Goal: Task Accomplishment & Management: Manage account settings

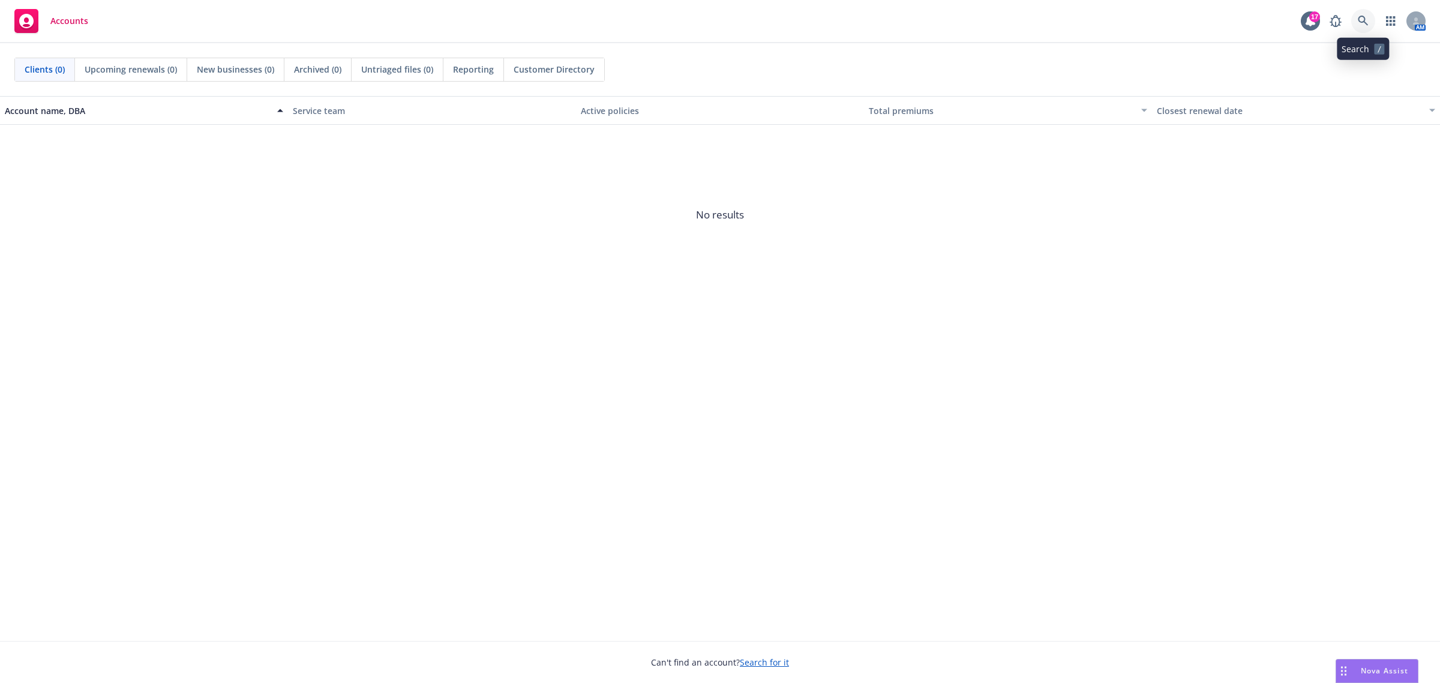
click at [1368, 20] on icon at bounding box center [1362, 21] width 11 height 11
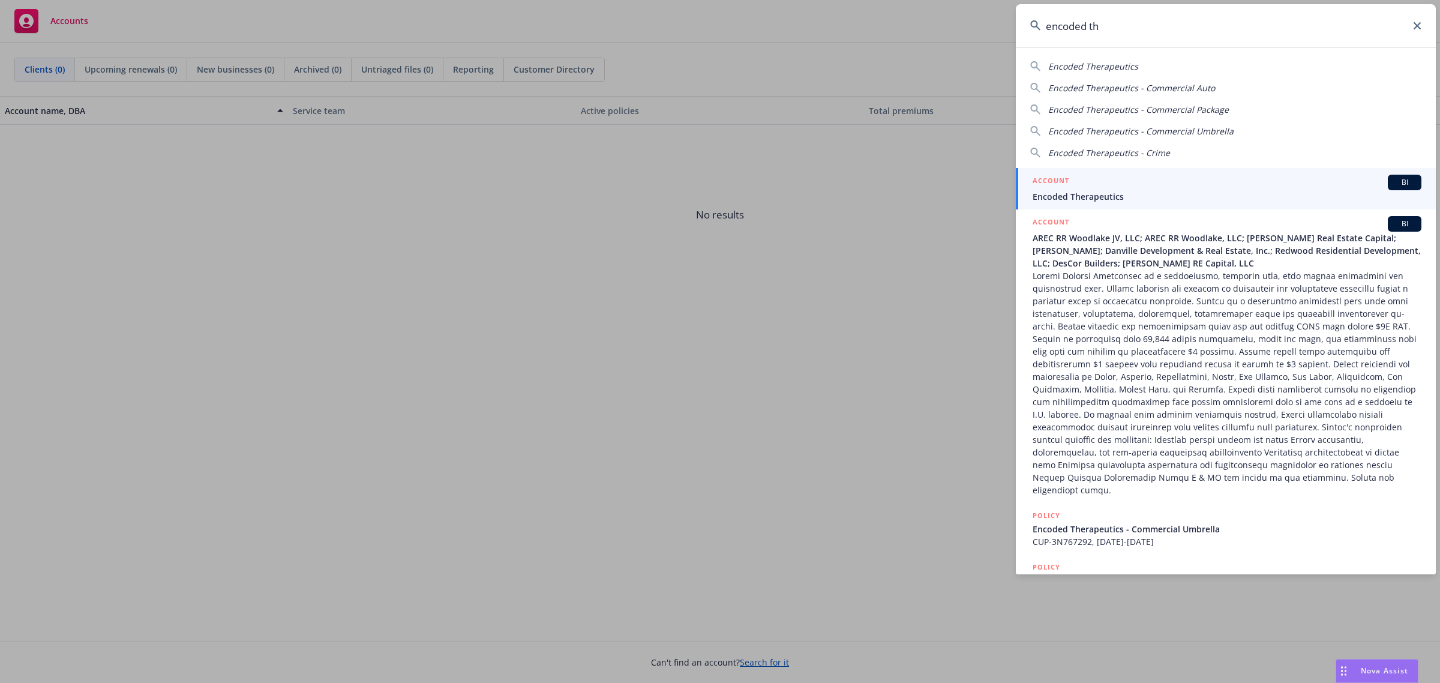
type input "encoded th"
click at [1095, 176] on div "ACCOUNT BI" at bounding box center [1226, 183] width 389 height 16
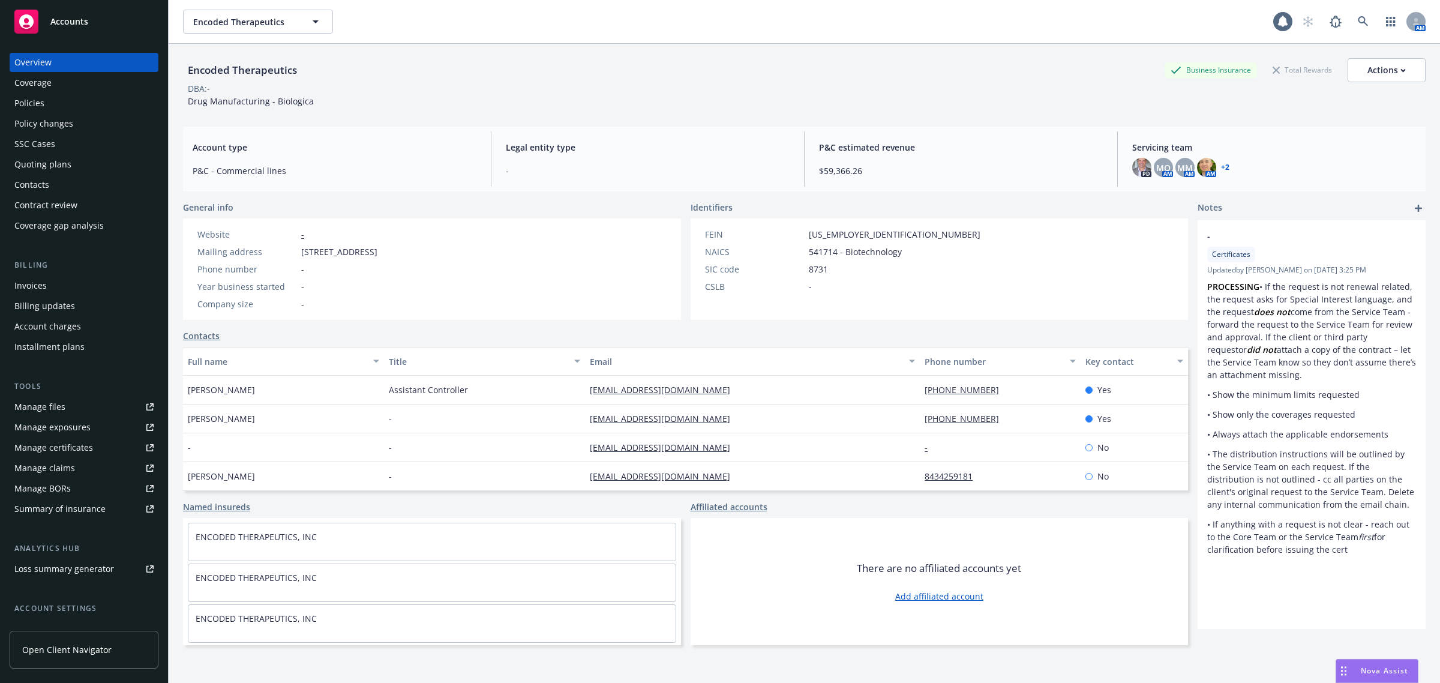
click at [29, 87] on div "Coverage" at bounding box center [32, 82] width 37 height 19
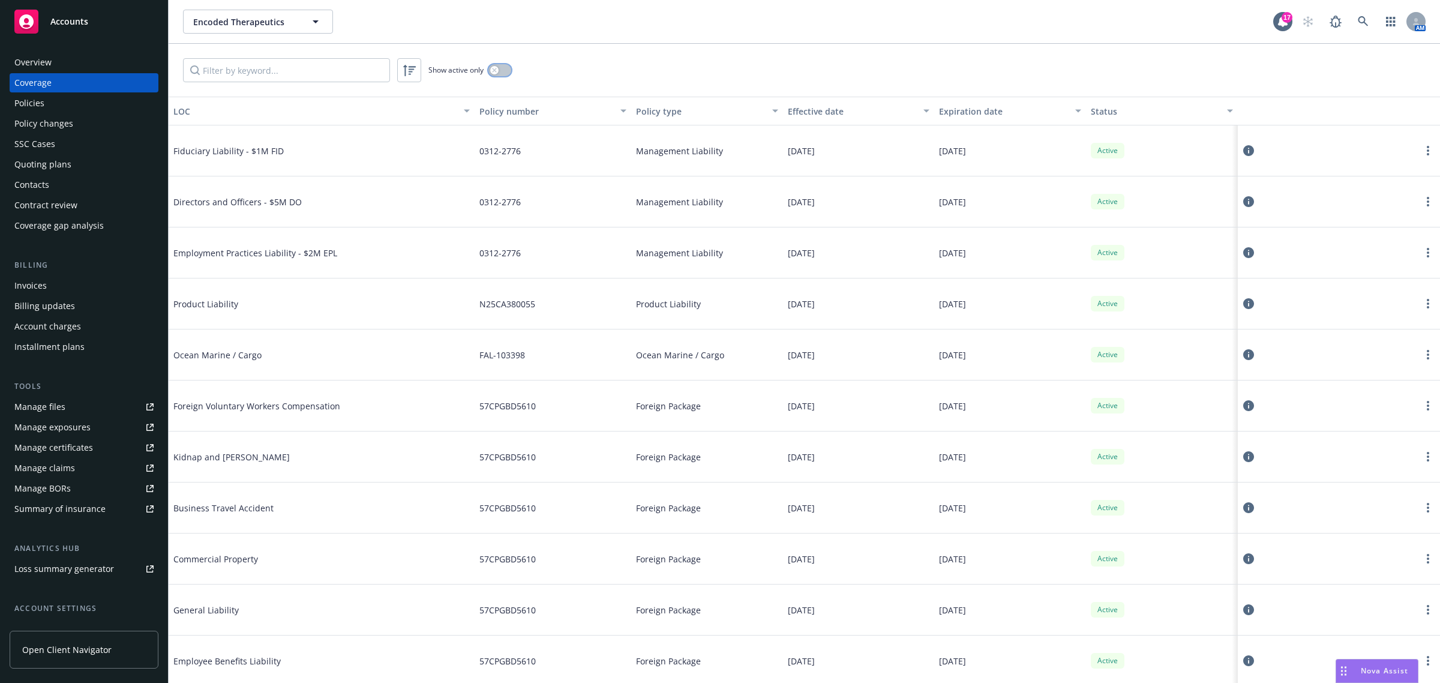
click at [503, 65] on button "button" at bounding box center [499, 70] width 23 height 12
click at [494, 71] on button "button" at bounding box center [499, 70] width 23 height 12
click at [351, 73] on input "Filter by keyword..." at bounding box center [286, 70] width 207 height 24
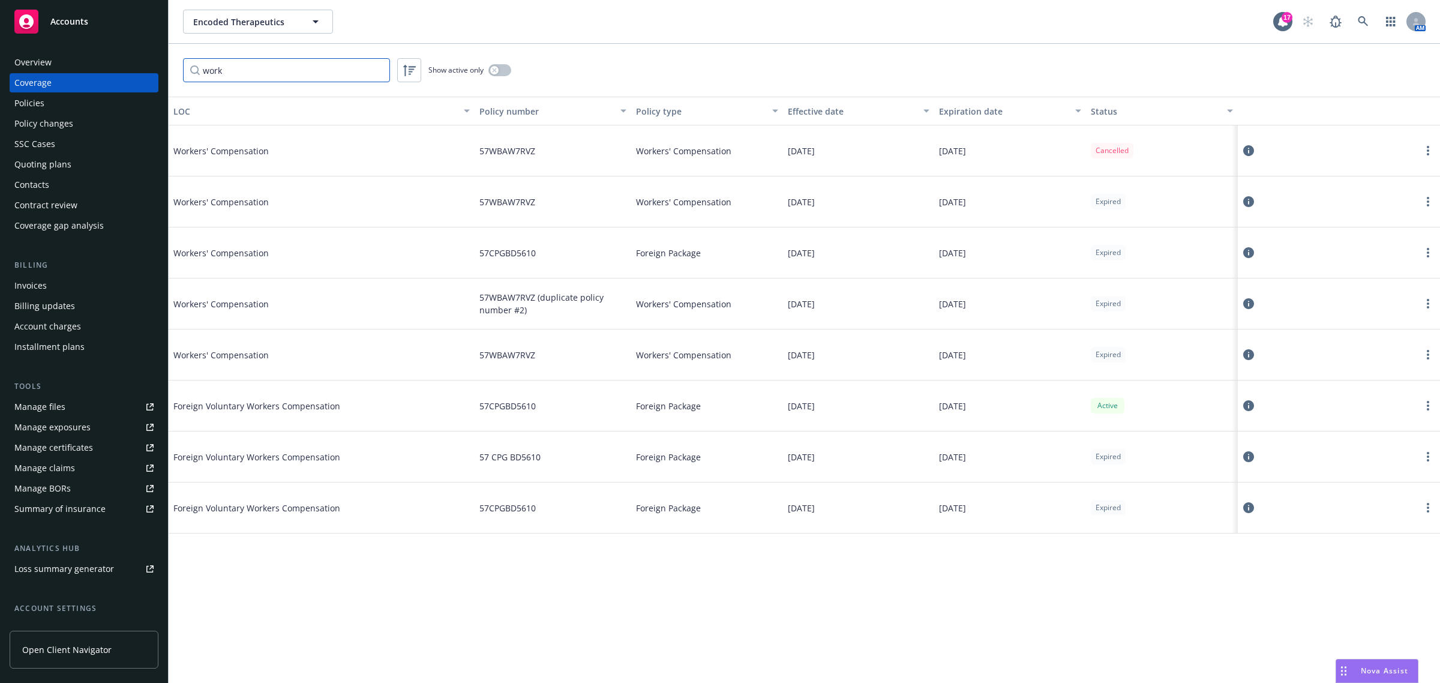
type input "work"
click at [1362, 24] on icon at bounding box center [1362, 21] width 11 height 11
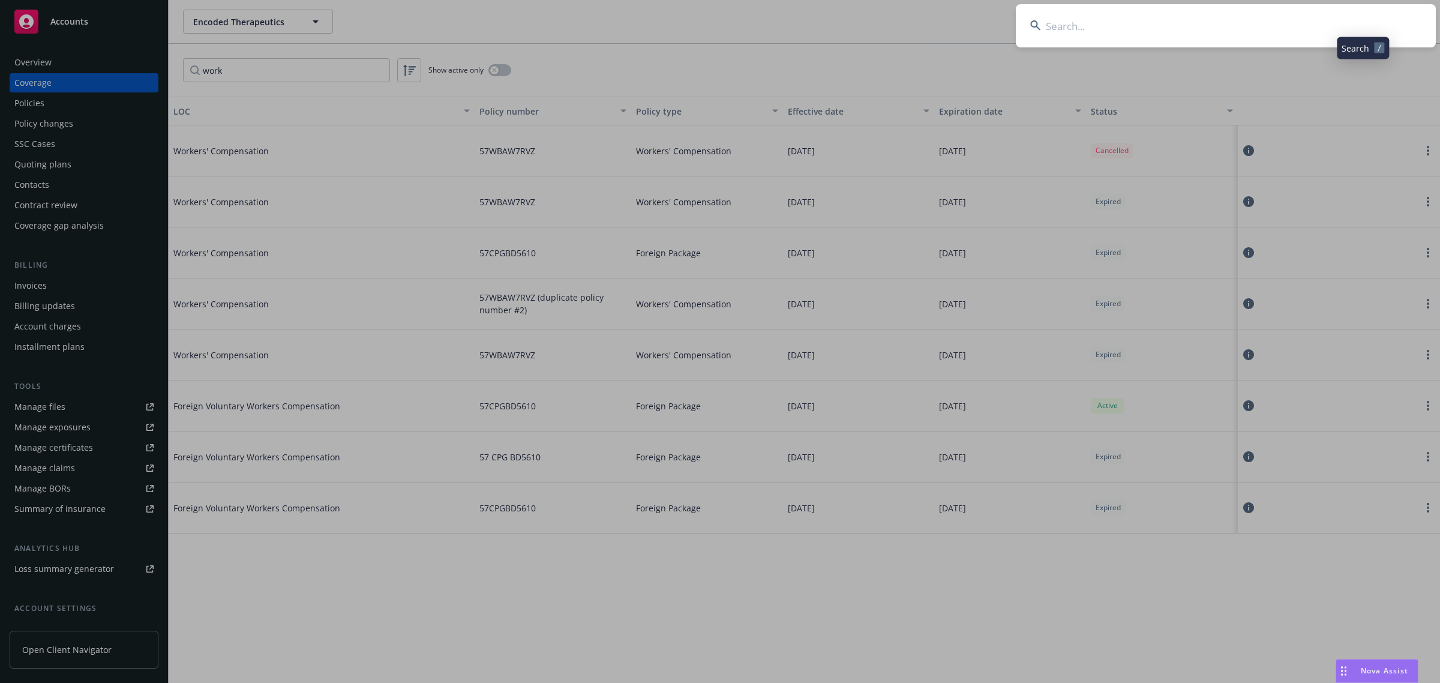
click at [1362, 24] on input at bounding box center [1226, 25] width 420 height 43
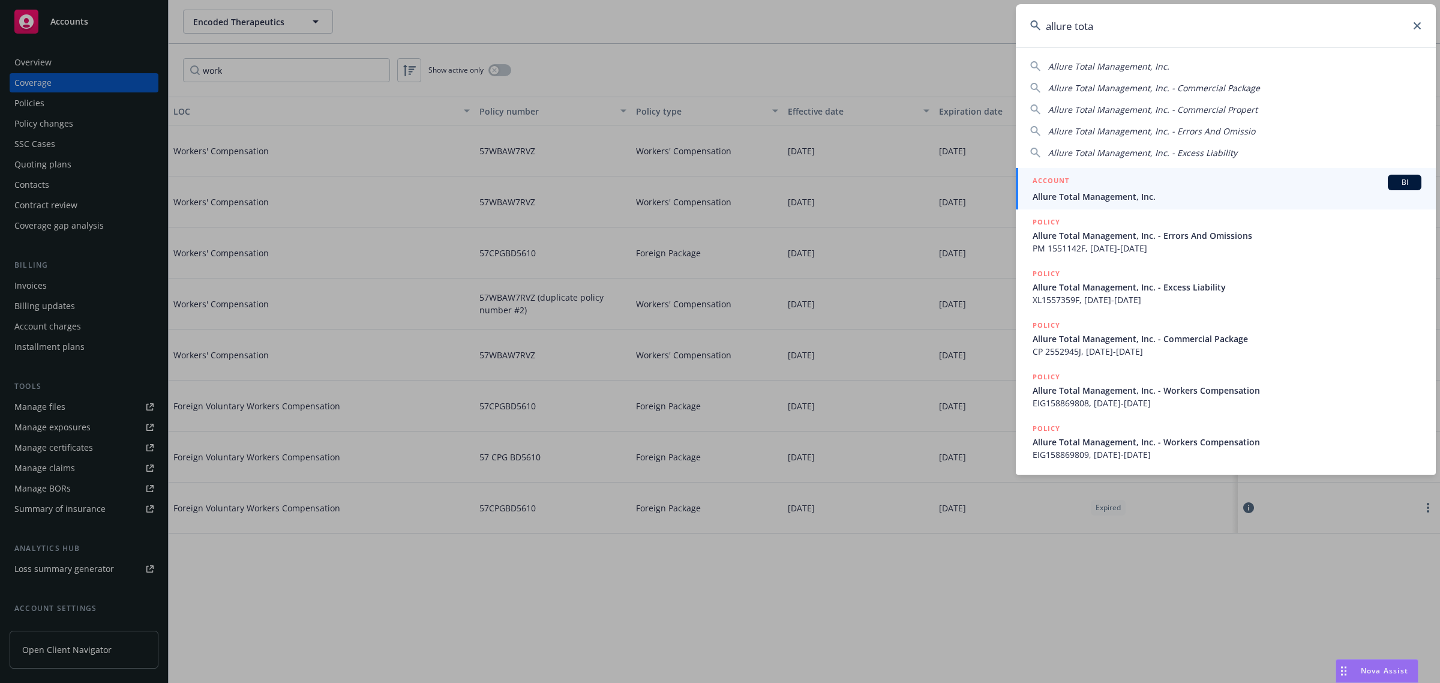
type input "allure tota"
click at [1120, 199] on span "Allure Total Management, Inc." at bounding box center [1226, 196] width 389 height 13
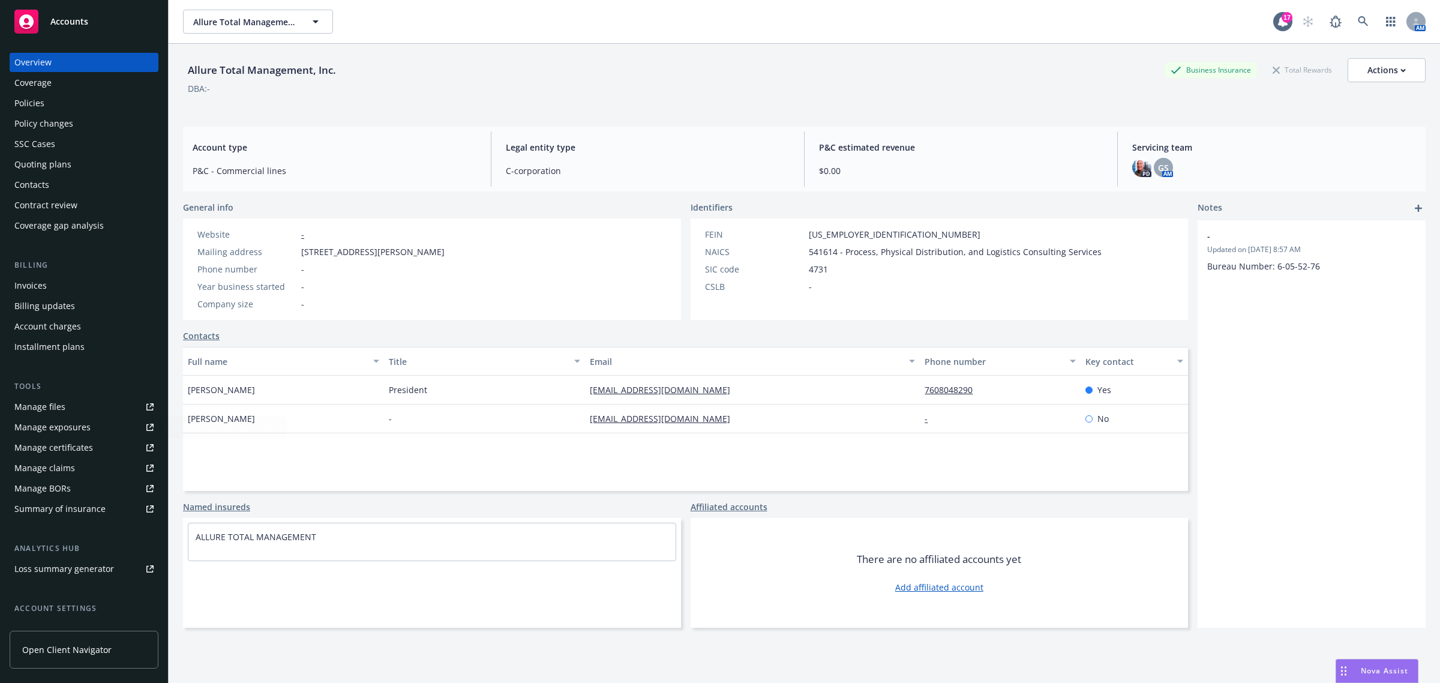
click at [94, 447] on link "Manage certificates" at bounding box center [84, 447] width 149 height 19
click at [67, 79] on div "Coverage" at bounding box center [83, 82] width 139 height 19
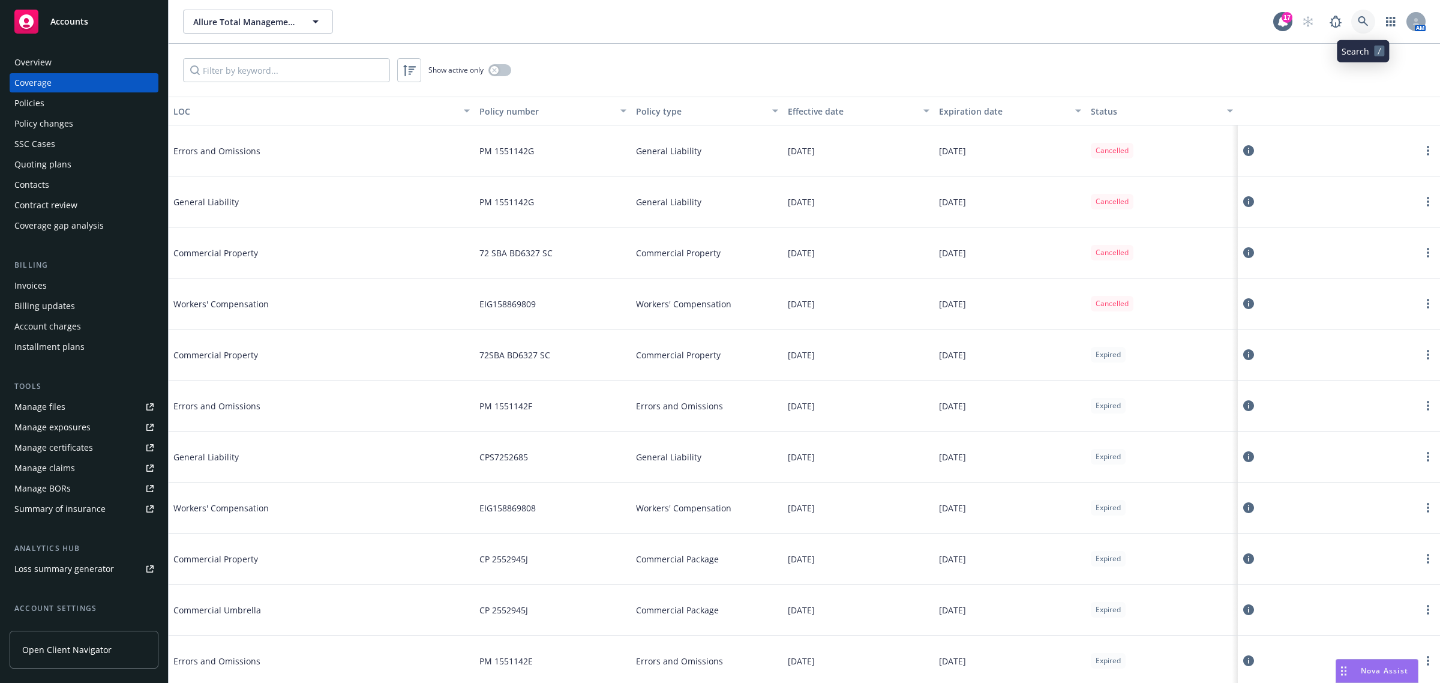
click at [1366, 25] on icon at bounding box center [1362, 21] width 10 height 10
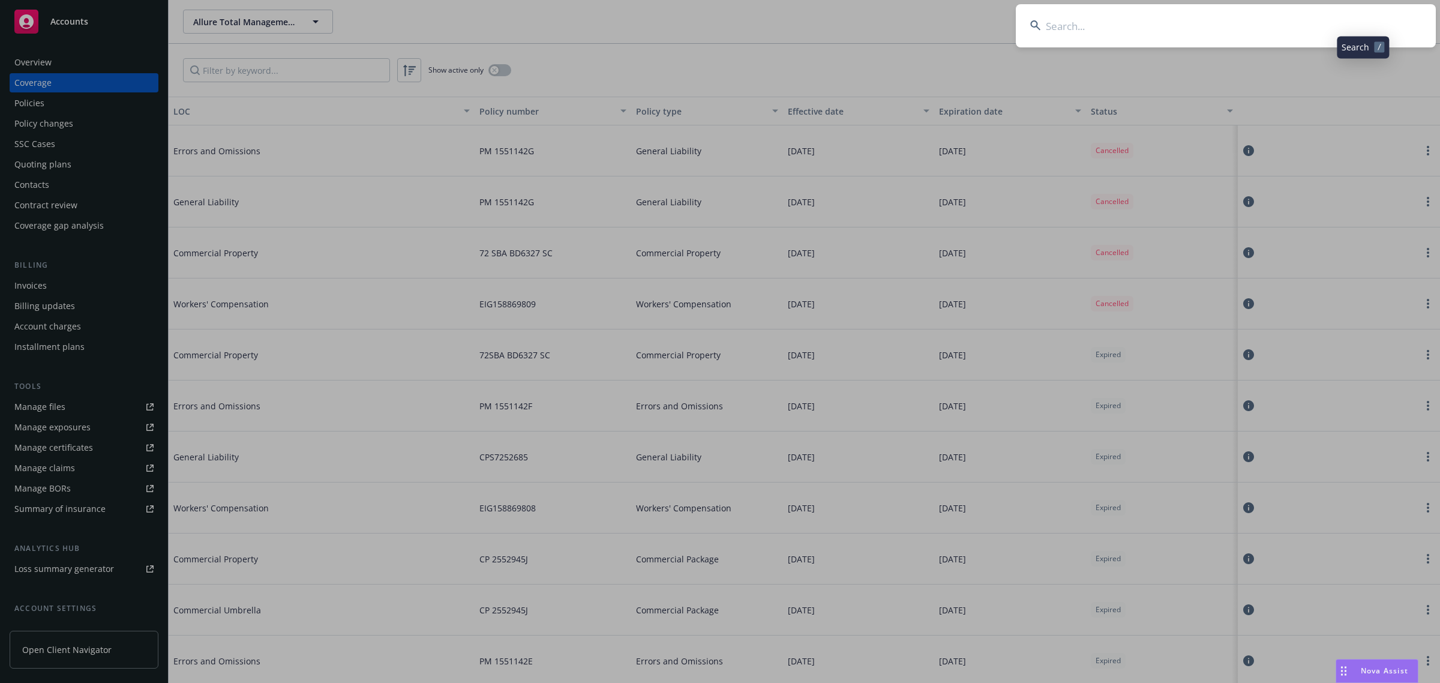
click at [1329, 28] on input at bounding box center [1226, 25] width 420 height 43
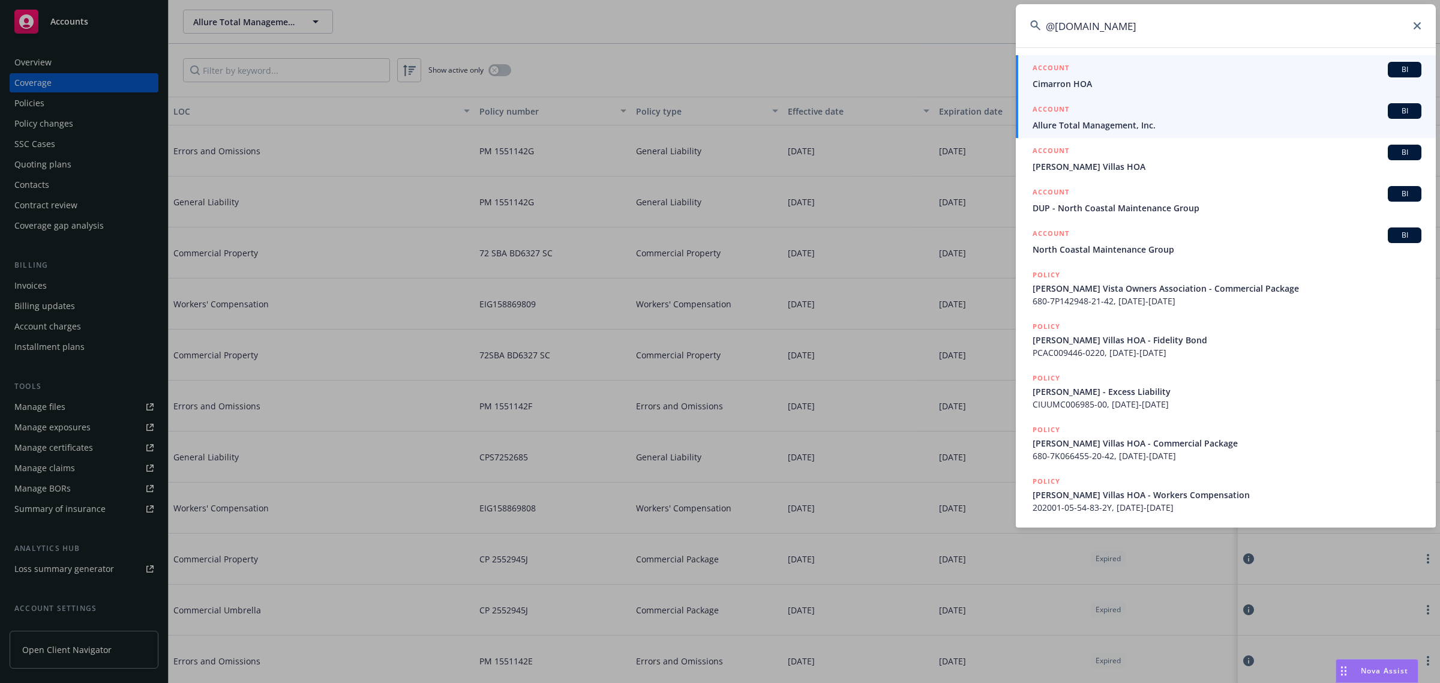
type input "@alluretm.com"
click at [1226, 121] on span "Allure Total Management, Inc." at bounding box center [1226, 125] width 389 height 13
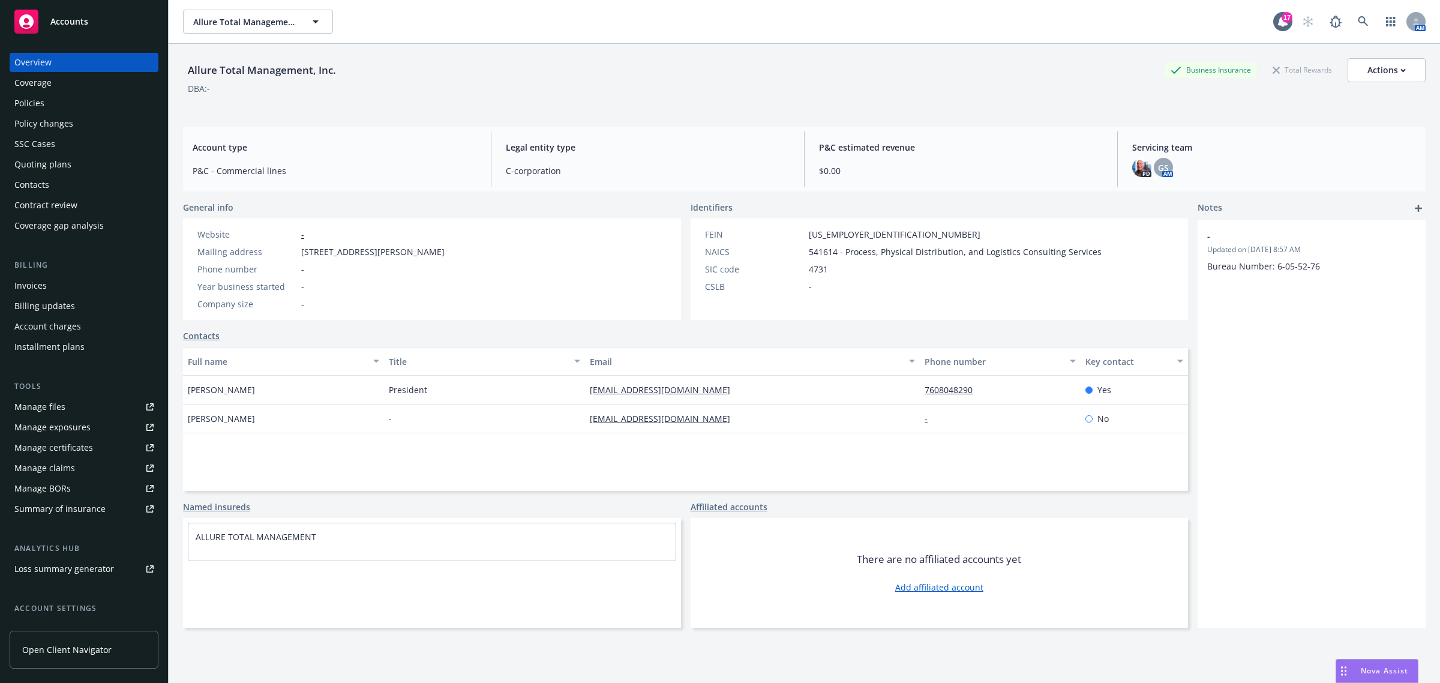
click at [86, 82] on div "Coverage" at bounding box center [83, 82] width 139 height 19
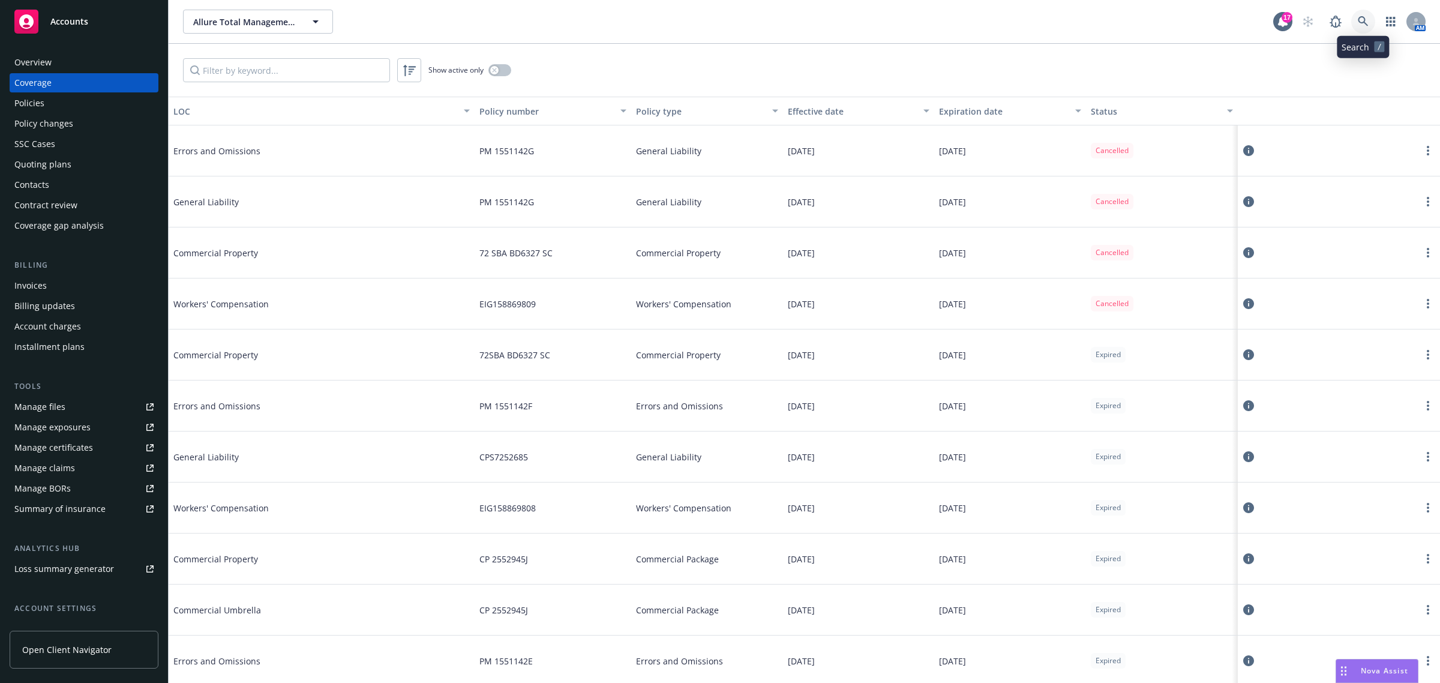
click at [1360, 15] on link at bounding box center [1363, 22] width 24 height 24
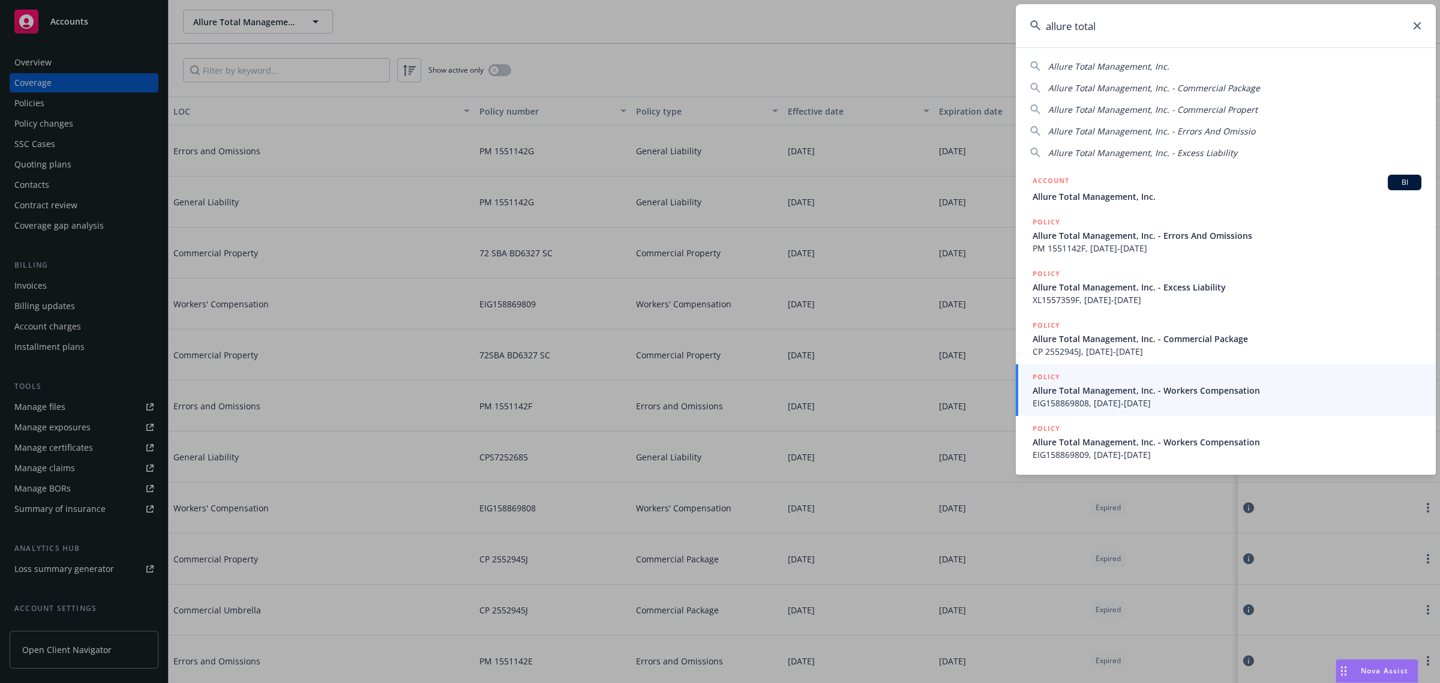
type input "allure total"
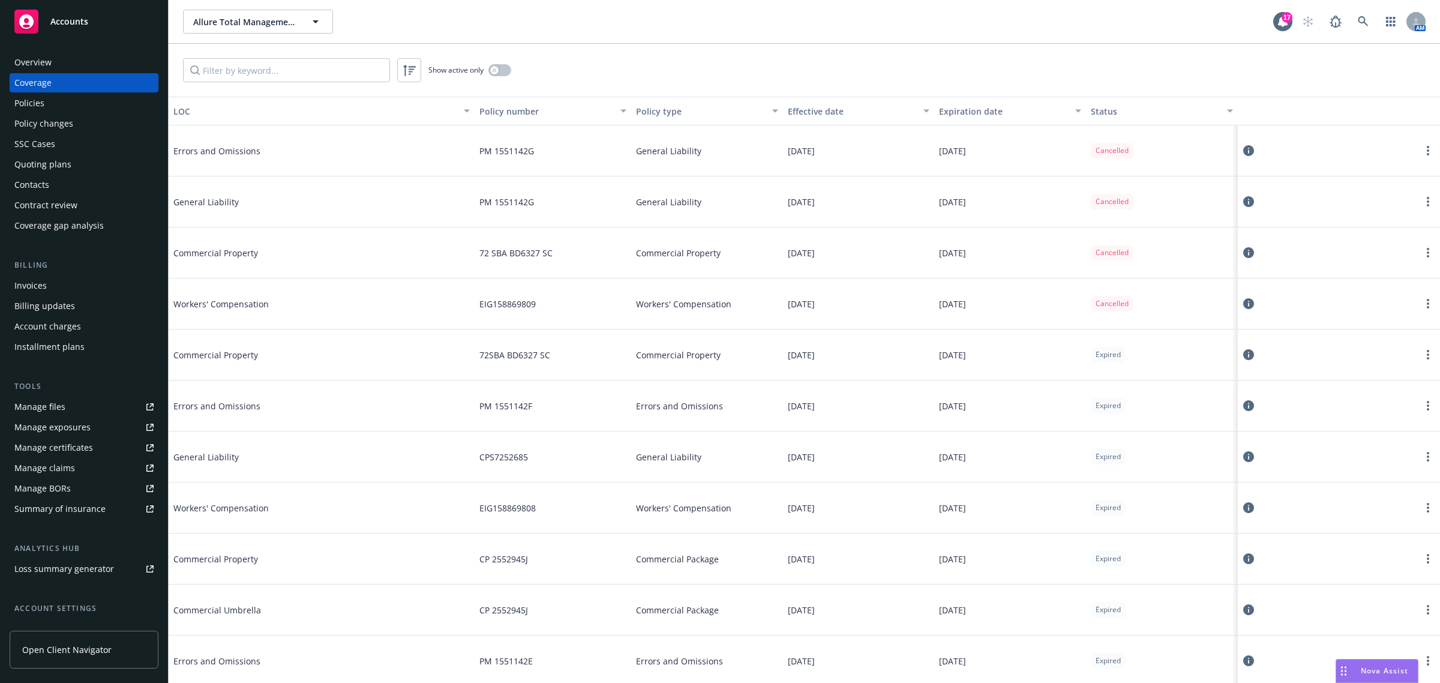
click at [73, 58] on div "Overview" at bounding box center [83, 62] width 139 height 19
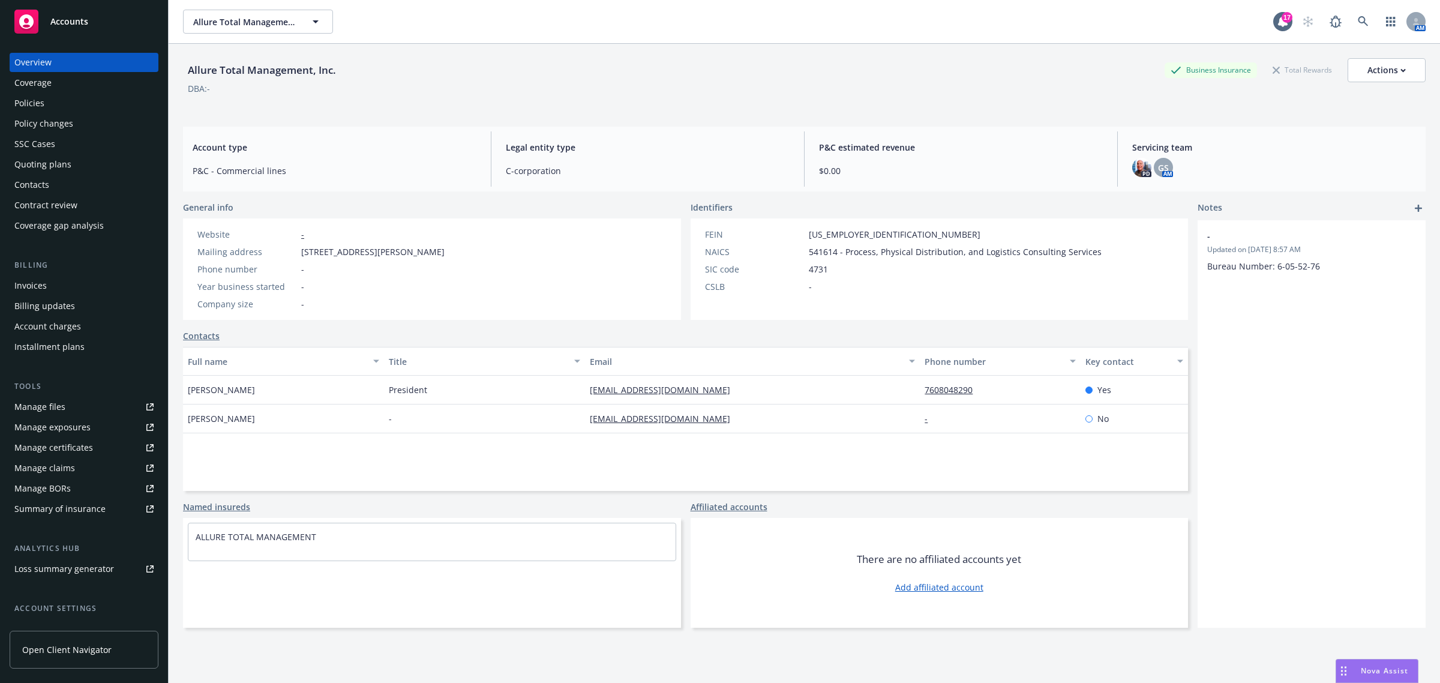
click at [229, 70] on div "Allure Total Management, Inc." at bounding box center [262, 70] width 158 height 16
click at [230, 70] on div "Allure Total Management, Inc." at bounding box center [262, 70] width 158 height 16
copy div "Allure Total Management, Inc."
click at [85, 27] on div "Accounts" at bounding box center [83, 22] width 139 height 24
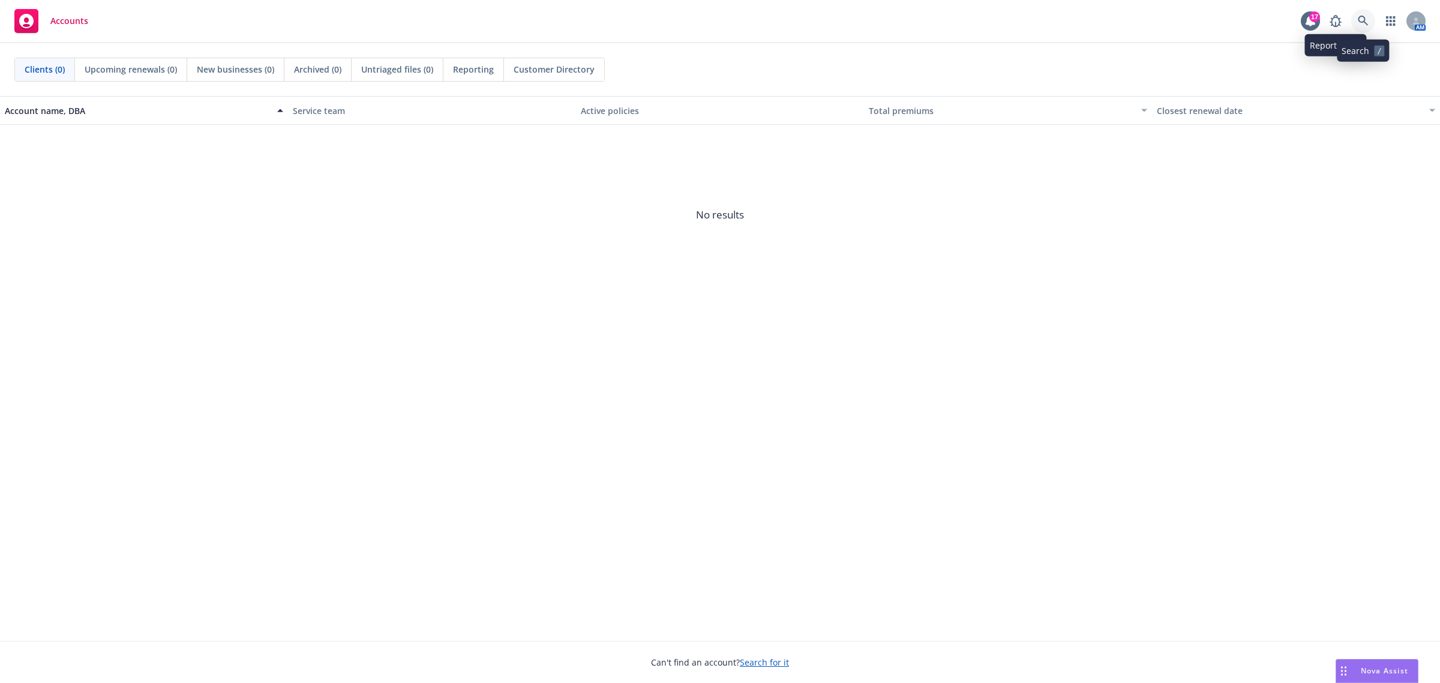
click at [1363, 26] on icon at bounding box center [1362, 21] width 11 height 11
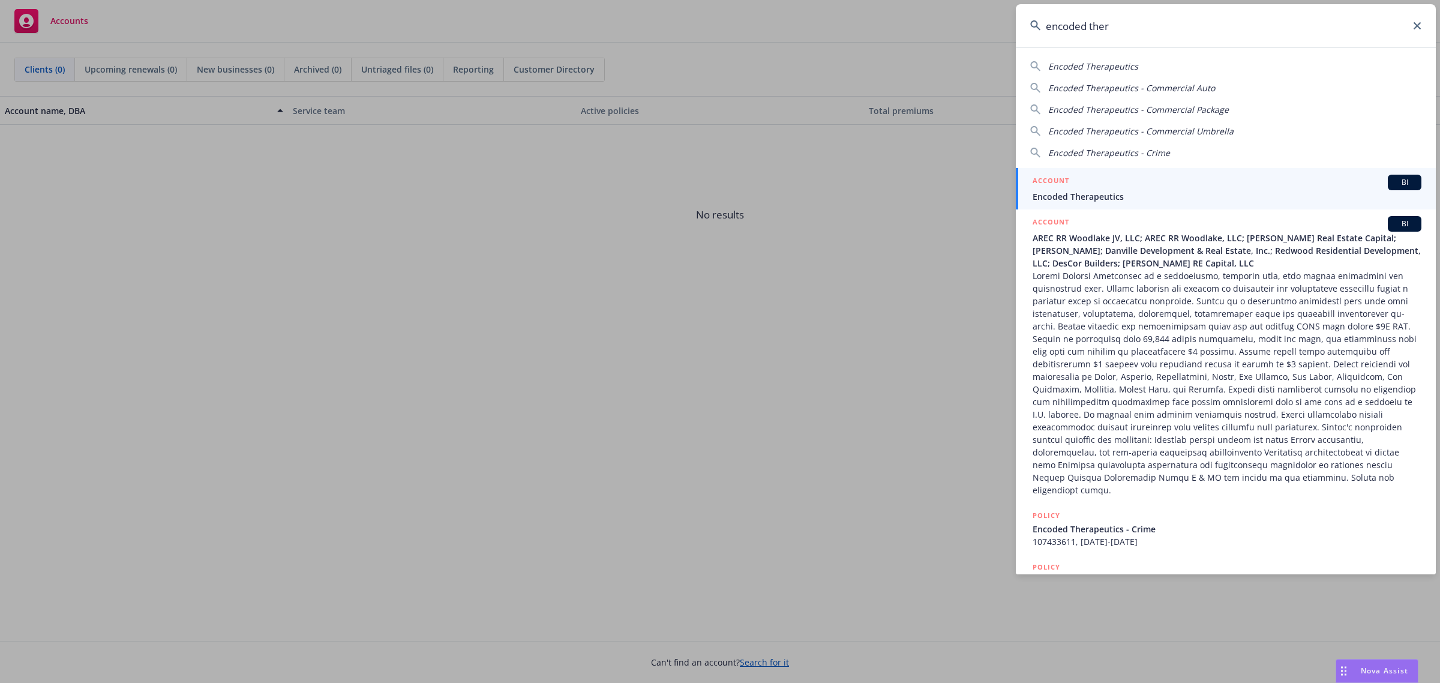
type input "encoded ther"
click at [1113, 193] on span "Encoded Therapeutics" at bounding box center [1226, 196] width 389 height 13
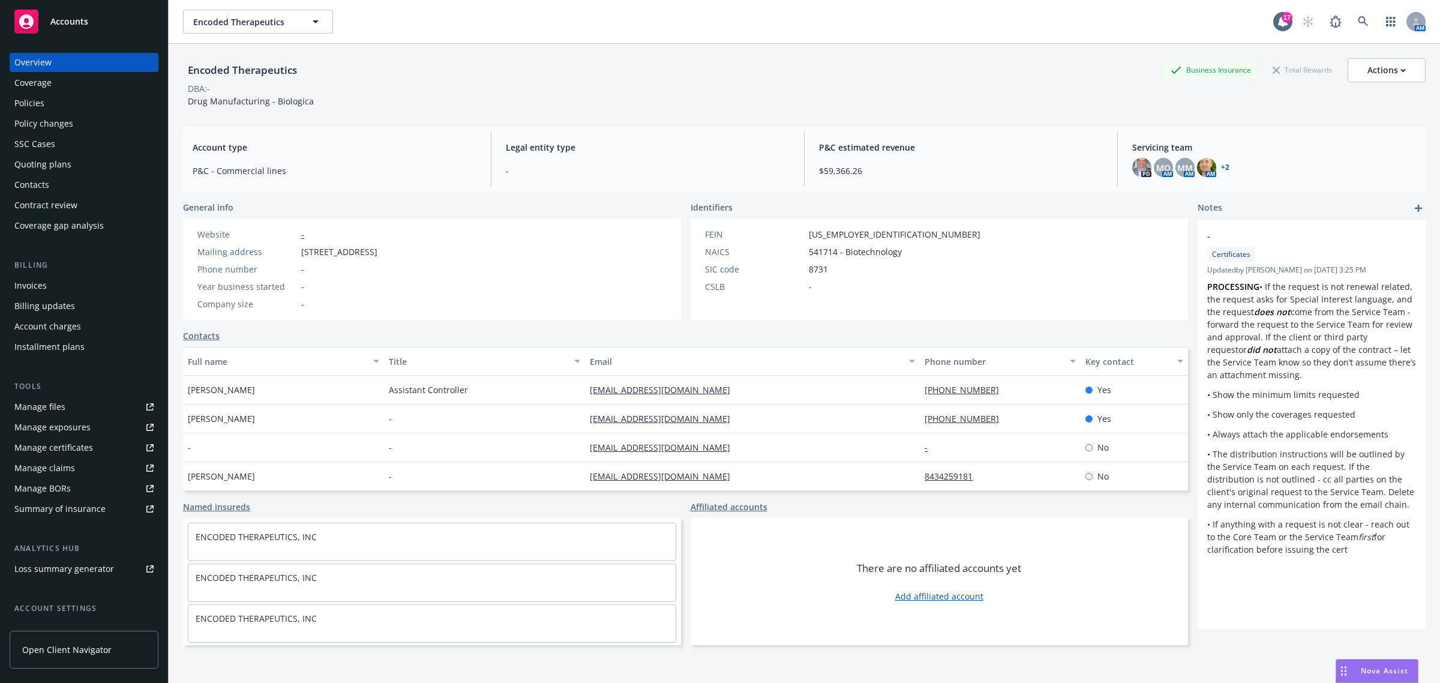
click at [82, 87] on div "Coverage" at bounding box center [83, 82] width 139 height 19
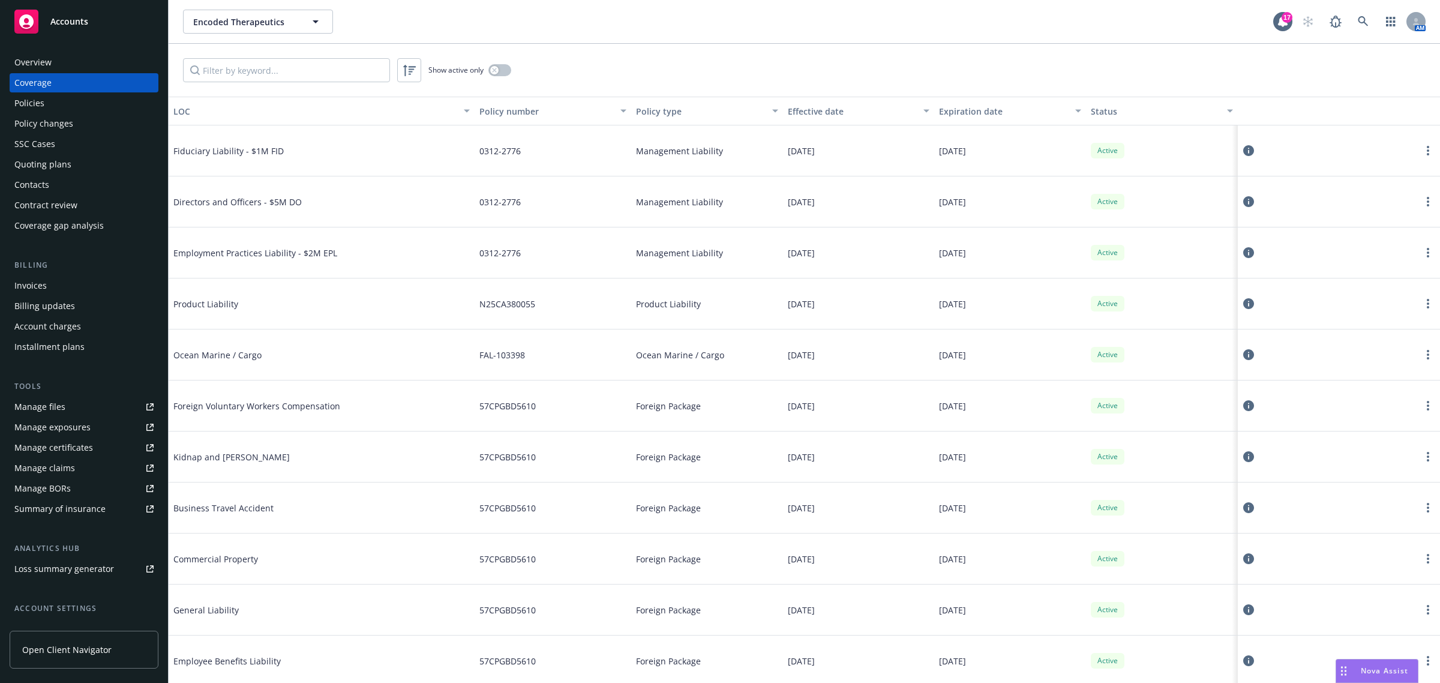
click at [79, 442] on div "Manage certificates" at bounding box center [53, 447] width 79 height 19
click at [286, 67] on input "Filter by keyword..." at bounding box center [286, 70] width 207 height 24
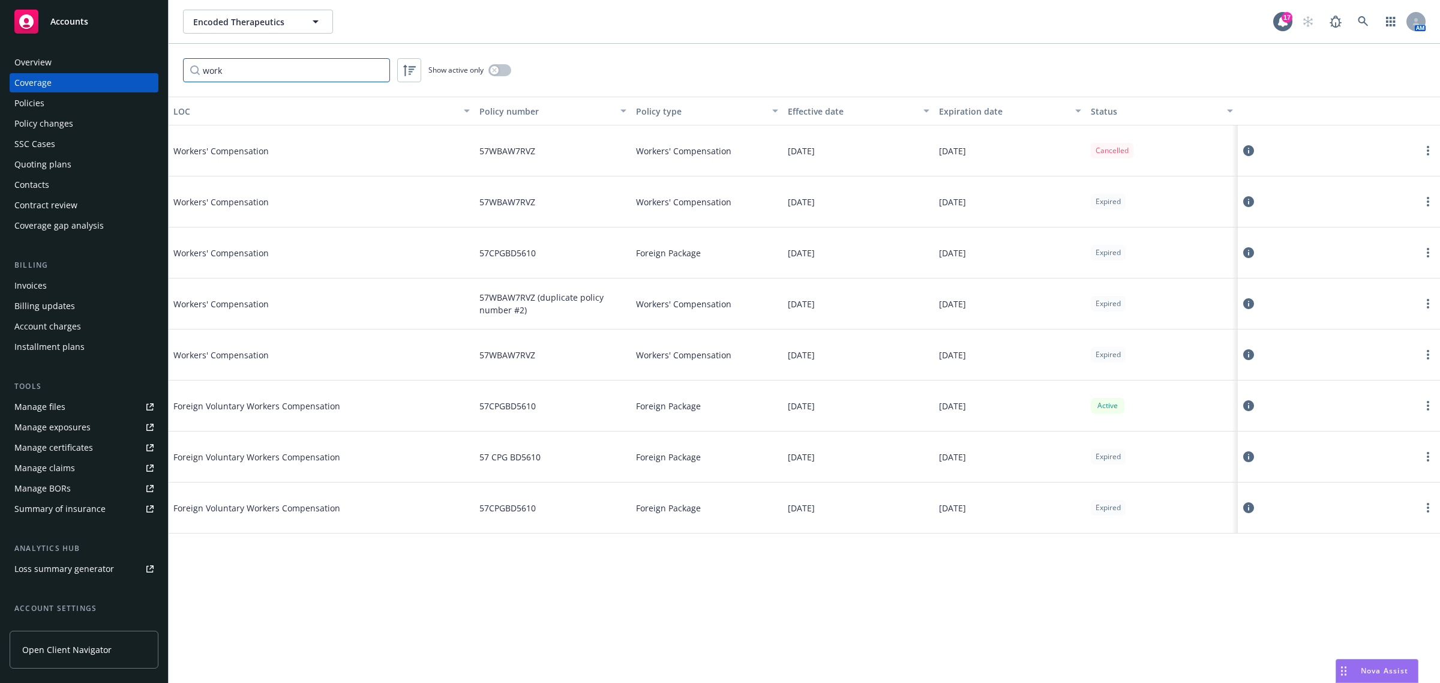
type input "work"
click at [1249, 153] on icon at bounding box center [1248, 150] width 11 height 11
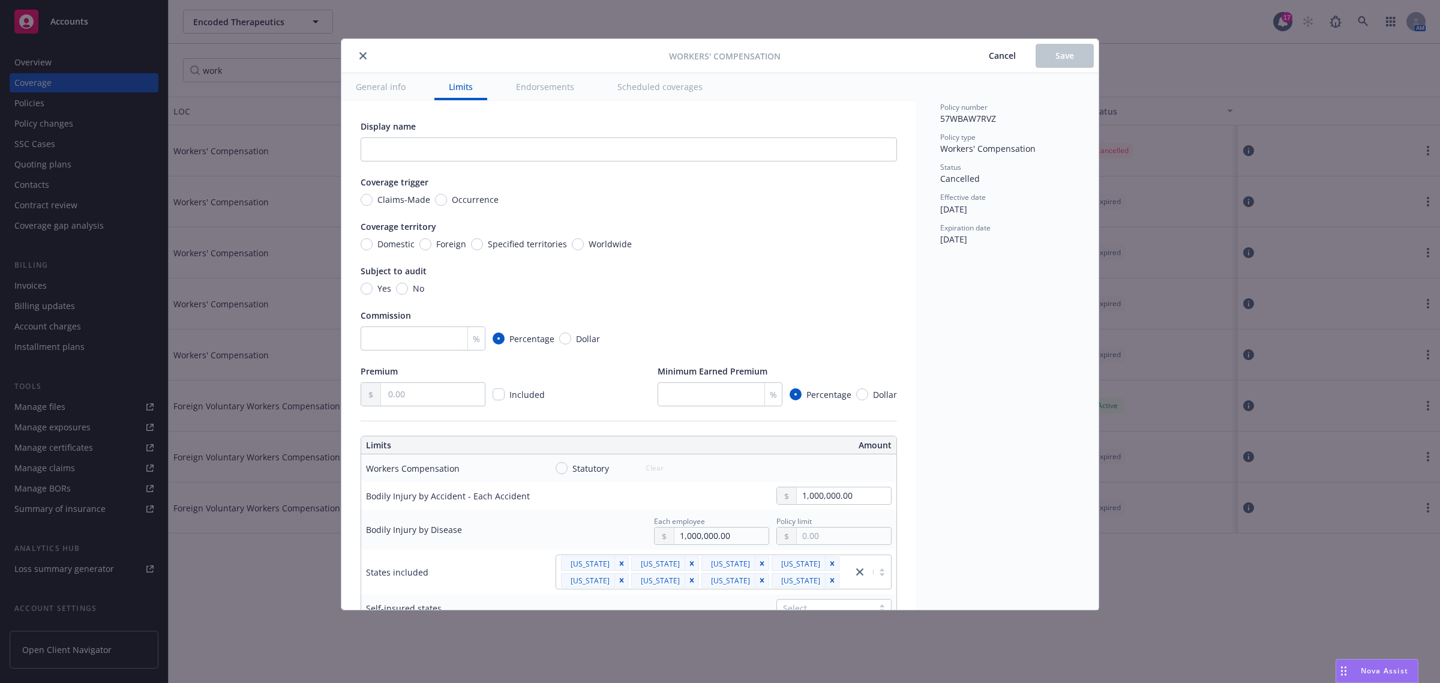
click at [1011, 60] on span "Cancel" at bounding box center [1002, 55] width 27 height 11
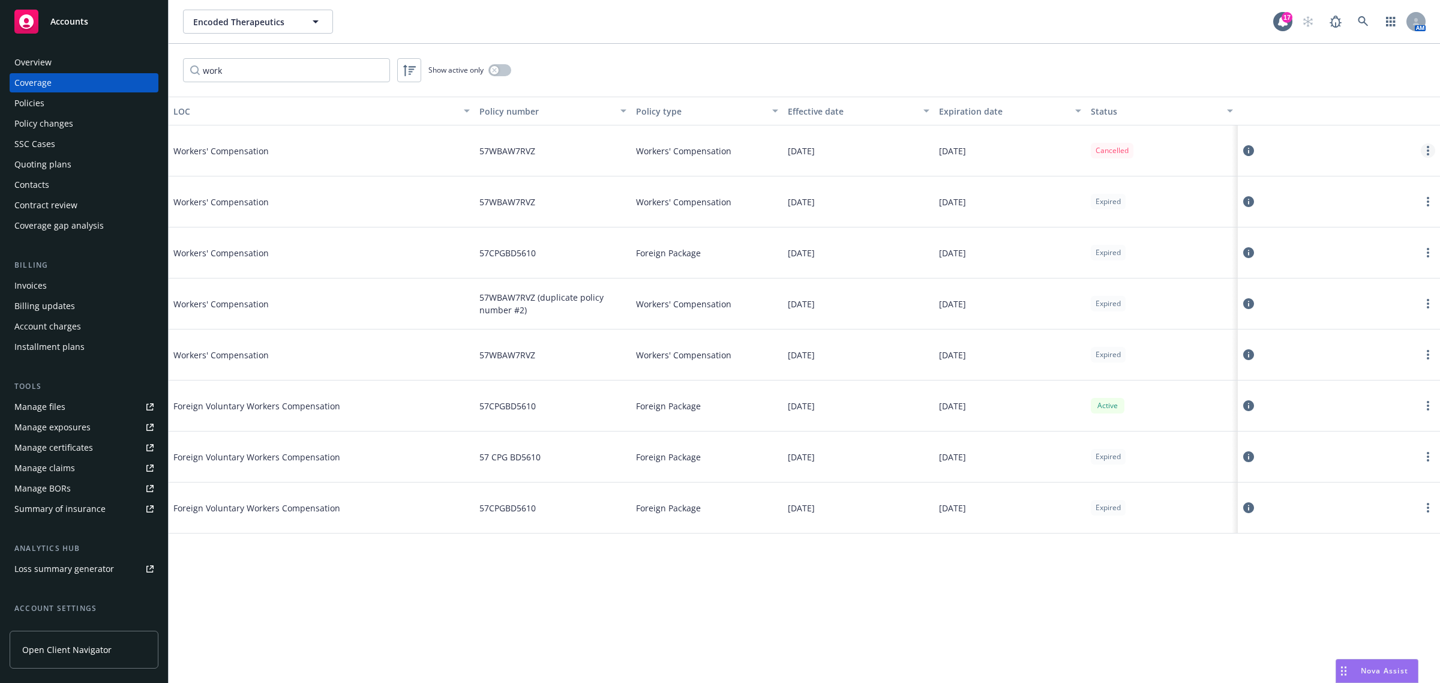
click at [1425, 148] on link "more" at bounding box center [1427, 150] width 14 height 14
click at [1309, 226] on link "View policy" at bounding box center [1356, 223] width 158 height 24
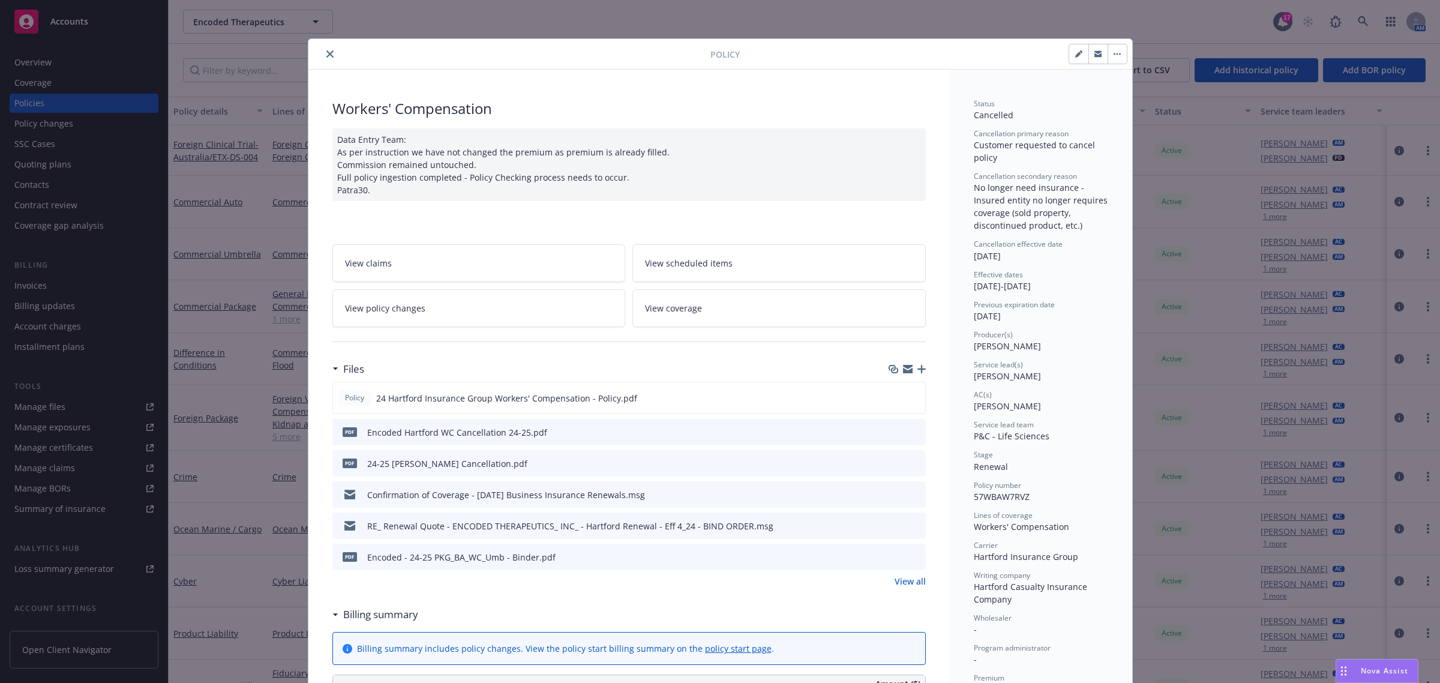
click at [323, 54] on button "close" at bounding box center [330, 54] width 14 height 14
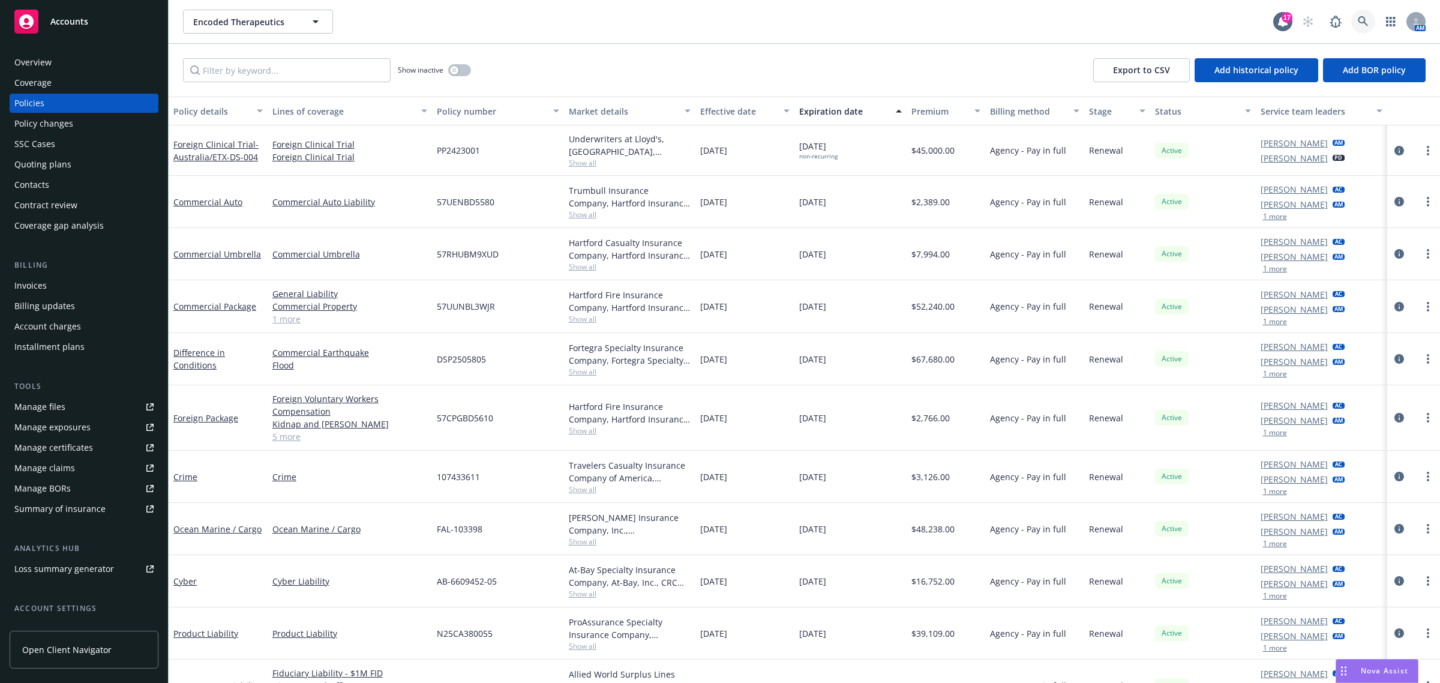
click at [1362, 25] on icon at bounding box center [1362, 21] width 11 height 11
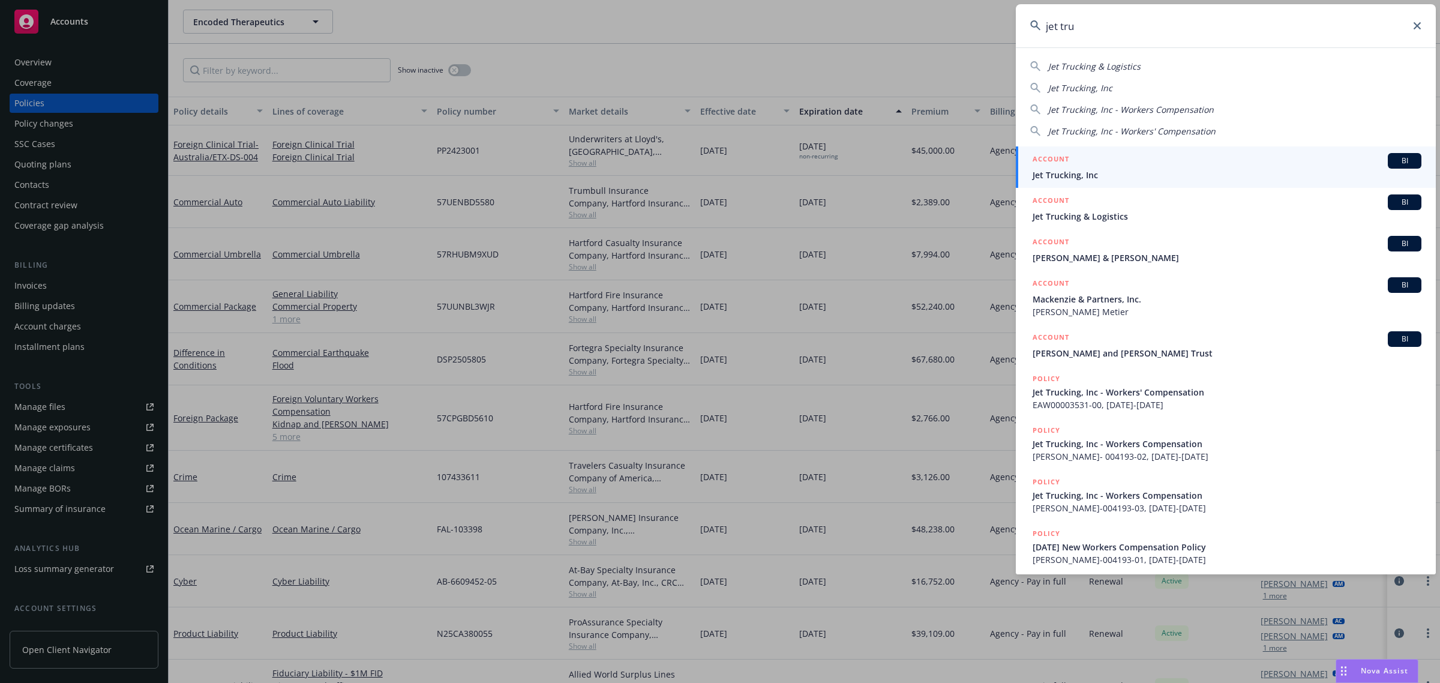
type input "jet tru"
click at [1297, 172] on span "Jet Trucking, Inc" at bounding box center [1226, 175] width 389 height 13
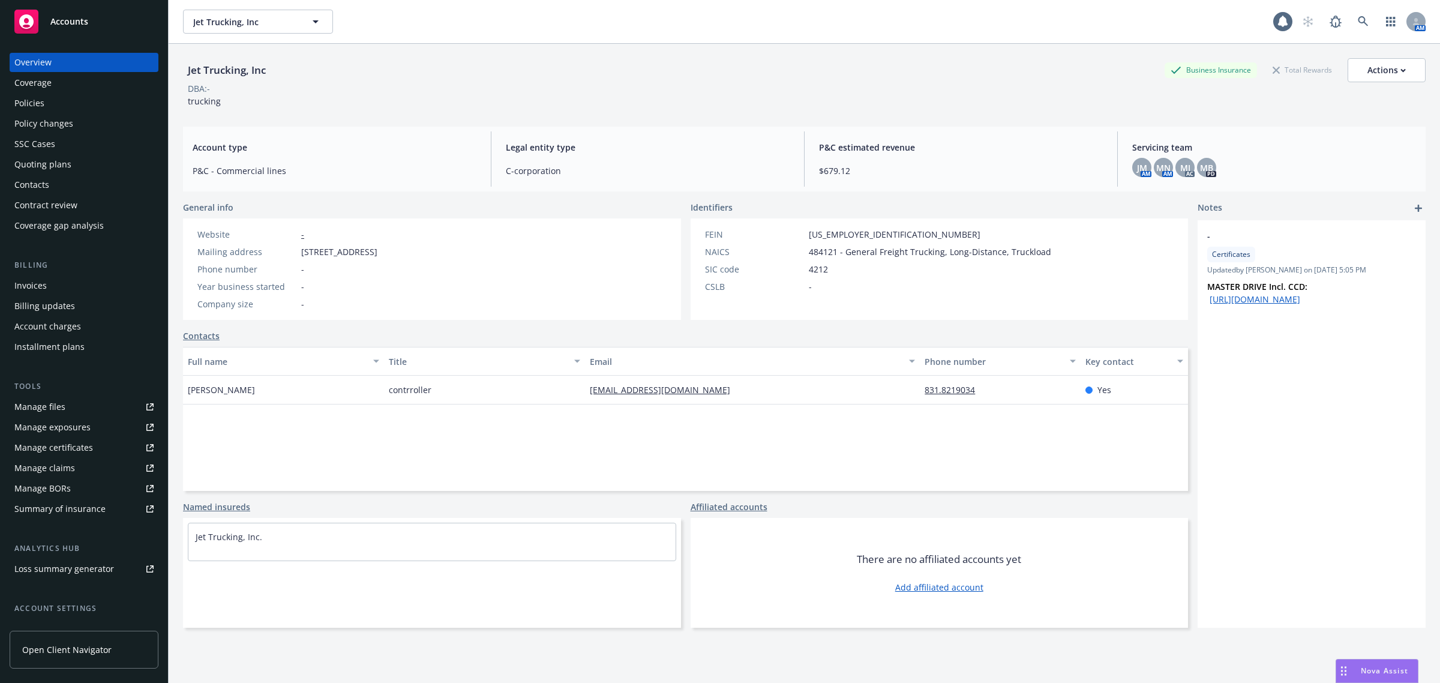
click at [50, 89] on div "Coverage" at bounding box center [32, 82] width 37 height 19
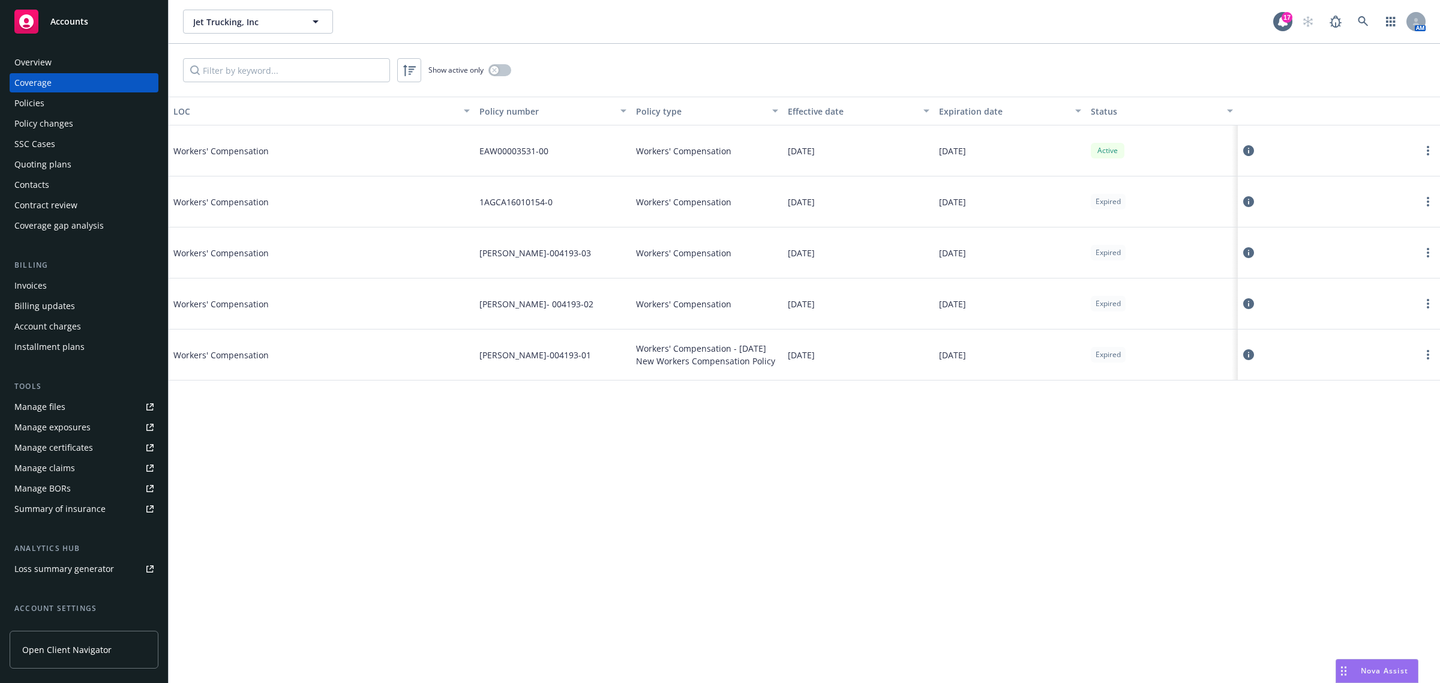
click at [71, 446] on div "Manage certificates" at bounding box center [53, 447] width 79 height 19
click at [1362, 21] on icon at bounding box center [1362, 21] width 11 height 11
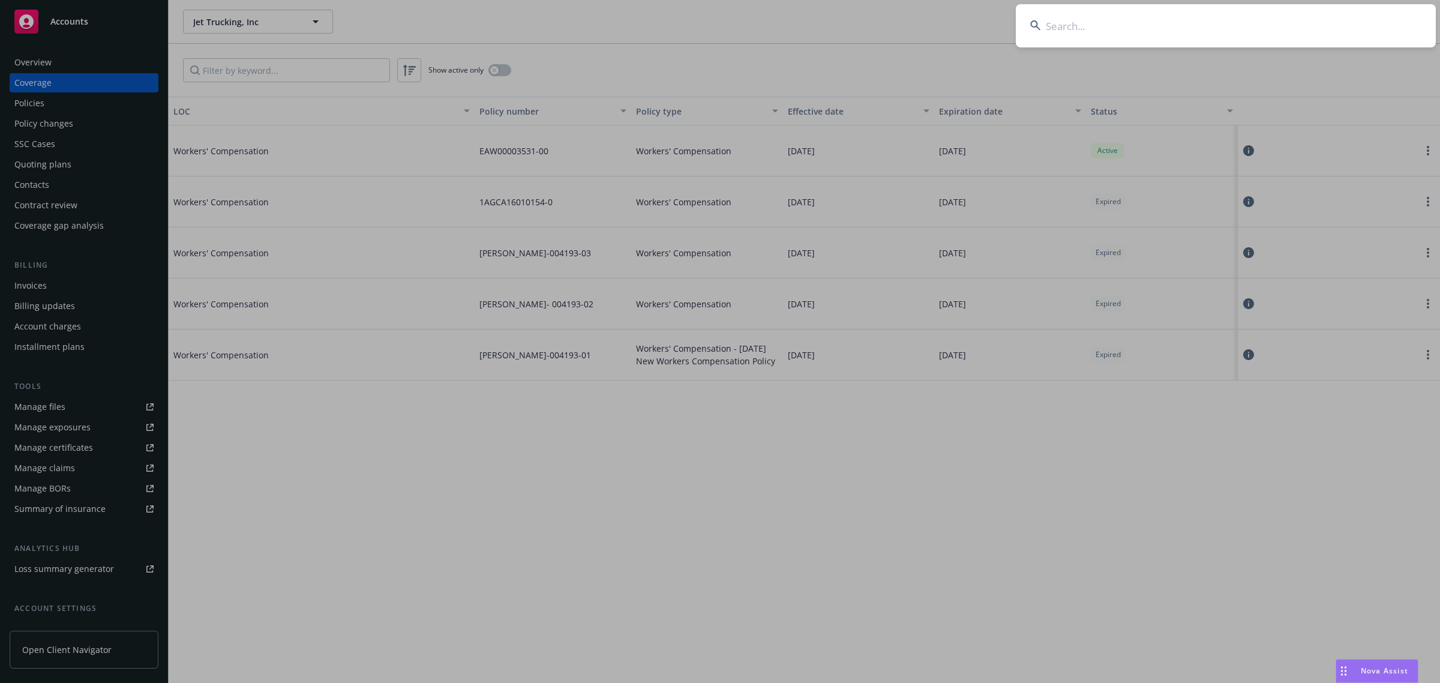
drag, startPoint x: 1362, startPoint y: 21, endPoint x: 1303, endPoint y: 25, distance: 58.3
click at [1305, 25] on input at bounding box center [1226, 25] width 420 height 43
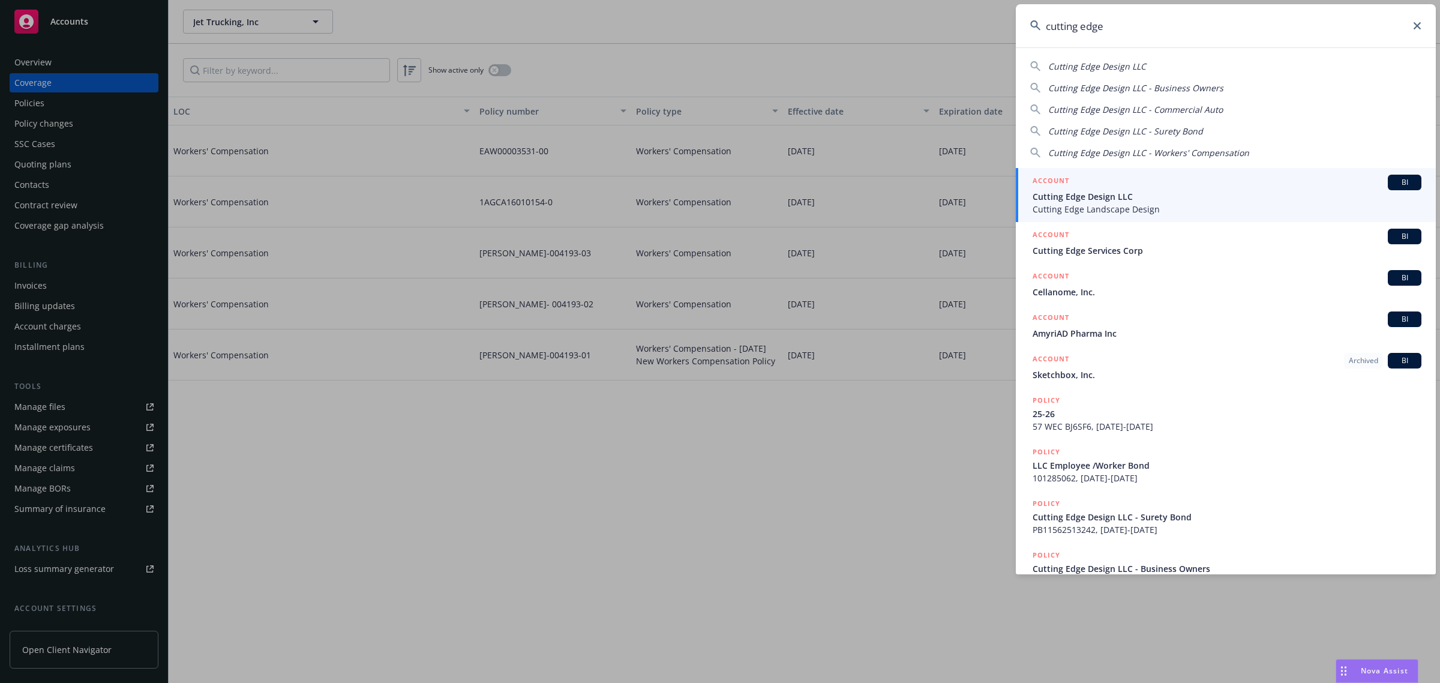
type input "cutting edge"
click at [1161, 198] on span "Cutting Edge Design LLC" at bounding box center [1226, 196] width 389 height 13
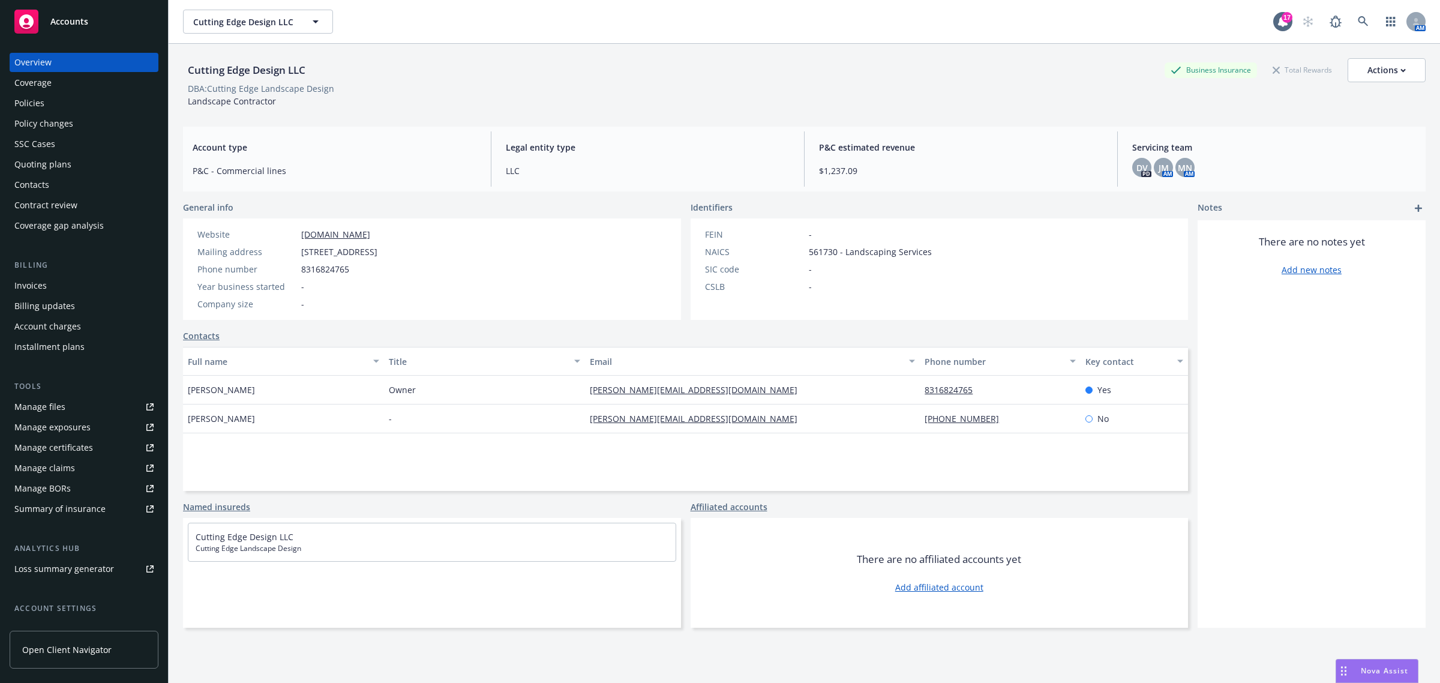
click at [103, 94] on div "Policies" at bounding box center [83, 103] width 139 height 19
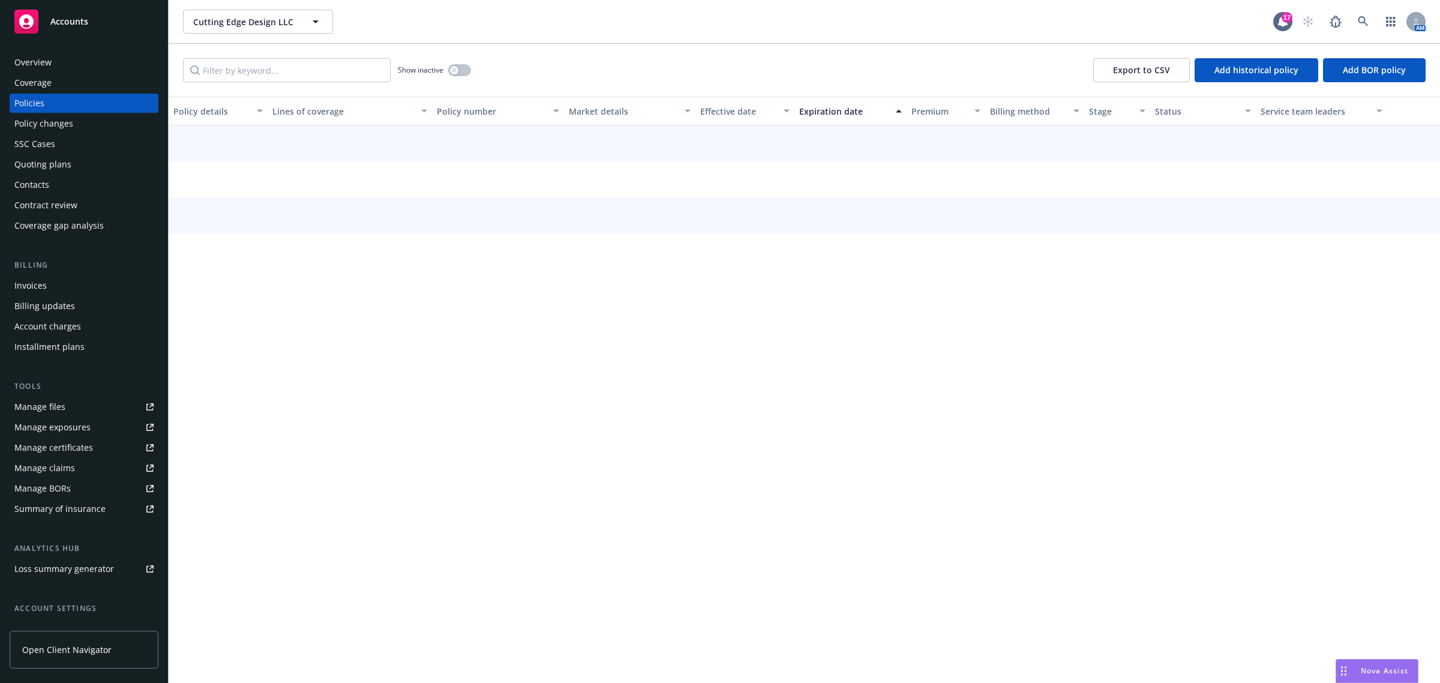
click at [103, 84] on div "Coverage" at bounding box center [83, 82] width 139 height 19
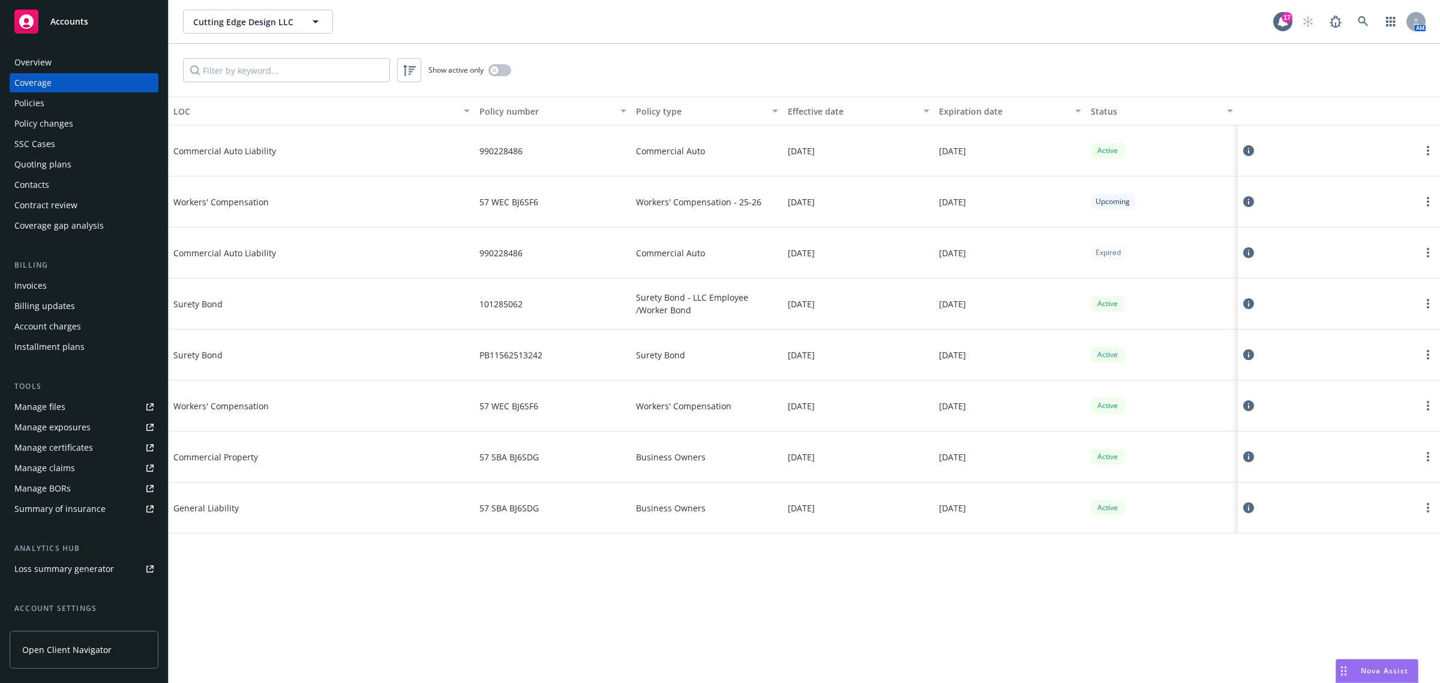
click at [985, 199] on div "08/16/2026" at bounding box center [1010, 201] width 152 height 51
drag, startPoint x: 893, startPoint y: 200, endPoint x: 975, endPoint y: 198, distance: 82.8
click at [975, 198] on div "Workers' Compensation 57 WEC BJ6SF6 Workers' Compensation - 25-26 08/16/2025 08…" at bounding box center [804, 201] width 1271 height 51
click at [966, 202] on span "08/16/2026" at bounding box center [952, 202] width 27 height 13
click at [986, 205] on div "08/16/2026" at bounding box center [1010, 201] width 152 height 51
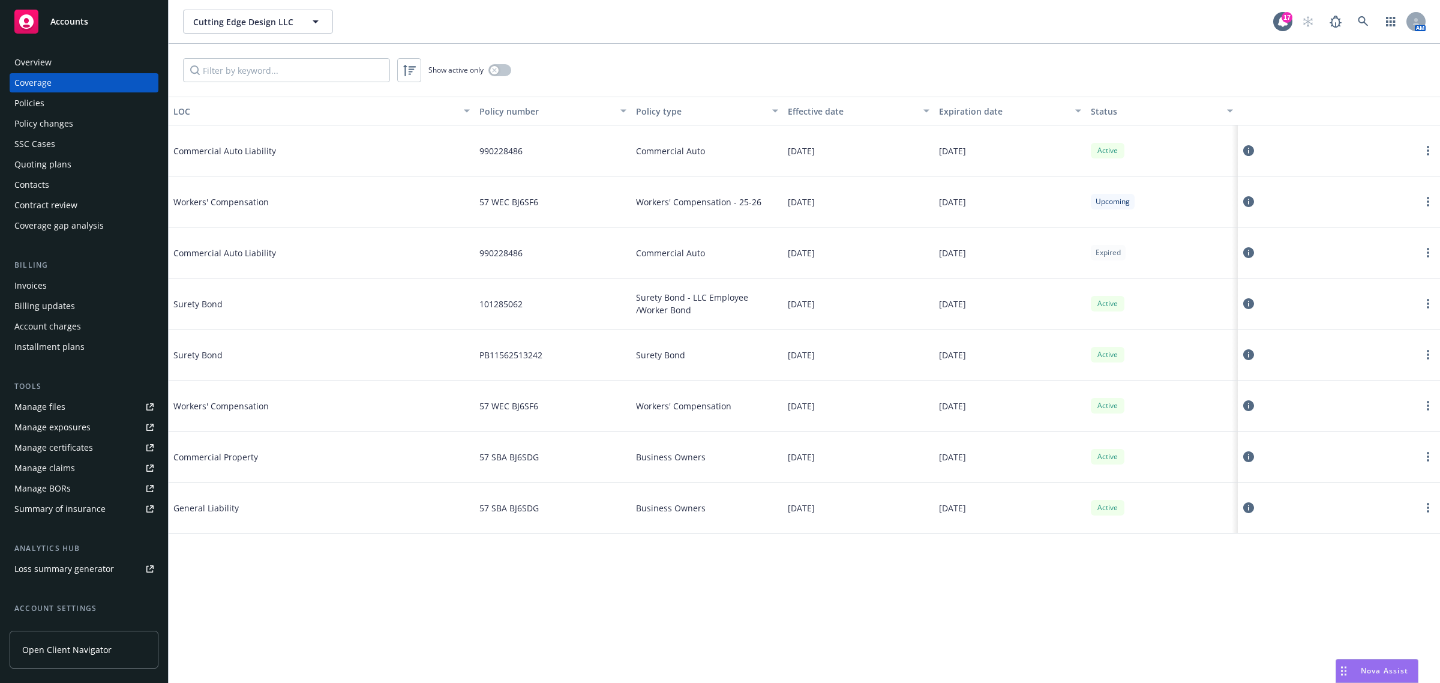
click at [97, 449] on link "Manage certificates" at bounding box center [84, 447] width 149 height 19
click at [969, 104] on button "Expiration date" at bounding box center [1010, 111] width 152 height 29
click at [966, 118] on button "Expiration date" at bounding box center [1010, 111] width 152 height 29
click at [960, 113] on div "Expiration date" at bounding box center [1003, 111] width 129 height 13
drag, startPoint x: 963, startPoint y: 145, endPoint x: 970, endPoint y: 435, distance: 291.0
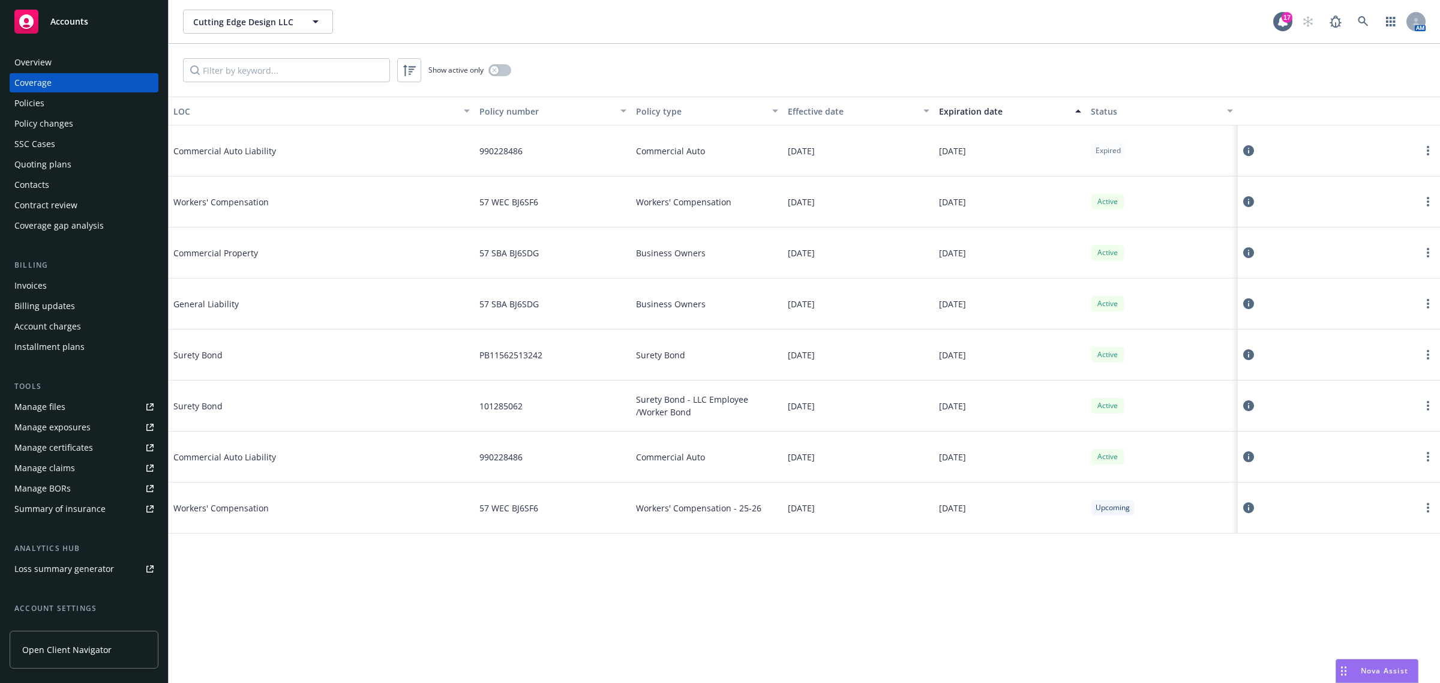
click at [970, 435] on div "Commercial Auto Liability 990228486 Commercial Auto 12/05/2024 06/05/2025 Expir…" at bounding box center [804, 317] width 1271 height 384
click at [966, 453] on span "12/05/2025" at bounding box center [952, 456] width 27 height 13
click at [32, 60] on div "Overview" at bounding box center [32, 62] width 37 height 19
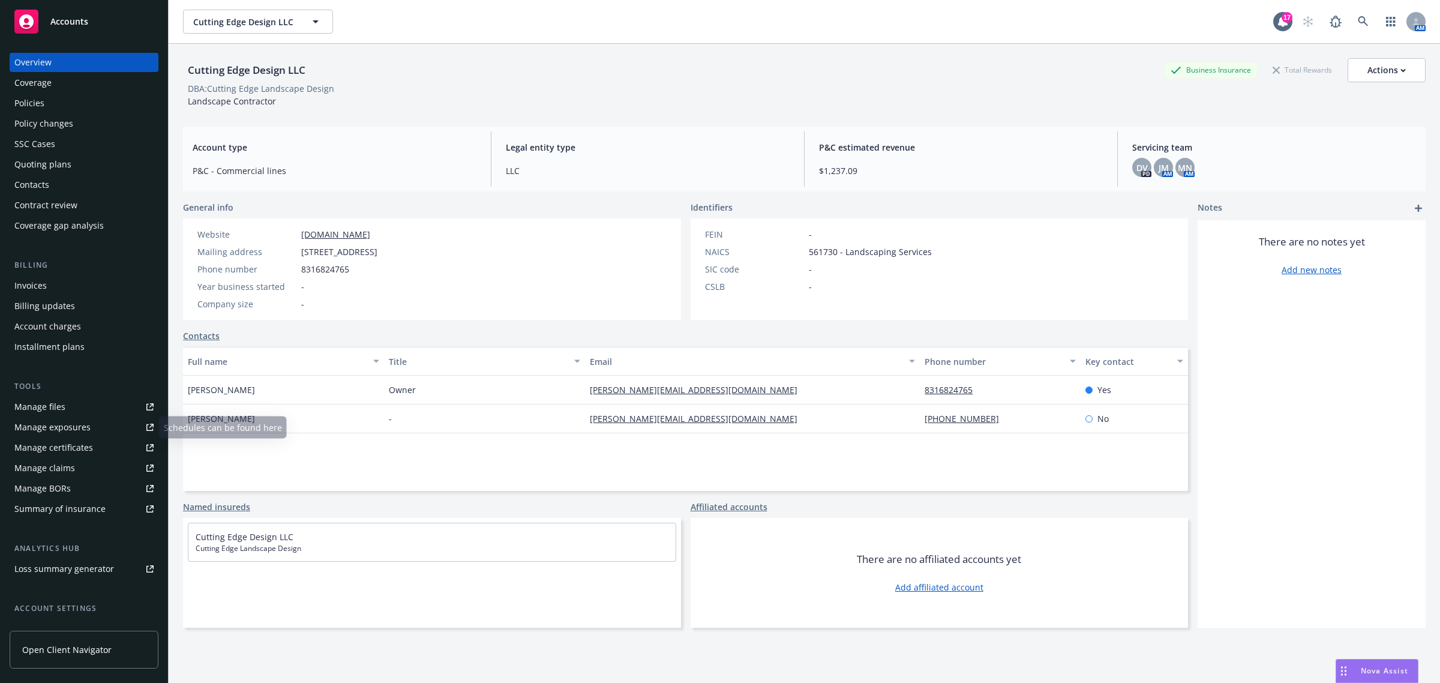
click at [87, 451] on div "Manage certificates" at bounding box center [53, 447] width 79 height 19
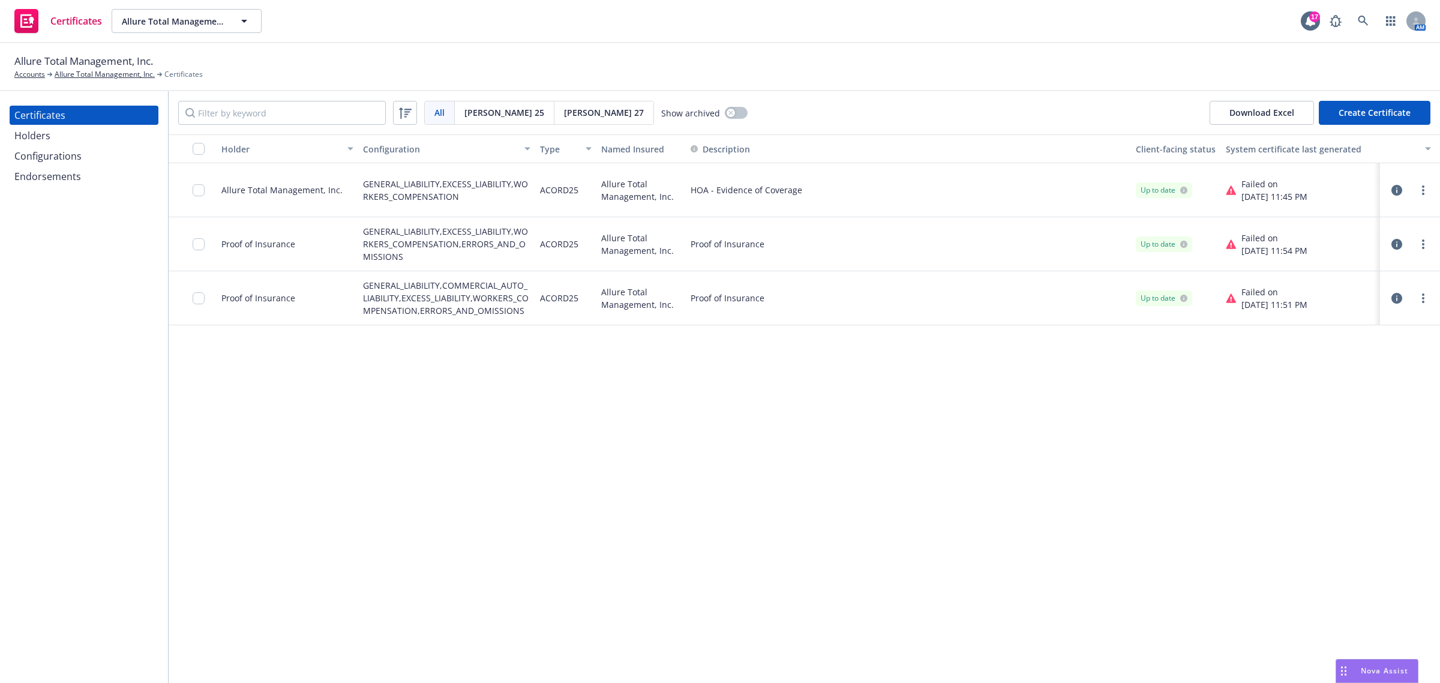
drag, startPoint x: 523, startPoint y: 597, endPoint x: 484, endPoint y: 575, distance: 45.2
click at [521, 598] on div "Holder Configuration Type Named Insured Description Client-facing status System…" at bounding box center [804, 408] width 1271 height 548
click at [683, 407] on div "Holder Configuration Type Named Insured Description Client-facing status System…" at bounding box center [804, 408] width 1271 height 548
click at [515, 506] on div "Holder Configuration Type Named Insured Description Client-facing status System…" at bounding box center [804, 408] width 1271 height 548
drag, startPoint x: 328, startPoint y: 435, endPoint x: 315, endPoint y: 423, distance: 17.4
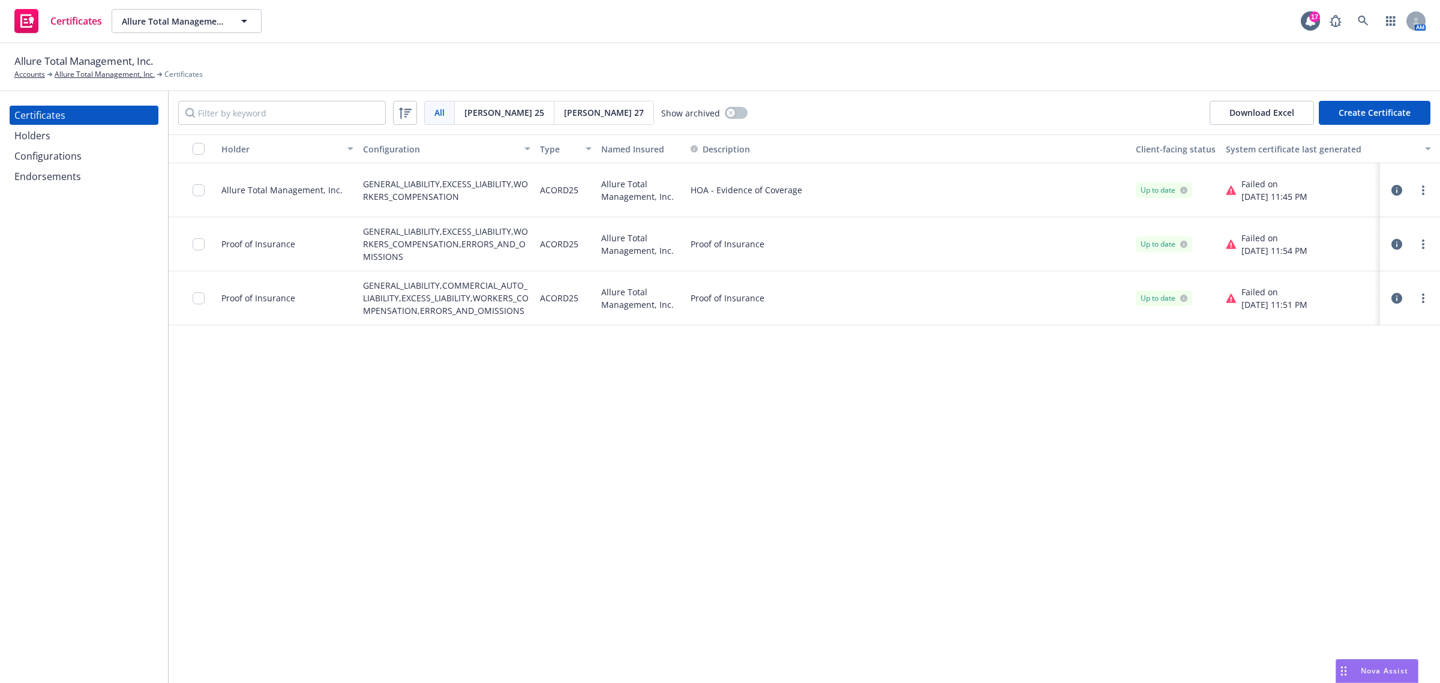
click at [328, 435] on div "Holder Configuration Type Named Insured Description Client-facing status System…" at bounding box center [804, 408] width 1271 height 548
click at [27, 160] on div "Configurations" at bounding box center [47, 155] width 67 height 19
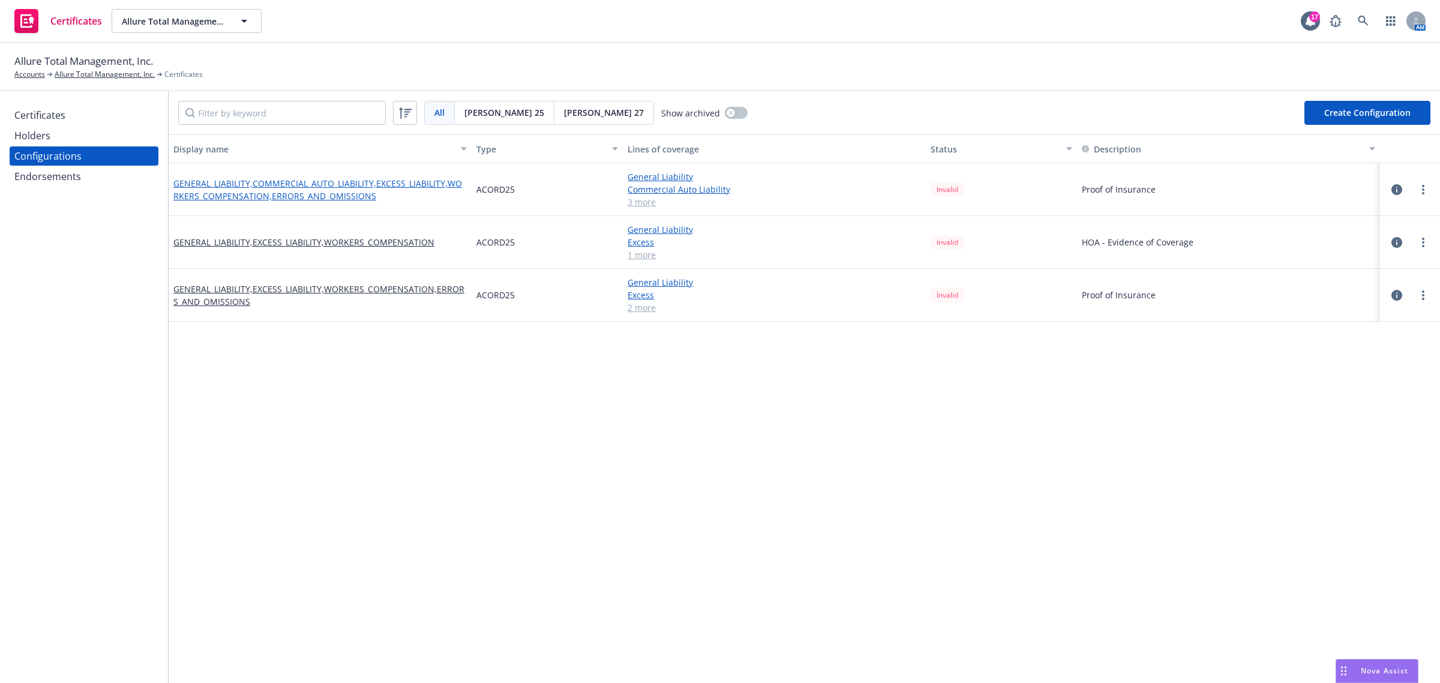
click at [313, 187] on link "GENERAL_LIABILITY,COMMERCIAL_AUTO_LIABILITY,EXCESS_LIABILITY,WORKERS_COMPENSATI…" at bounding box center [319, 189] width 293 height 25
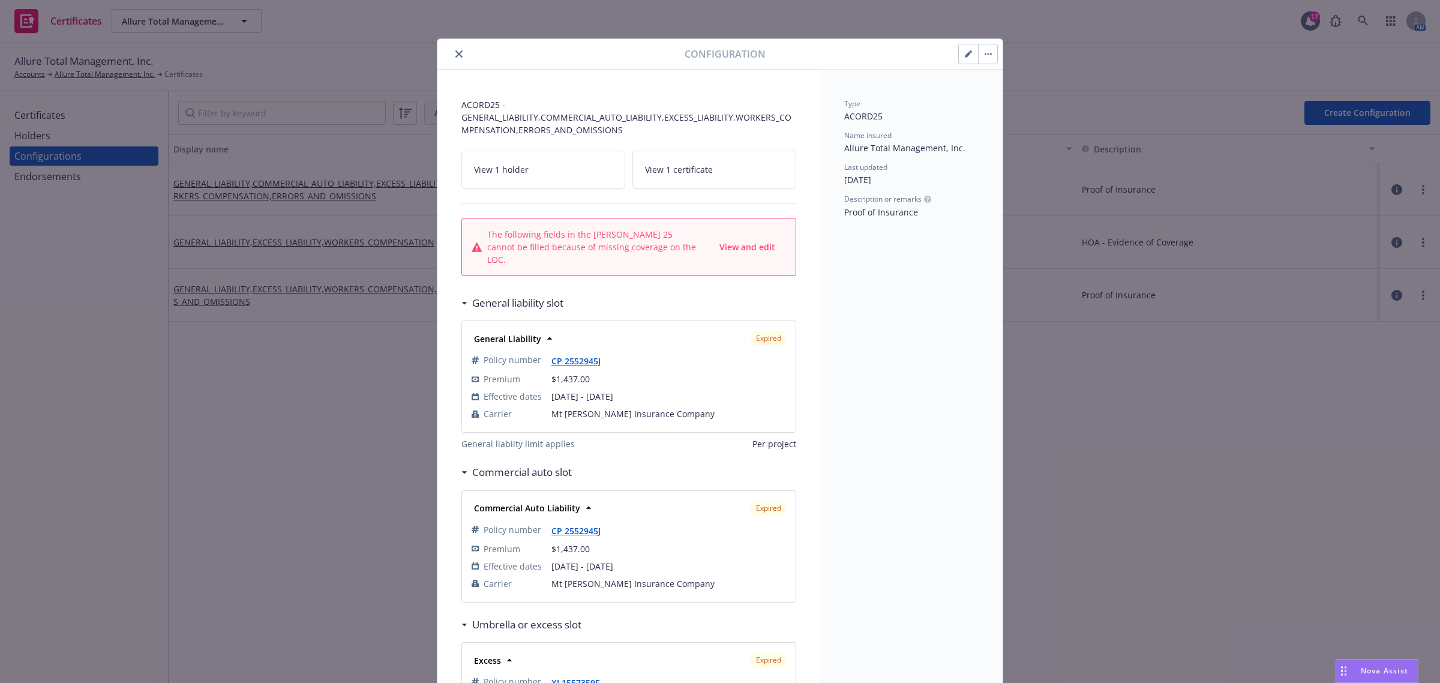
drag, startPoint x: 453, startPoint y: 56, endPoint x: 435, endPoint y: 91, distance: 39.2
click at [455, 55] on icon "close" at bounding box center [458, 53] width 7 height 7
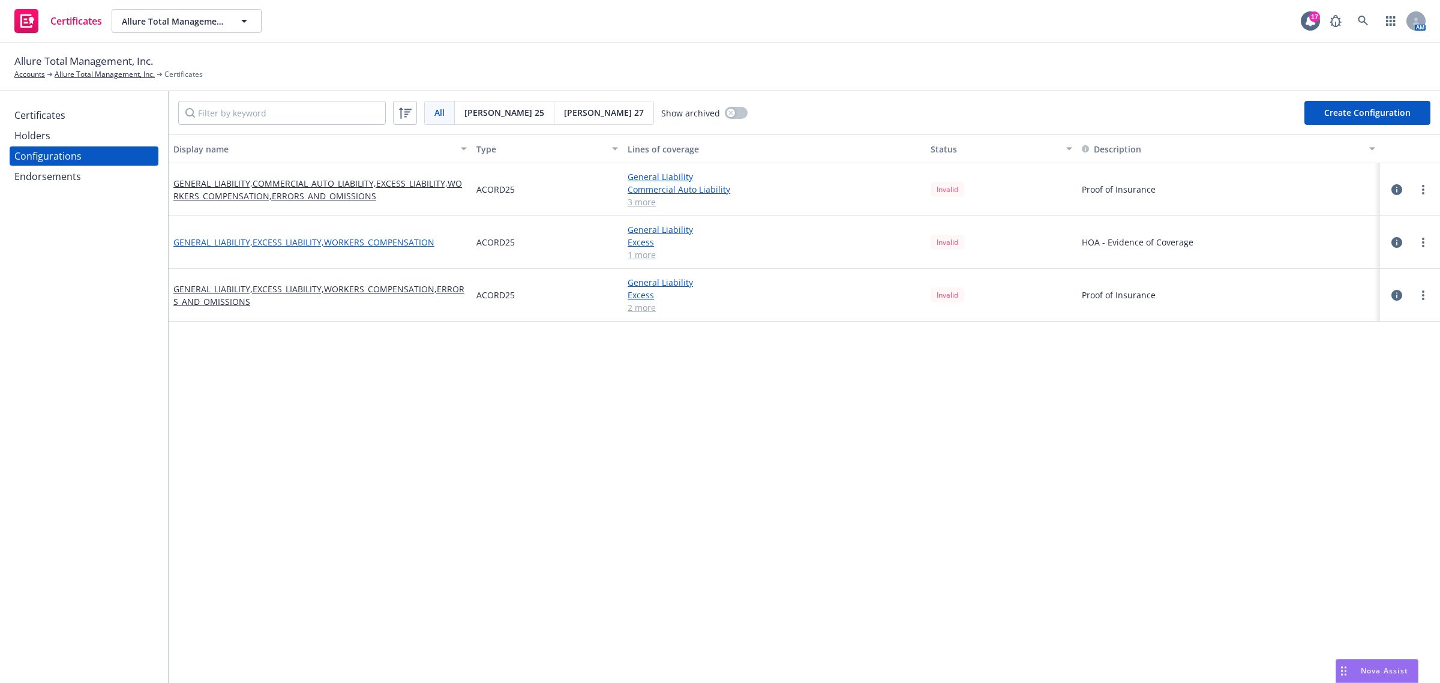
click at [274, 242] on link "GENERAL_LIABILITY,EXCESS_LIABILITY,WORKERS_COMPENSATION" at bounding box center [303, 242] width 261 height 13
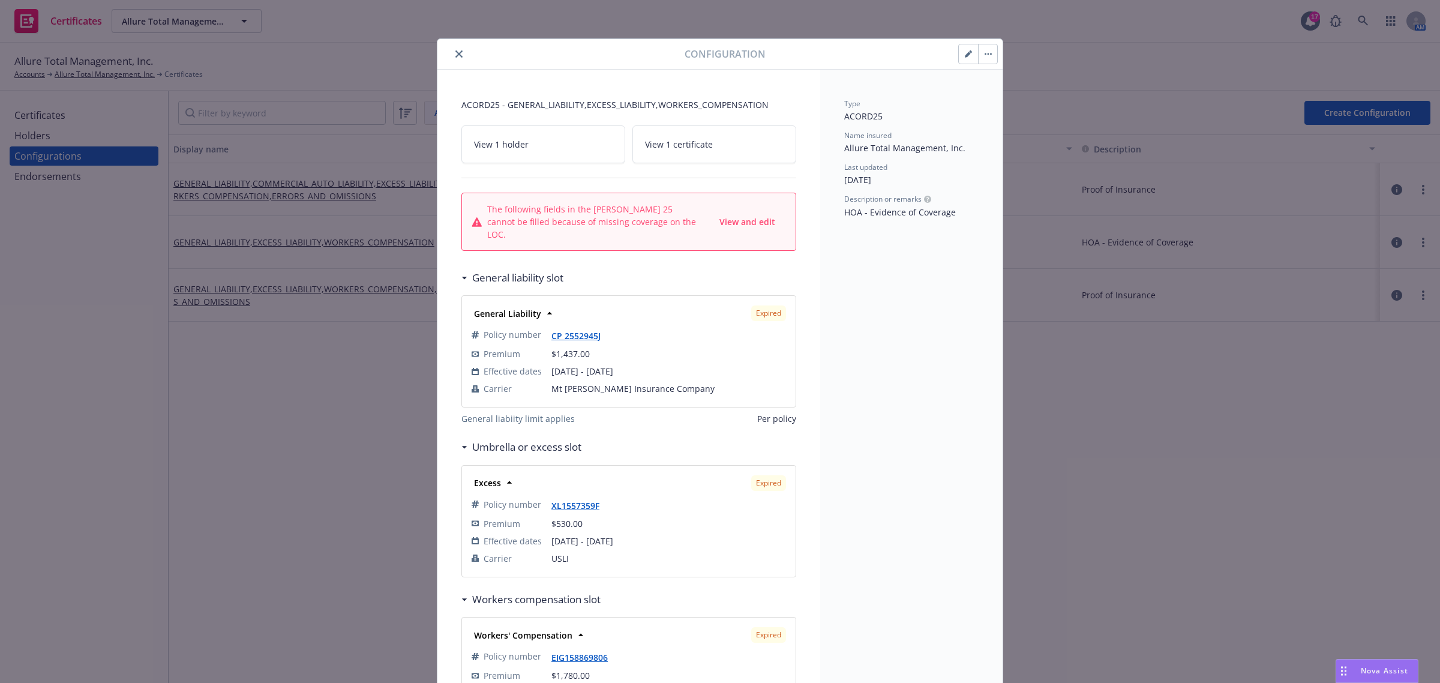
click at [459, 50] on button "close" at bounding box center [459, 54] width 14 height 14
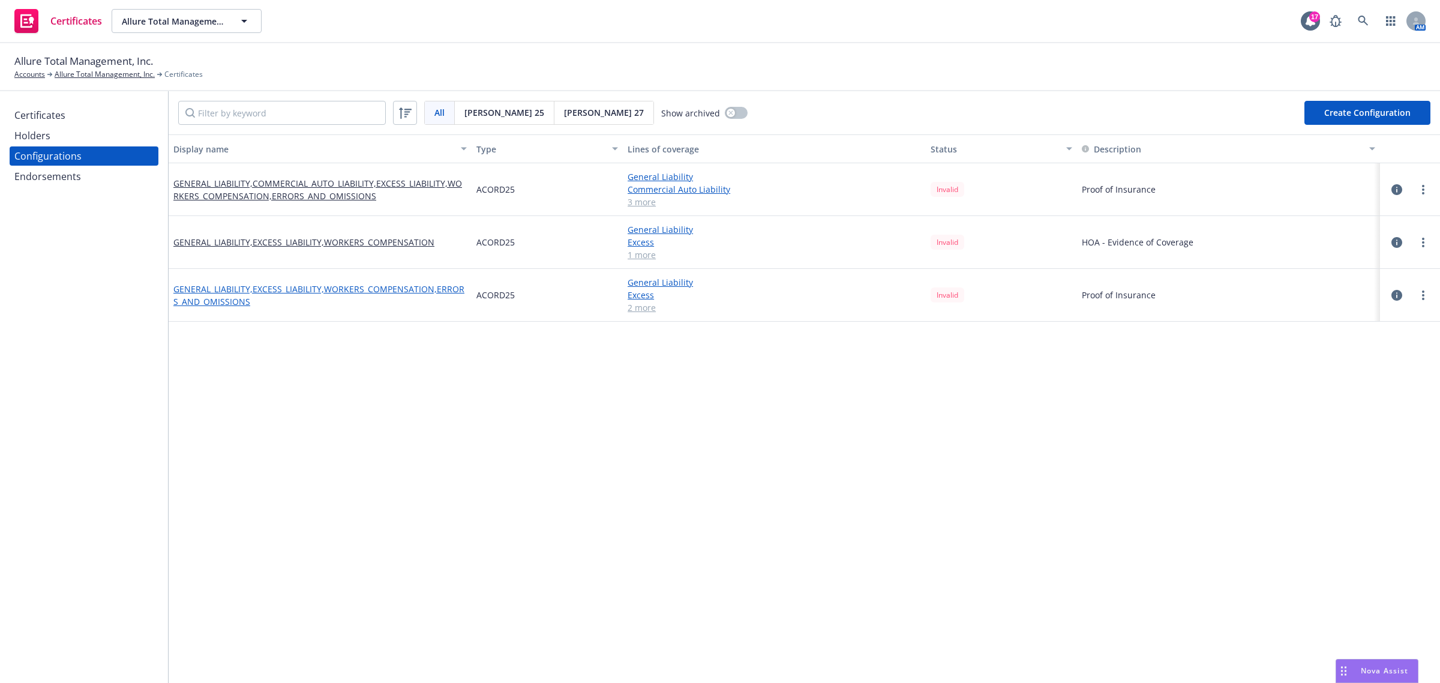
click at [240, 296] on link "GENERAL_LIABILITY,EXCESS_LIABILITY,WORKERS_COMPENSATION,ERRORS_AND_OMISSIONS" at bounding box center [319, 295] width 293 height 25
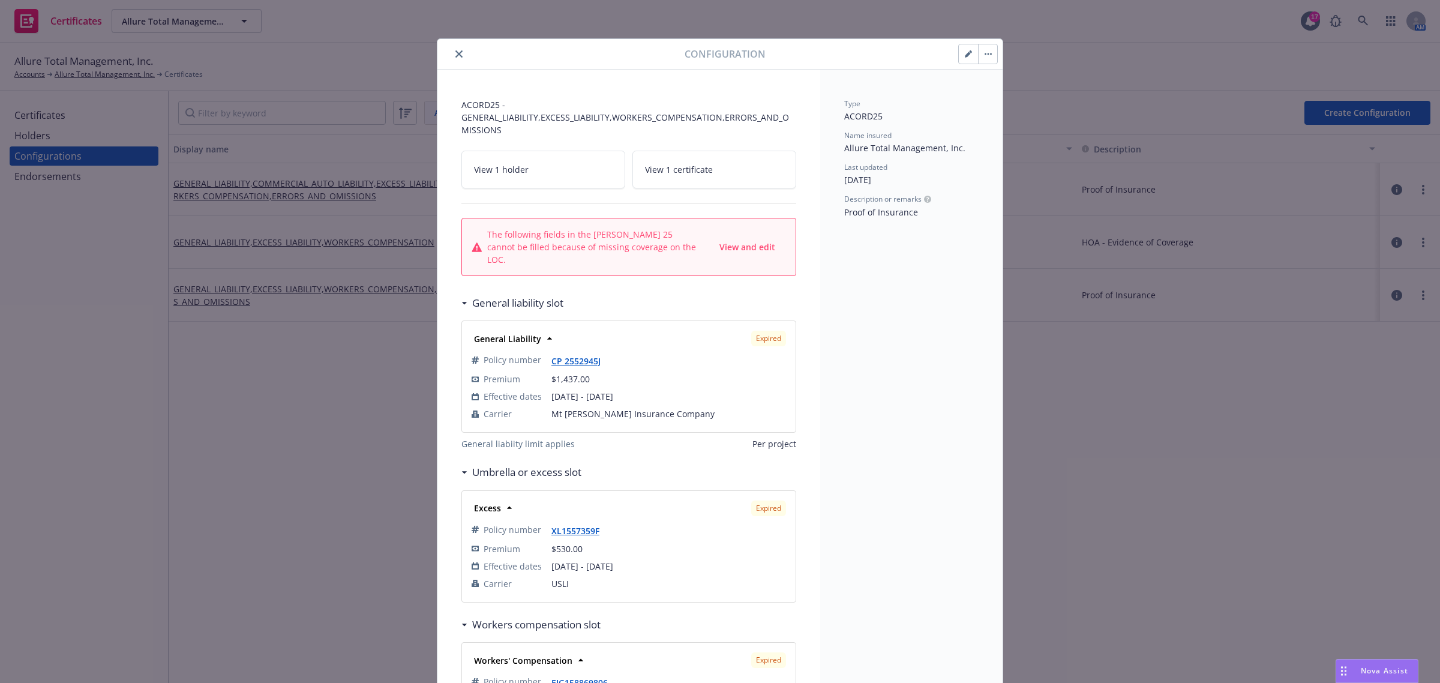
click at [455, 58] on icon "close" at bounding box center [458, 53] width 7 height 7
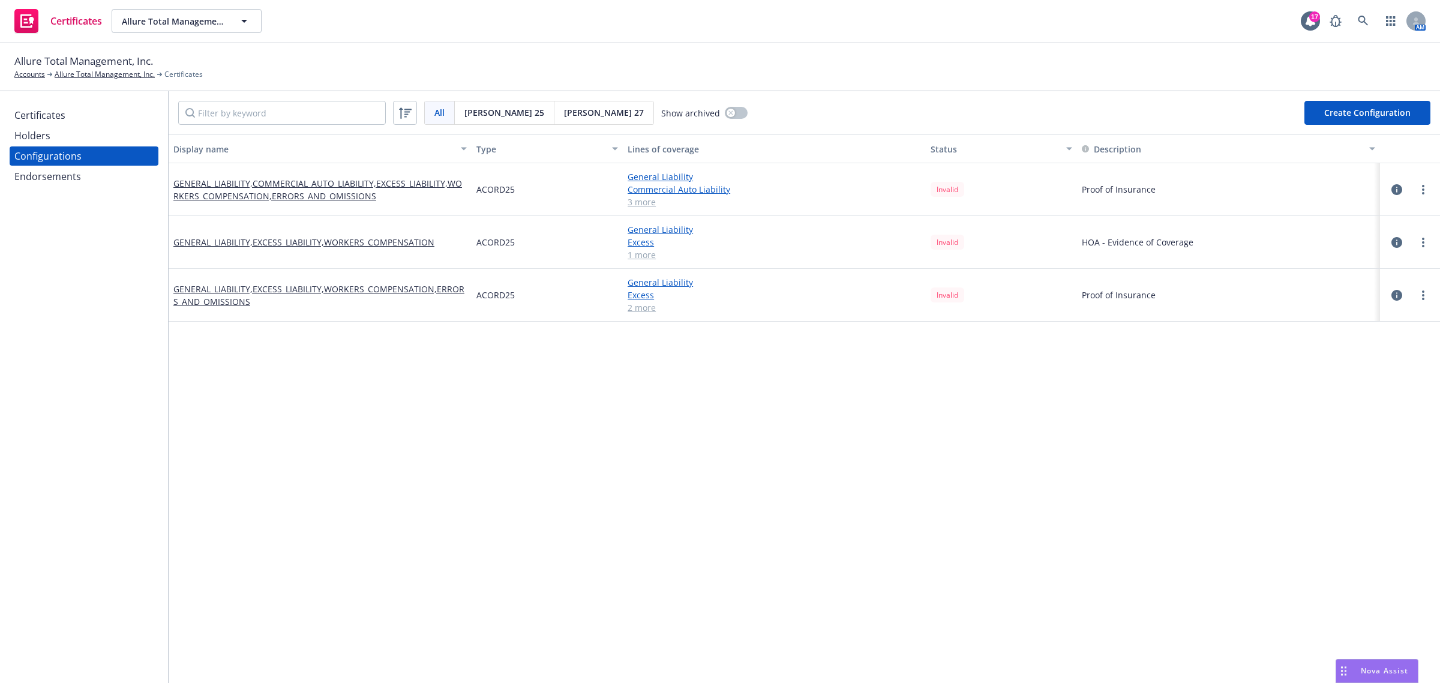
click at [406, 455] on div "Display name Type Lines of coverage Status Description GENERAL_LIABILITY,COMMER…" at bounding box center [804, 648] width 1271 height 1029
click at [45, 118] on div "Certificates" at bounding box center [39, 115] width 51 height 19
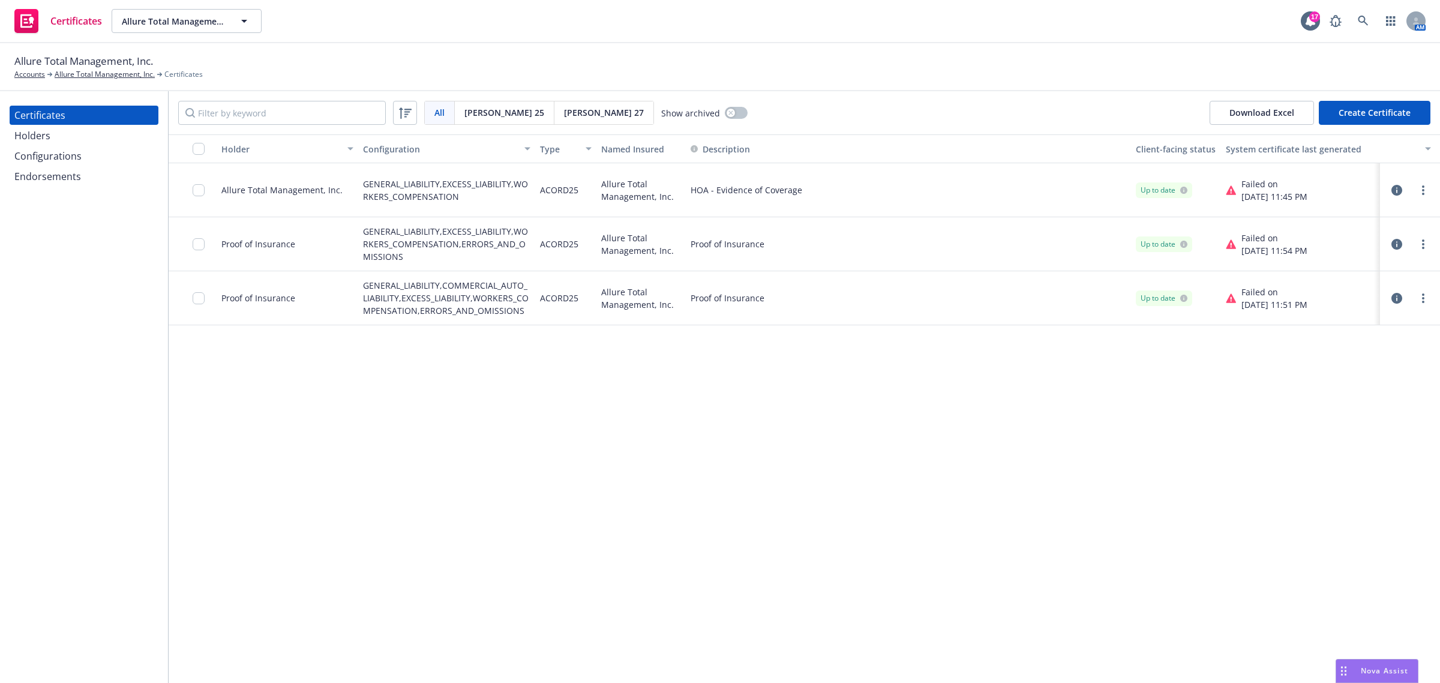
drag, startPoint x: 818, startPoint y: 506, endPoint x: 1059, endPoint y: 310, distance: 311.3
click at [818, 506] on div "Holder Configuration Type Named Insured Description Client-facing status System…" at bounding box center [804, 408] width 1271 height 548
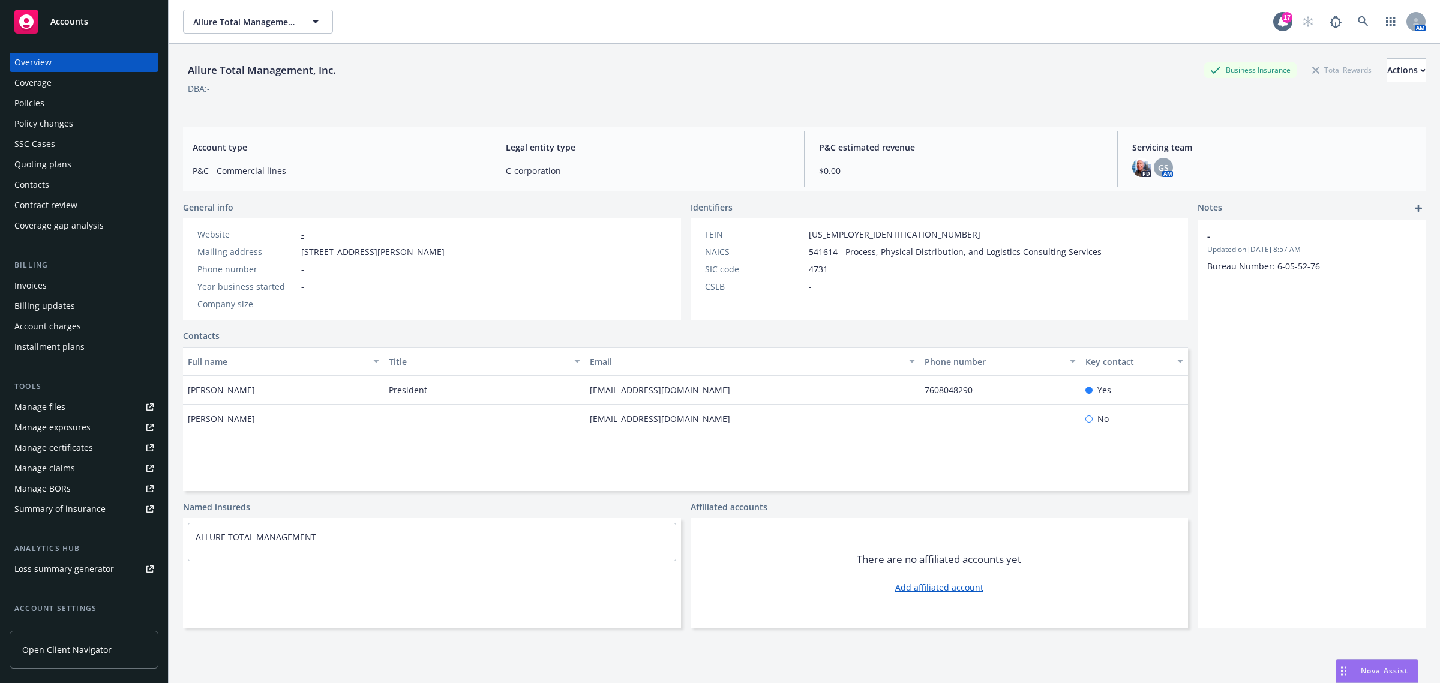
click at [44, 88] on div "Coverage" at bounding box center [32, 82] width 37 height 19
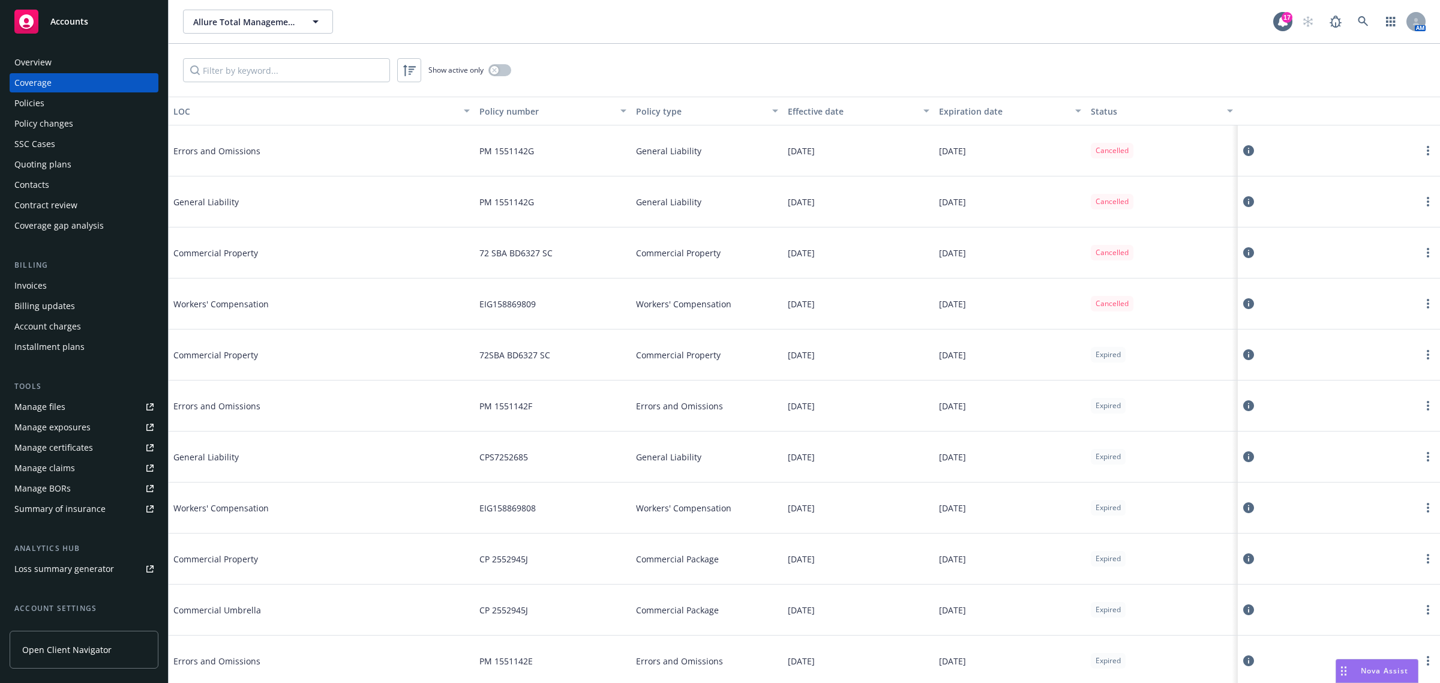
click at [997, 110] on div "Expiration date" at bounding box center [1003, 111] width 129 height 13
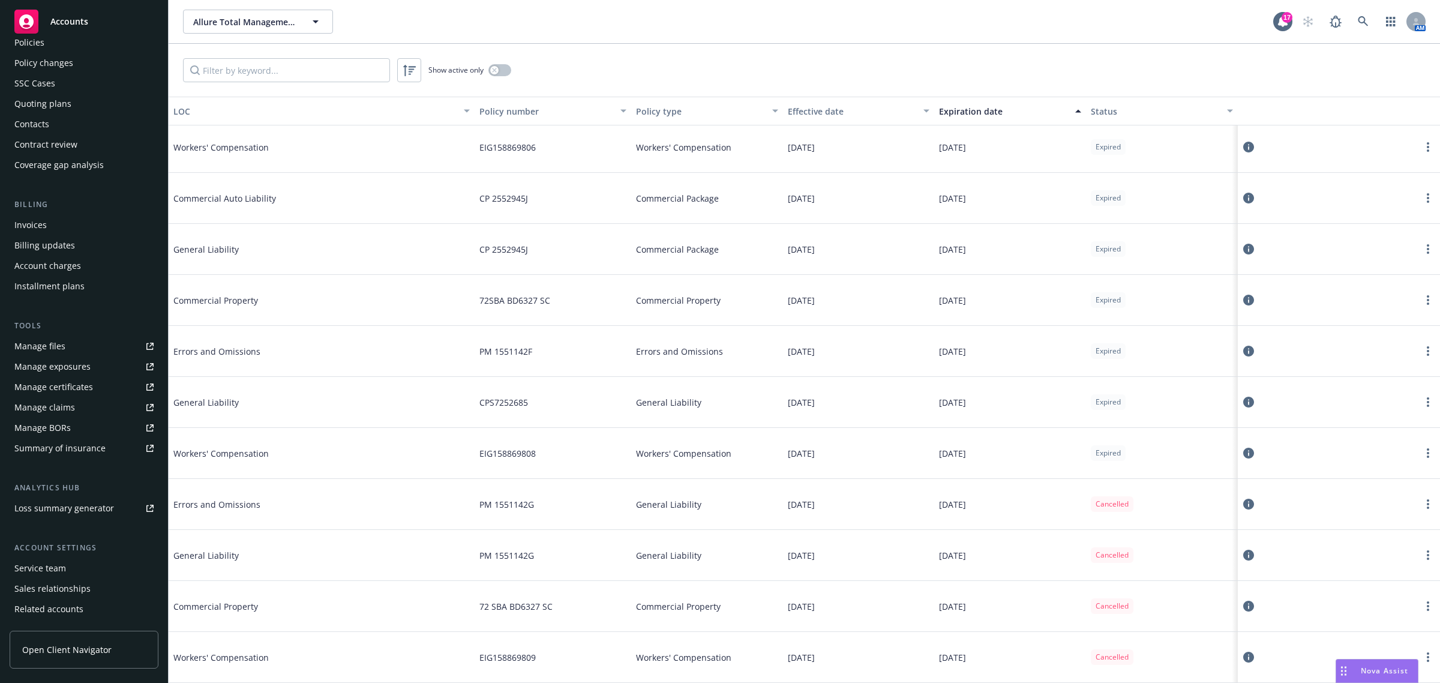
scroll to position [98, 0]
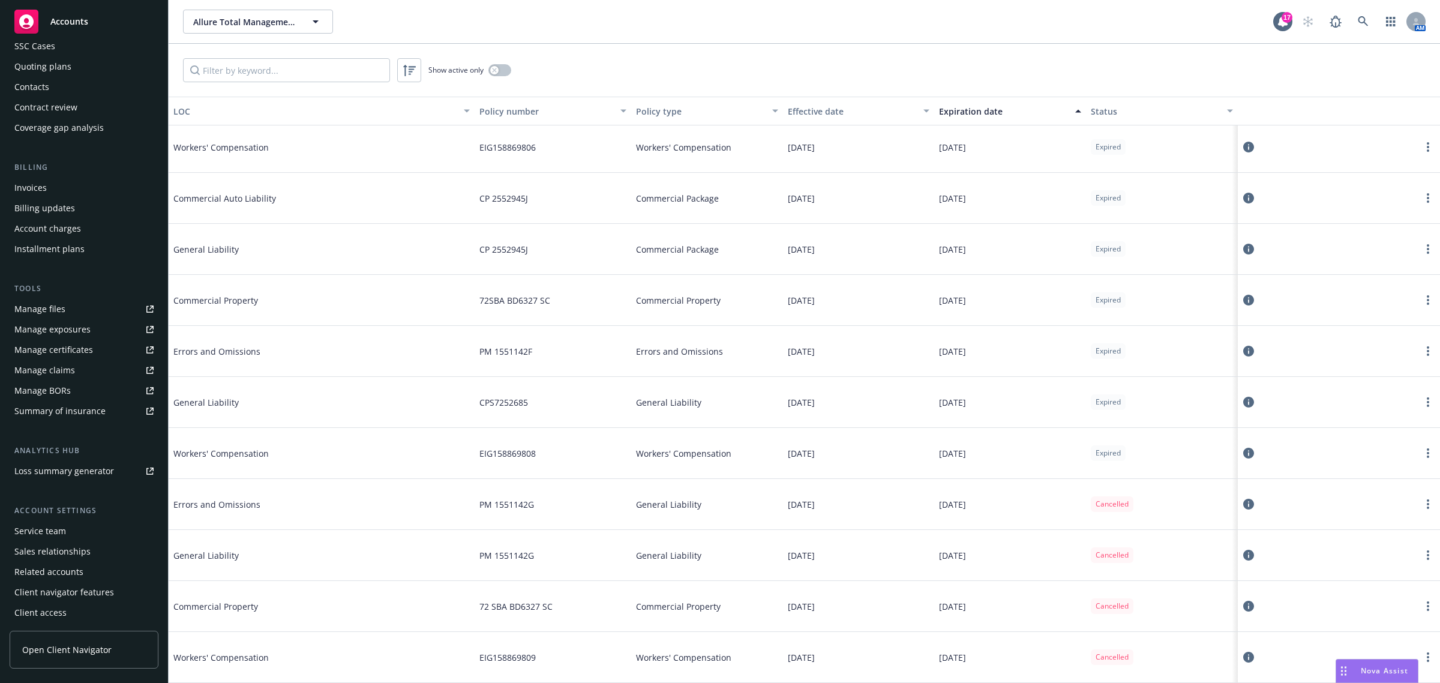
click at [92, 525] on div "Service team" at bounding box center [83, 530] width 139 height 19
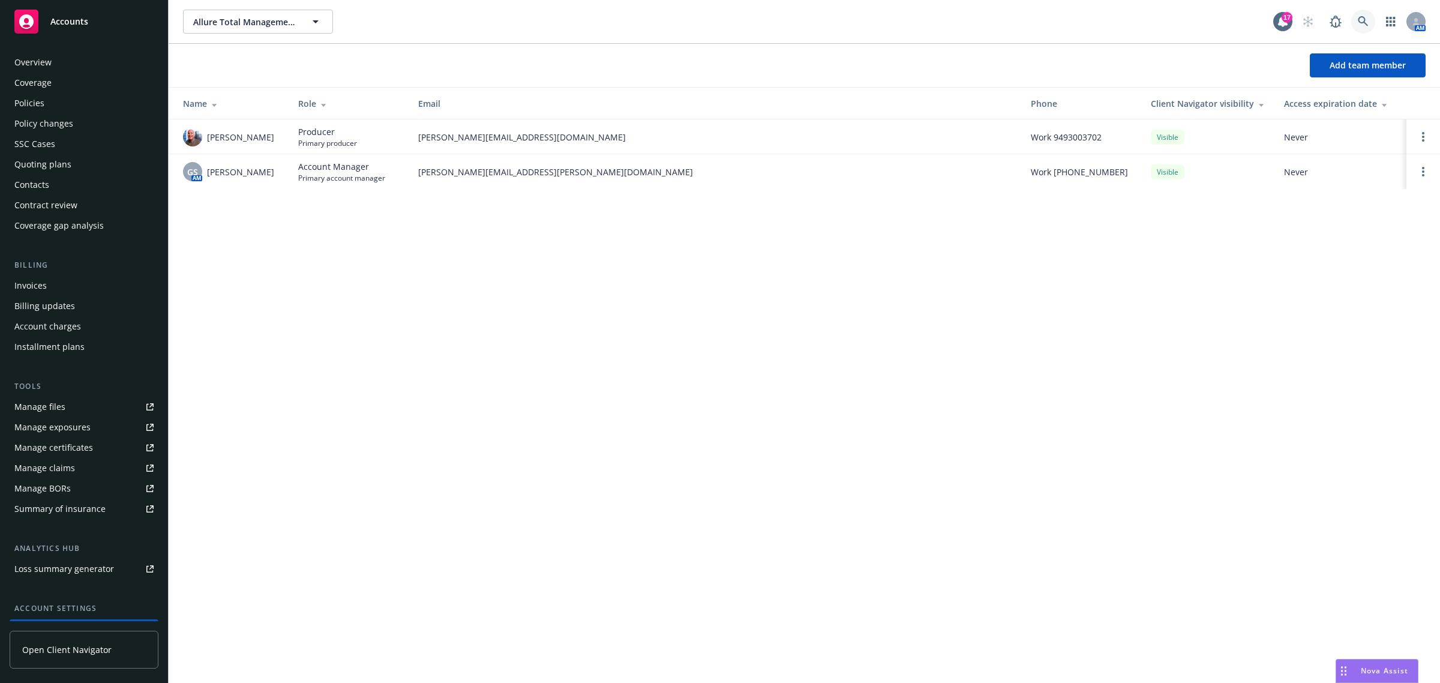
click at [1362, 18] on icon at bounding box center [1362, 21] width 11 height 11
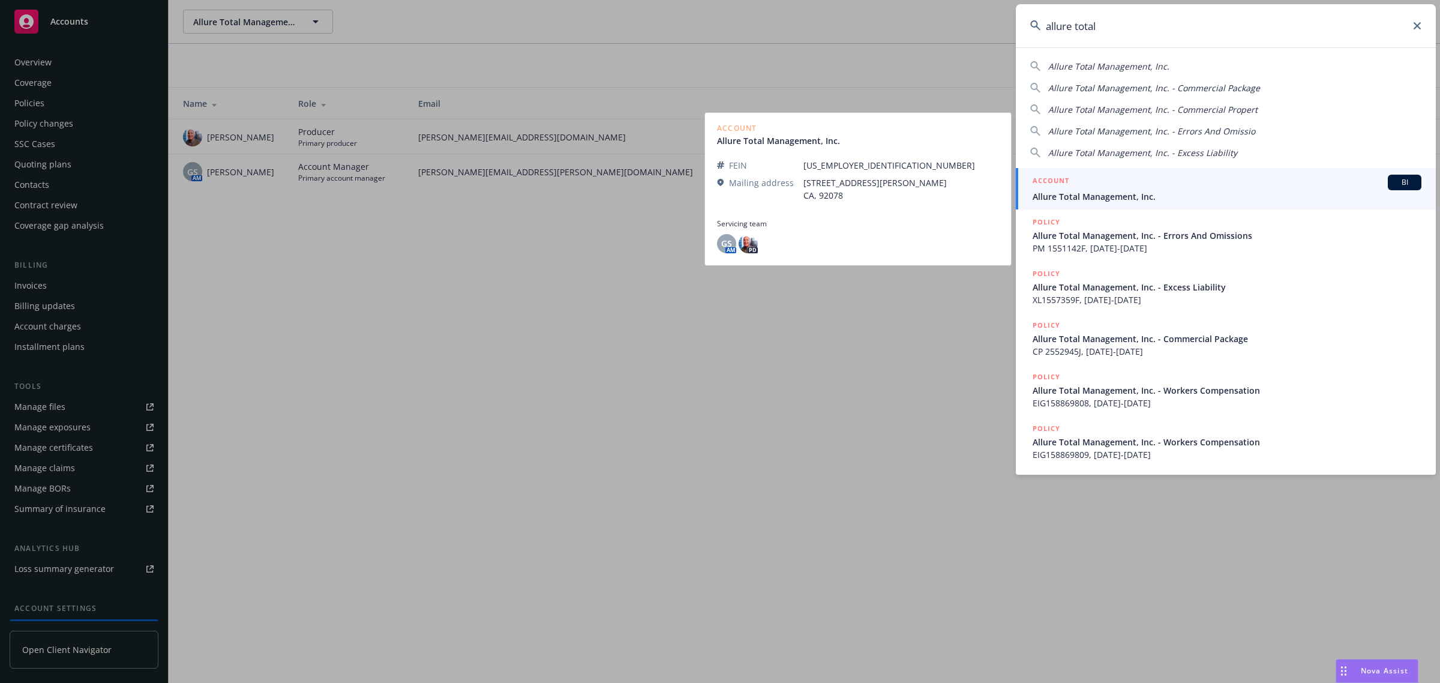
type input "allure total"
click at [1077, 196] on span "Allure Total Management, Inc." at bounding box center [1226, 196] width 389 height 13
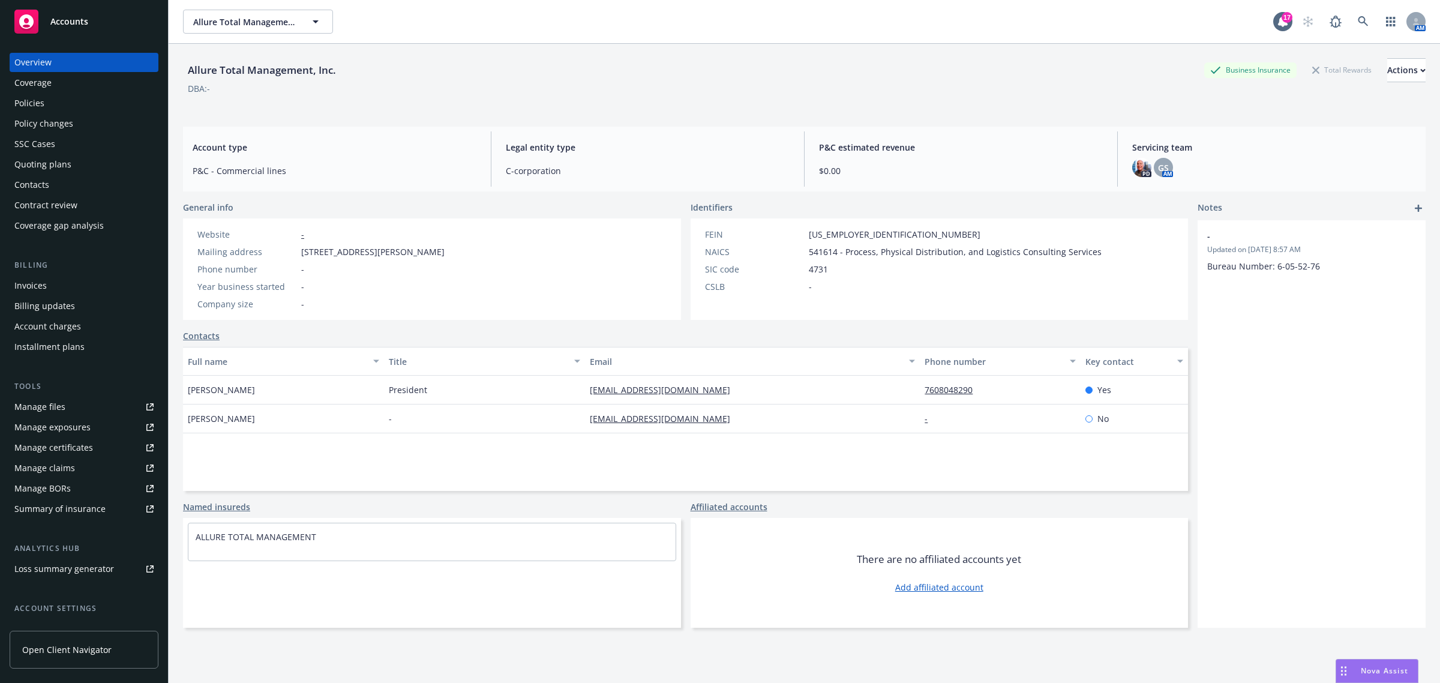
click at [70, 80] on div "Coverage" at bounding box center [83, 82] width 139 height 19
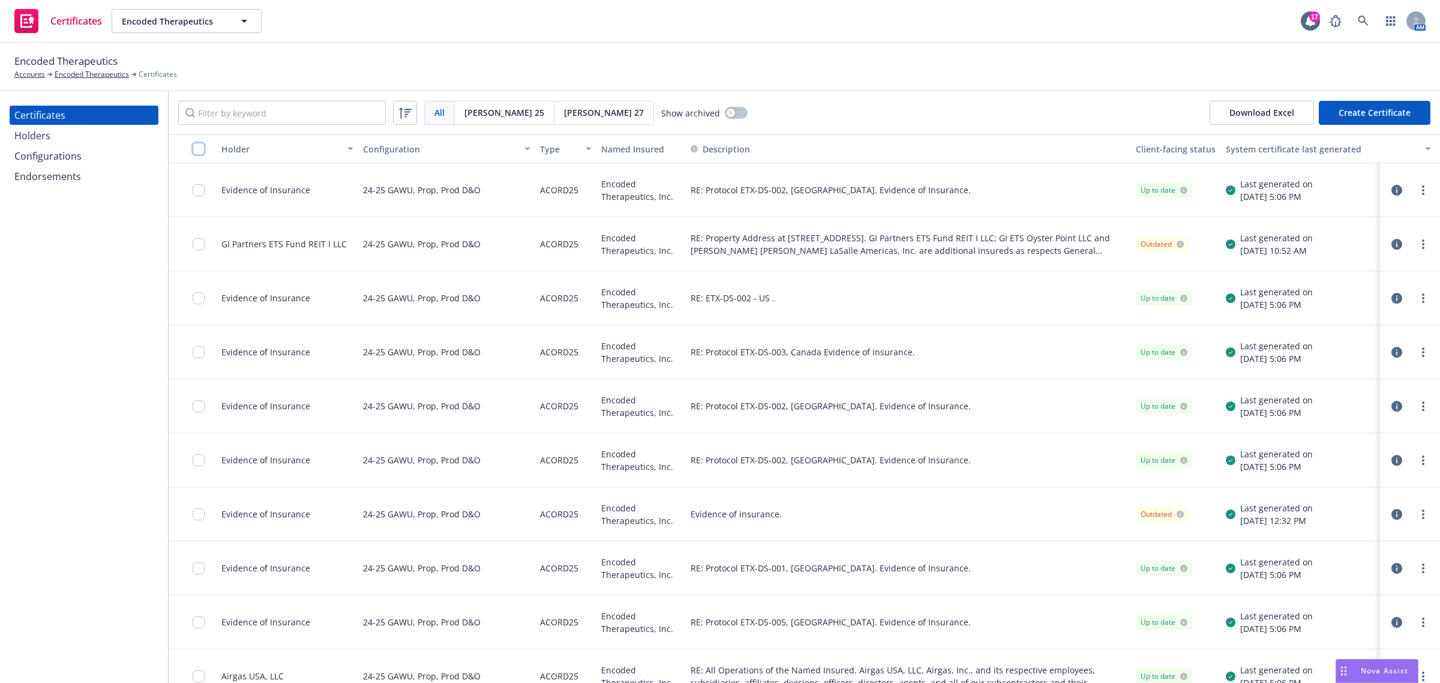
click at [199, 148] on input "checkbox" at bounding box center [199, 149] width 12 height 12
click at [199, 149] on input "checkbox" at bounding box center [199, 149] width 12 height 12
click at [56, 157] on div "Configurations" at bounding box center [47, 155] width 67 height 19
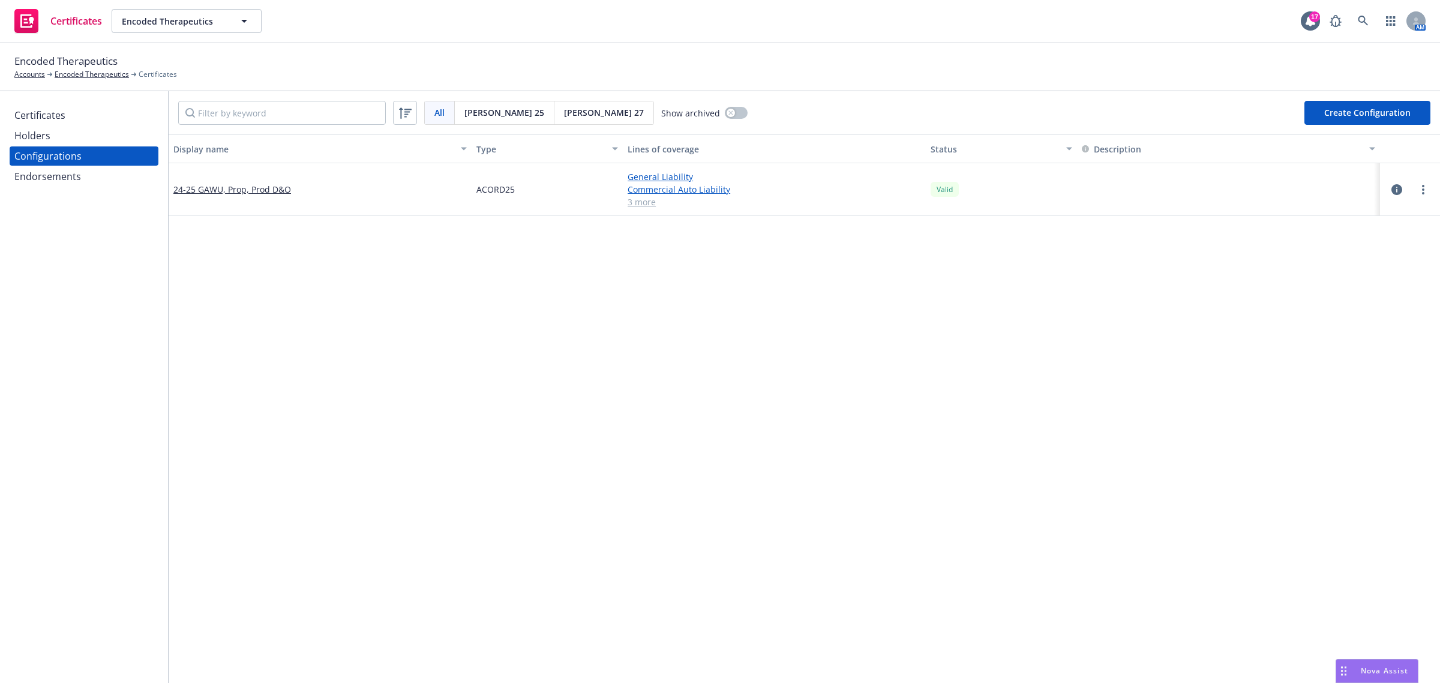
click at [376, 513] on div "Display name Type Lines of coverage Status Description 24-25 GAWU, Prop, Prod D…" at bounding box center [804, 648] width 1271 height 1029
click at [1404, 191] on div at bounding box center [1409, 189] width 41 height 14
click at [1416, 191] on link "more" at bounding box center [1423, 189] width 14 height 14
click at [1335, 340] on link "Preview an ACORD" at bounding box center [1352, 334] width 132 height 24
click at [673, 312] on div "Display name Type Lines of coverage Status Description 24-25 GAWU, Prop, Prod D…" at bounding box center [804, 648] width 1271 height 1029
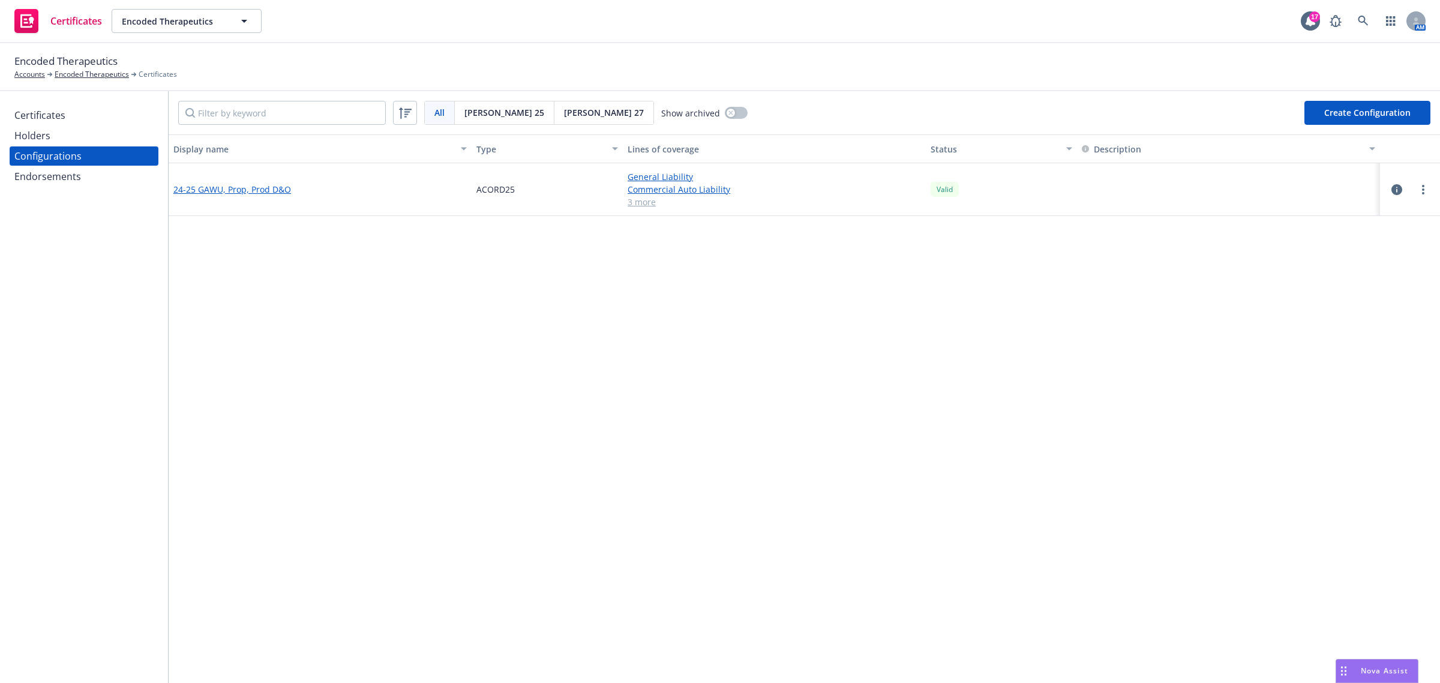
click at [233, 193] on link "24-25 GAWU, Prop, Prod D&O" at bounding box center [232, 189] width 118 height 13
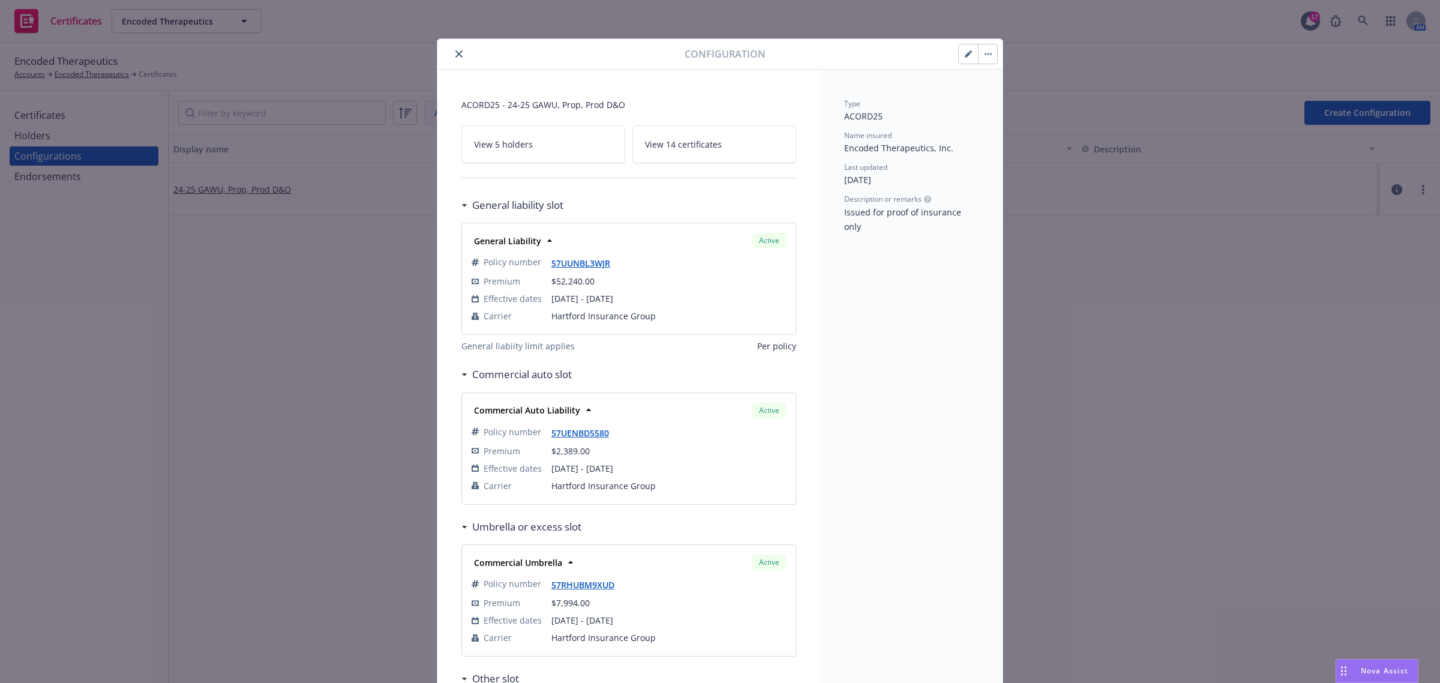
click at [959, 64] on button "button" at bounding box center [968, 53] width 19 height 19
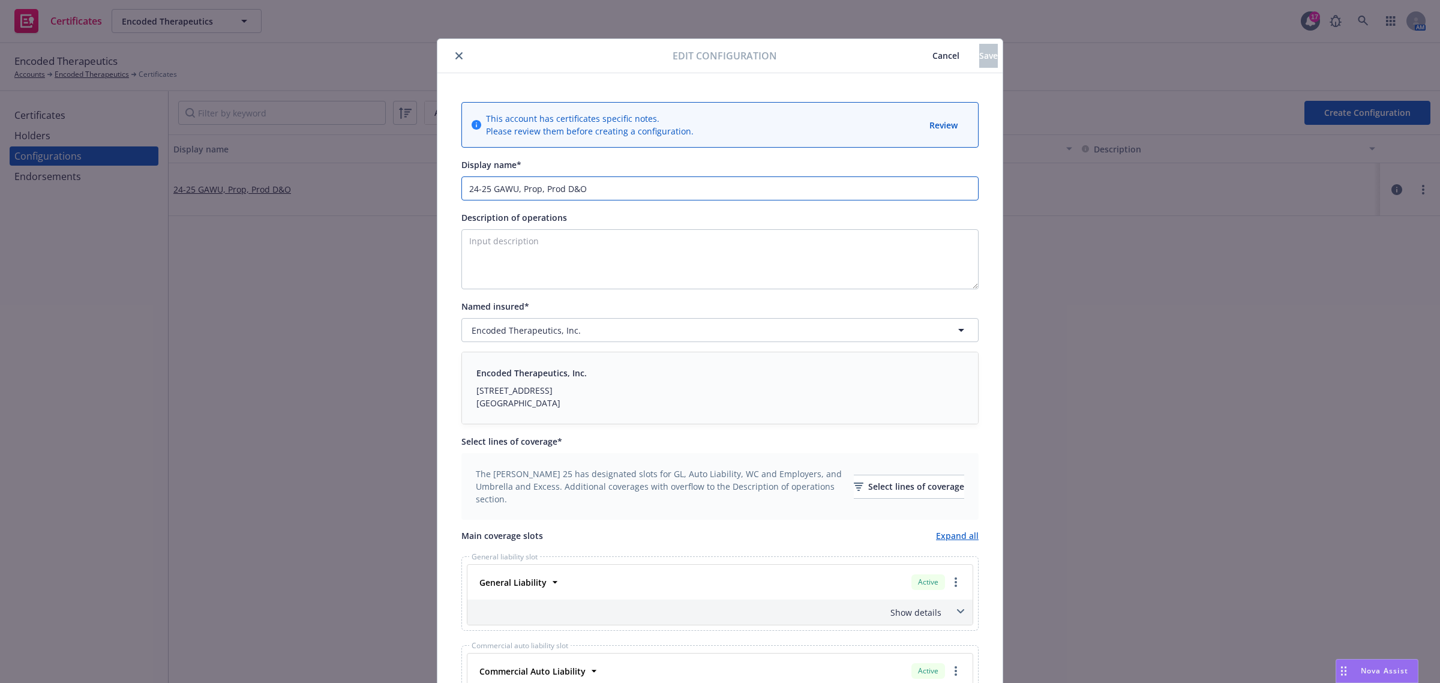
click at [503, 186] on input "24-25 GAWU, Prop, Prod D&O" at bounding box center [719, 188] width 517 height 24
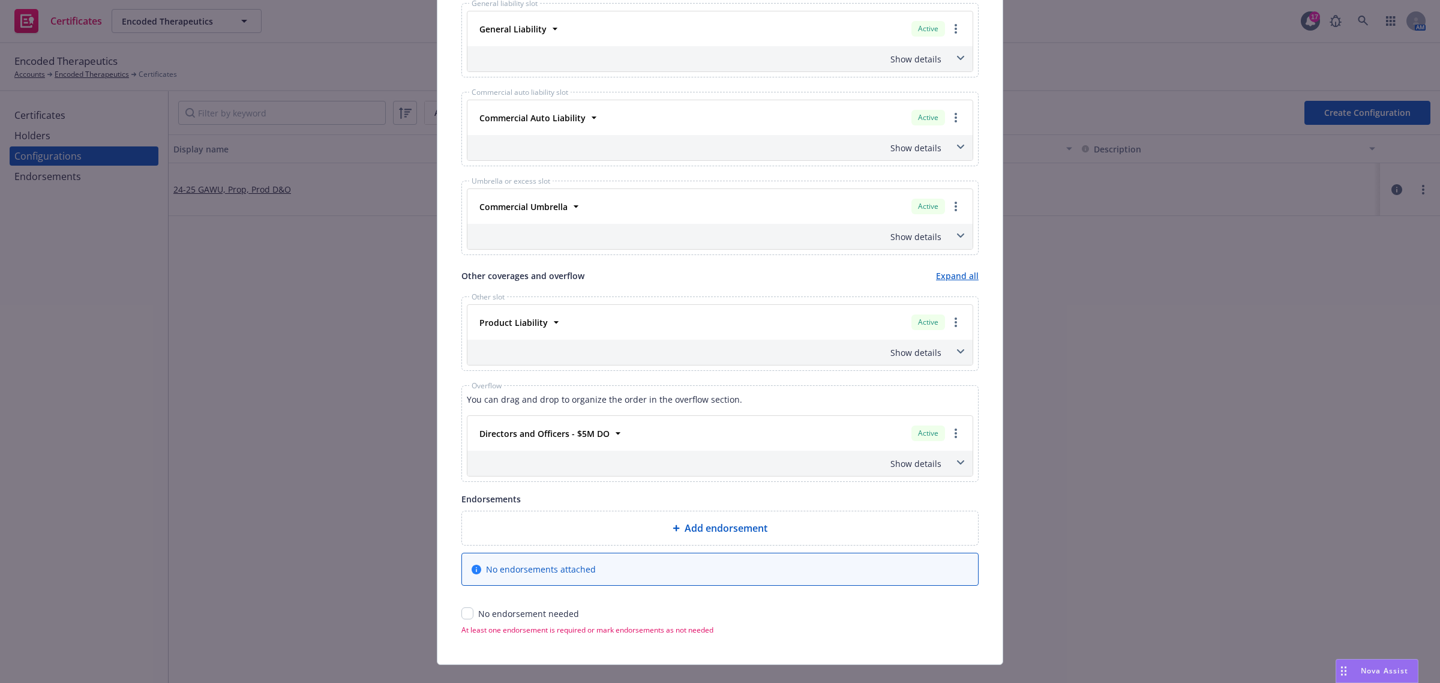
scroll to position [576, 0]
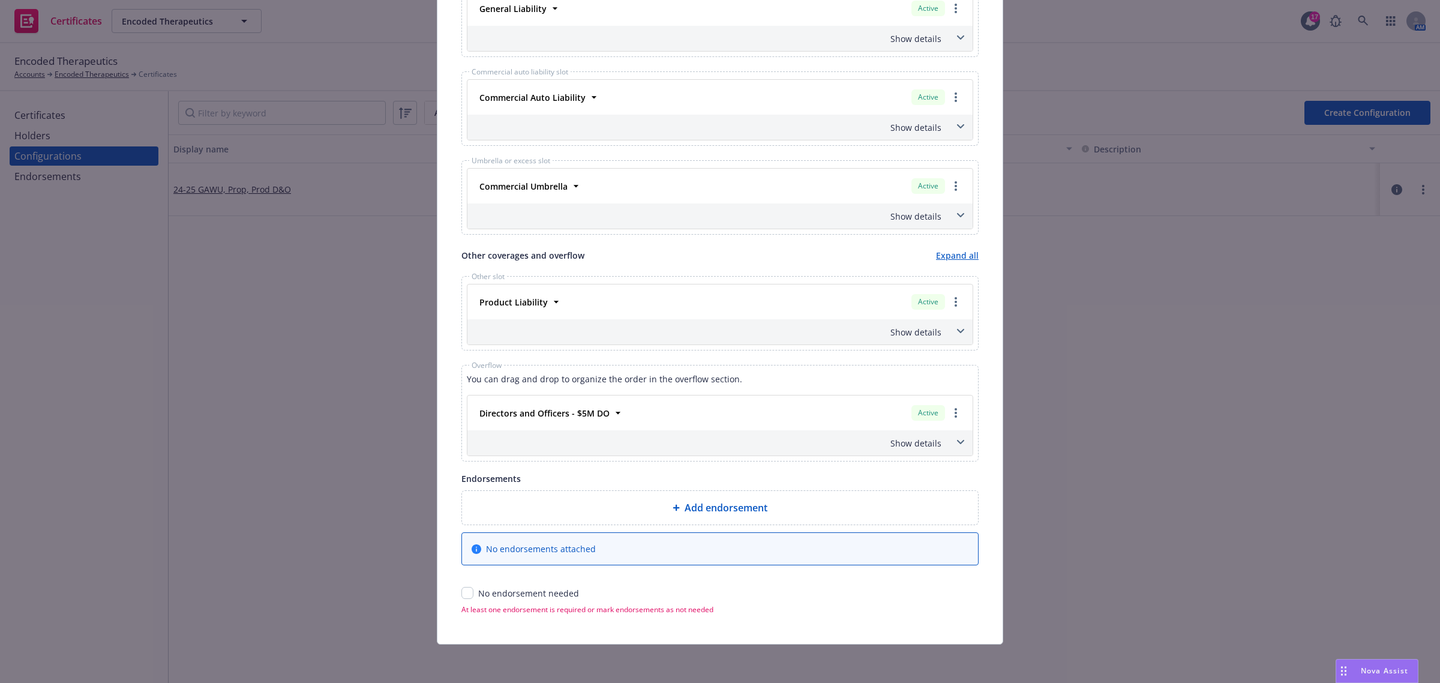
type input "24-25 GAU, Prop, Prod D&O"
click at [465, 588] on input "checkbox" at bounding box center [467, 593] width 12 height 12
checkbox input "true"
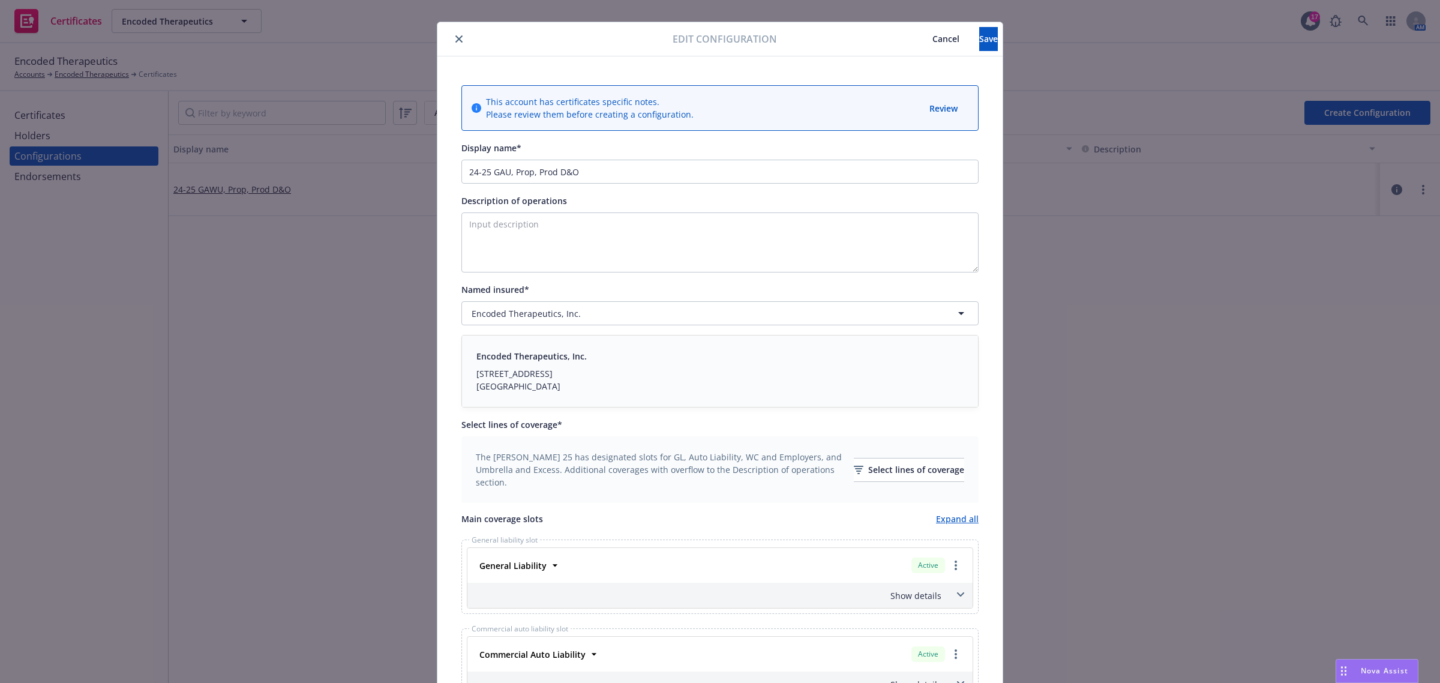
scroll to position [0, 0]
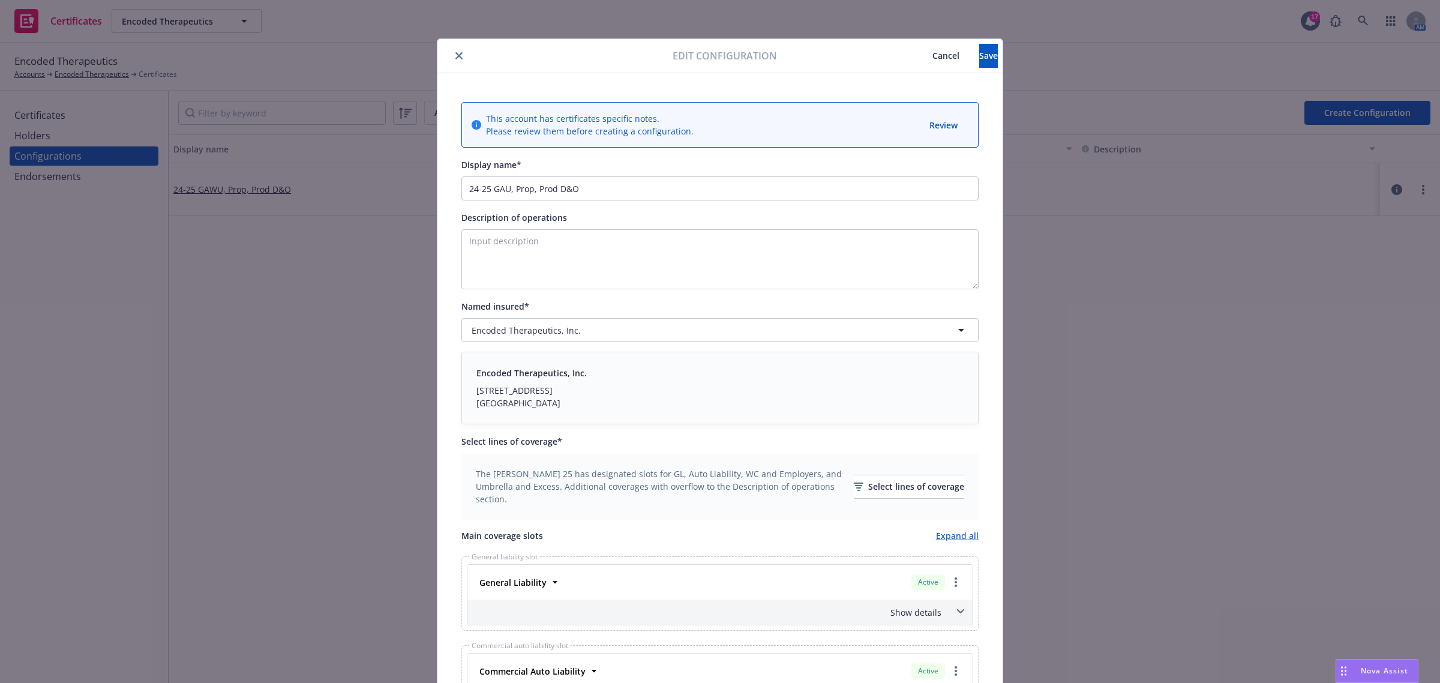
click at [971, 40] on div "Edit configuration Cancel Save" at bounding box center [719, 56] width 565 height 34
click at [979, 49] on button "Save" at bounding box center [988, 56] width 19 height 24
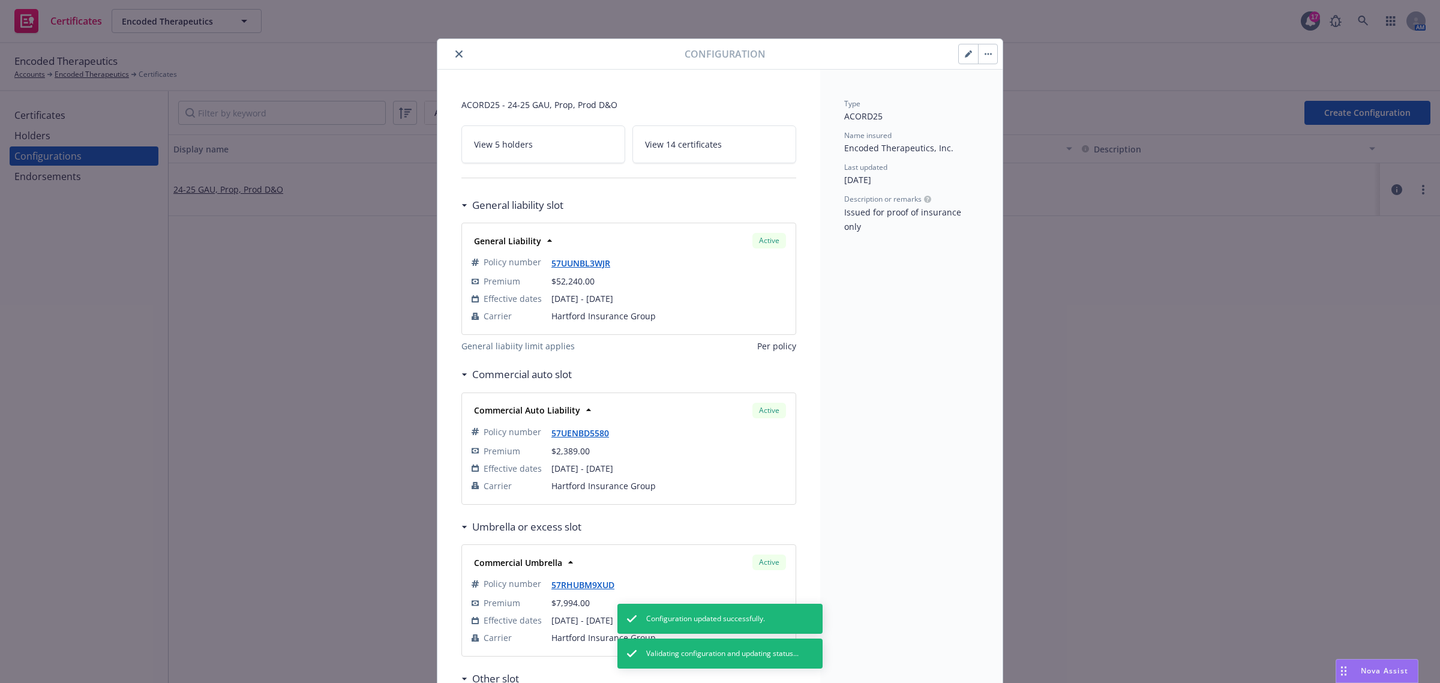
click at [452, 59] on button "close" at bounding box center [459, 54] width 14 height 14
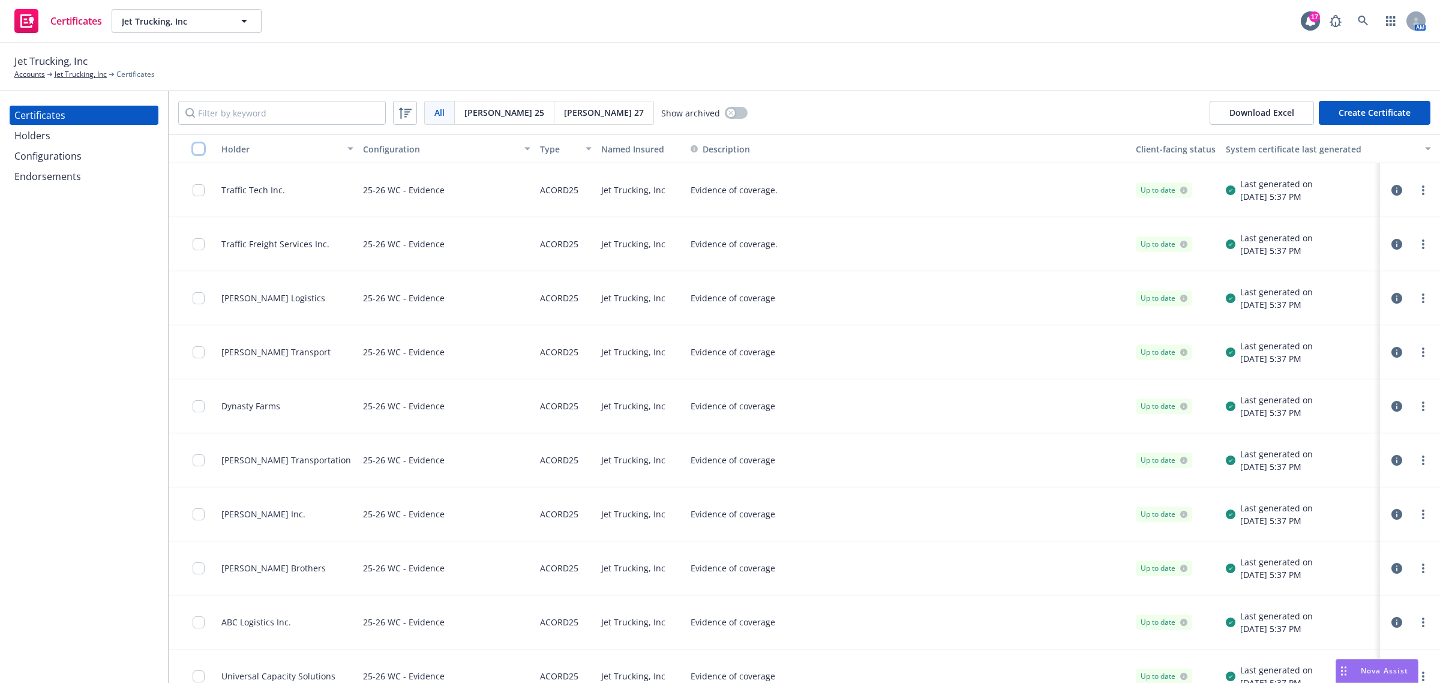
click at [201, 148] on input "checkbox" at bounding box center [199, 149] width 12 height 12
click at [1391, 191] on icon "button" at bounding box center [1396, 190] width 11 height 11
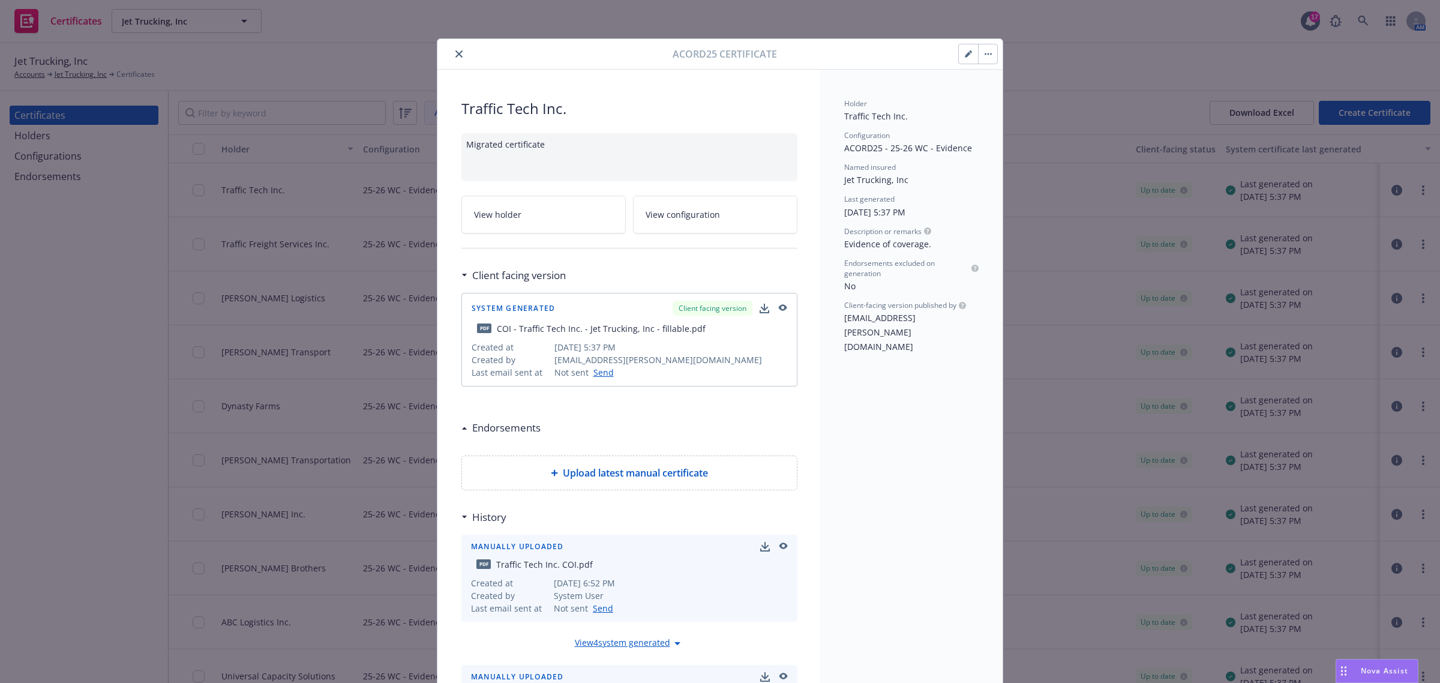
click at [455, 54] on icon "close" at bounding box center [458, 53] width 7 height 7
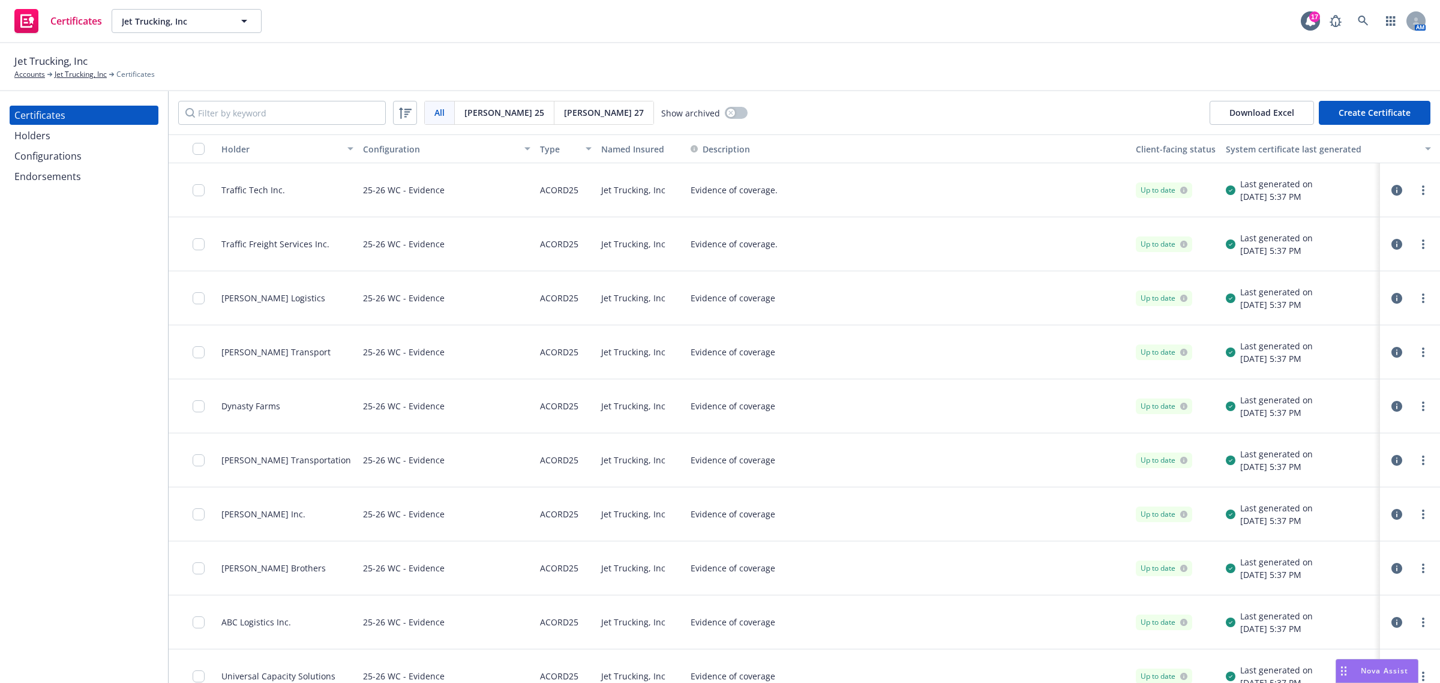
click at [66, 180] on div "Endorsements" at bounding box center [47, 176] width 67 height 19
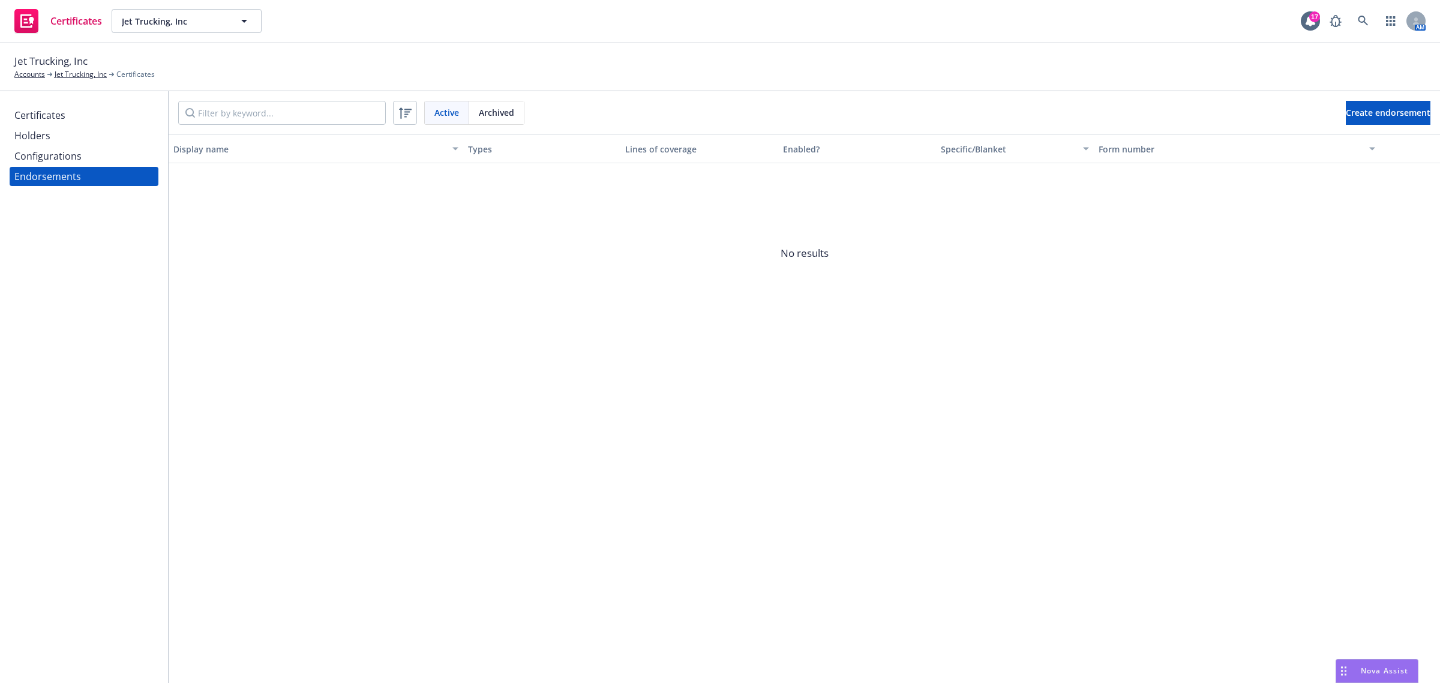
click at [64, 153] on div "Configurations" at bounding box center [47, 155] width 67 height 19
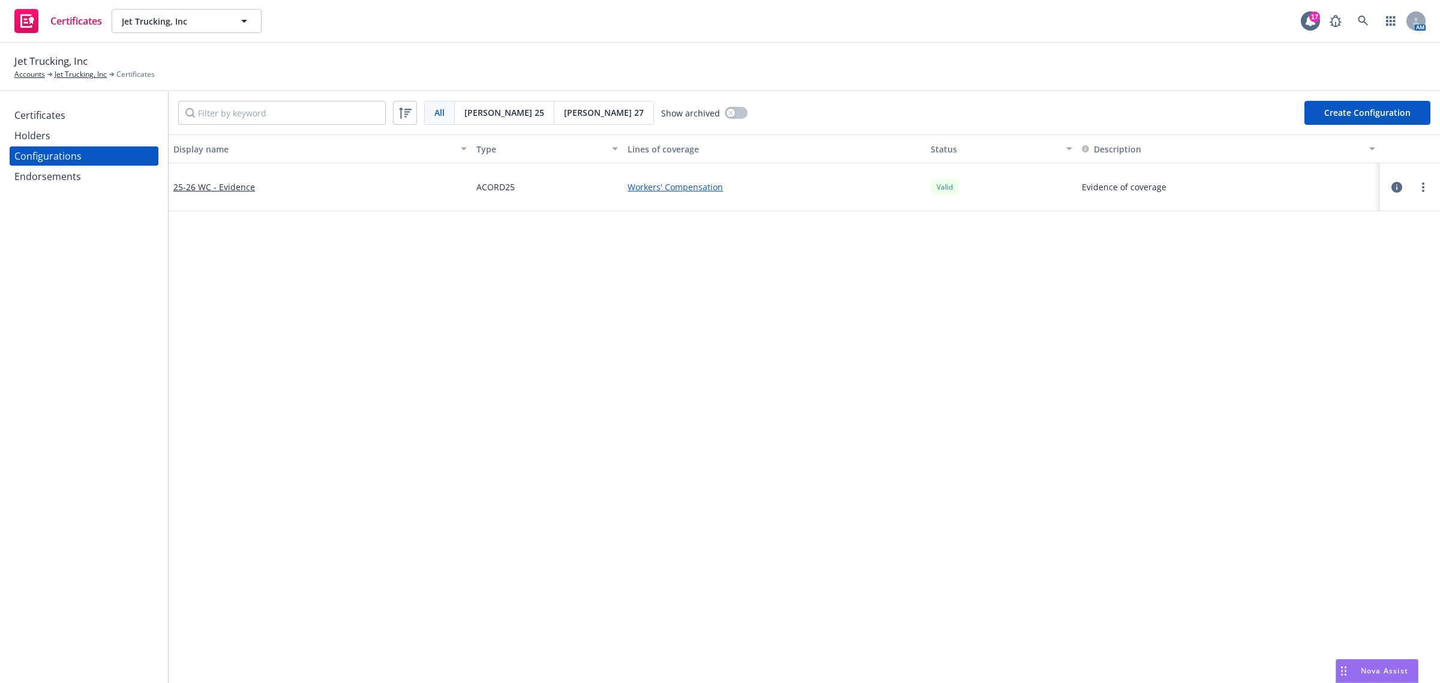
click at [26, 175] on div "Endorsements" at bounding box center [47, 176] width 67 height 19
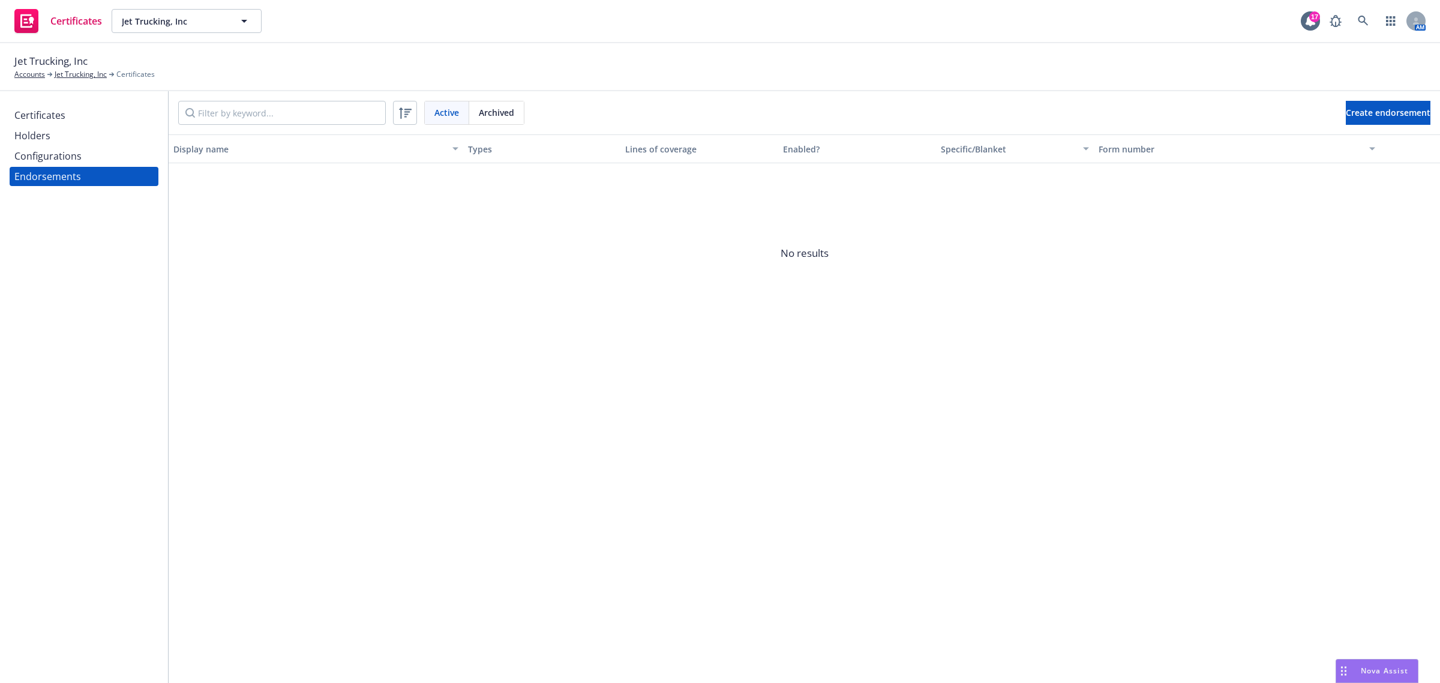
click at [591, 293] on span "No results" at bounding box center [804, 253] width 1271 height 180
click at [504, 111] on span "Archived" at bounding box center [496, 112] width 35 height 13
click at [459, 111] on span "Active" at bounding box center [446, 112] width 25 height 13
click at [126, 115] on div "Certificates" at bounding box center [83, 115] width 139 height 19
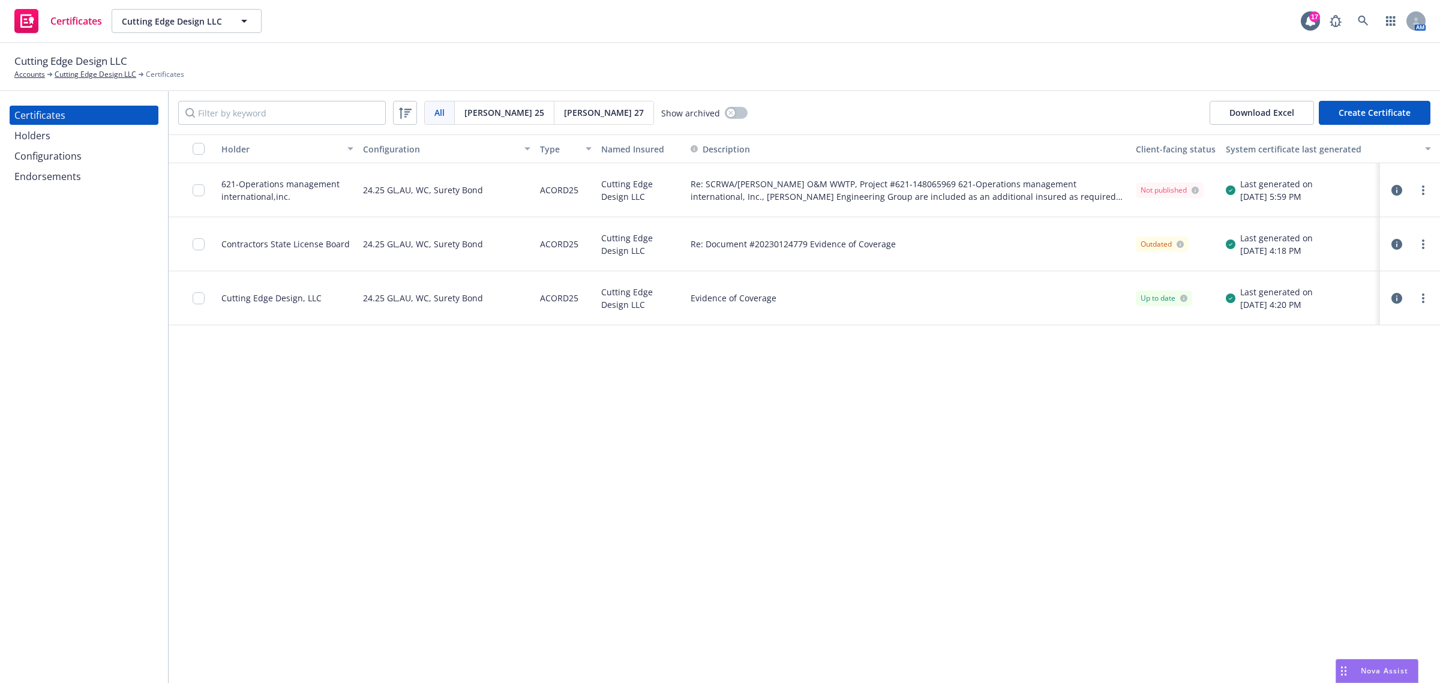
click at [594, 485] on div "Holder Configuration Type Named Insured Description Client-facing status System…" at bounding box center [804, 408] width 1271 height 548
click at [85, 159] on div "Configurations" at bounding box center [83, 155] width 139 height 19
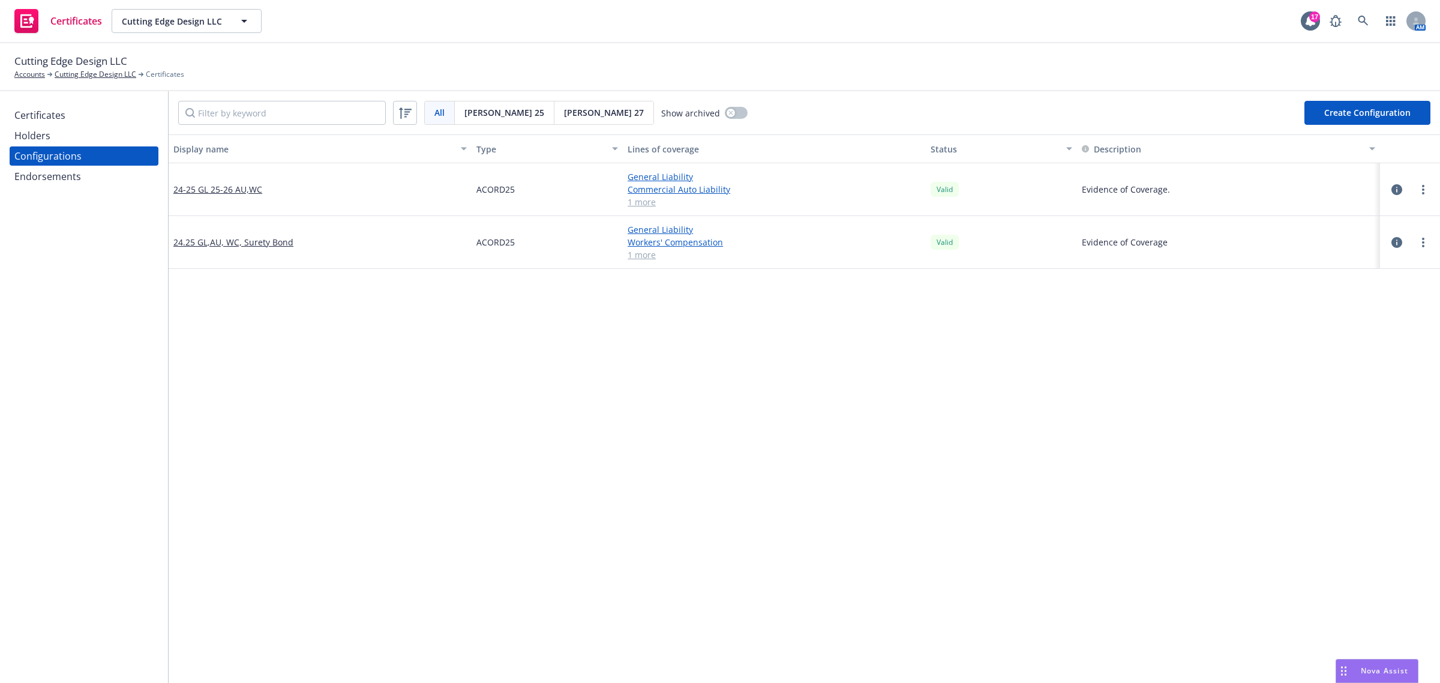
click at [591, 506] on div "Display name Type Lines of coverage Status Description 24-25 GL 25-26 AU,WC ACO…" at bounding box center [804, 648] width 1271 height 1029
click at [70, 118] on div "Certificates" at bounding box center [83, 115] width 139 height 19
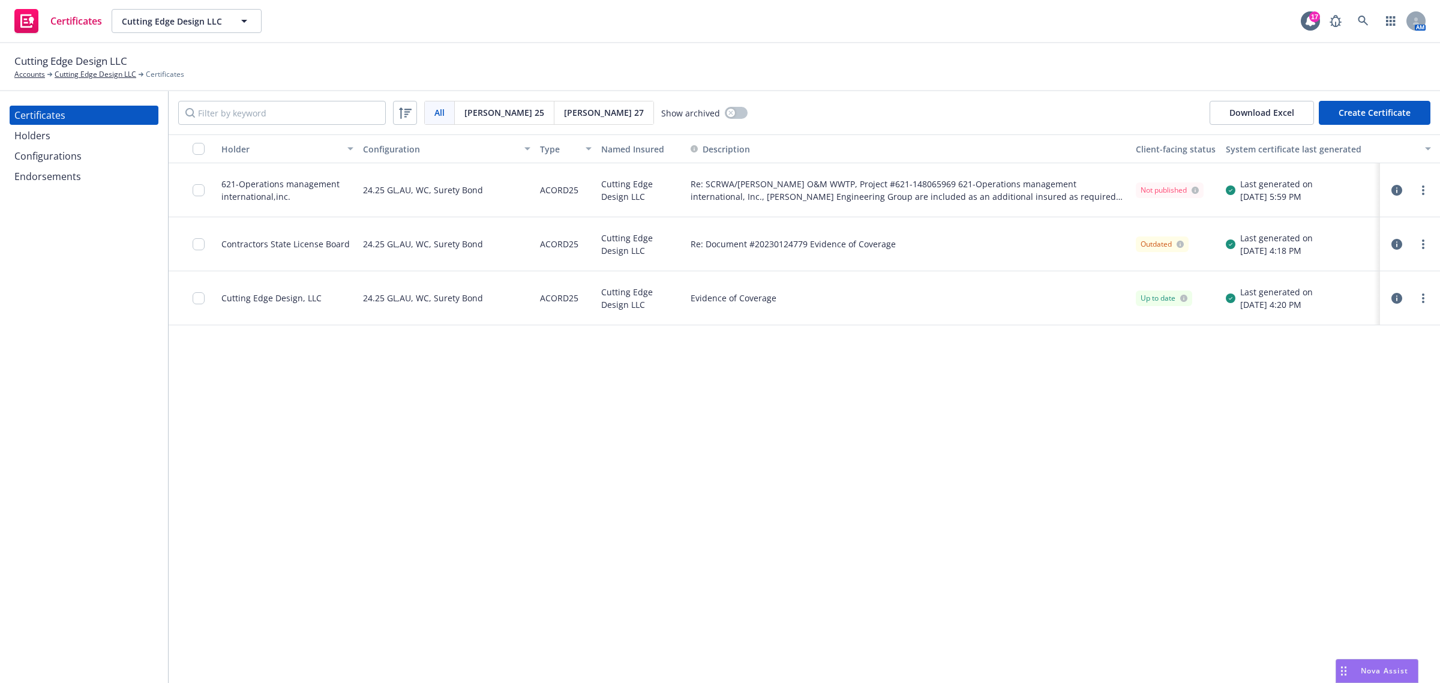
click at [75, 155] on div "Configurations" at bounding box center [47, 155] width 67 height 19
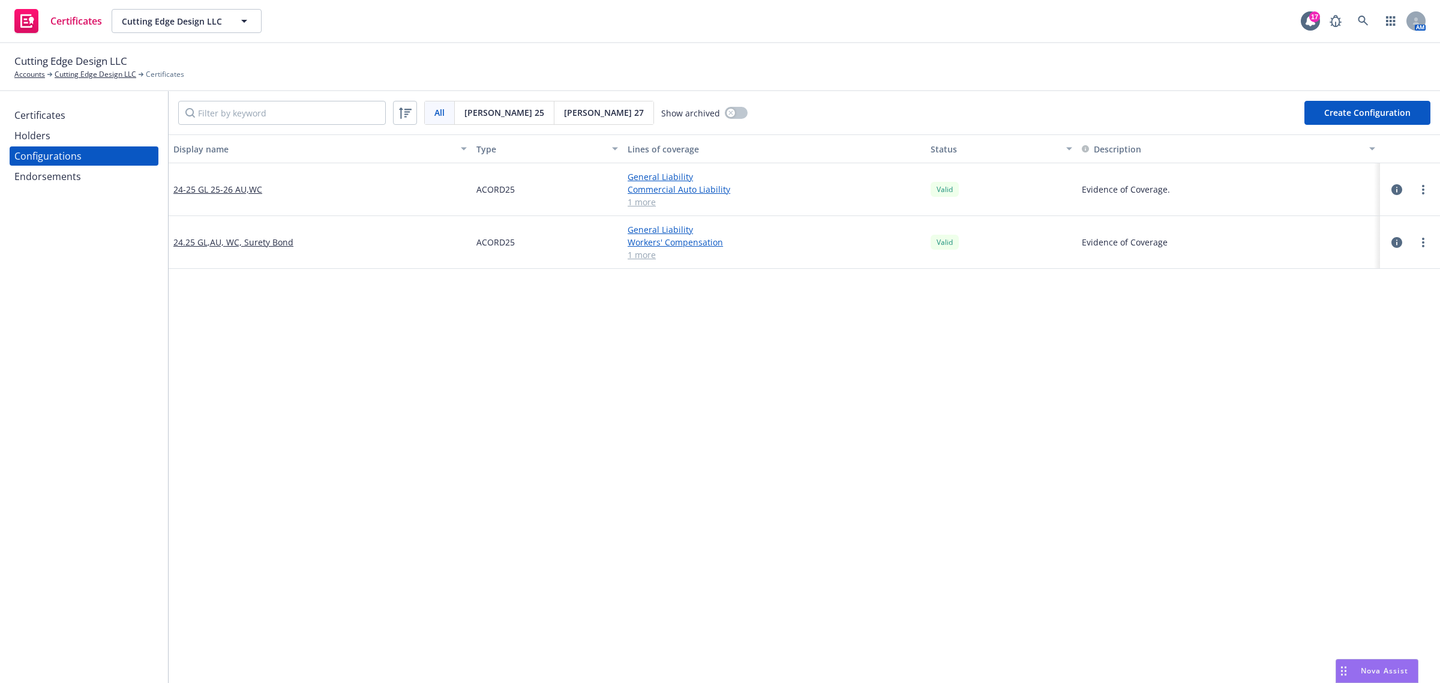
click at [1391, 188] on icon "button" at bounding box center [1396, 189] width 11 height 11
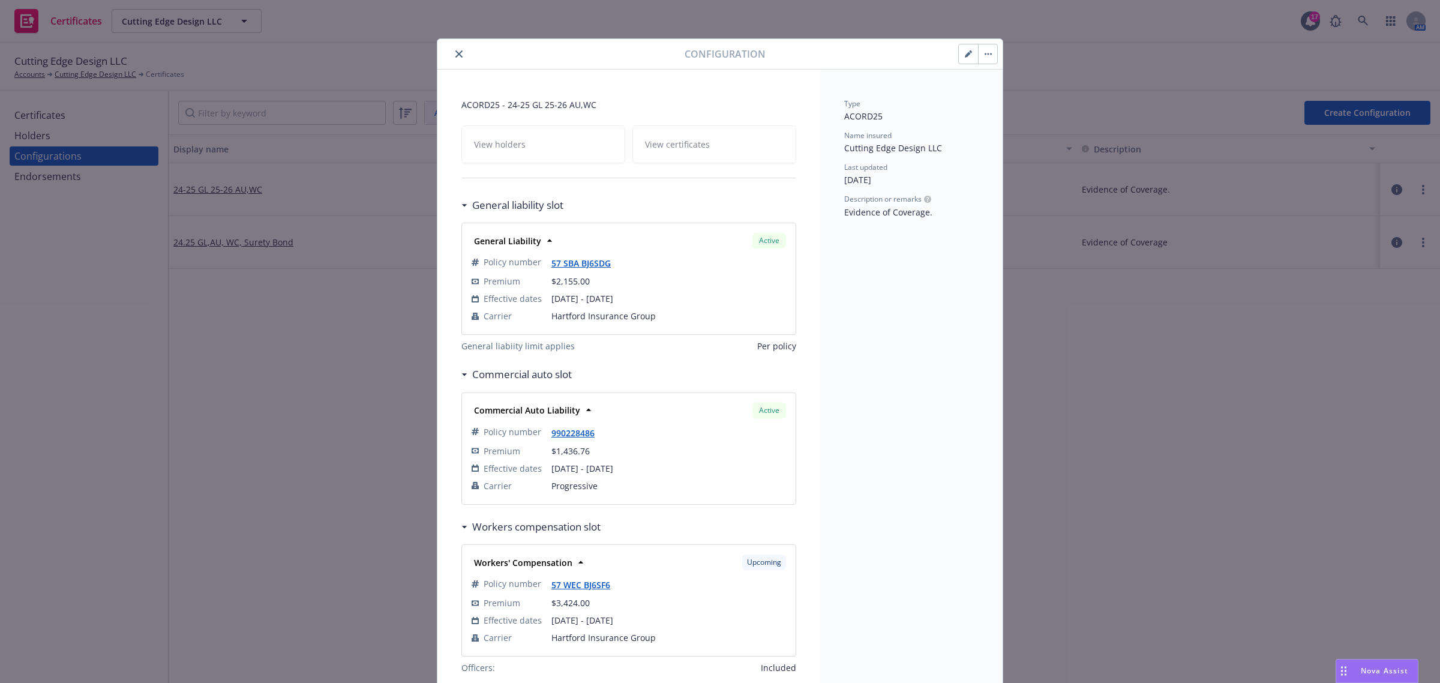
click at [455, 53] on icon "close" at bounding box center [458, 53] width 7 height 7
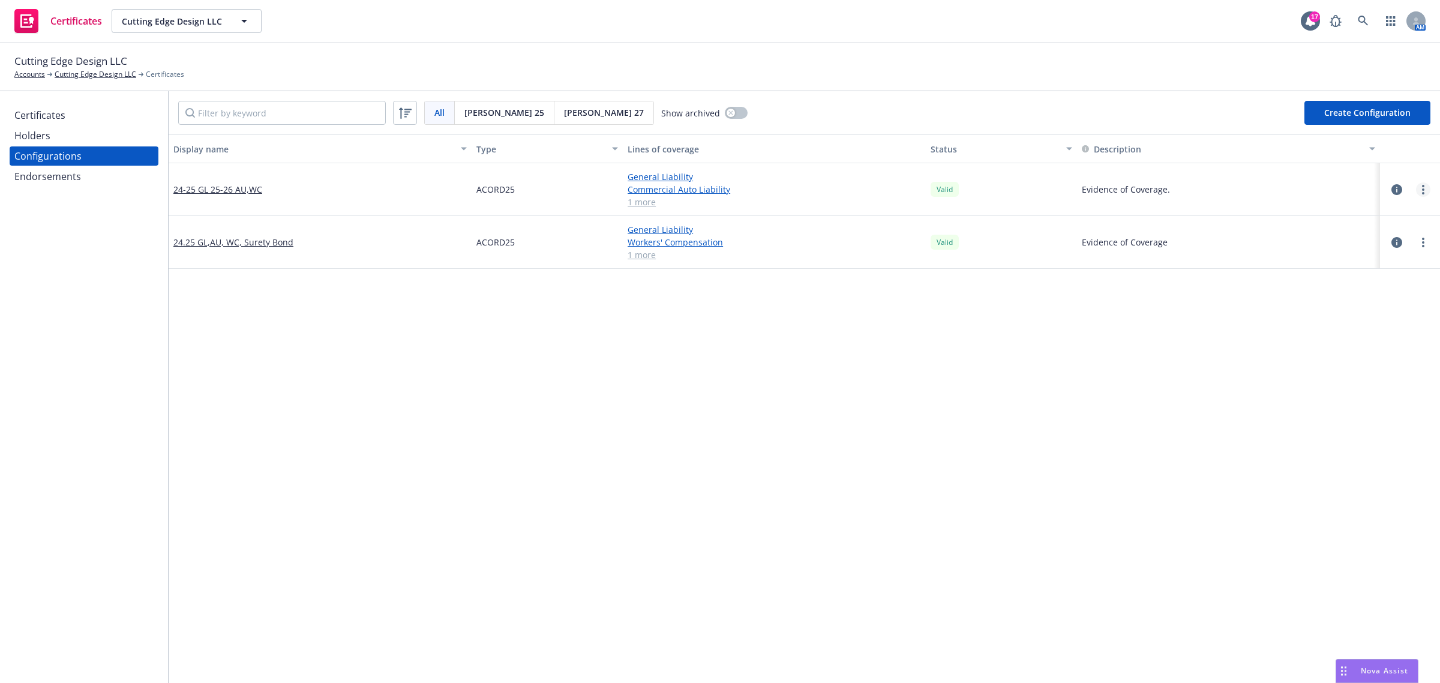
click at [1416, 187] on link "more" at bounding box center [1423, 189] width 14 height 14
click at [1362, 332] on link "Preview an ACORD" at bounding box center [1352, 334] width 132 height 24
click at [934, 373] on div "Display name Type Lines of coverage Status Description 24-25 GL 25-26 AU,WC ACO…" at bounding box center [804, 648] width 1271 height 1029
click at [855, 450] on div "Display name Type Lines of coverage Status Description 24-25 GL 25-26 AU,WC ACO…" at bounding box center [804, 648] width 1271 height 1029
click at [258, 239] on link "24.25 GL,AU, WC, Surety Bond" at bounding box center [233, 242] width 120 height 13
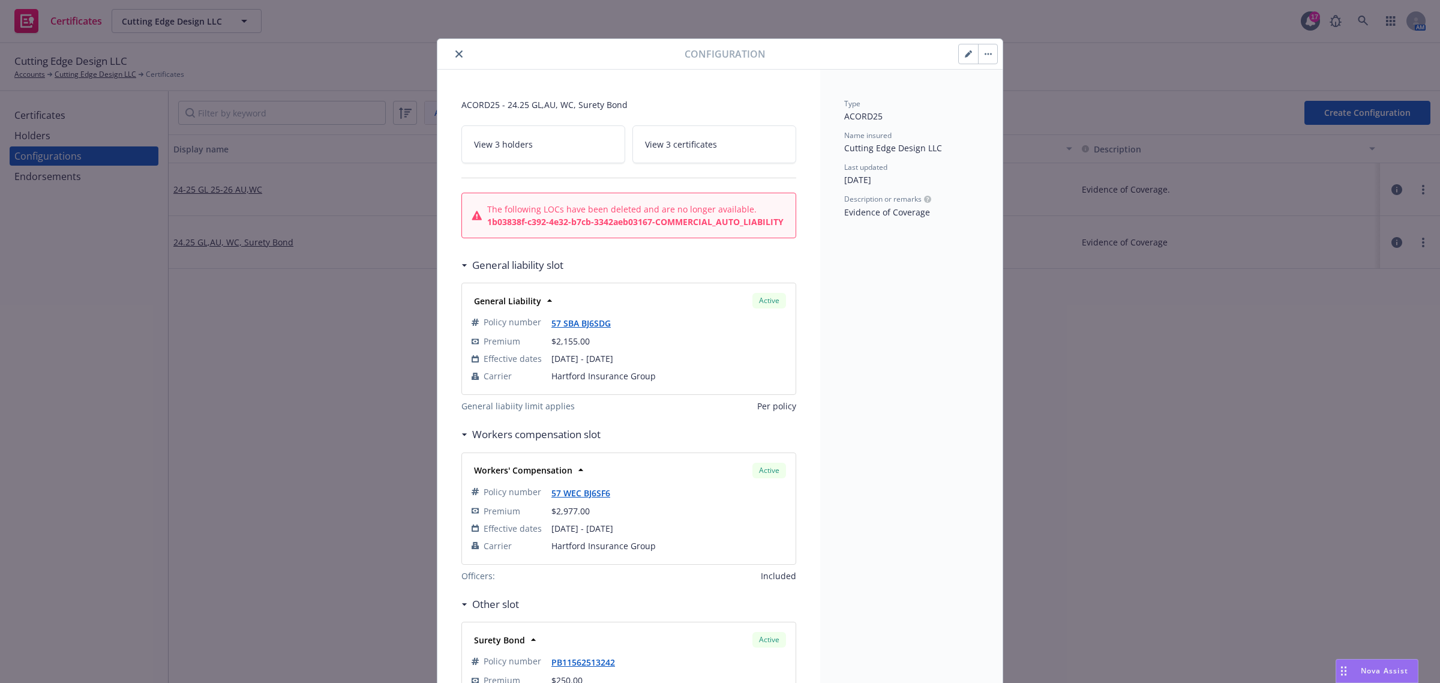
click at [969, 52] on icon "button" at bounding box center [970, 51] width 3 height 3
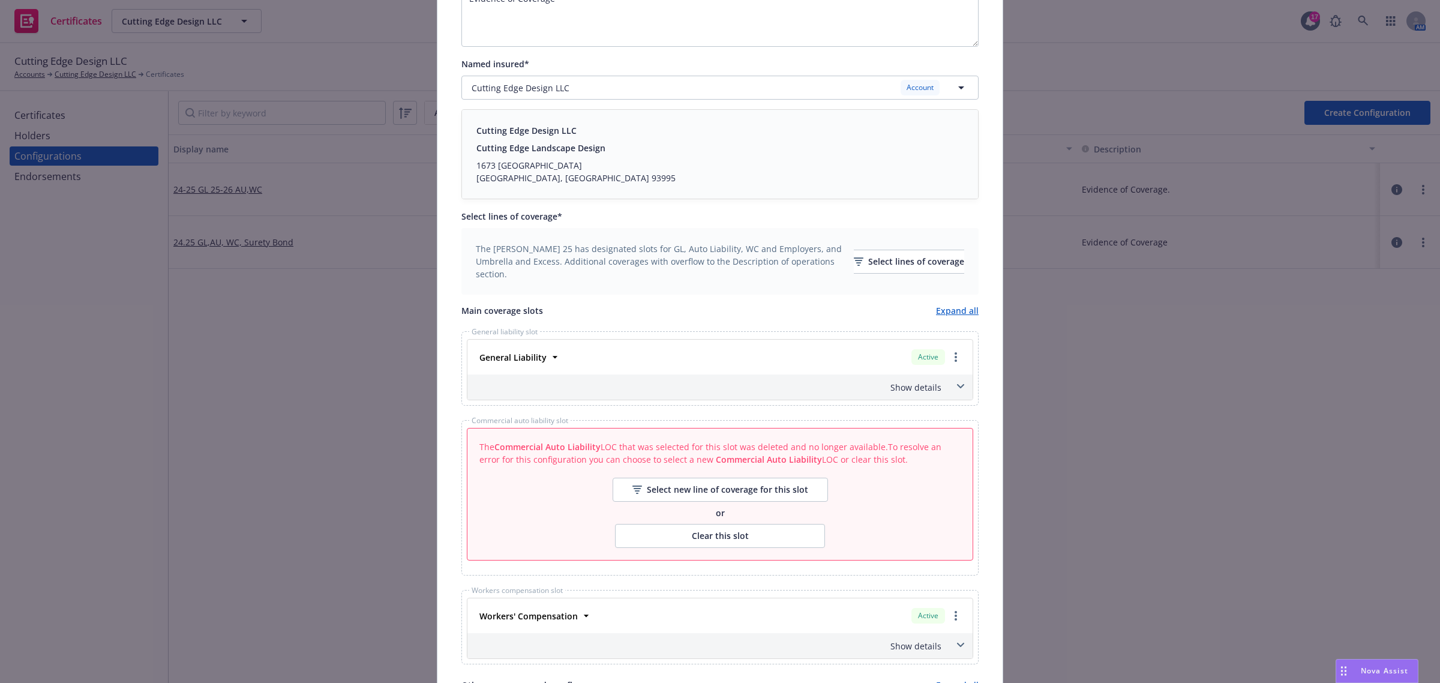
scroll to position [300, 0]
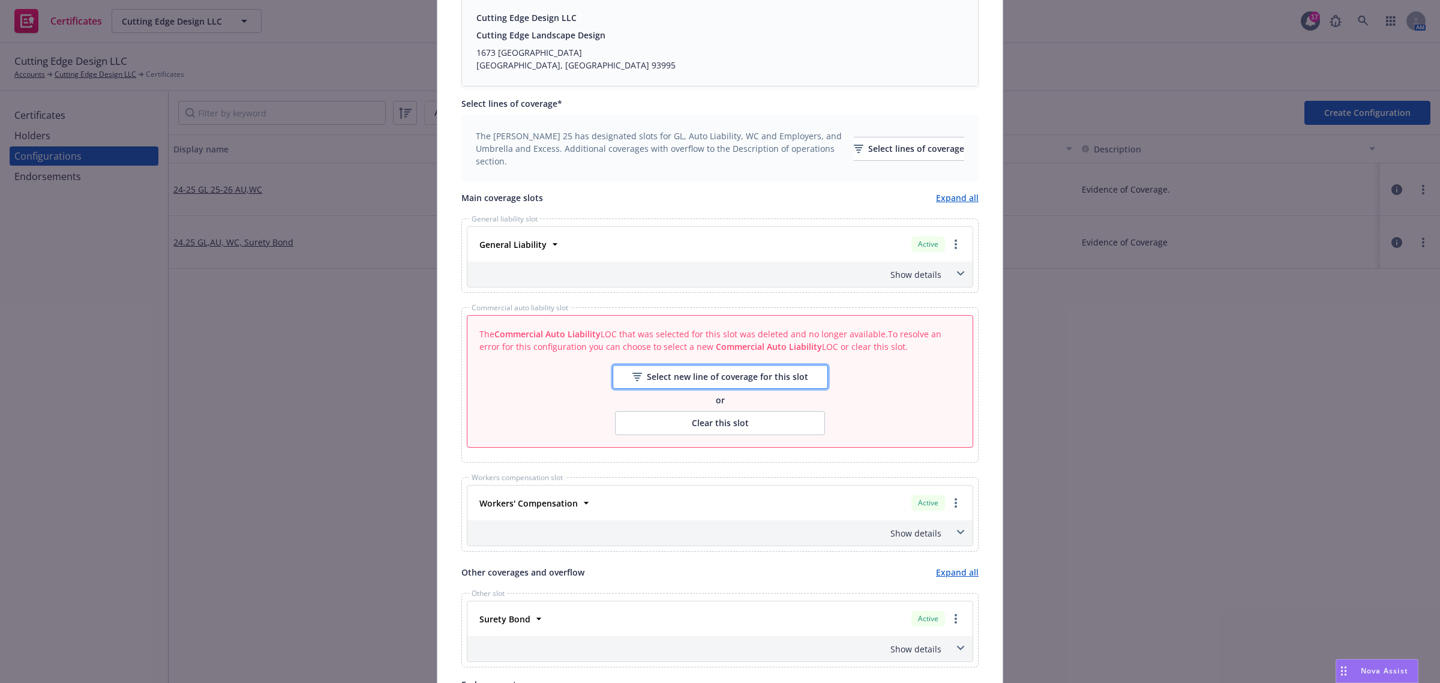
click at [712, 388] on div "Select new line of coverage for this slot" at bounding box center [720, 376] width 176 height 23
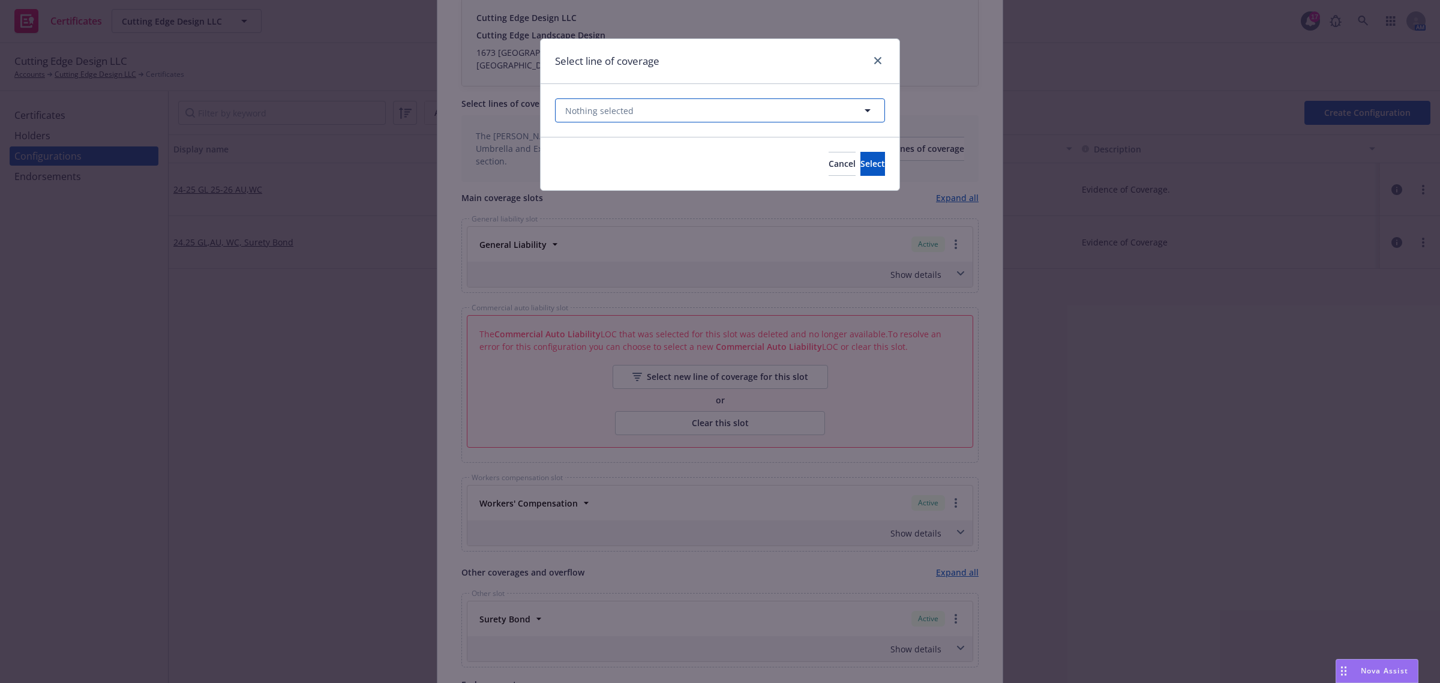
click at [759, 103] on button "Nothing selected" at bounding box center [720, 110] width 330 height 24
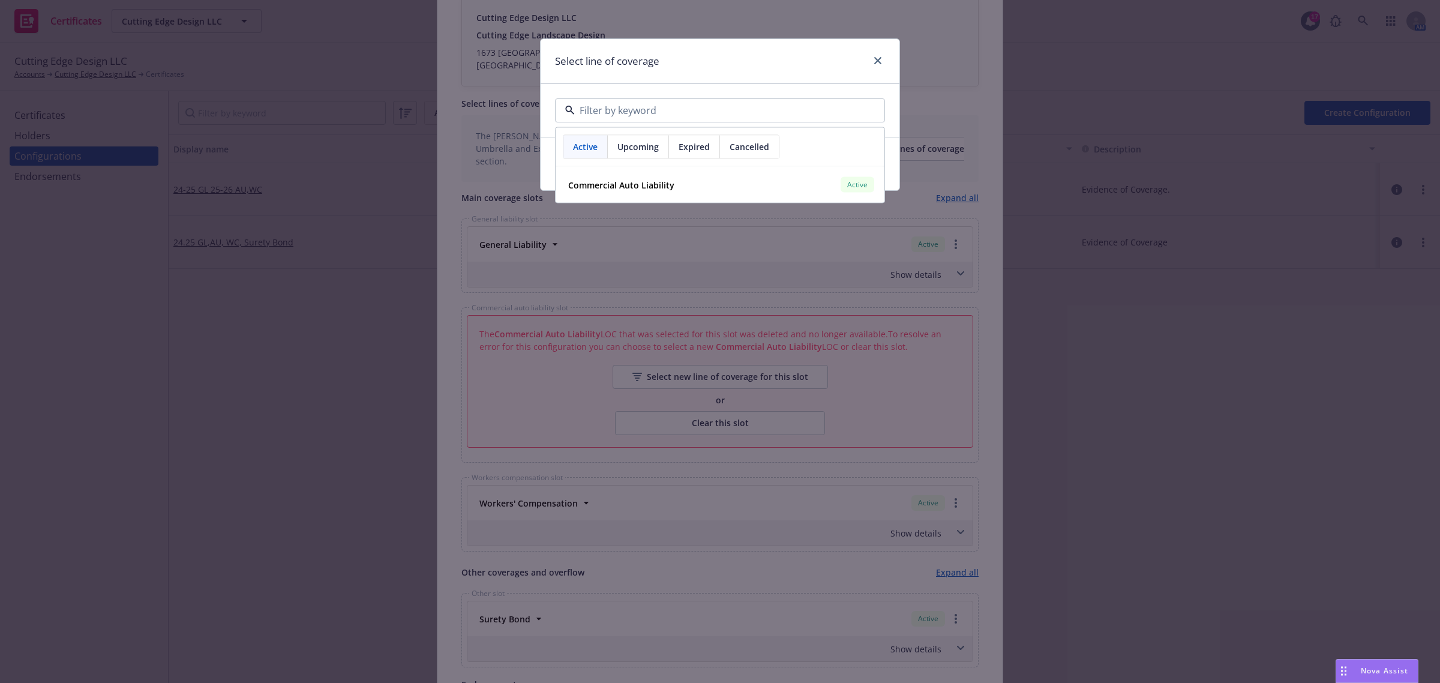
click at [543, 154] on div "Cancel Select" at bounding box center [719, 163] width 359 height 53
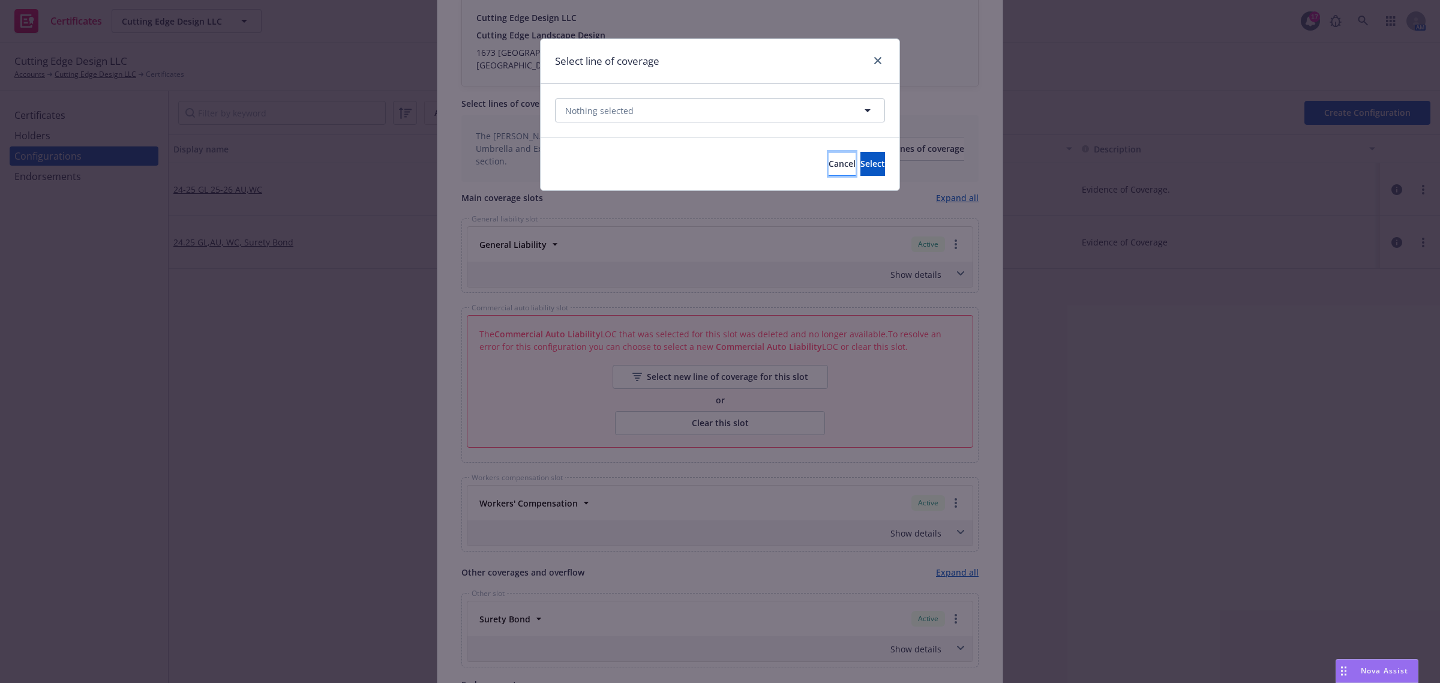
click at [828, 171] on button "Cancel" at bounding box center [841, 164] width 27 height 24
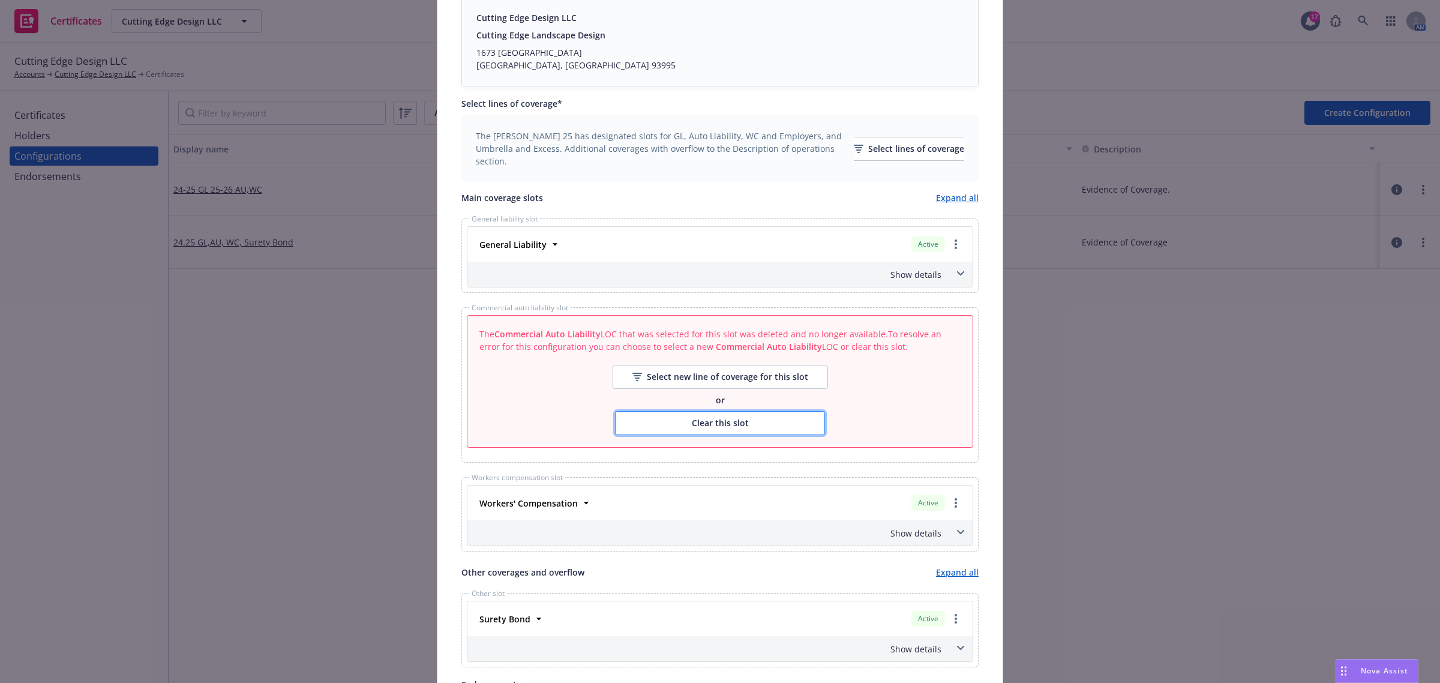
click at [795, 424] on button "Clear this slot" at bounding box center [720, 423] width 210 height 24
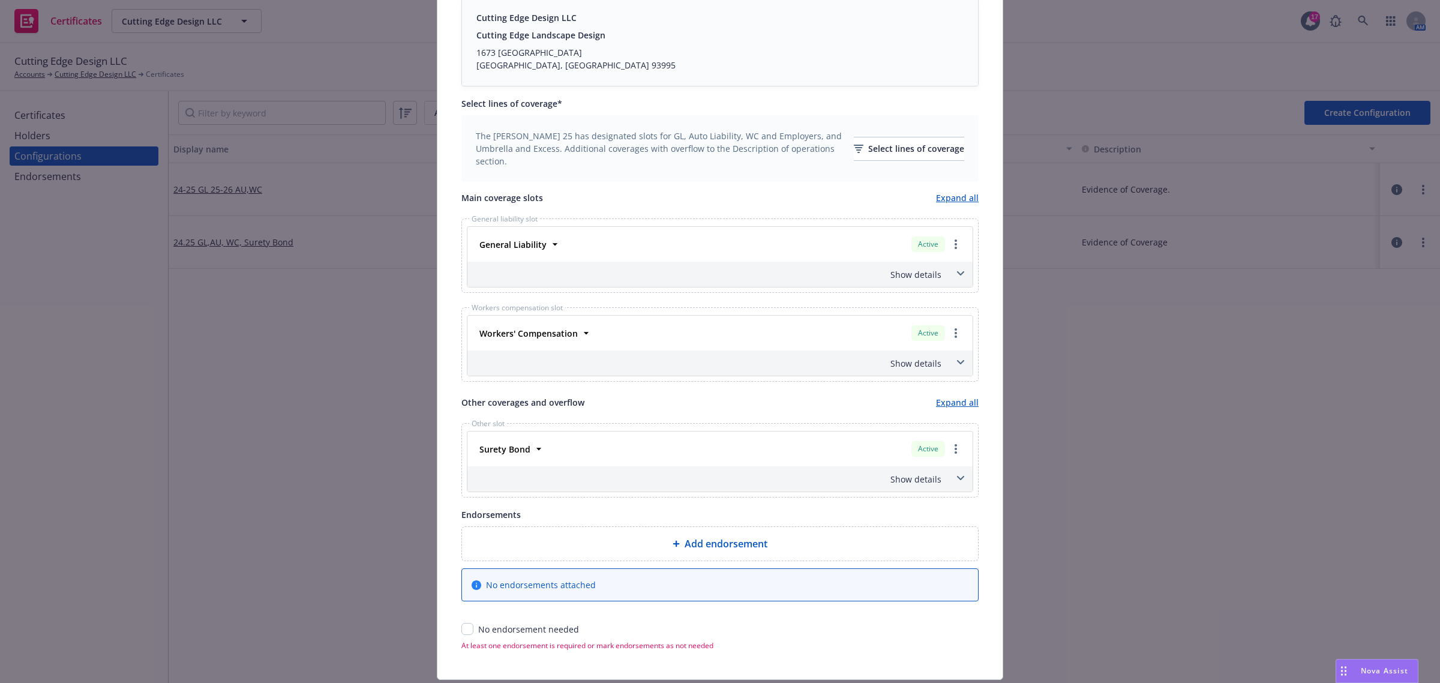
scroll to position [0, 0]
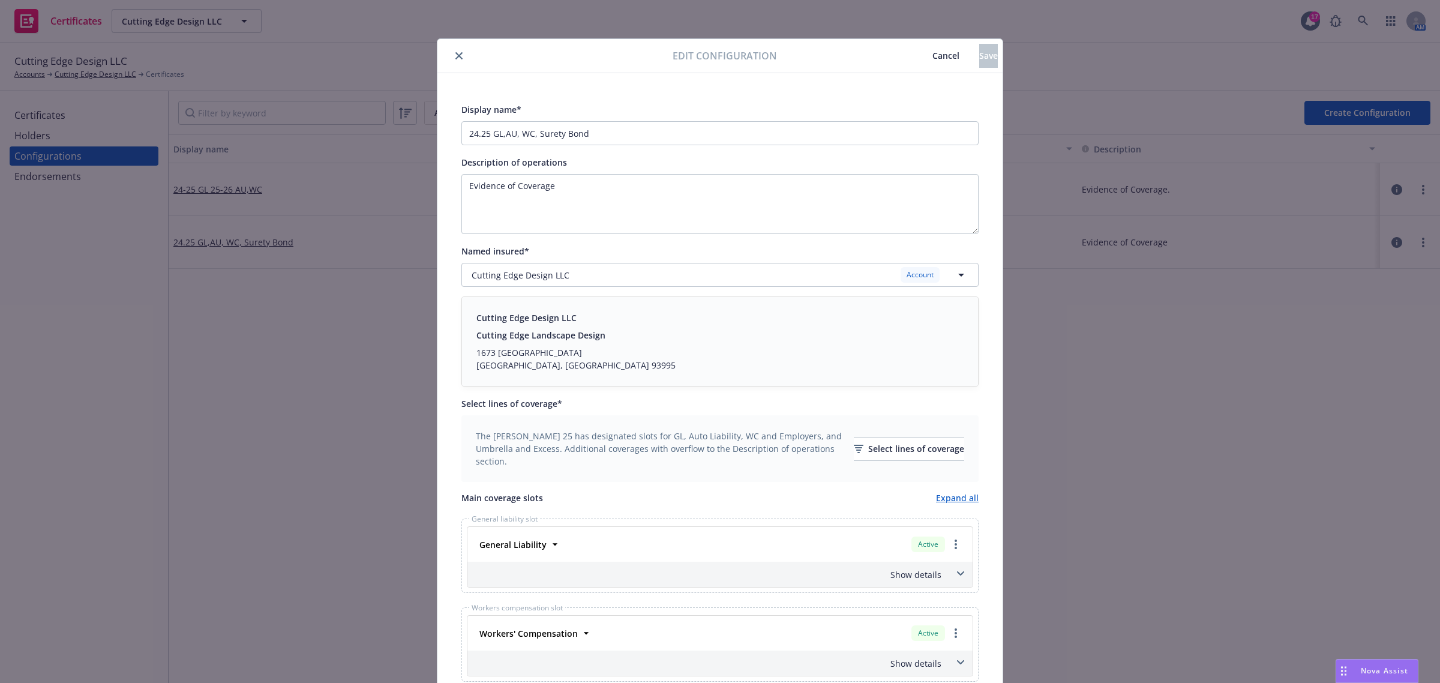
click at [912, 63] on button "Cancel" at bounding box center [945, 56] width 67 height 24
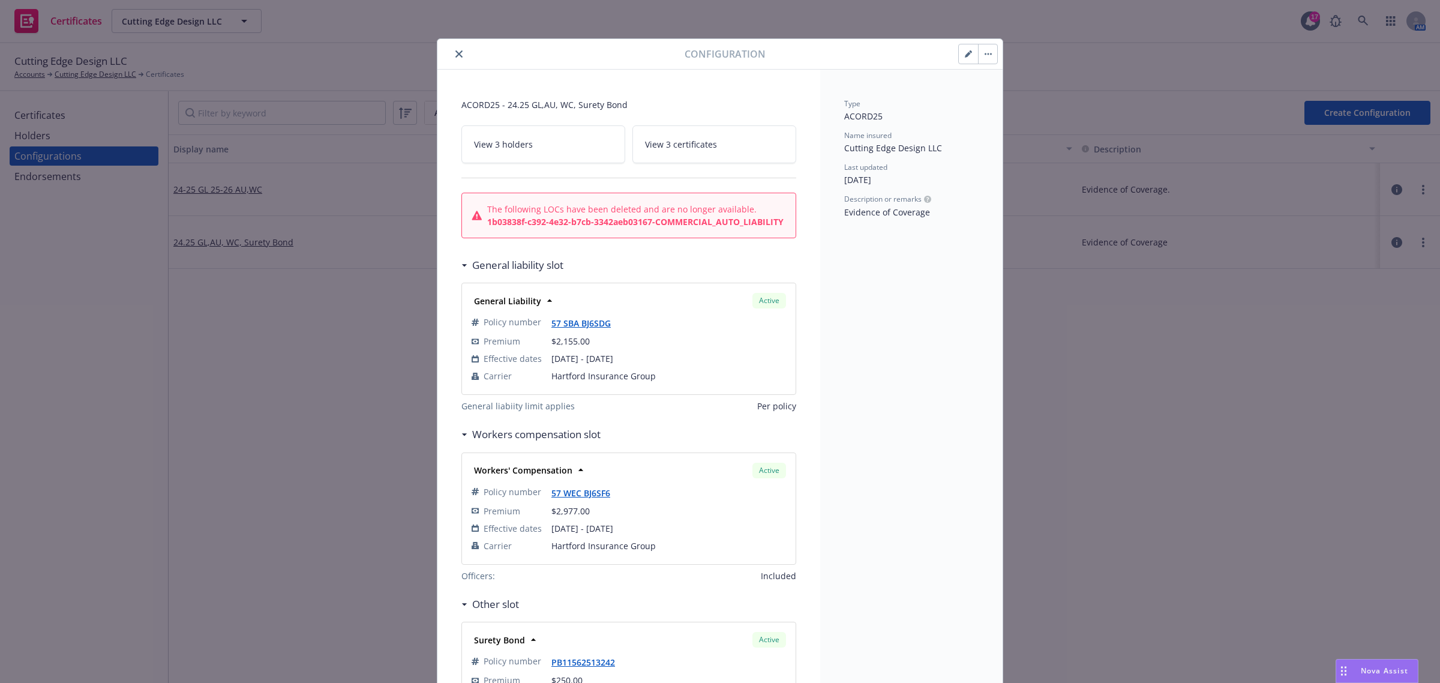
click at [455, 57] on icon "close" at bounding box center [458, 53] width 7 height 7
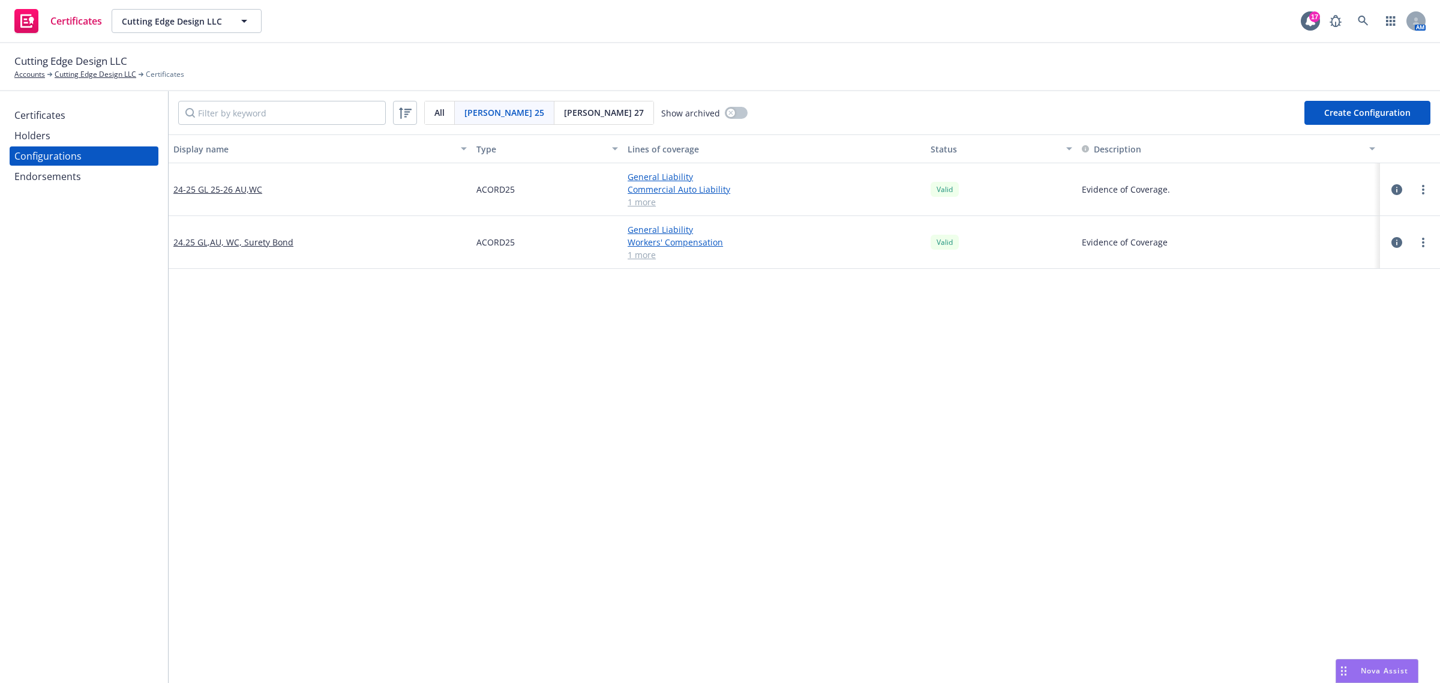
click at [88, 121] on div "Certificates" at bounding box center [83, 115] width 139 height 19
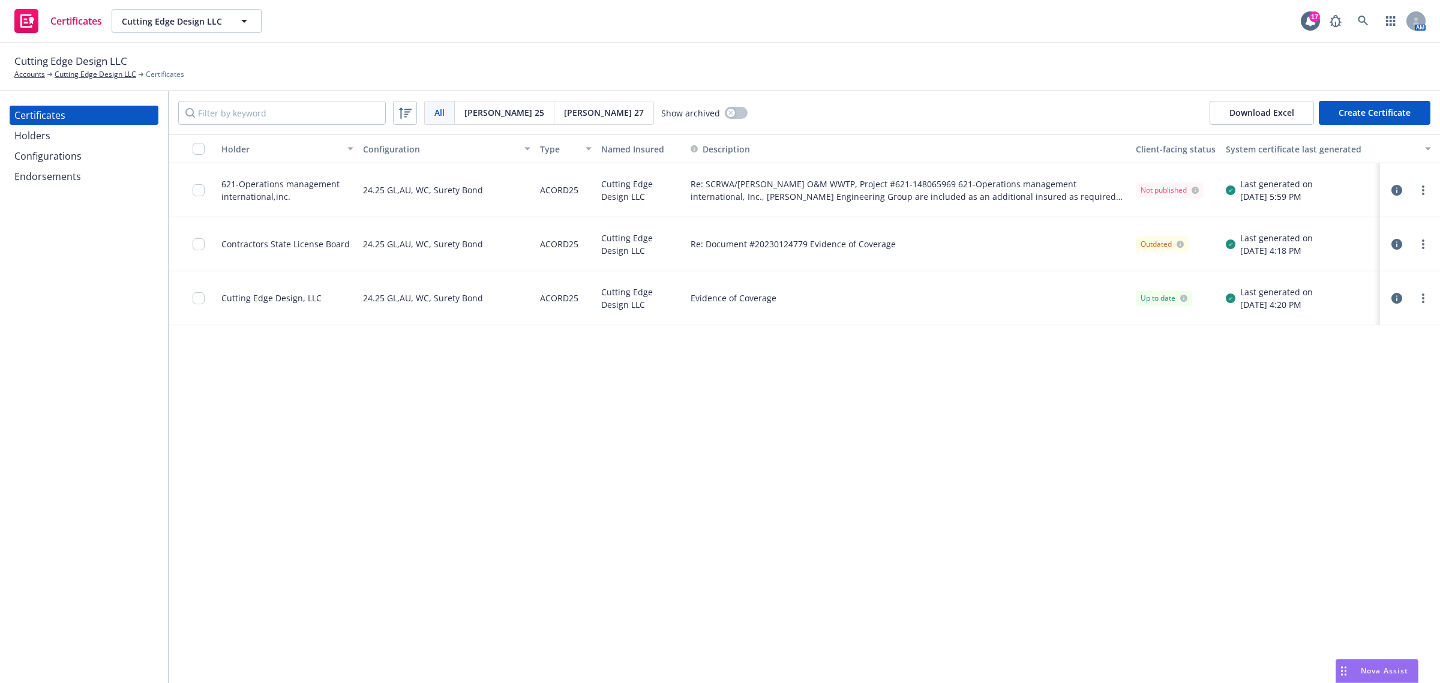
click at [475, 377] on div "Holder Configuration Type Named Insured Description Client-facing status System…" at bounding box center [804, 408] width 1271 height 548
click at [1392, 192] on icon "button" at bounding box center [1396, 190] width 11 height 11
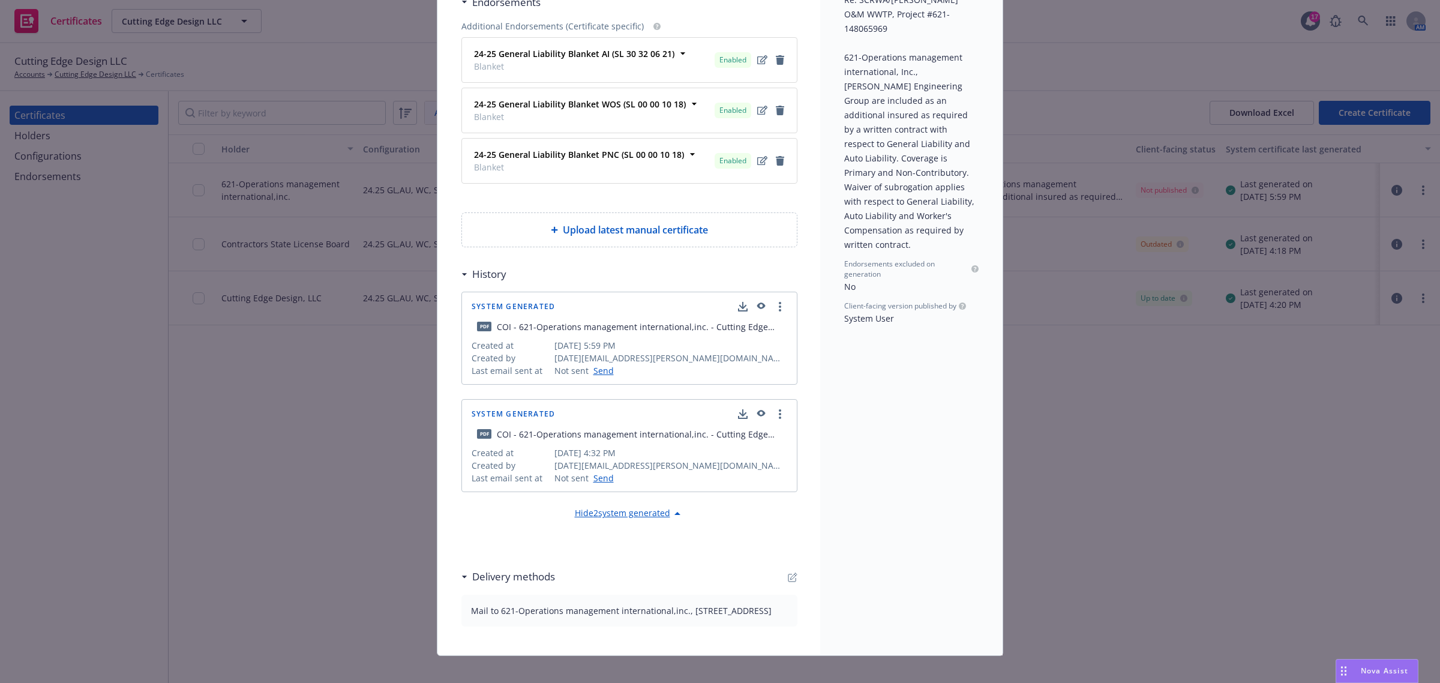
scroll to position [299, 0]
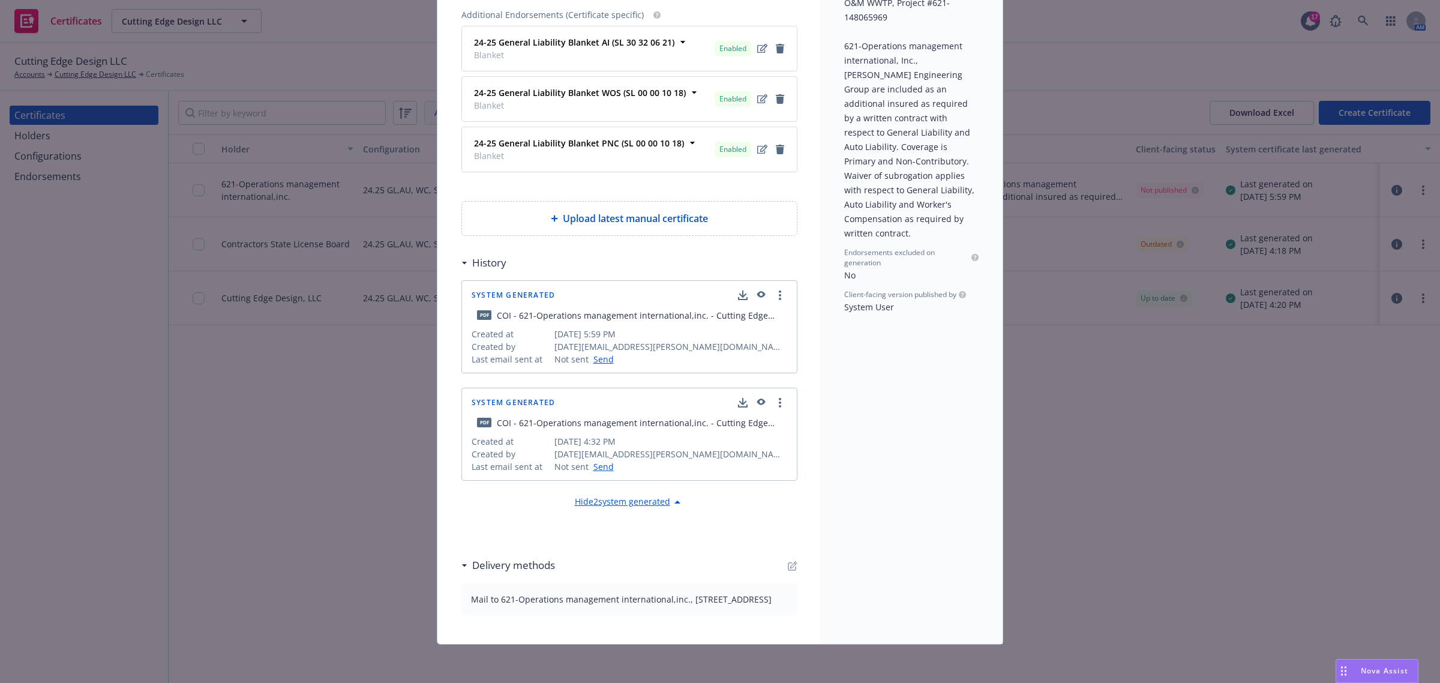
click at [758, 292] on icon "button" at bounding box center [761, 295] width 8 height 7
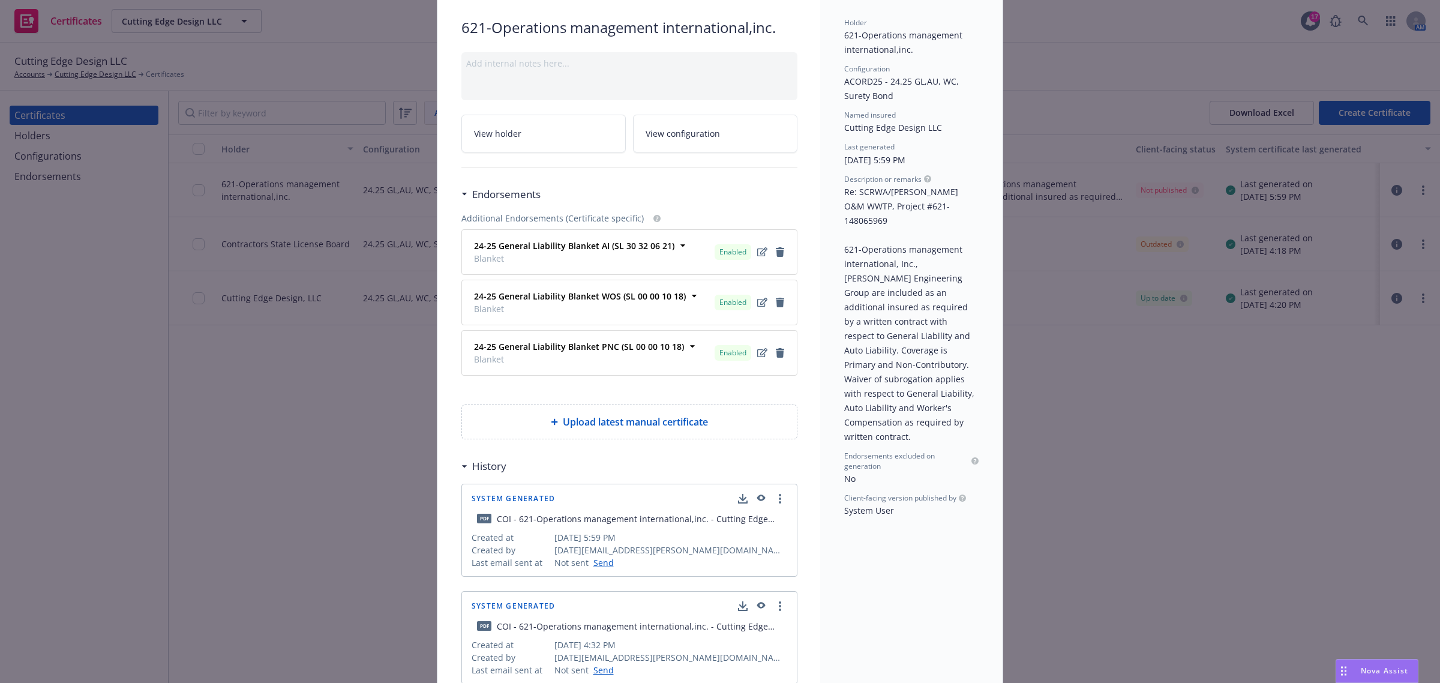
scroll to position [0, 0]
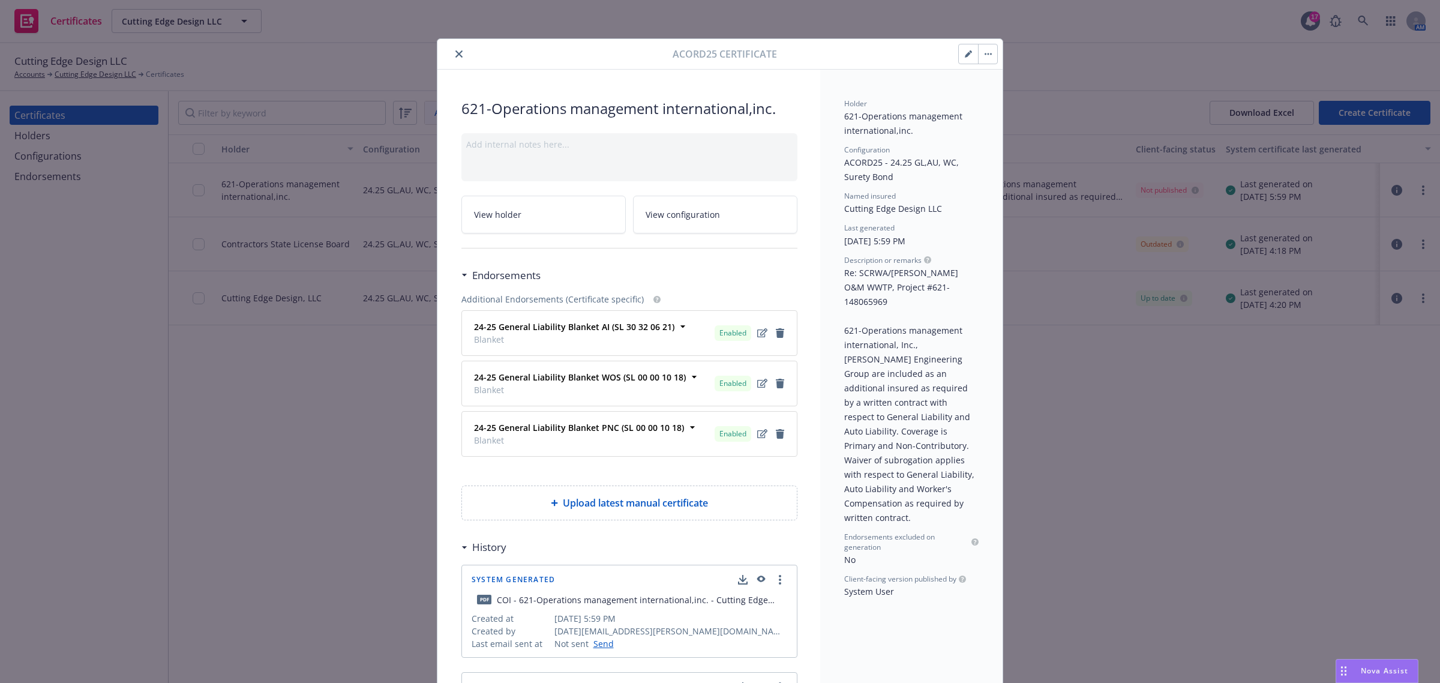
drag, startPoint x: 455, startPoint y: 59, endPoint x: 441, endPoint y: 64, distance: 14.8
click at [455, 59] on button "close" at bounding box center [459, 54] width 14 height 14
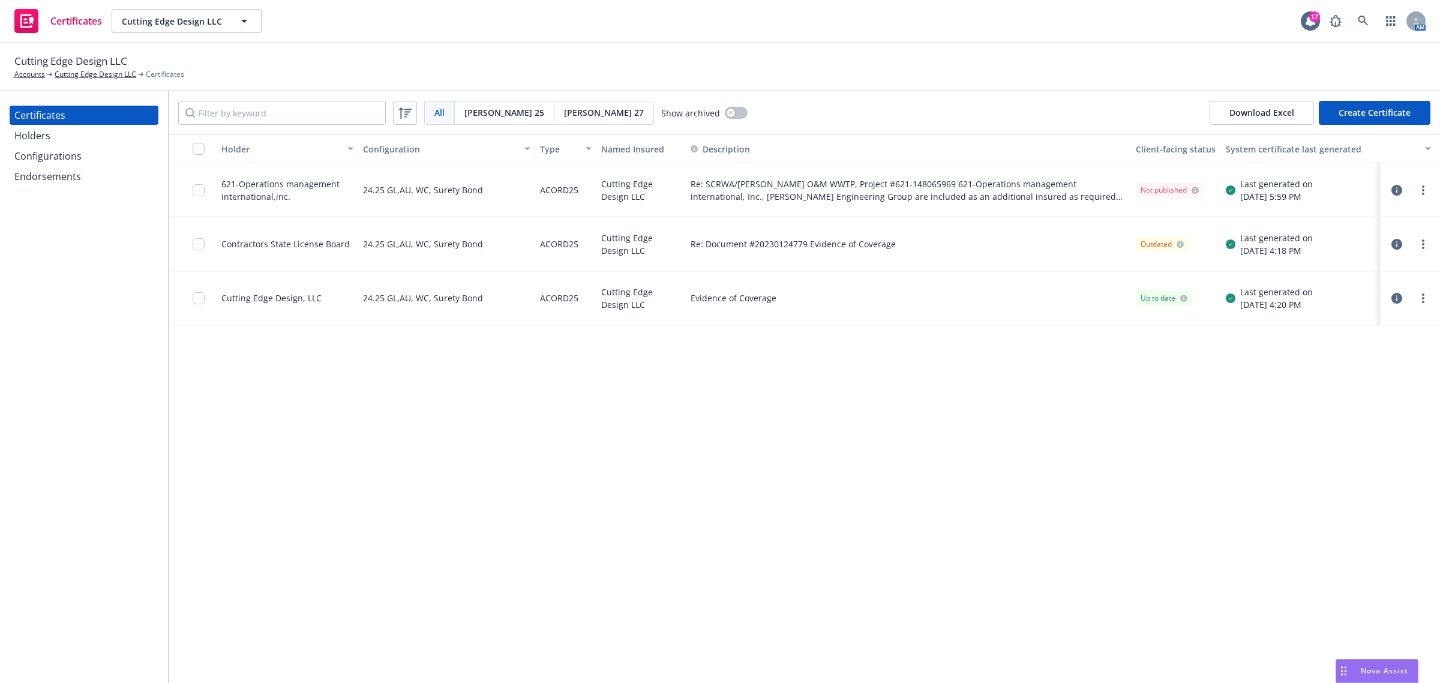
click at [97, 160] on div "Configurations" at bounding box center [83, 155] width 139 height 19
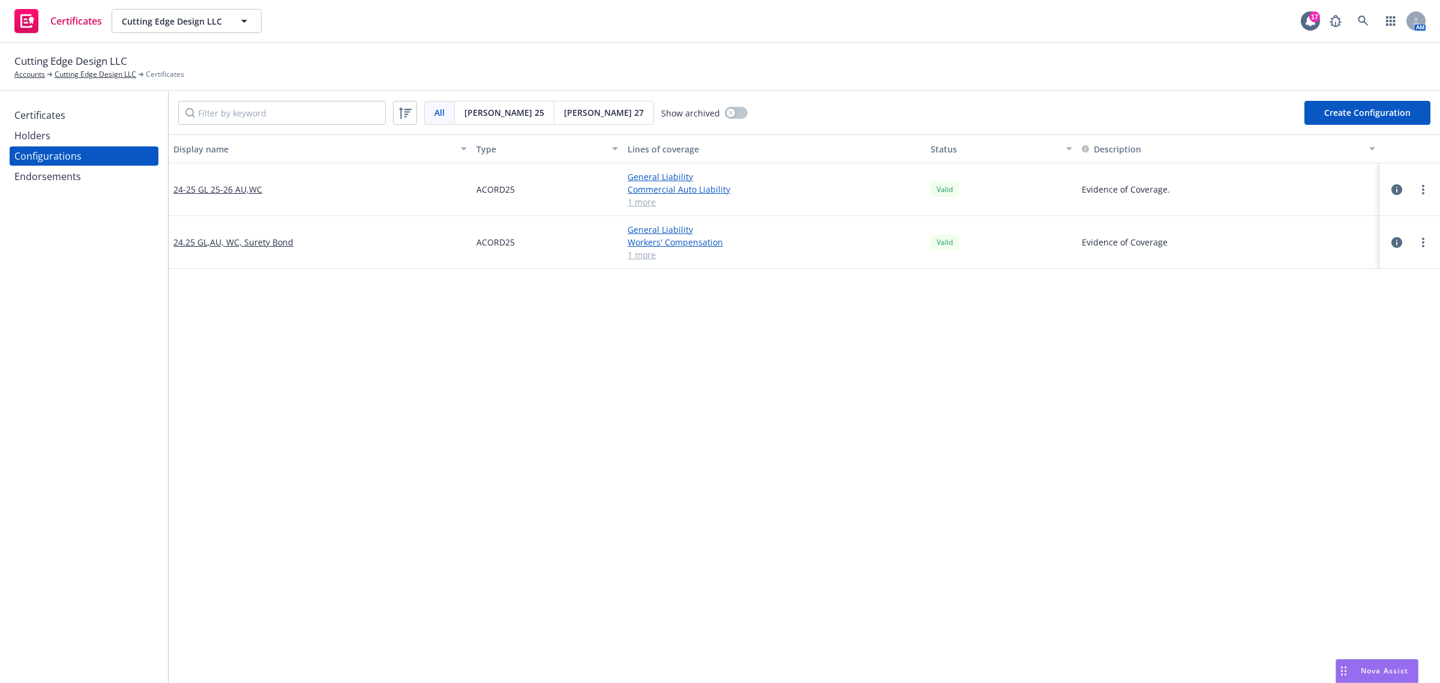
click at [418, 394] on div "Display name Type Lines of coverage Status Description 24-25 GL 25-26 AU,WC ACO…" at bounding box center [804, 648] width 1271 height 1029
click at [253, 241] on link "24.25 GL,AU, WC, Surety Bond" at bounding box center [233, 242] width 120 height 13
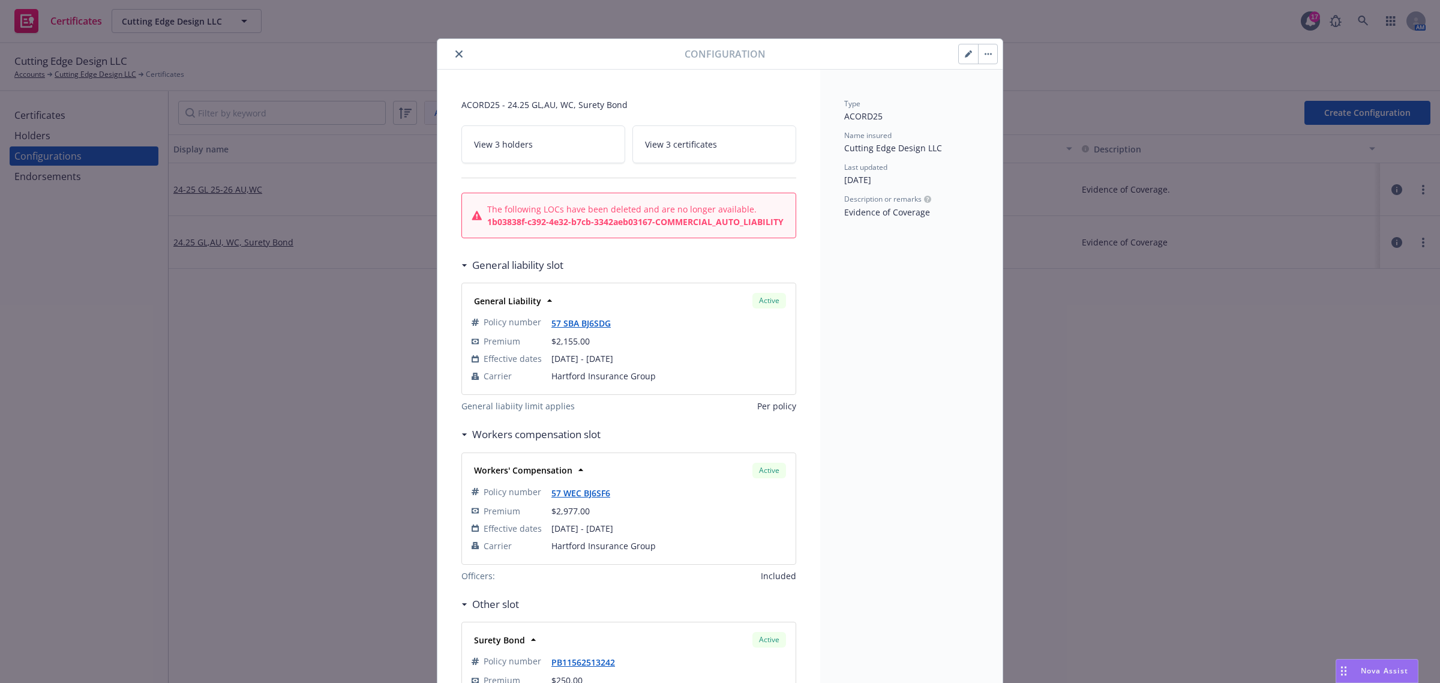
click at [959, 61] on button "button" at bounding box center [968, 53] width 19 height 19
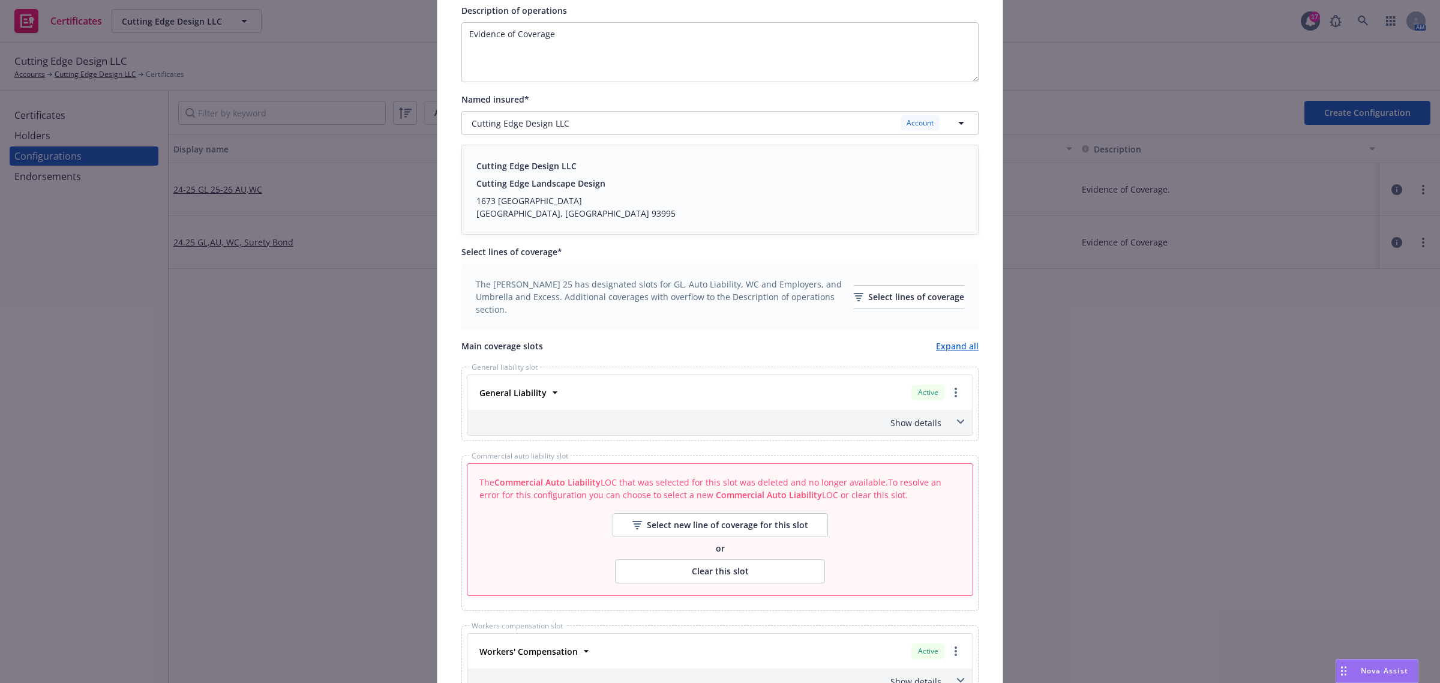
scroll to position [375, 0]
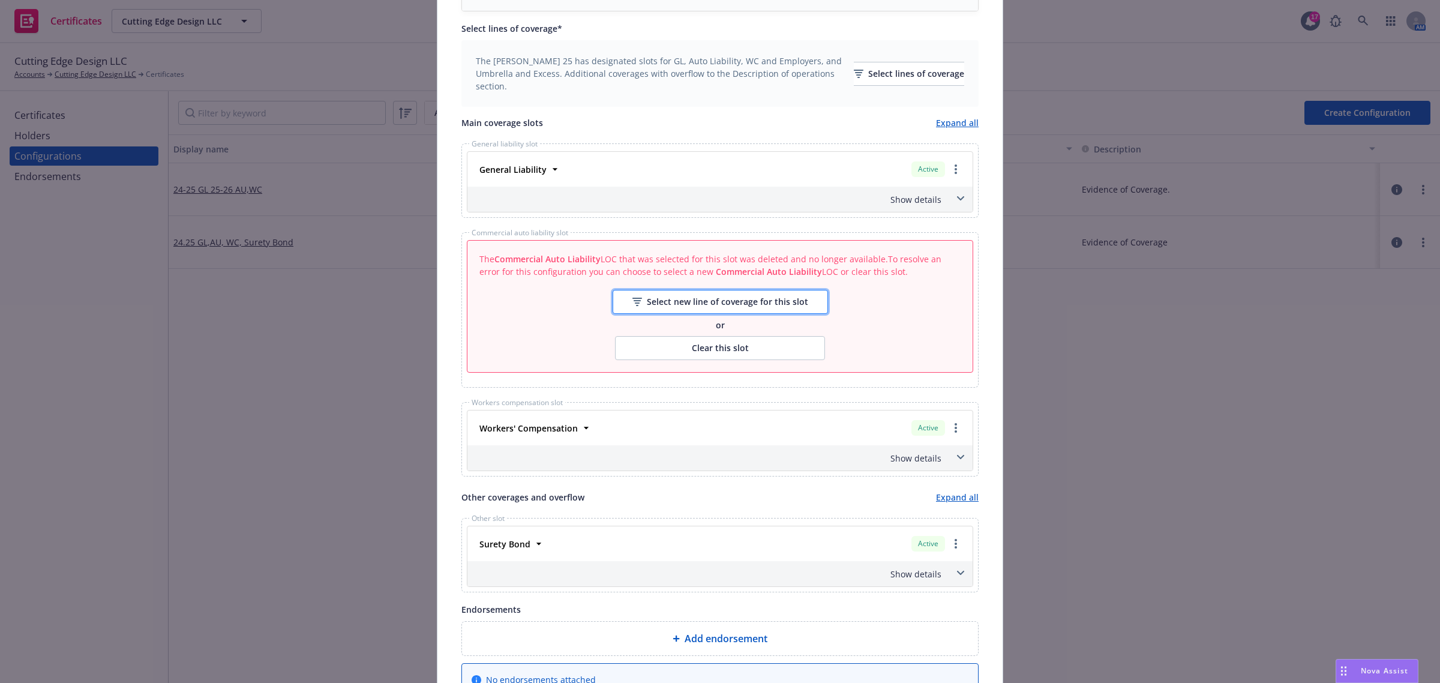
click at [728, 306] on div "Select new line of coverage for this slot" at bounding box center [720, 301] width 176 height 23
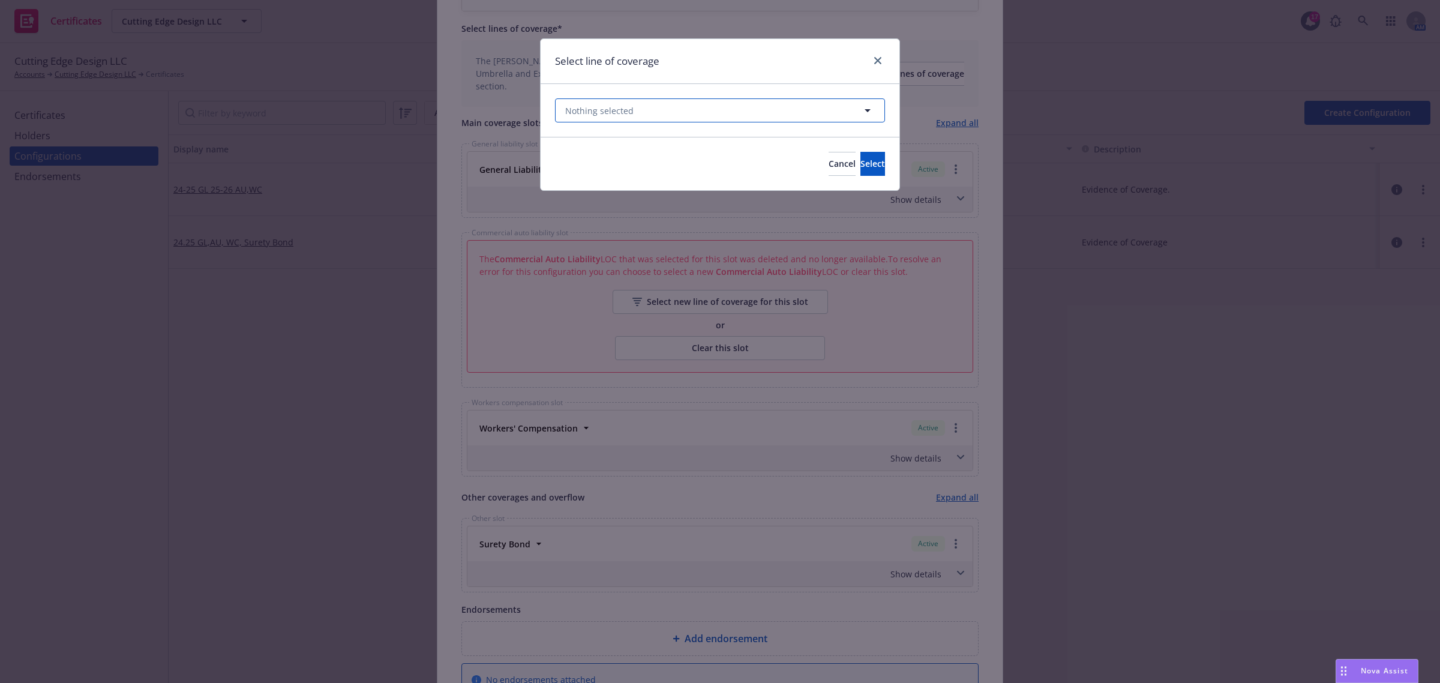
click at [667, 112] on button "Nothing selected" at bounding box center [720, 110] width 330 height 24
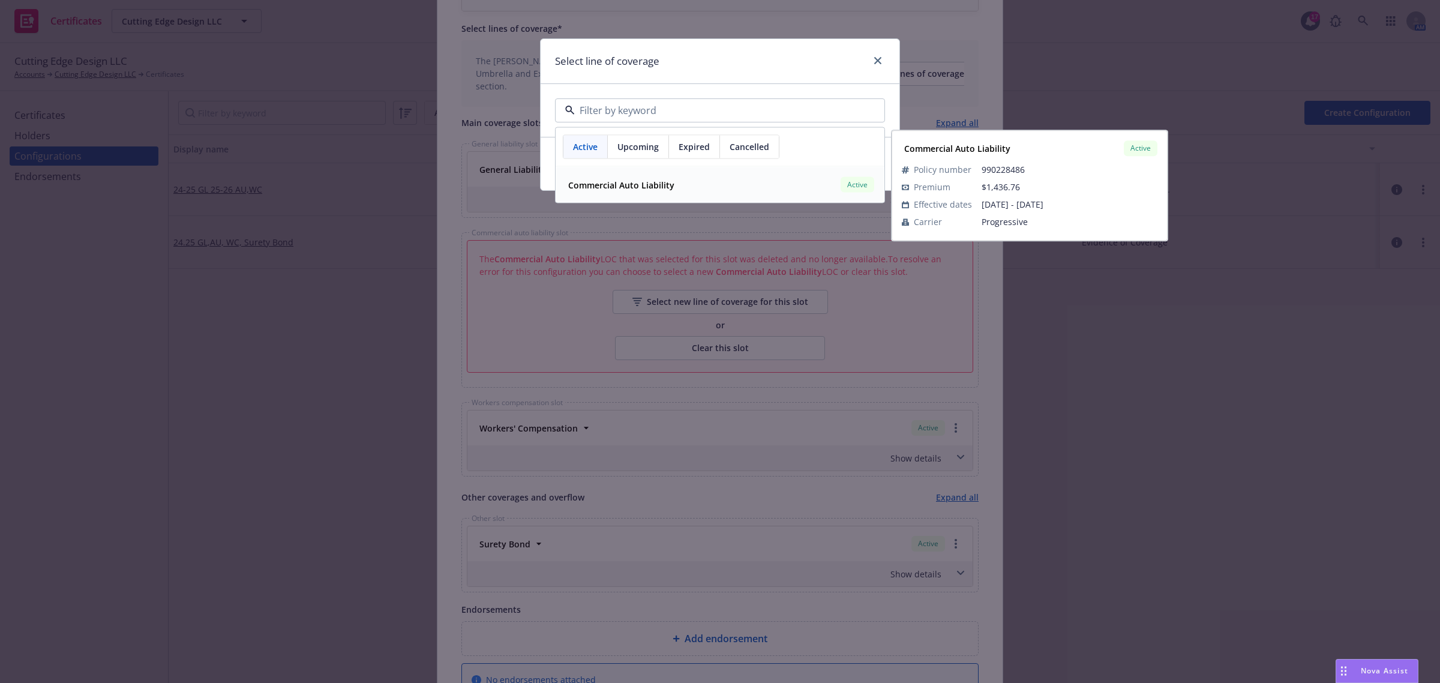
click at [663, 187] on strong "Commercial Auto Liability" at bounding box center [621, 184] width 106 height 11
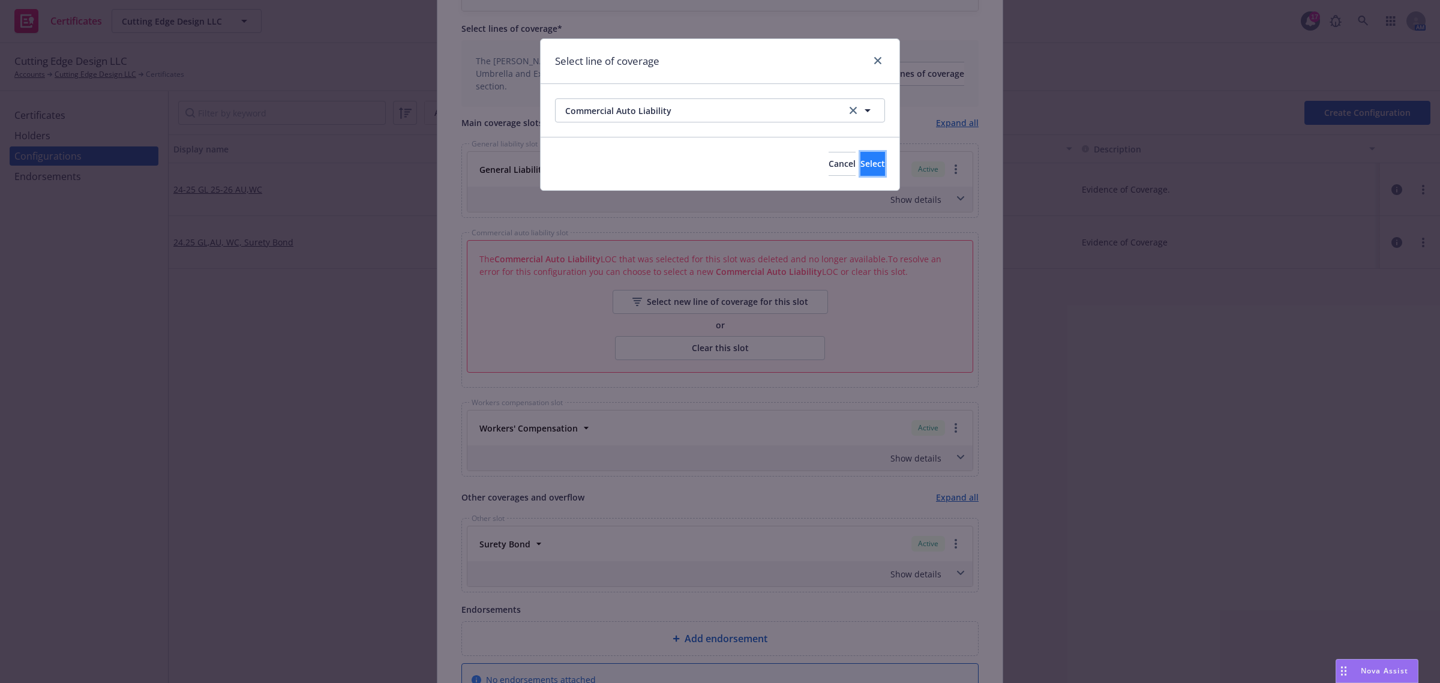
click at [867, 167] on button "Select" at bounding box center [872, 164] width 25 height 24
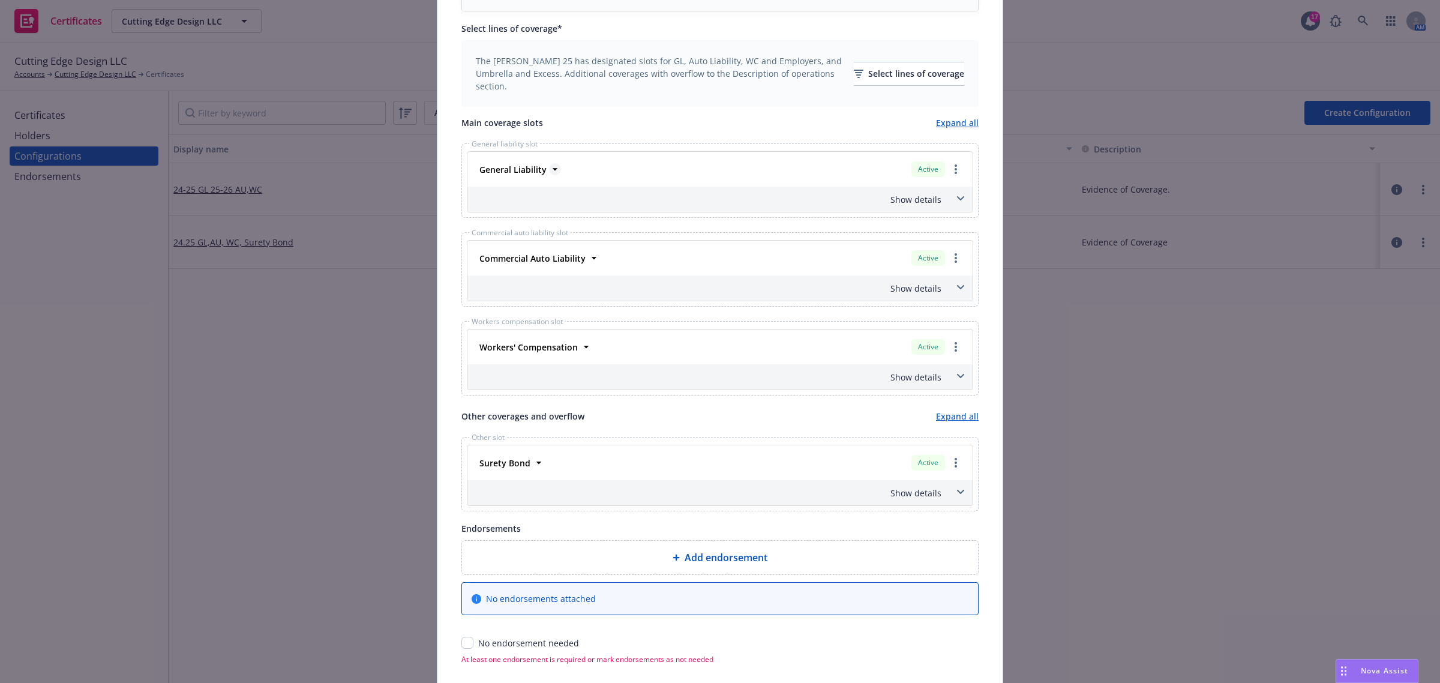
click at [552, 167] on icon at bounding box center [555, 169] width 12 height 12
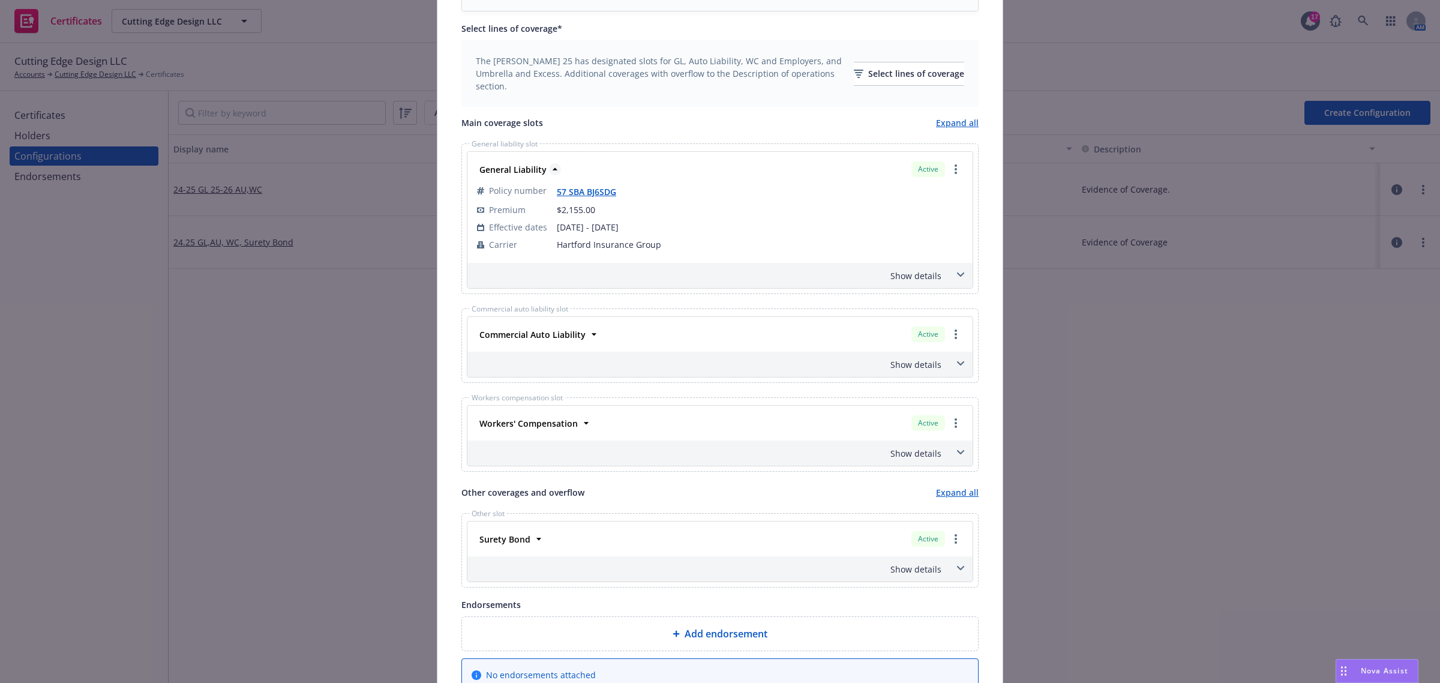
click at [552, 167] on icon at bounding box center [555, 169] width 12 height 12
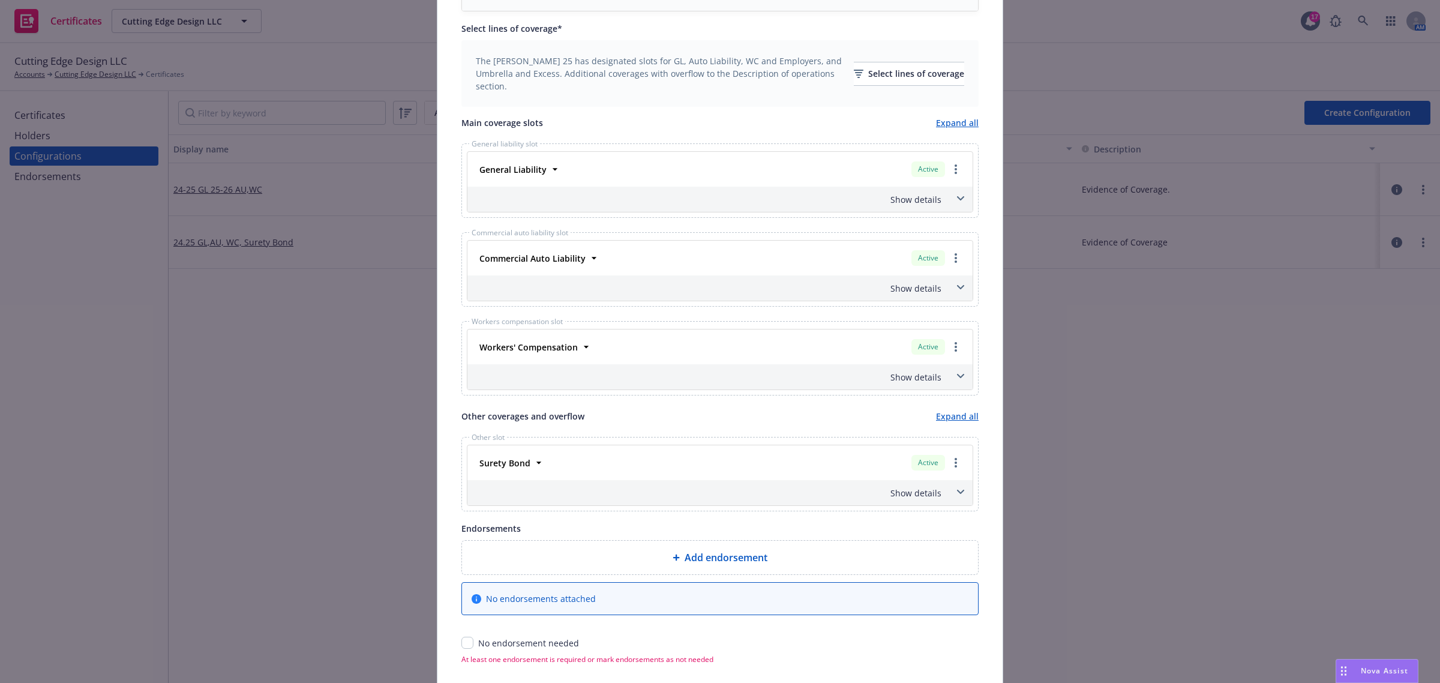
click at [958, 204] on span at bounding box center [960, 198] width 19 height 19
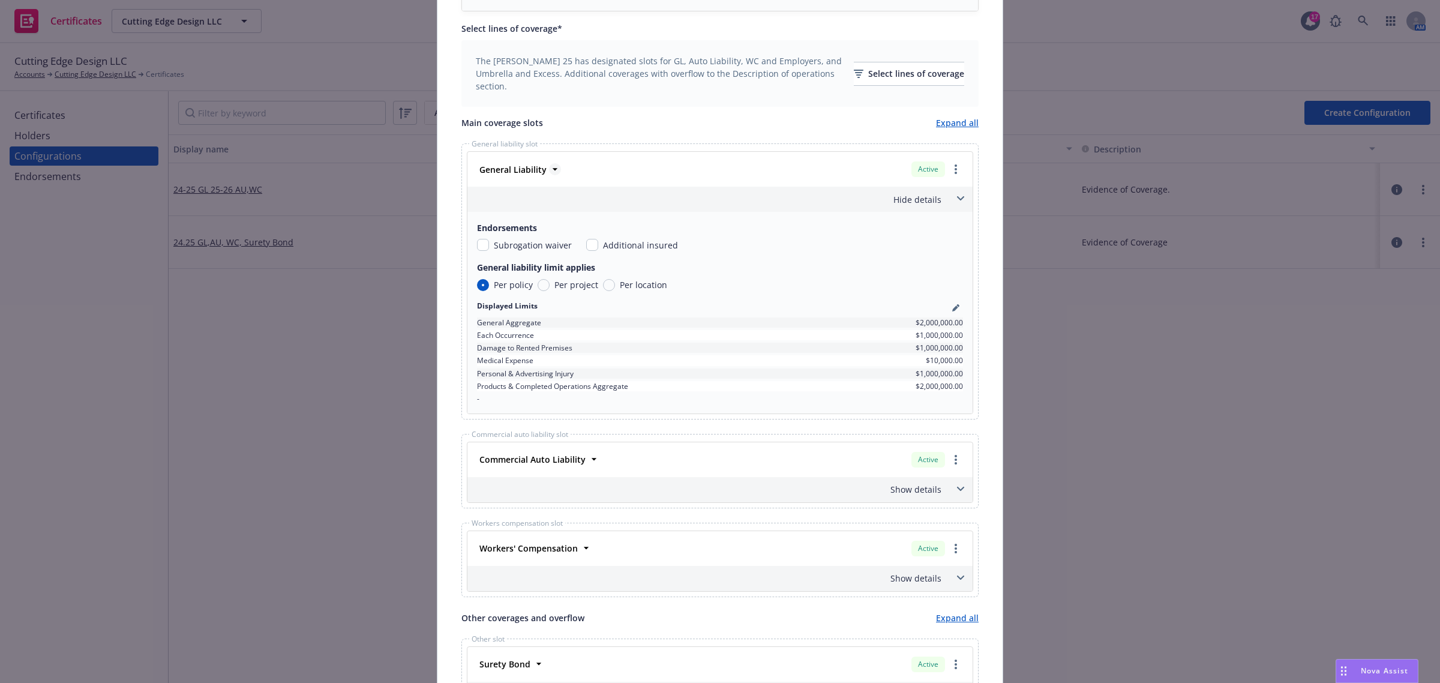
click at [550, 172] on icon at bounding box center [555, 169] width 12 height 12
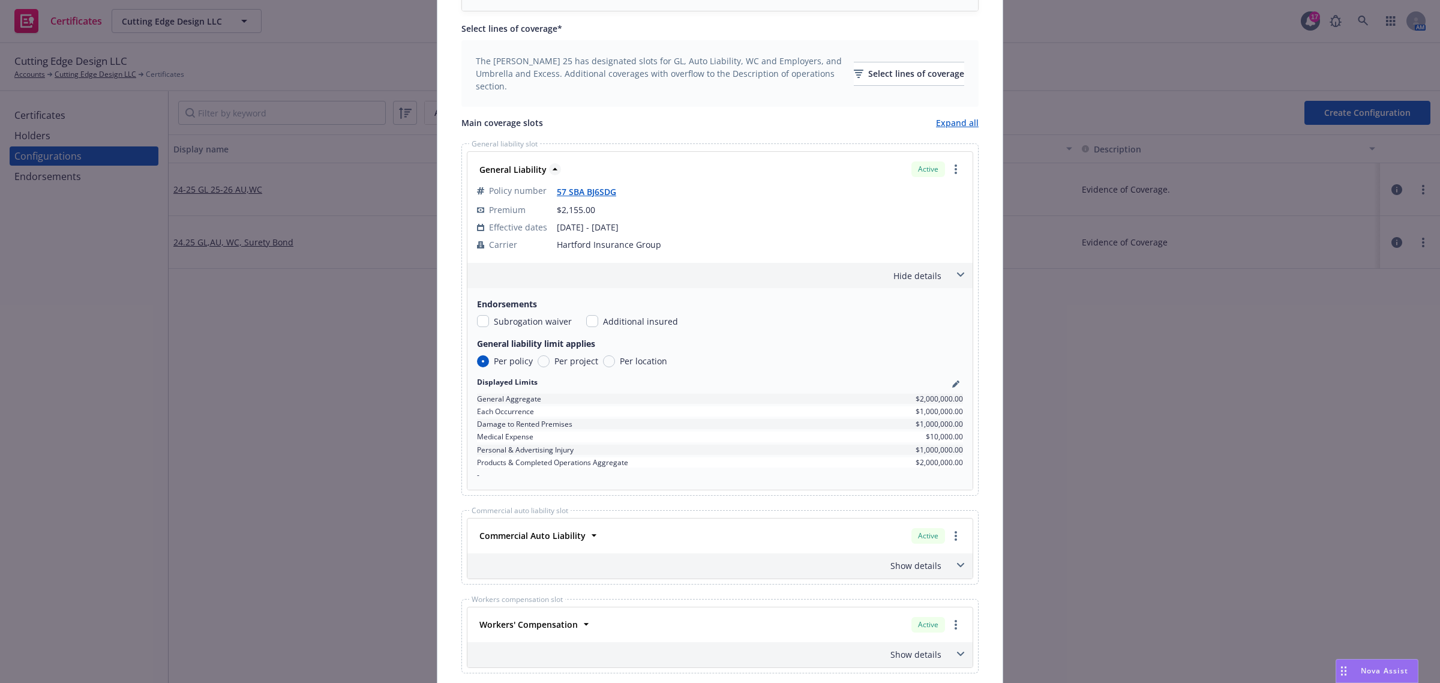
click at [549, 172] on icon at bounding box center [555, 169] width 12 height 12
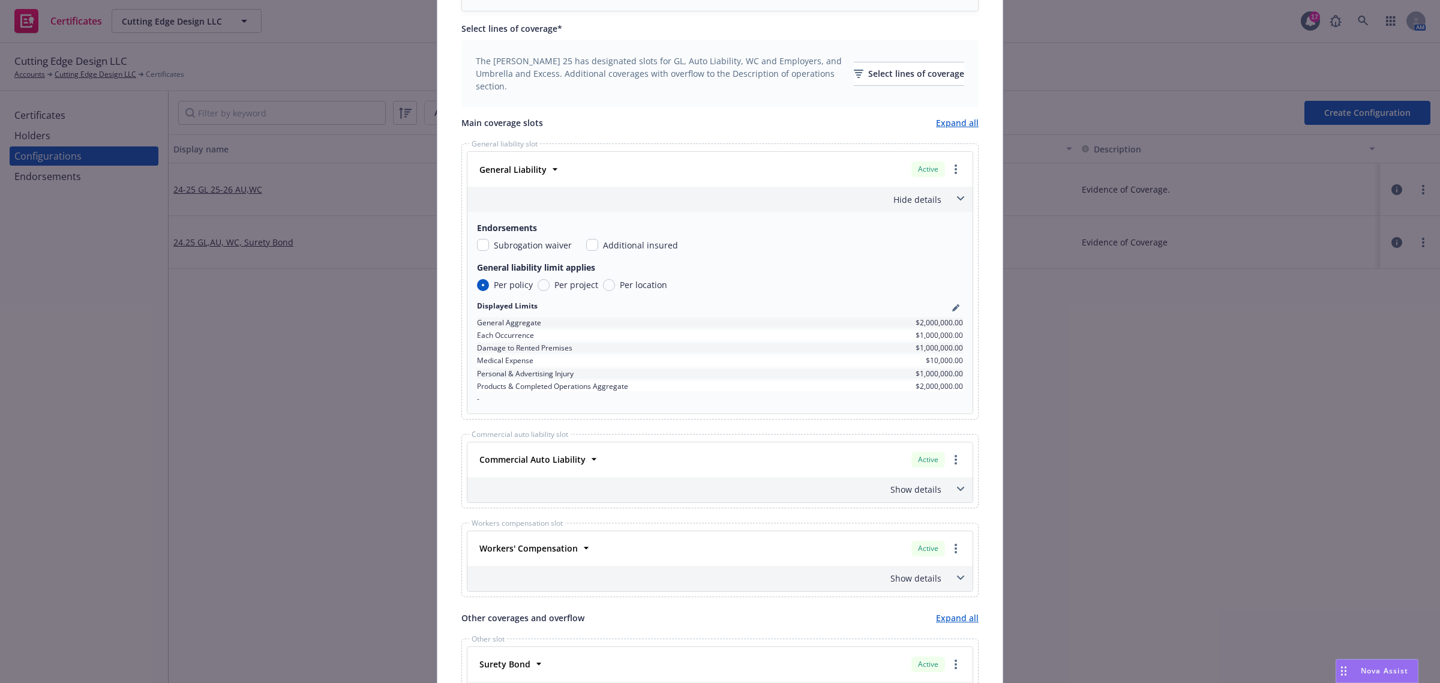
click at [957, 199] on icon at bounding box center [960, 198] width 7 height 4
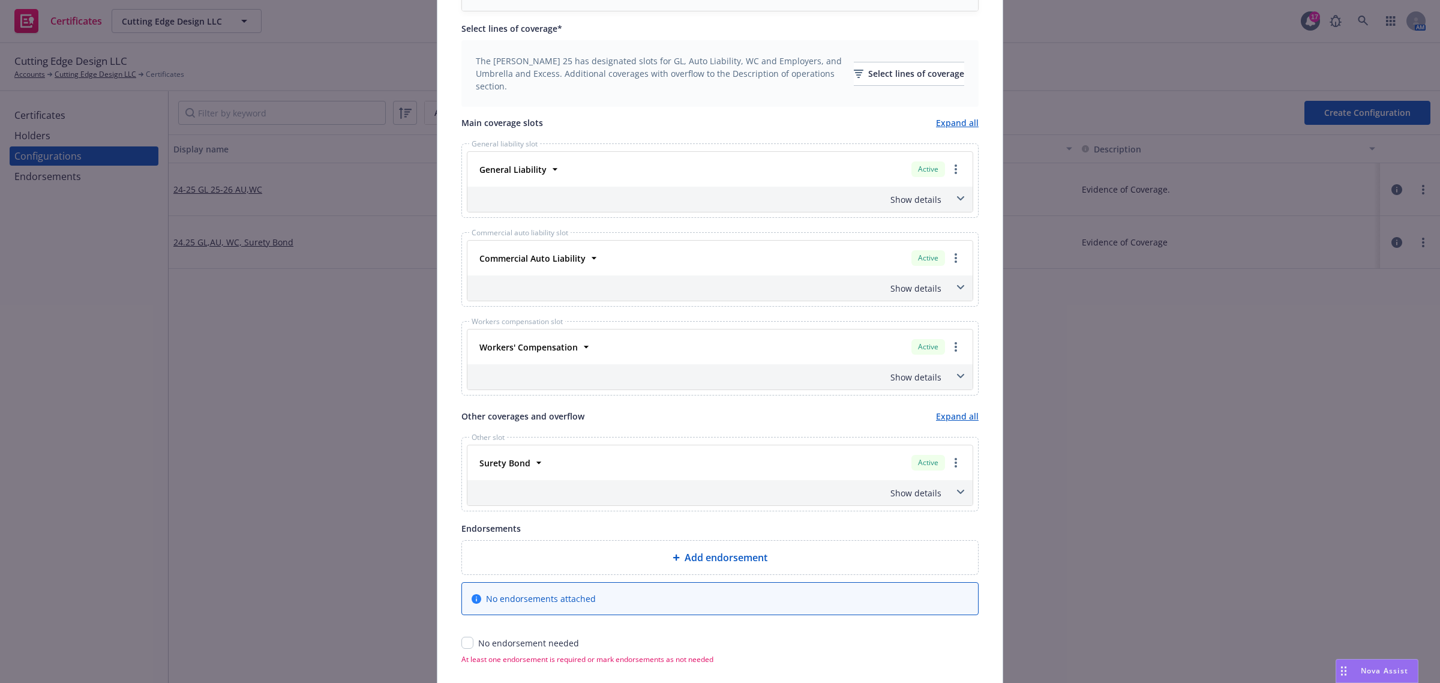
scroll to position [427, 0]
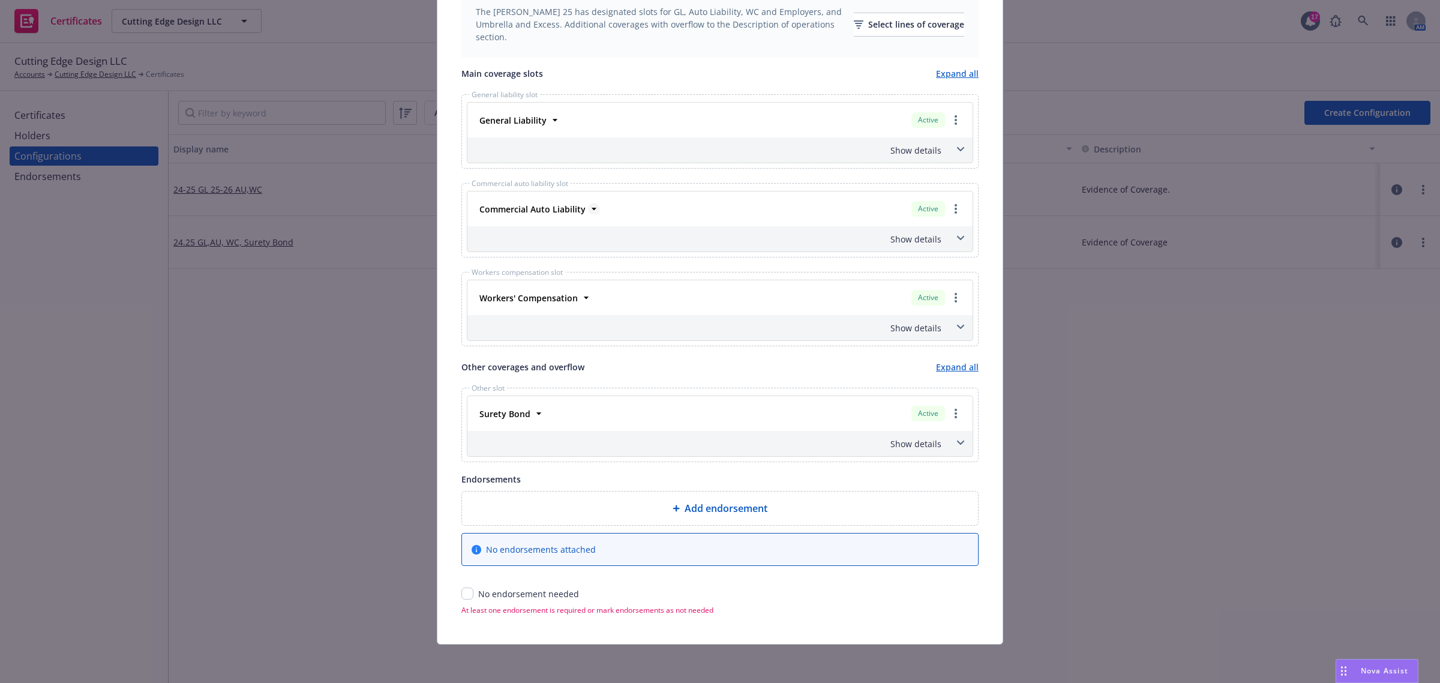
click at [591, 203] on icon at bounding box center [594, 209] width 12 height 12
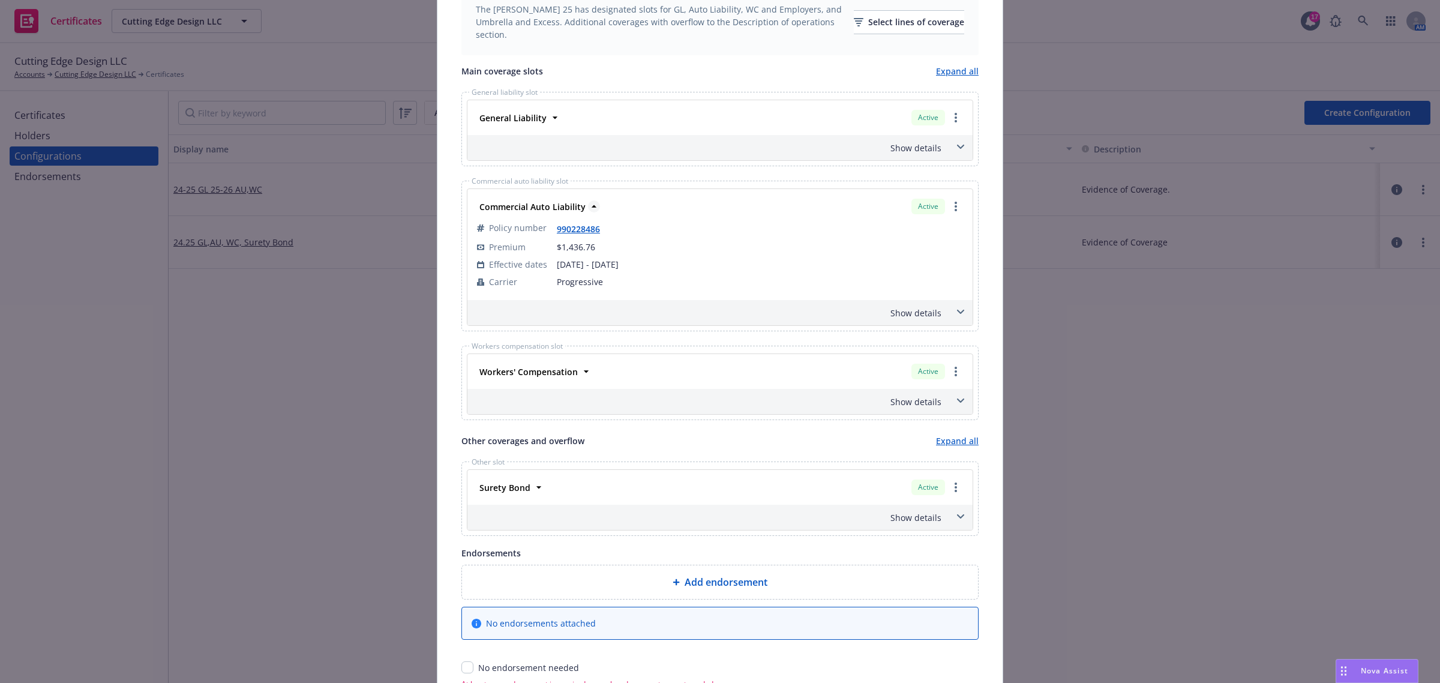
click at [591, 203] on icon at bounding box center [594, 206] width 12 height 12
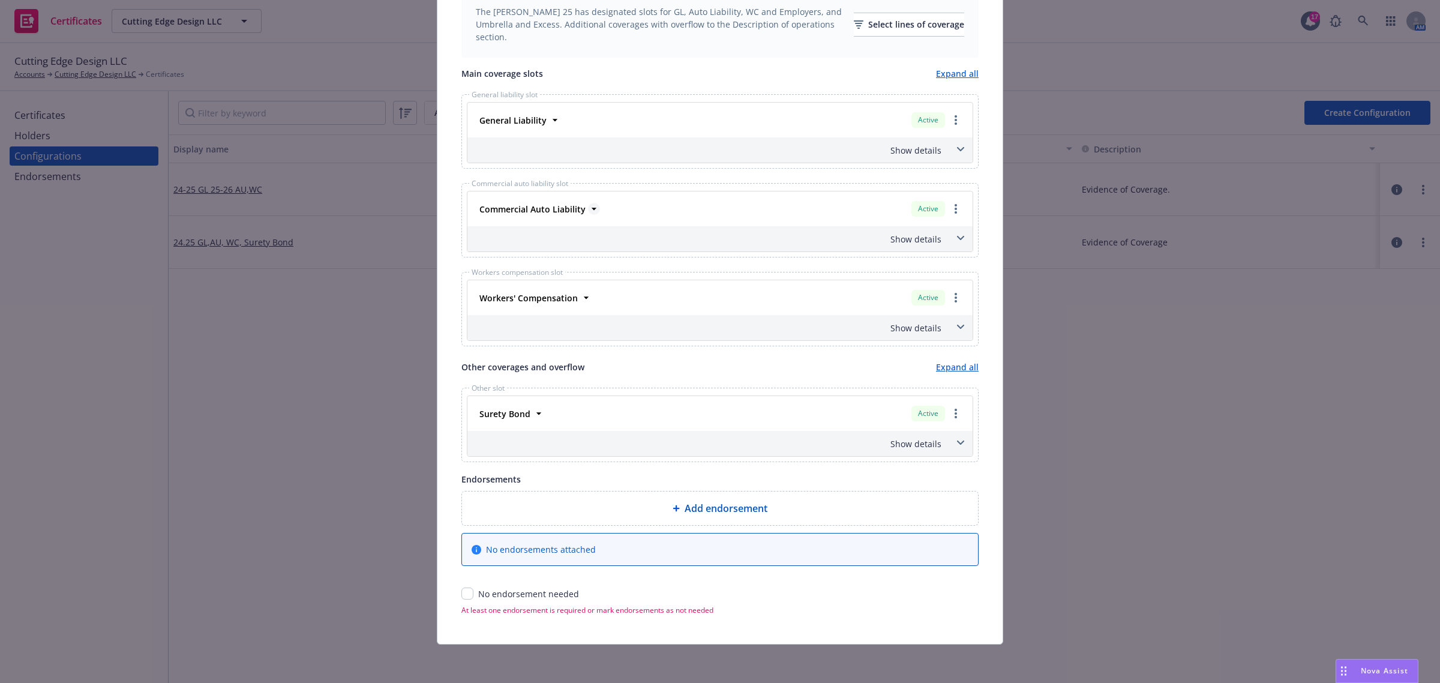
click at [591, 203] on icon at bounding box center [594, 209] width 12 height 12
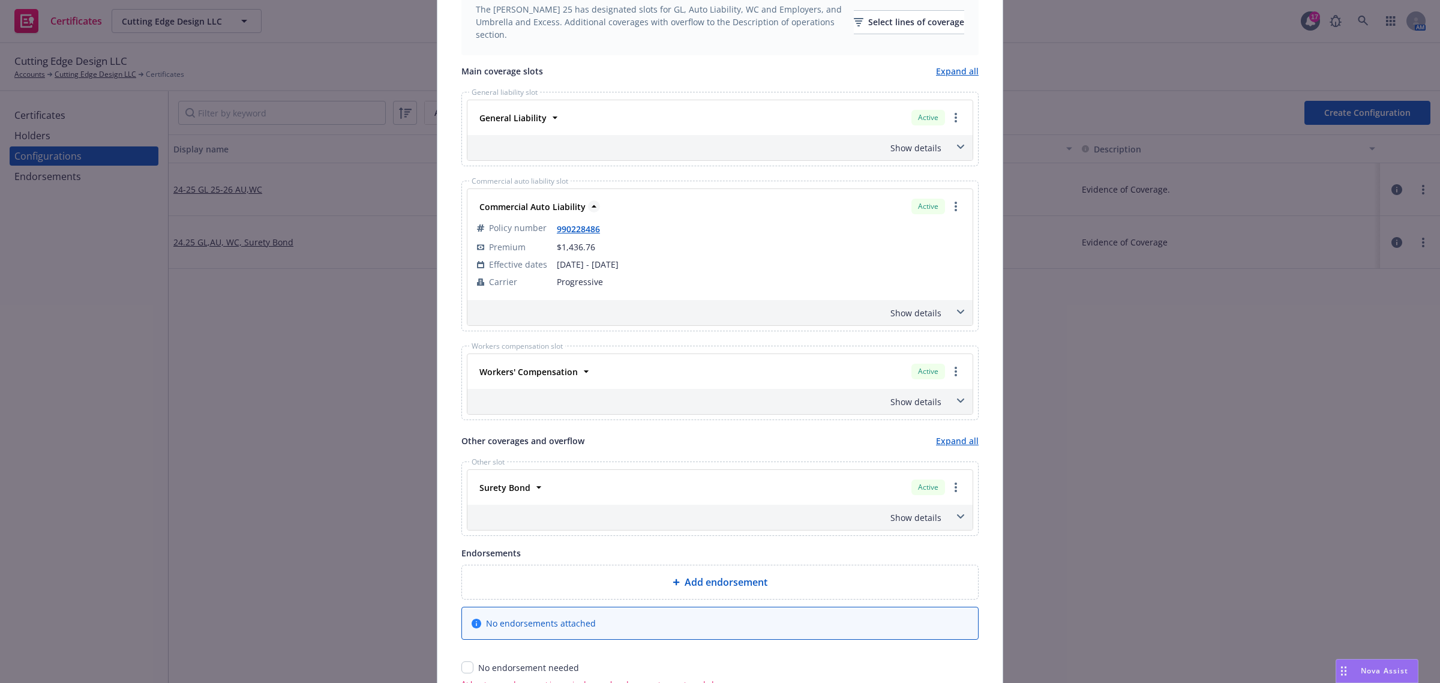
click at [591, 203] on icon at bounding box center [594, 206] width 12 height 12
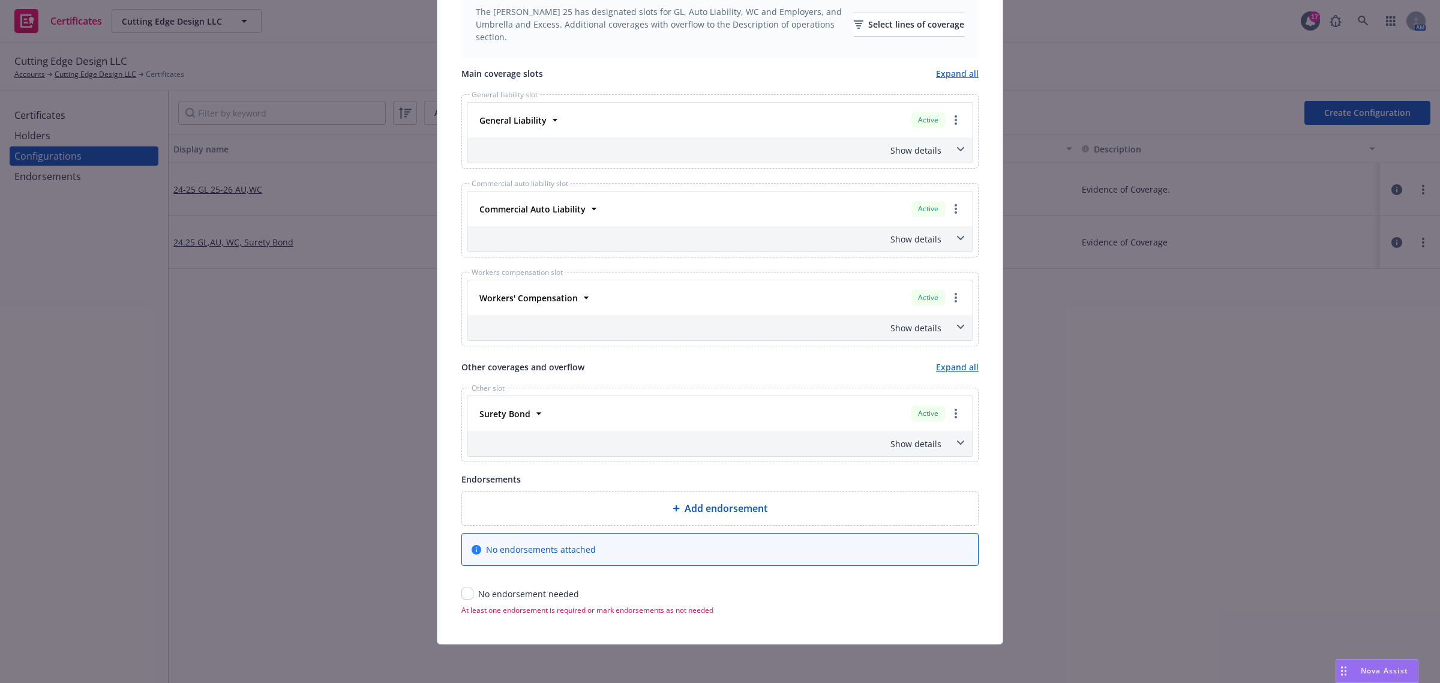
click at [586, 298] on div "Workers' Compensation Active" at bounding box center [719, 297] width 491 height 20
click at [583, 298] on icon at bounding box center [586, 298] width 12 height 12
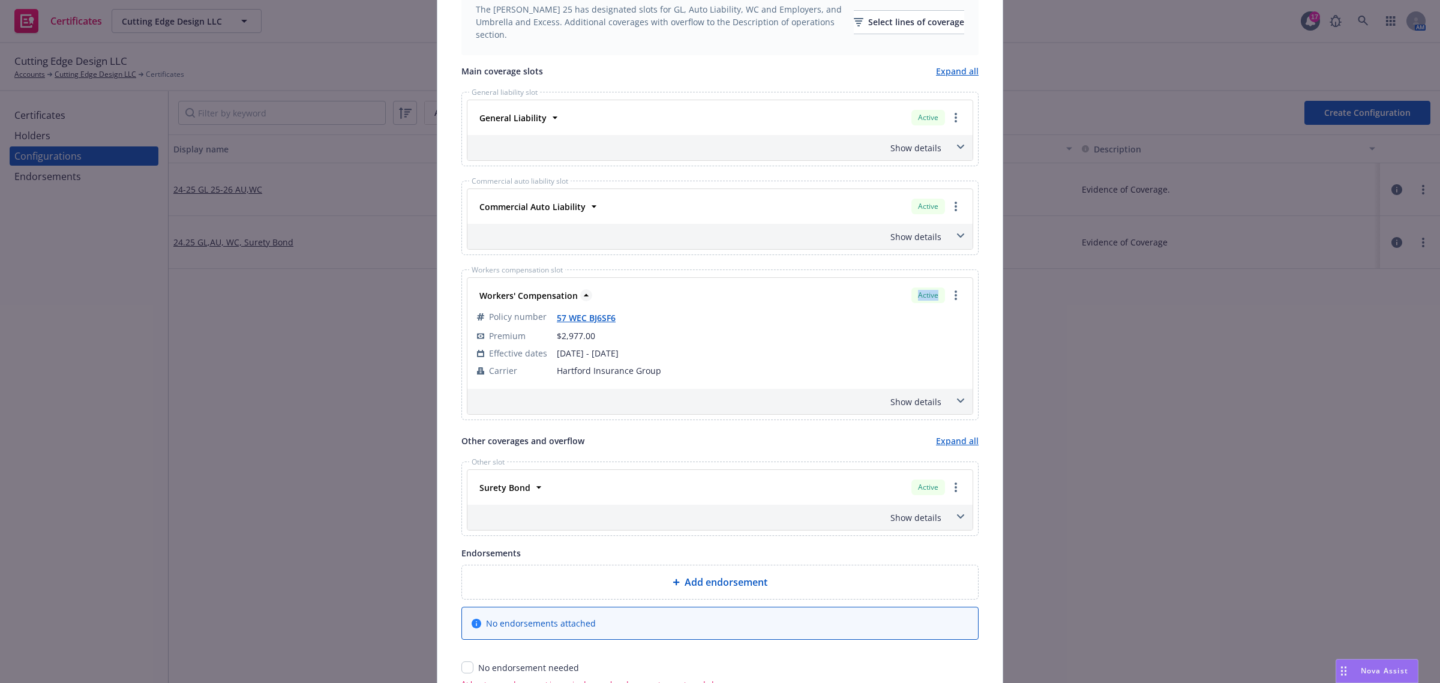
click at [583, 298] on icon at bounding box center [586, 295] width 12 height 12
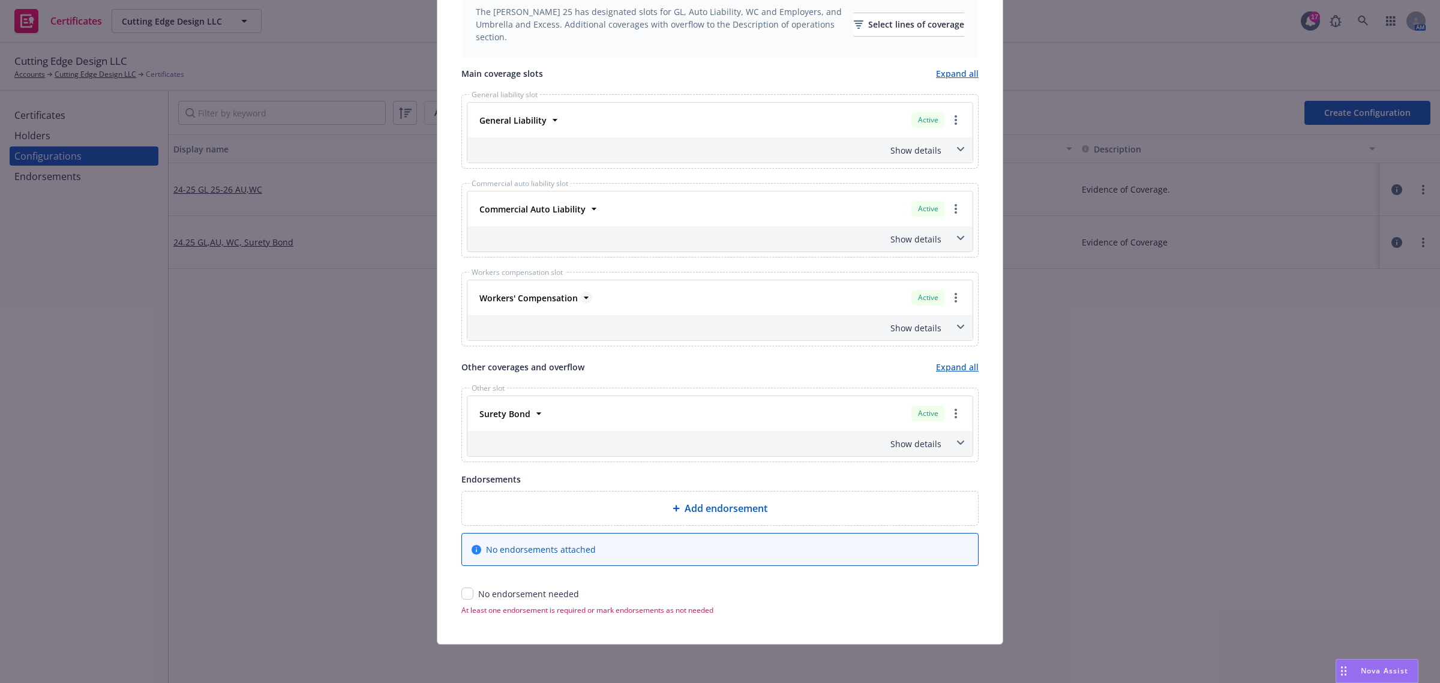
click at [583, 298] on icon at bounding box center [586, 298] width 12 height 12
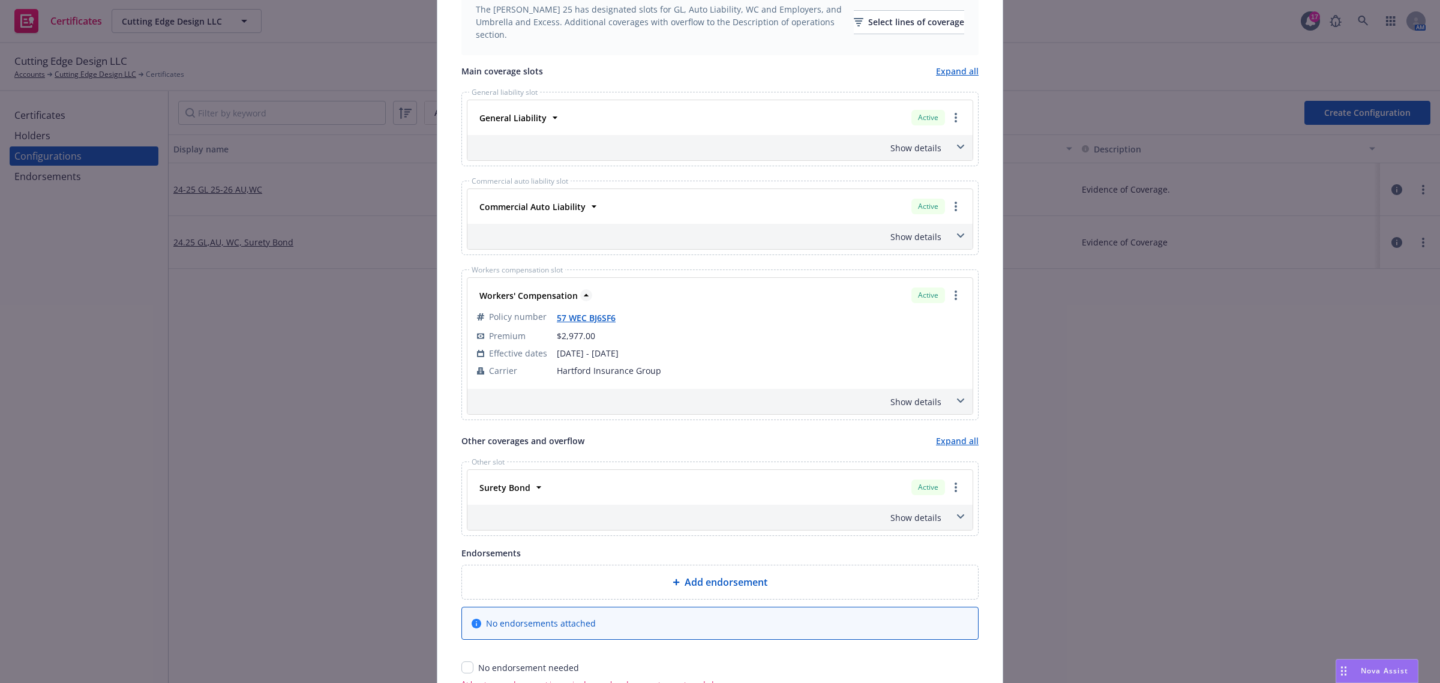
click at [583, 298] on icon at bounding box center [586, 295] width 12 height 12
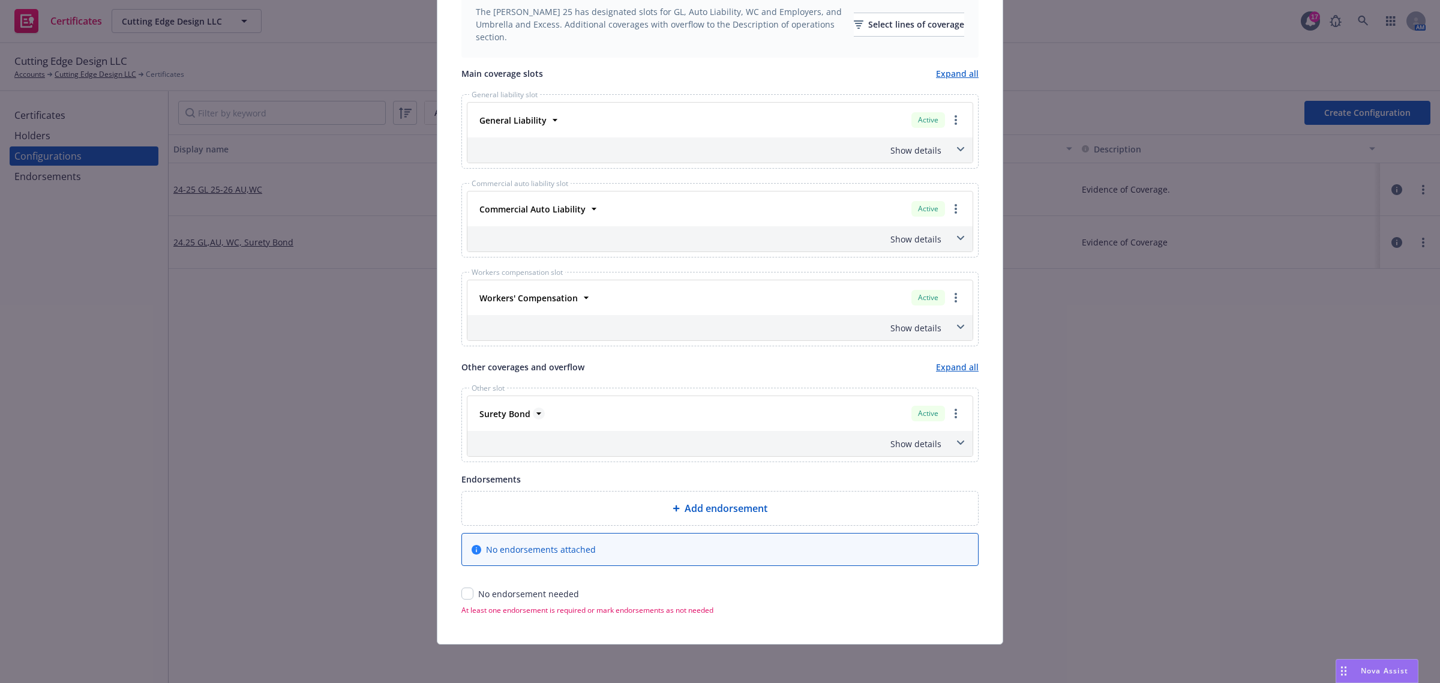
click at [534, 412] on icon at bounding box center [539, 413] width 12 height 12
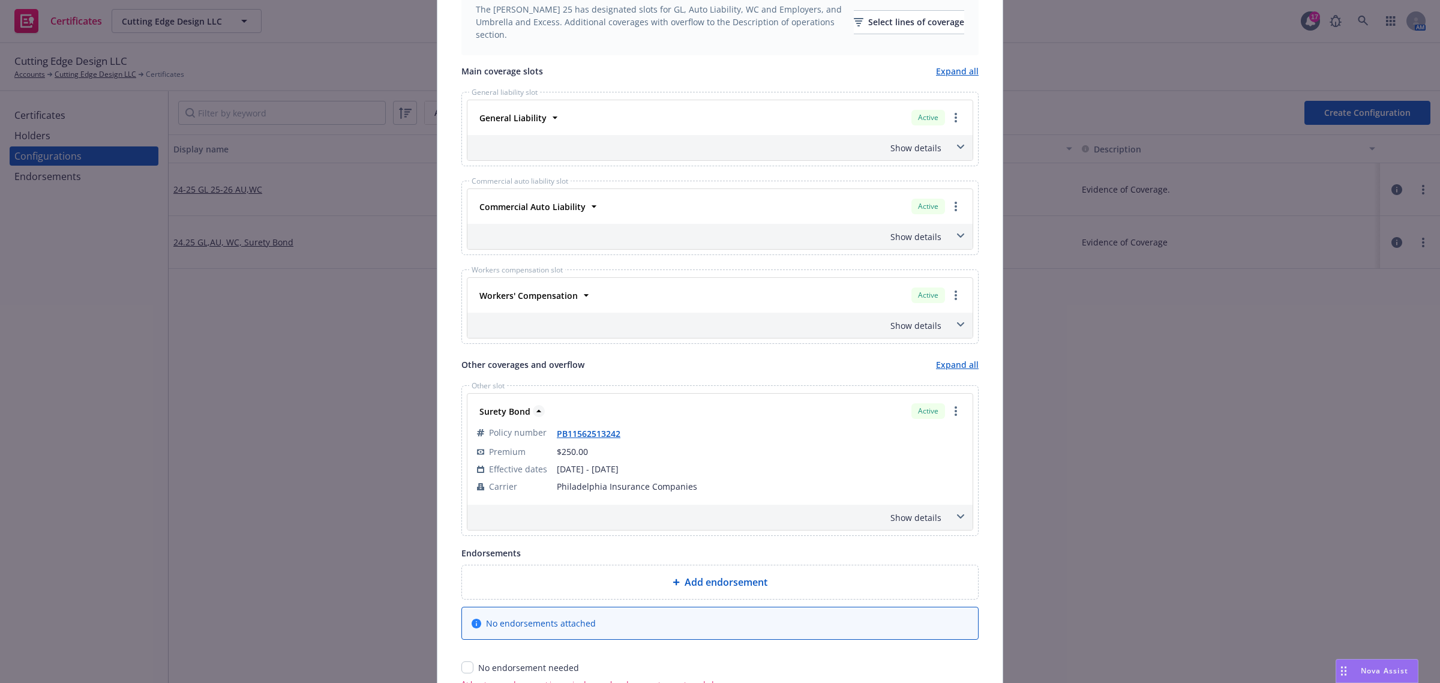
click at [534, 412] on icon at bounding box center [539, 411] width 12 height 12
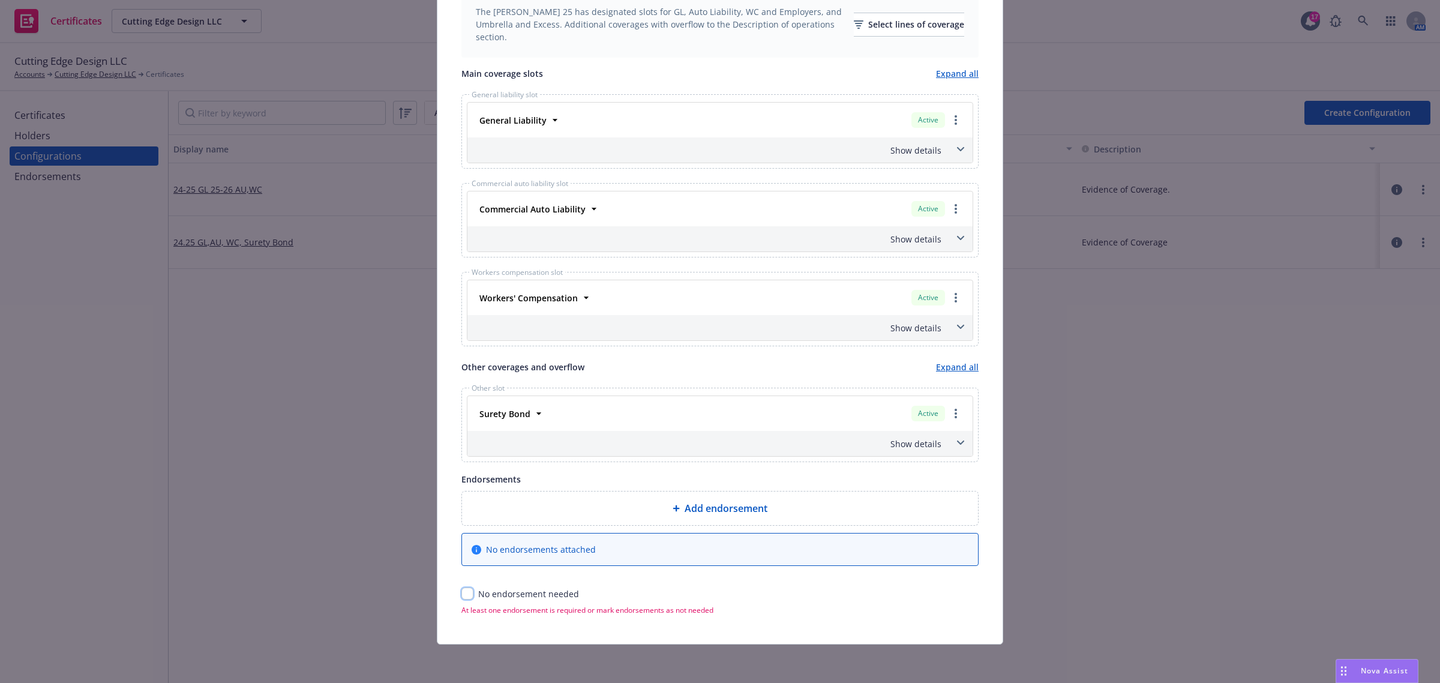
click at [467, 597] on input "checkbox" at bounding box center [467, 593] width 12 height 12
checkbox input "true"
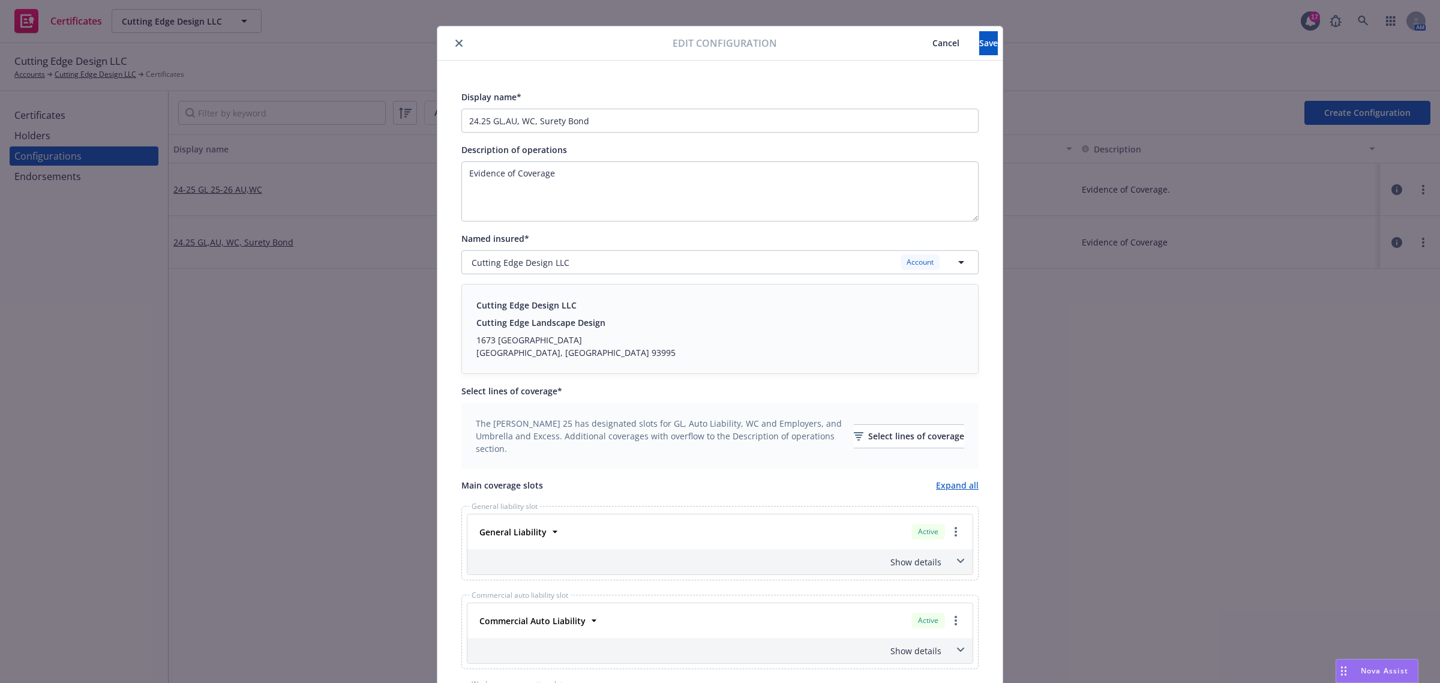
scroll to position [0, 0]
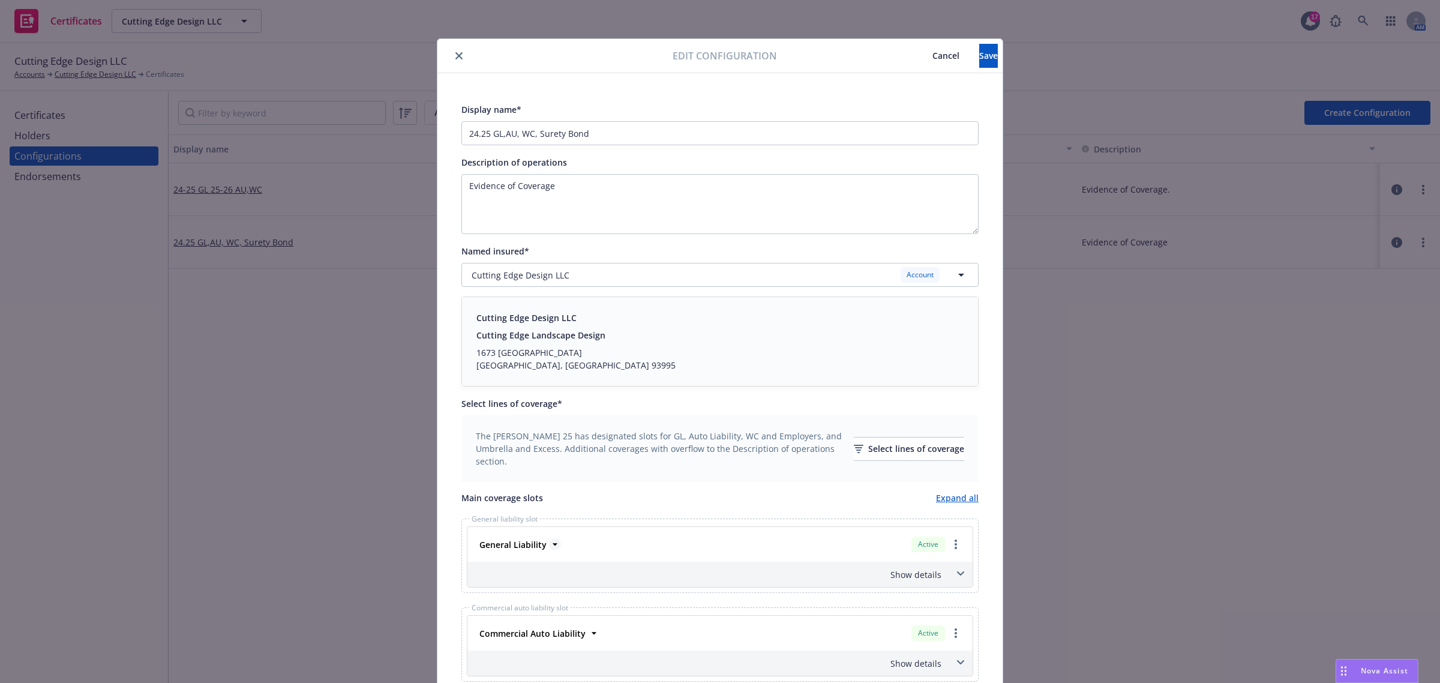
click at [551, 540] on icon at bounding box center [555, 544] width 12 height 12
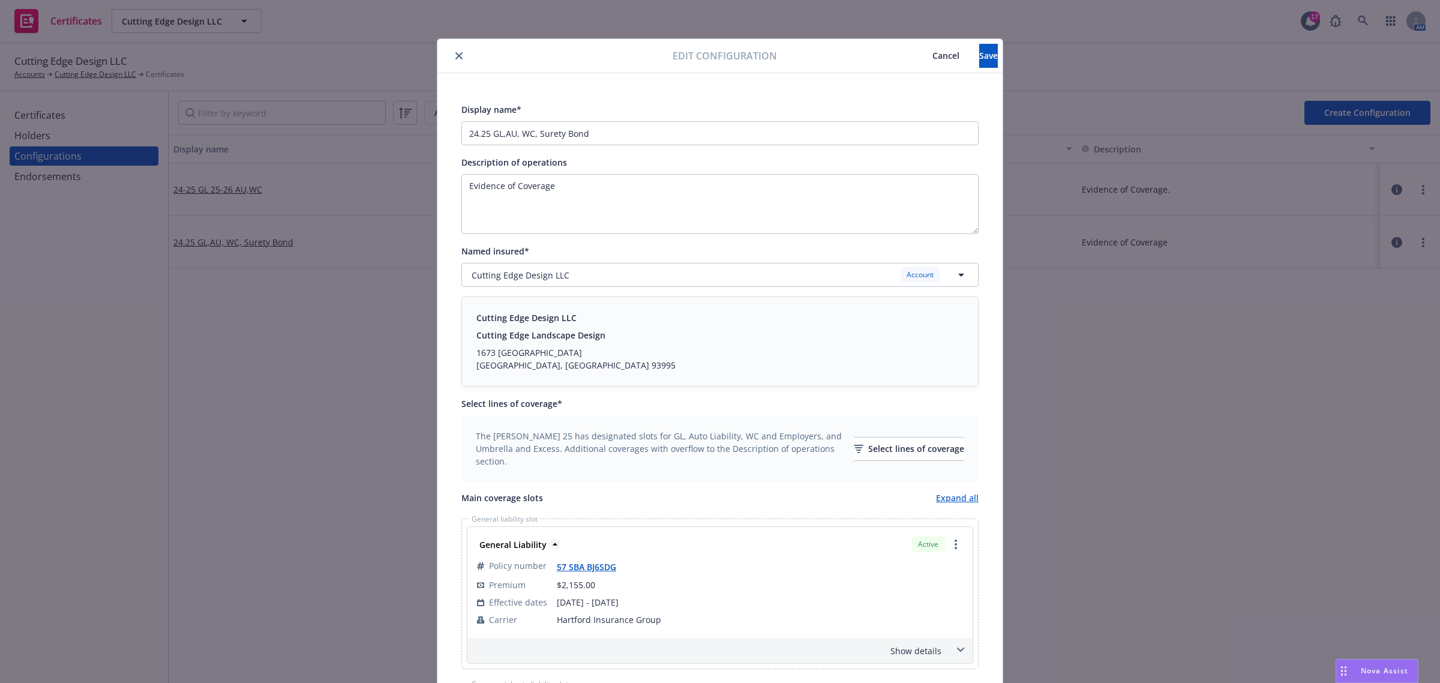
click at [551, 540] on icon at bounding box center [555, 544] width 12 height 12
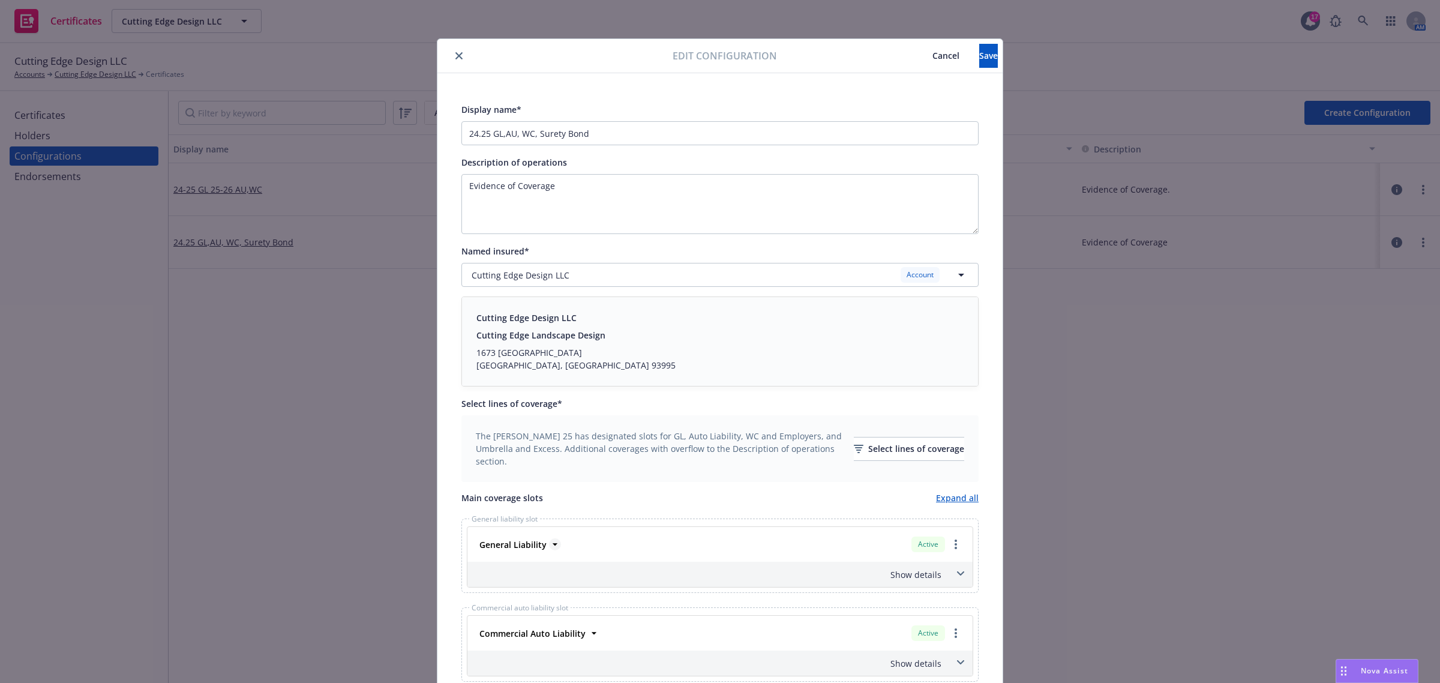
click at [551, 540] on icon at bounding box center [555, 544] width 12 height 12
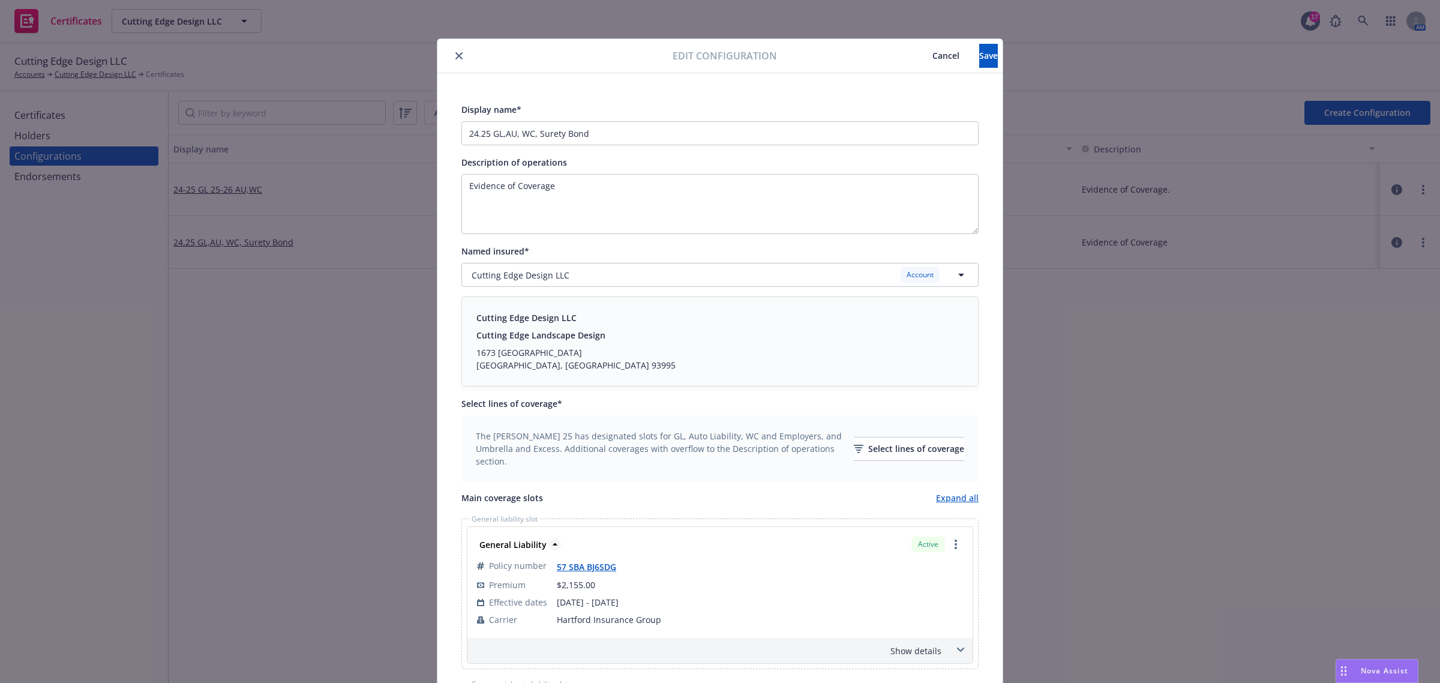
click at [551, 540] on icon at bounding box center [555, 544] width 12 height 12
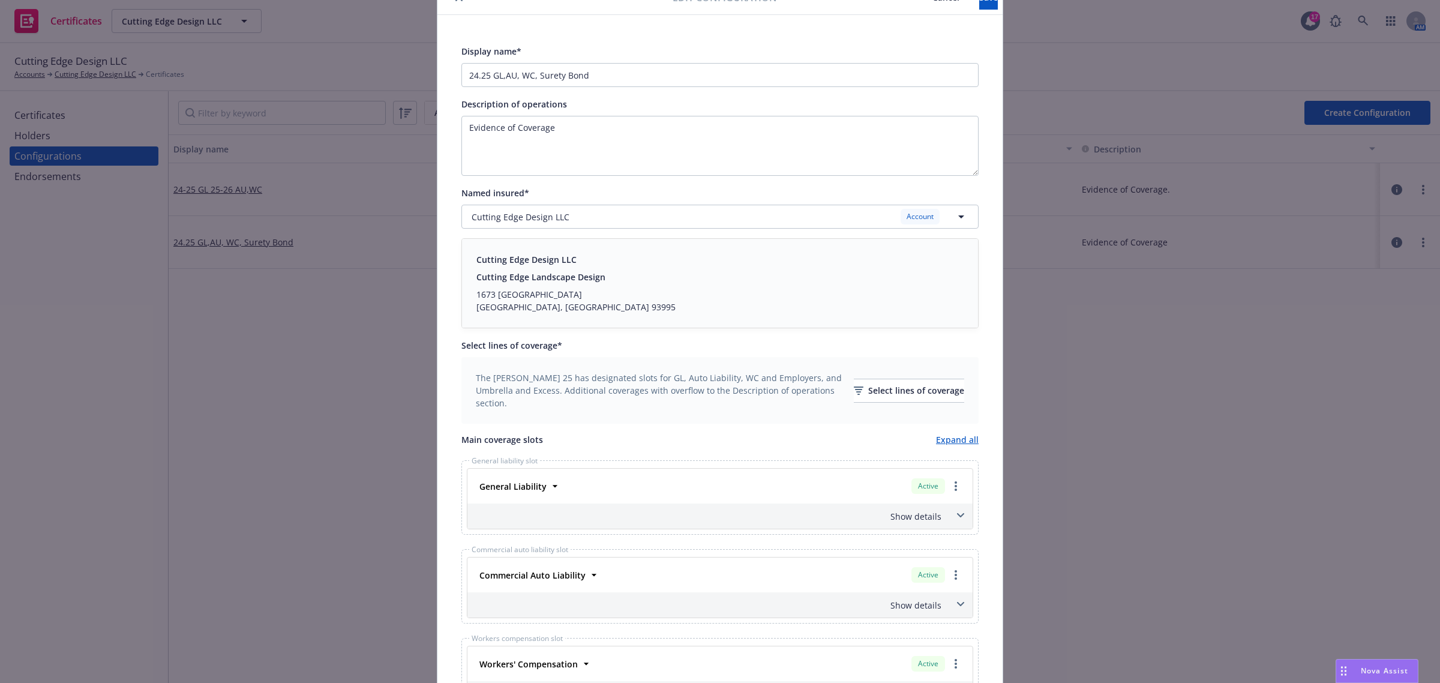
scroll to position [300, 0]
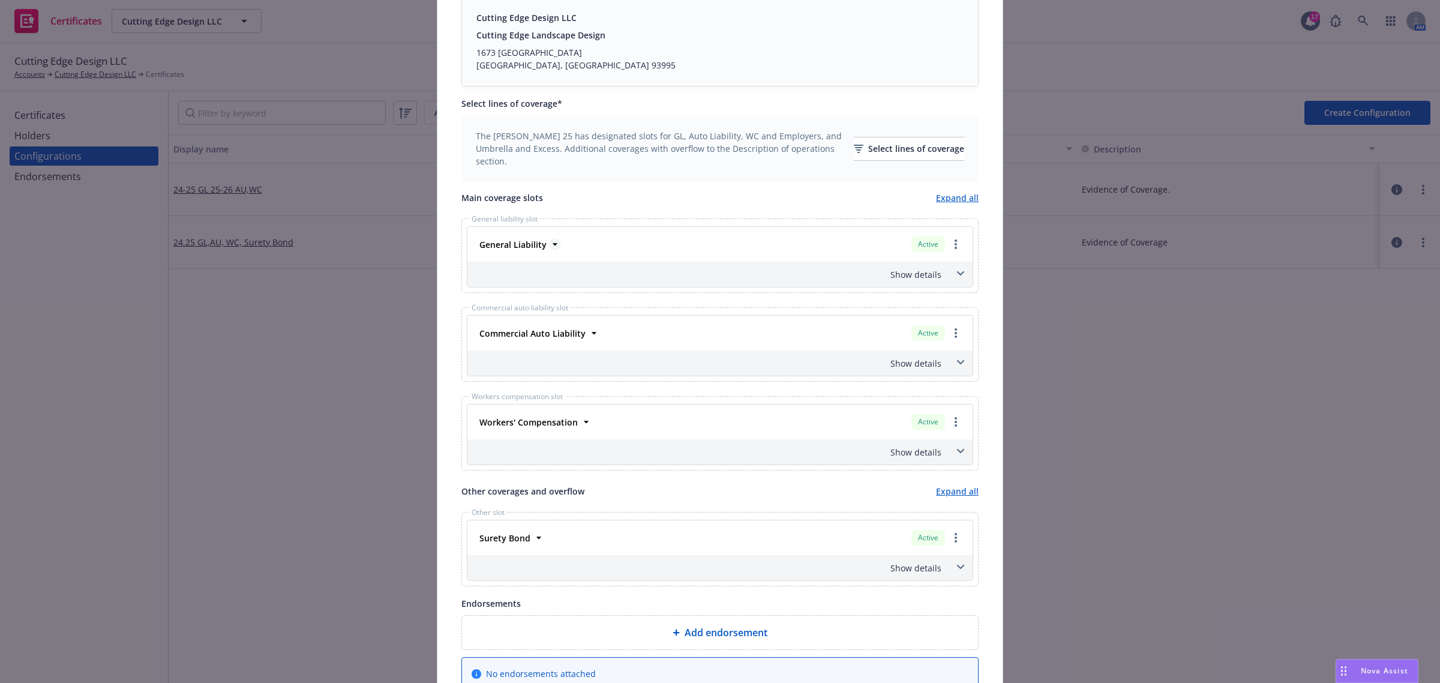
click at [553, 243] on icon at bounding box center [555, 244] width 12 height 12
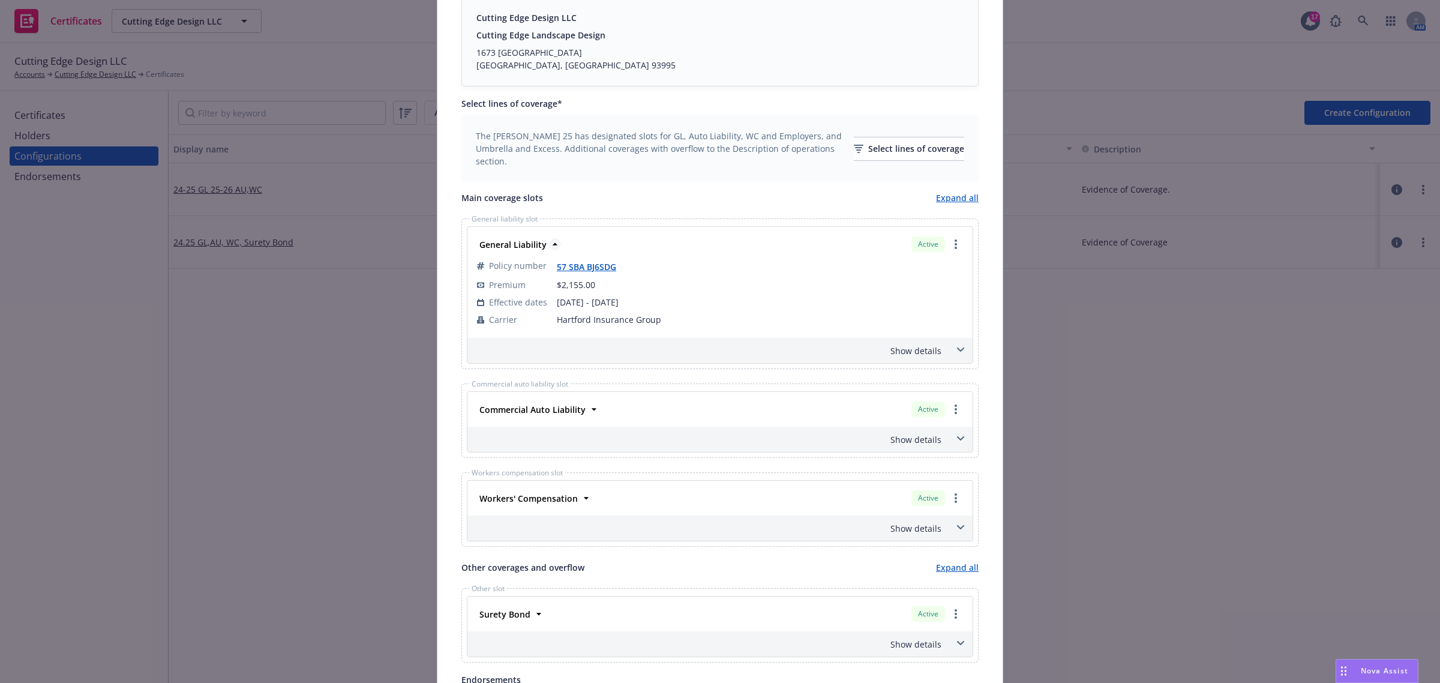
click at [552, 244] on icon at bounding box center [555, 244] width 12 height 12
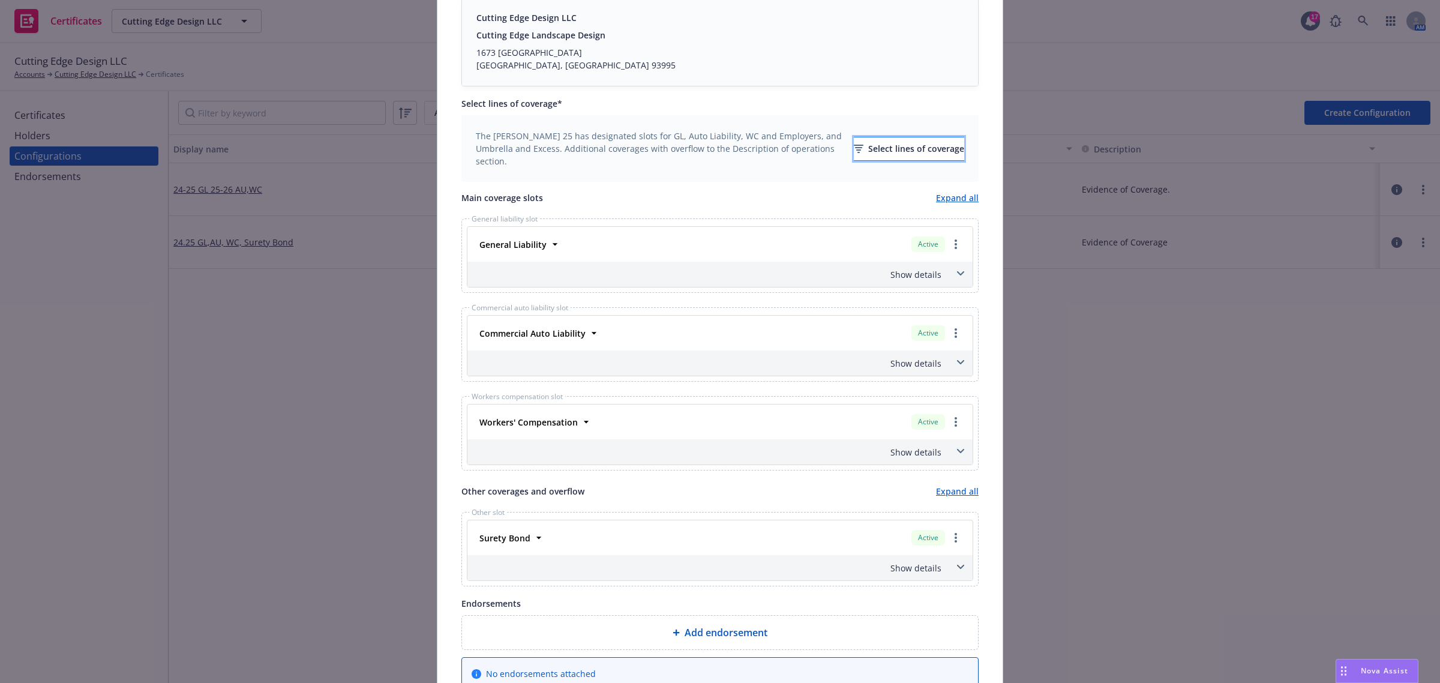
click at [908, 156] on div "Select lines of coverage" at bounding box center [909, 148] width 110 height 23
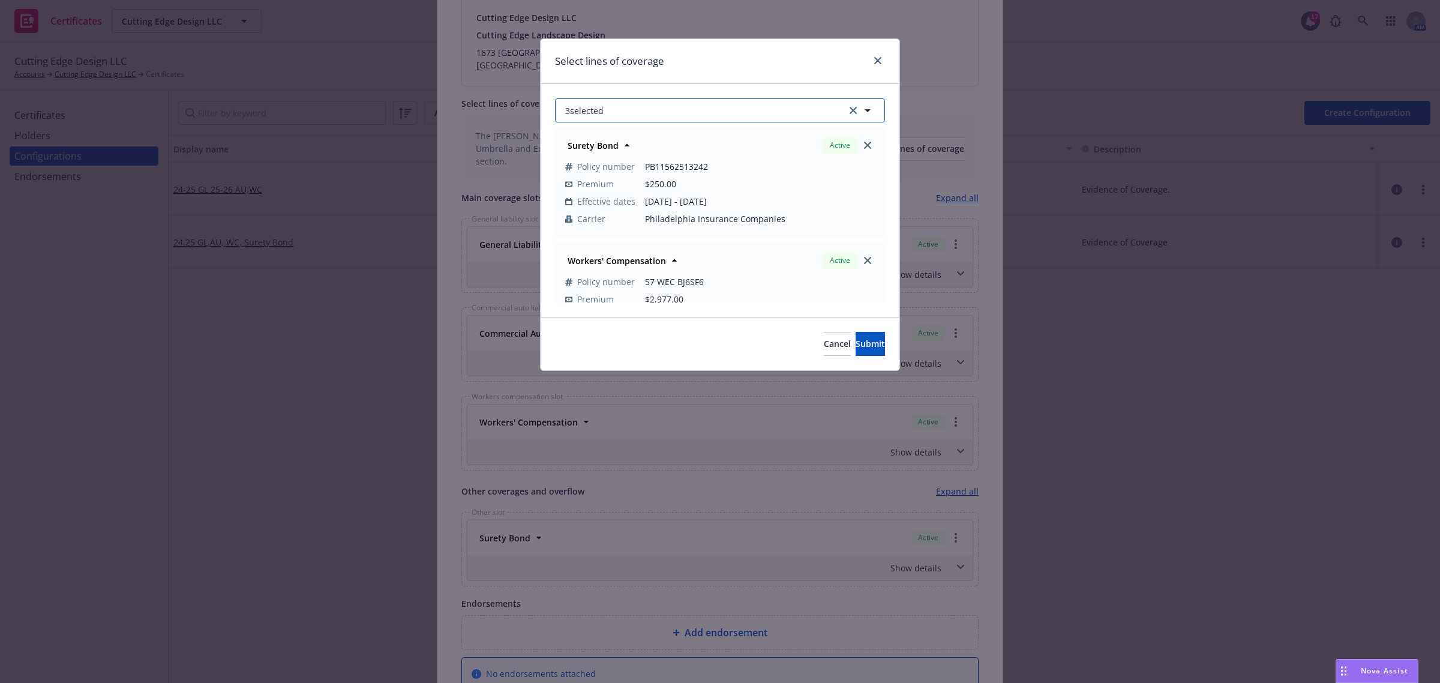
click at [645, 121] on button "3 selected" at bounding box center [720, 110] width 330 height 24
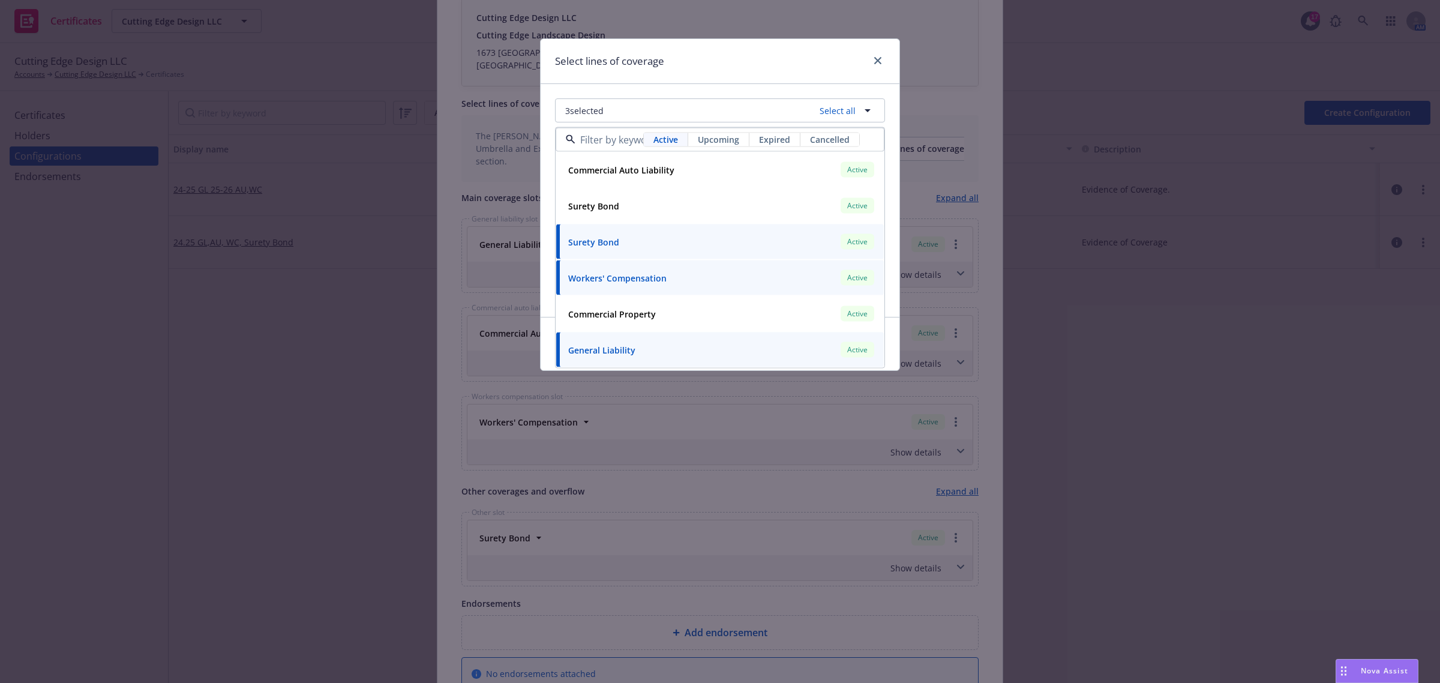
click at [729, 147] on div "Active Upcoming Expired Cancelled" at bounding box center [751, 140] width 217 height 14
click at [728, 141] on span "Upcoming" at bounding box center [718, 139] width 41 height 13
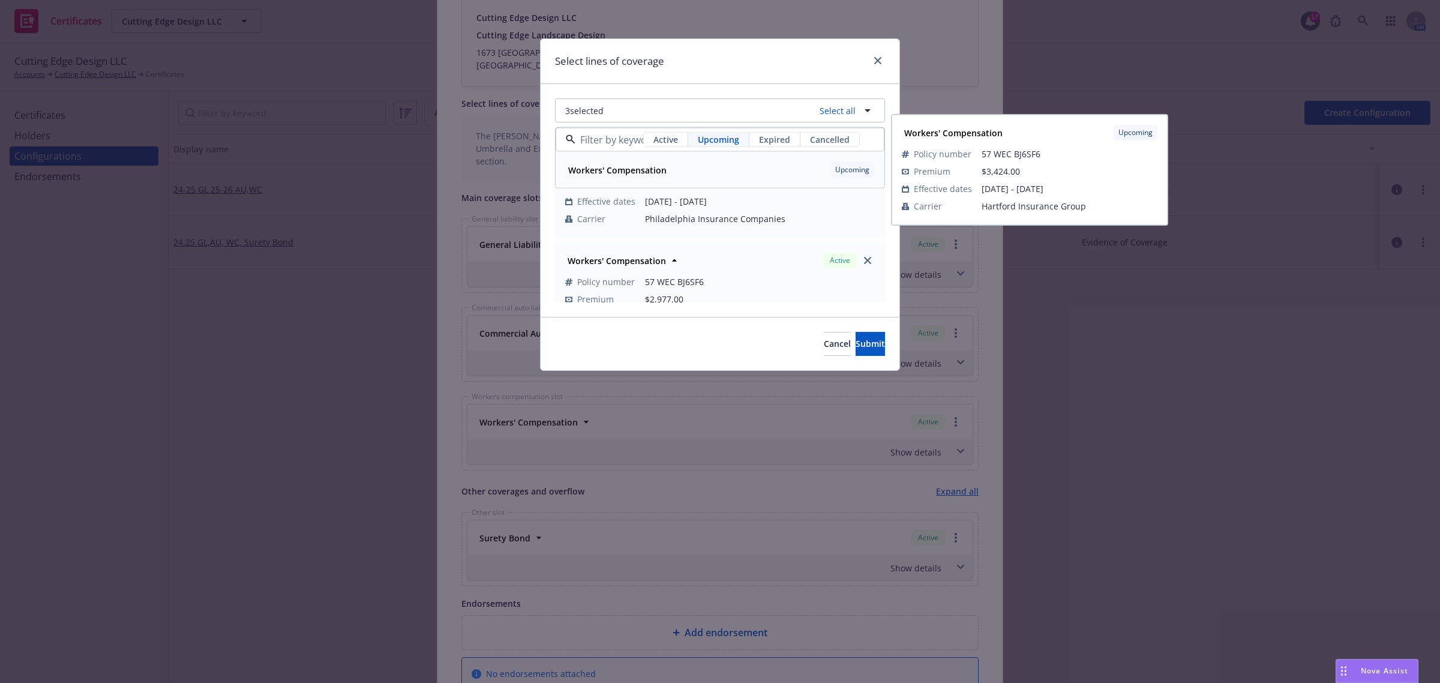
click at [701, 181] on div "Workers' Compensation Upcoming Policy number 57 WEC BJ6SF6 Premium $3,424.00 Ef…" at bounding box center [720, 169] width 328 height 35
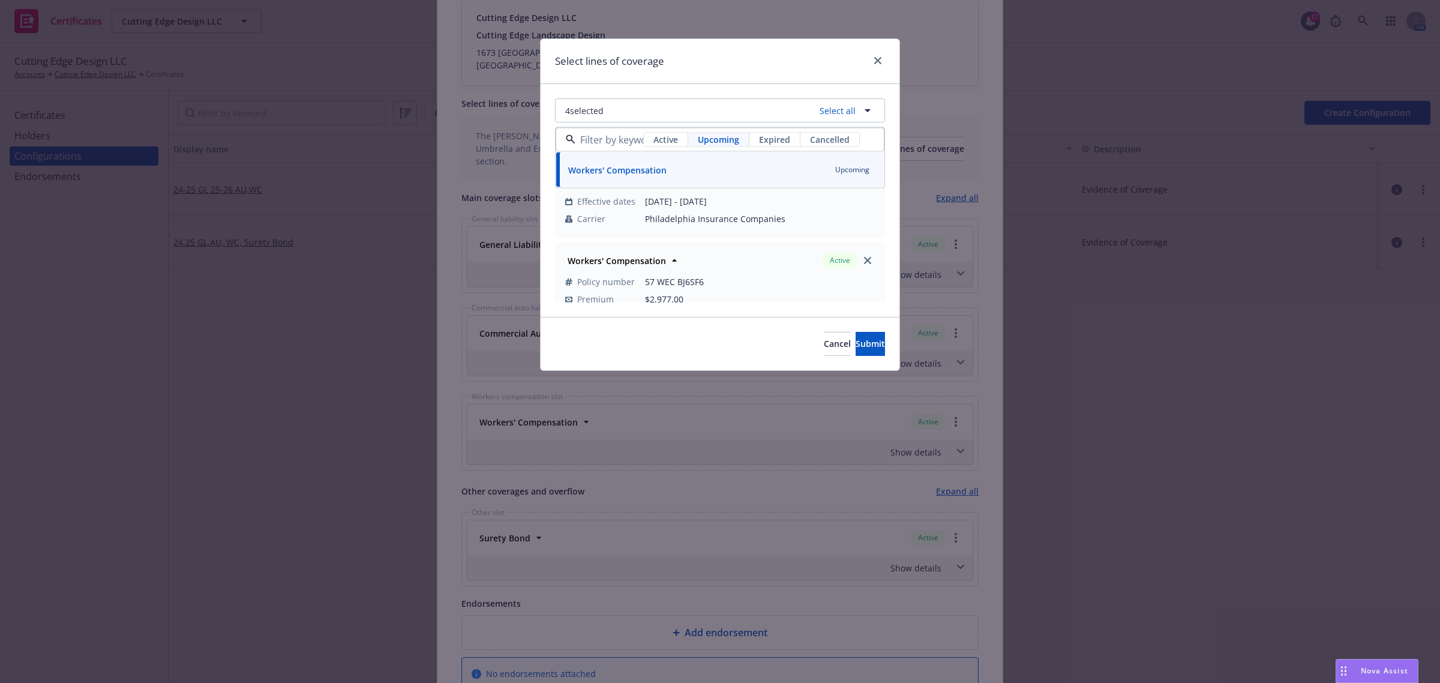
click at [891, 225] on div "4 selected Select all Active Upcoming Expired Cancelled Workers' Compensation U…" at bounding box center [719, 200] width 359 height 233
click at [861, 256] on link "close" at bounding box center [867, 260] width 14 height 14
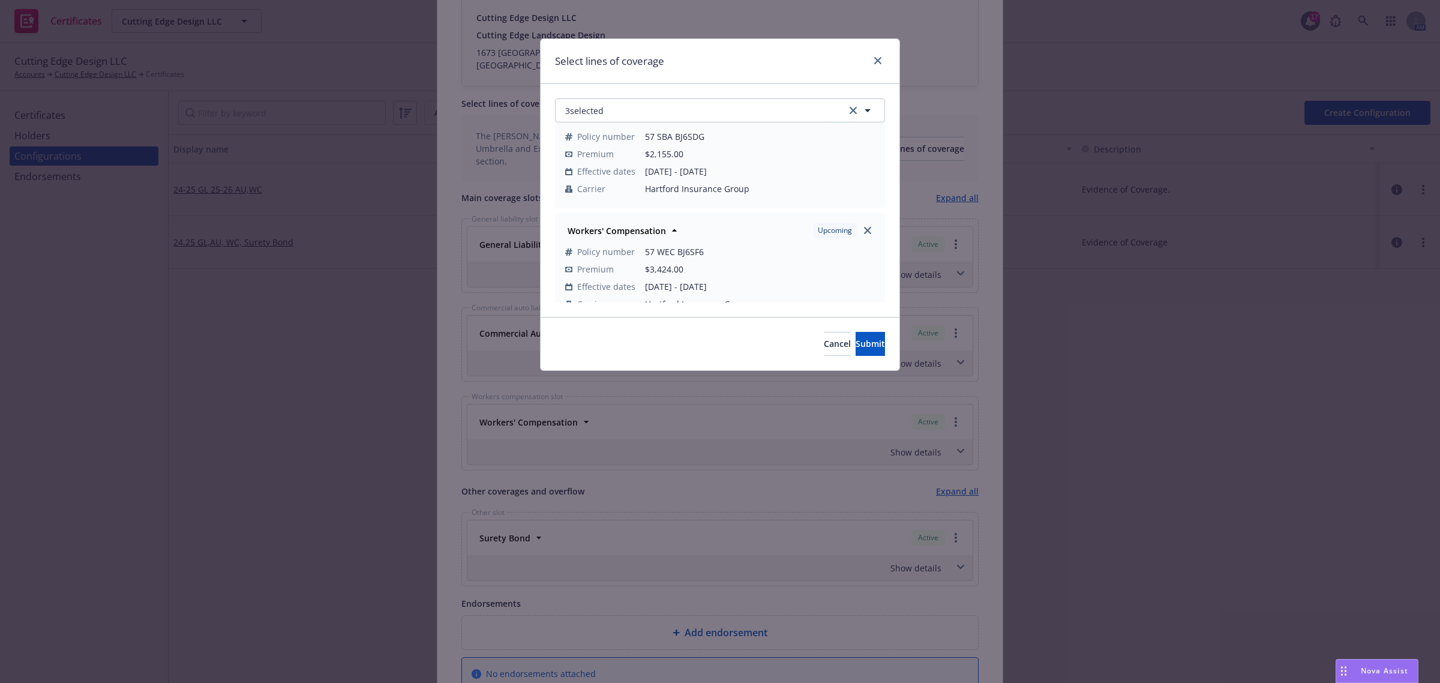
scroll to position [166, 0]
click at [870, 115] on icon "button" at bounding box center [867, 110] width 14 height 14
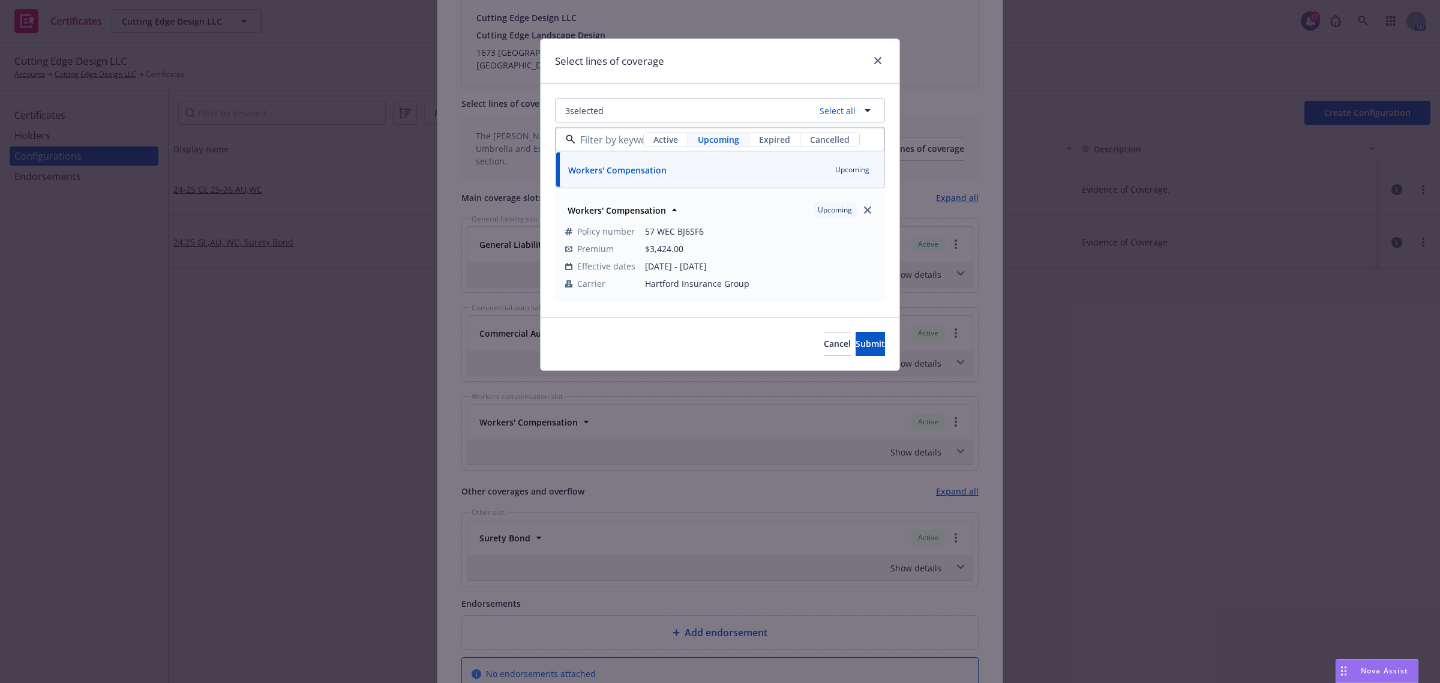
click at [895, 119] on div "3 selected Select all Active Upcoming Expired Cancelled Workers' Compensation U…" at bounding box center [719, 200] width 359 height 233
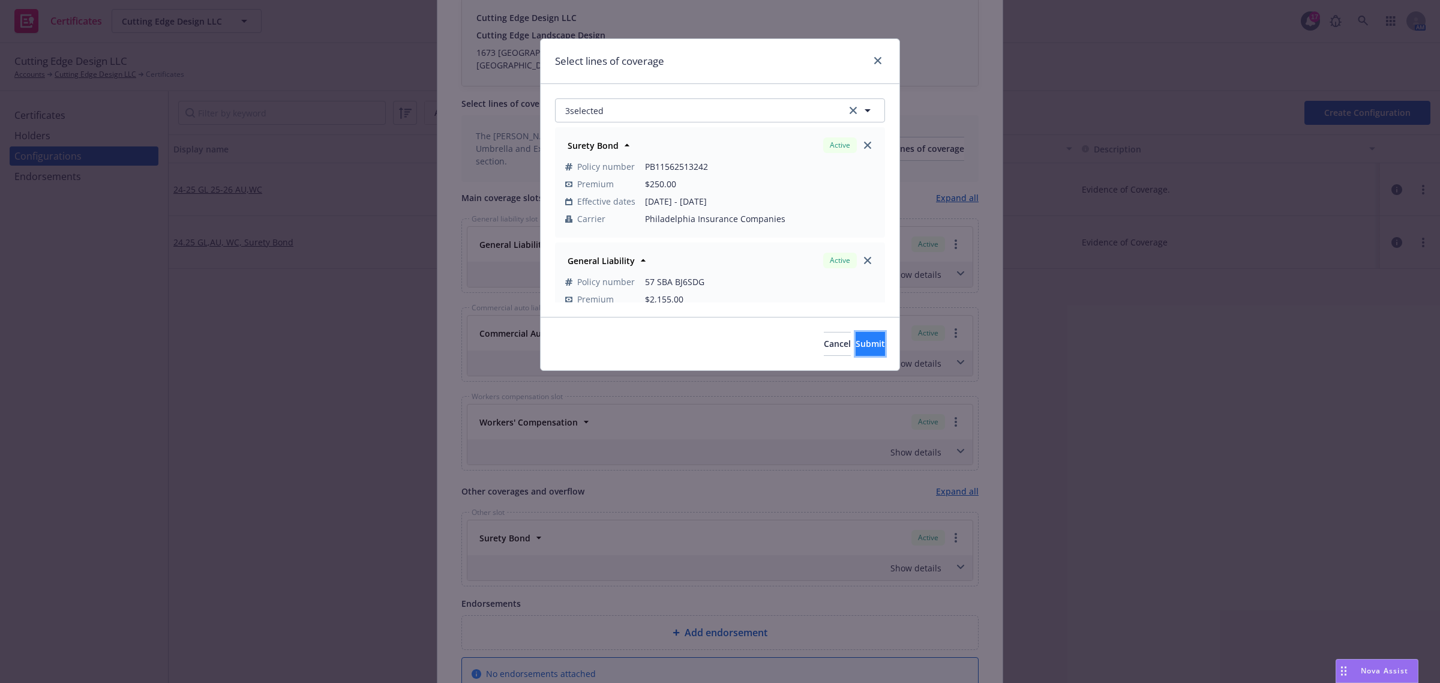
click at [863, 343] on span "Submit" at bounding box center [869, 343] width 29 height 11
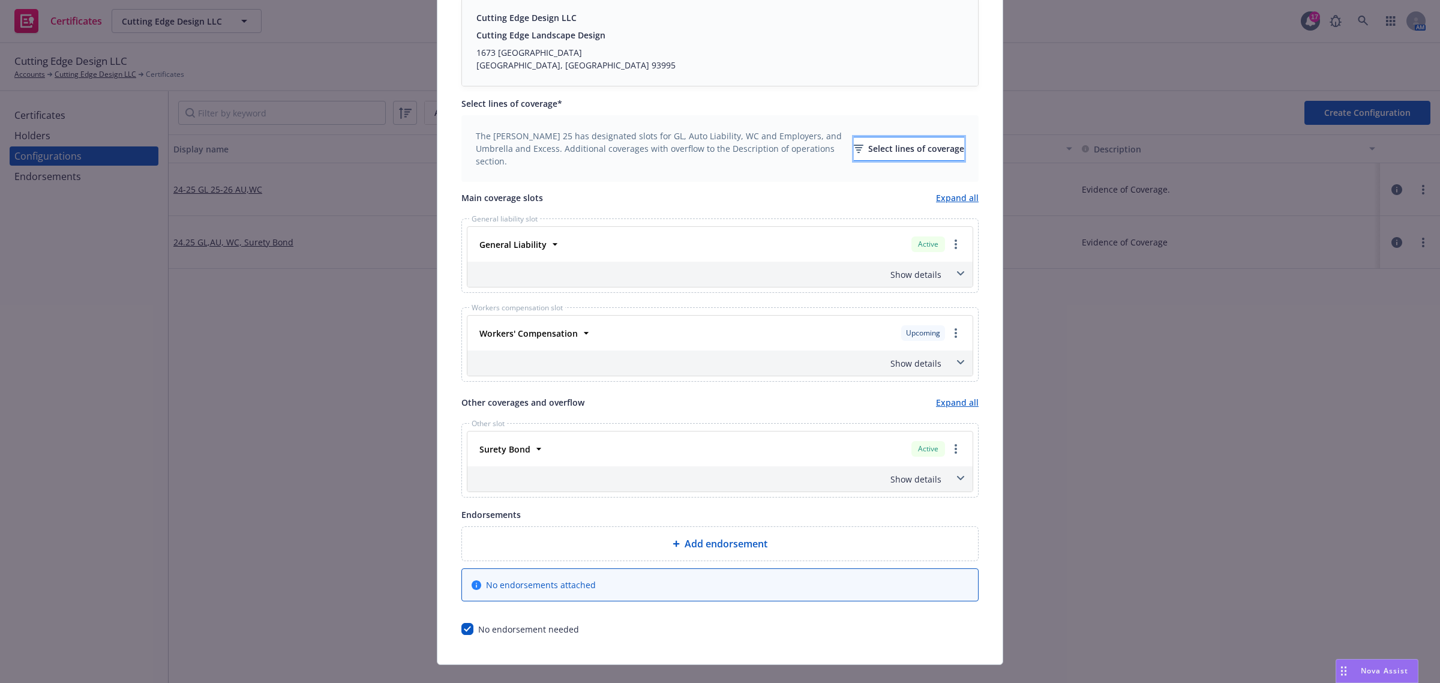
click at [894, 157] on div "Select lines of coverage" at bounding box center [909, 148] width 110 height 23
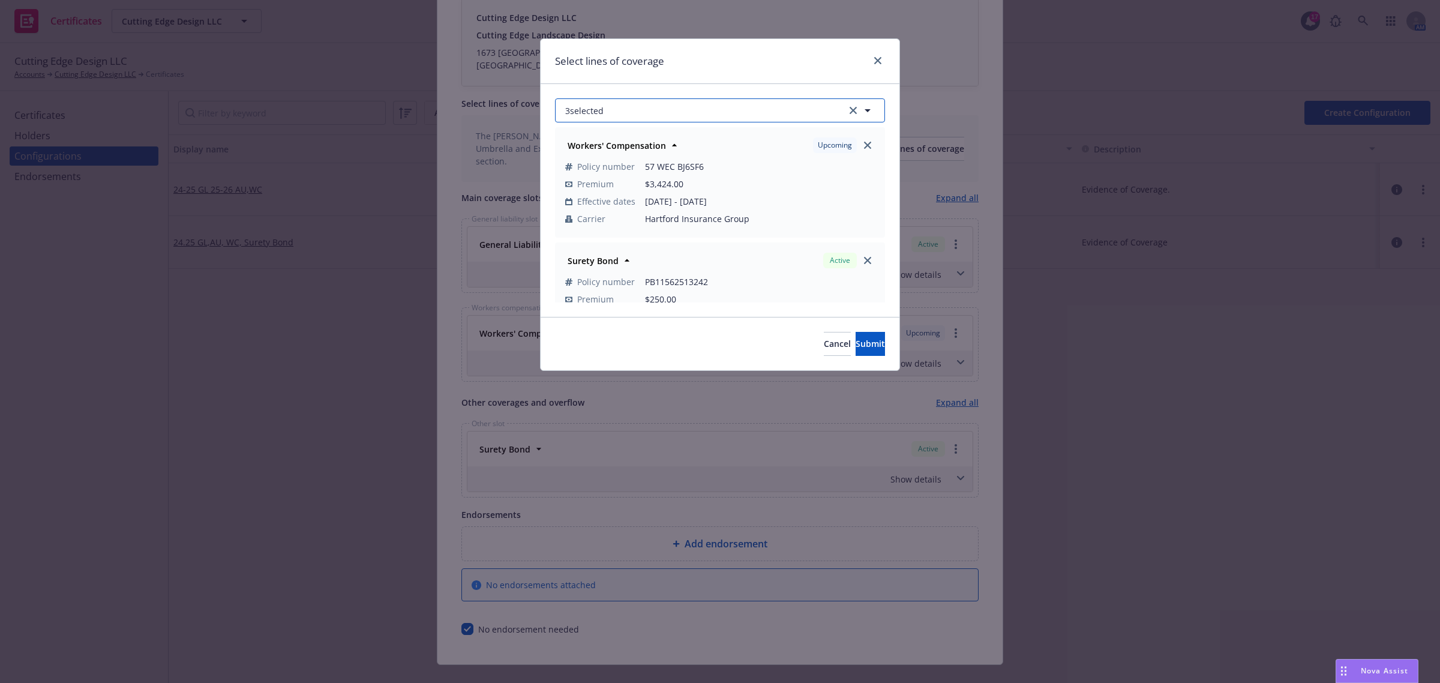
click at [871, 108] on icon "button" at bounding box center [867, 110] width 14 height 14
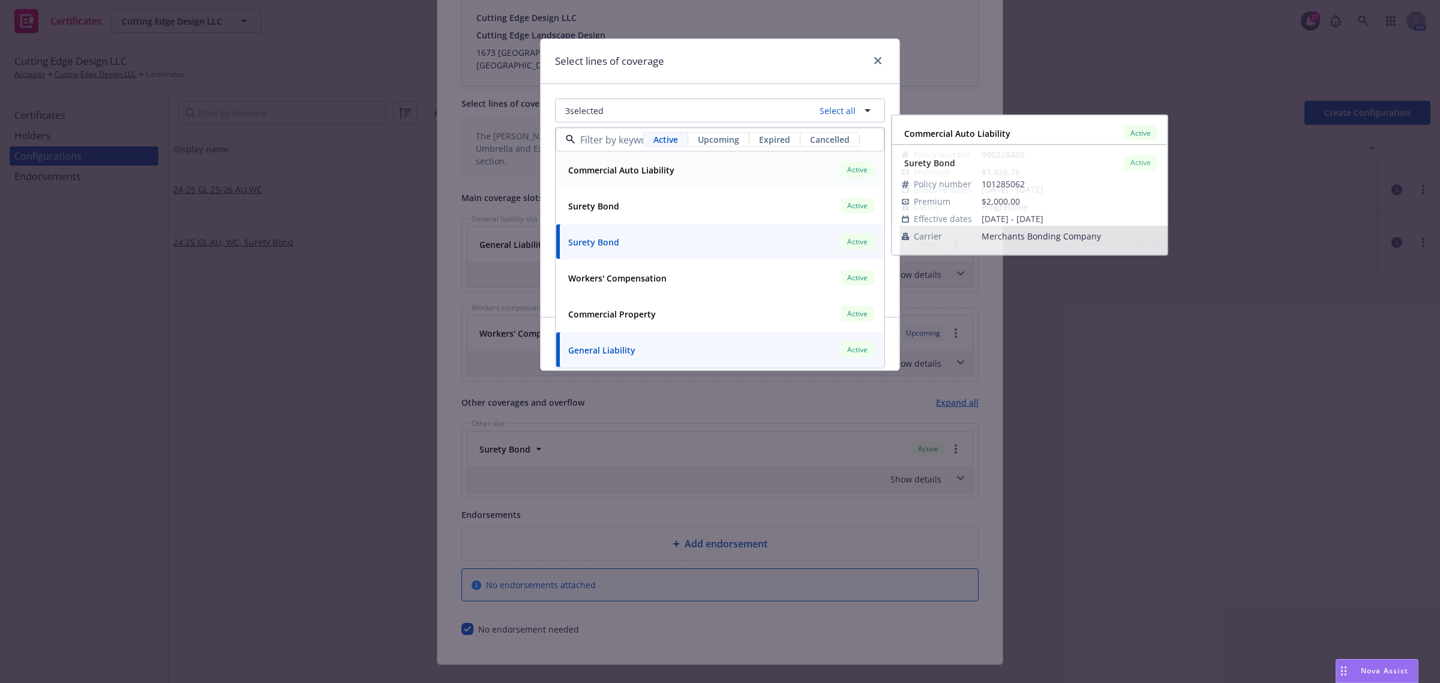
click at [691, 169] on div "Commercial Auto Liability Active" at bounding box center [719, 170] width 313 height 20
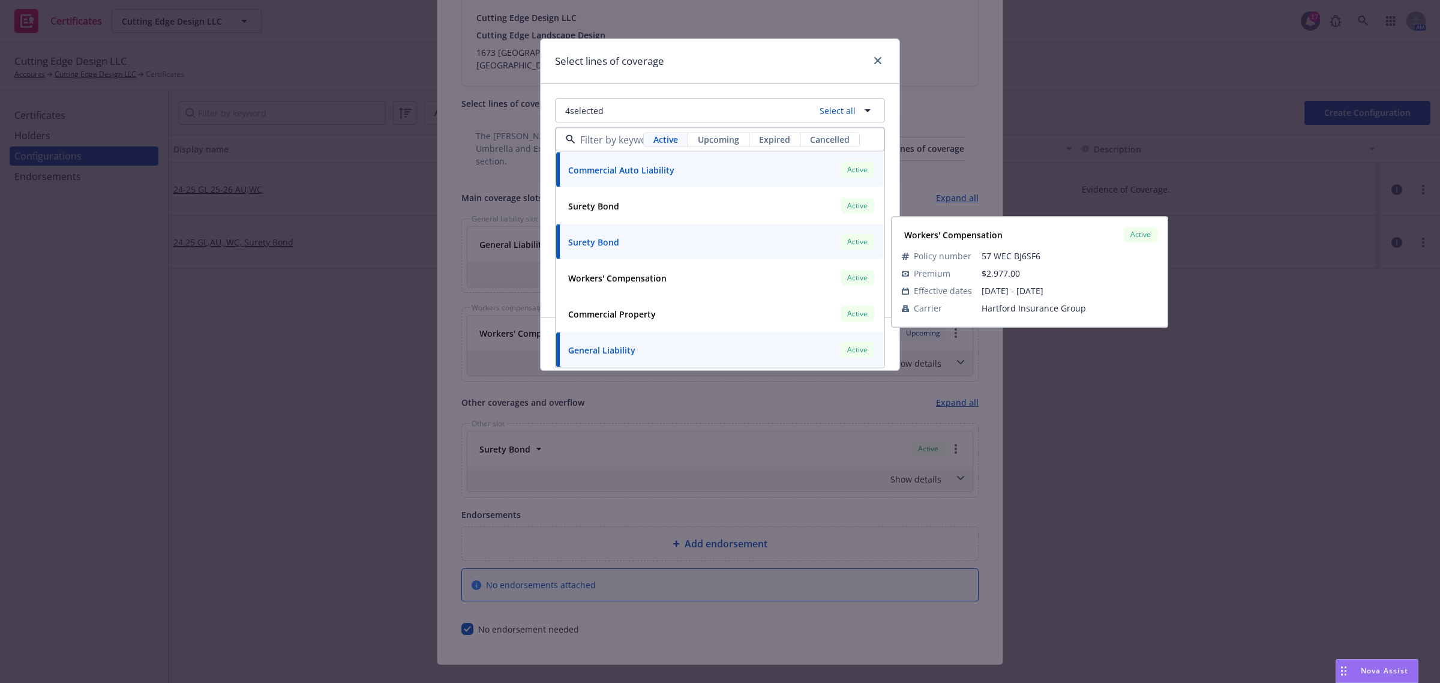
click at [551, 257] on div "4 selected Select all Active Upcoming Expired Cancelled Commercial Auto Liabili…" at bounding box center [719, 200] width 359 height 233
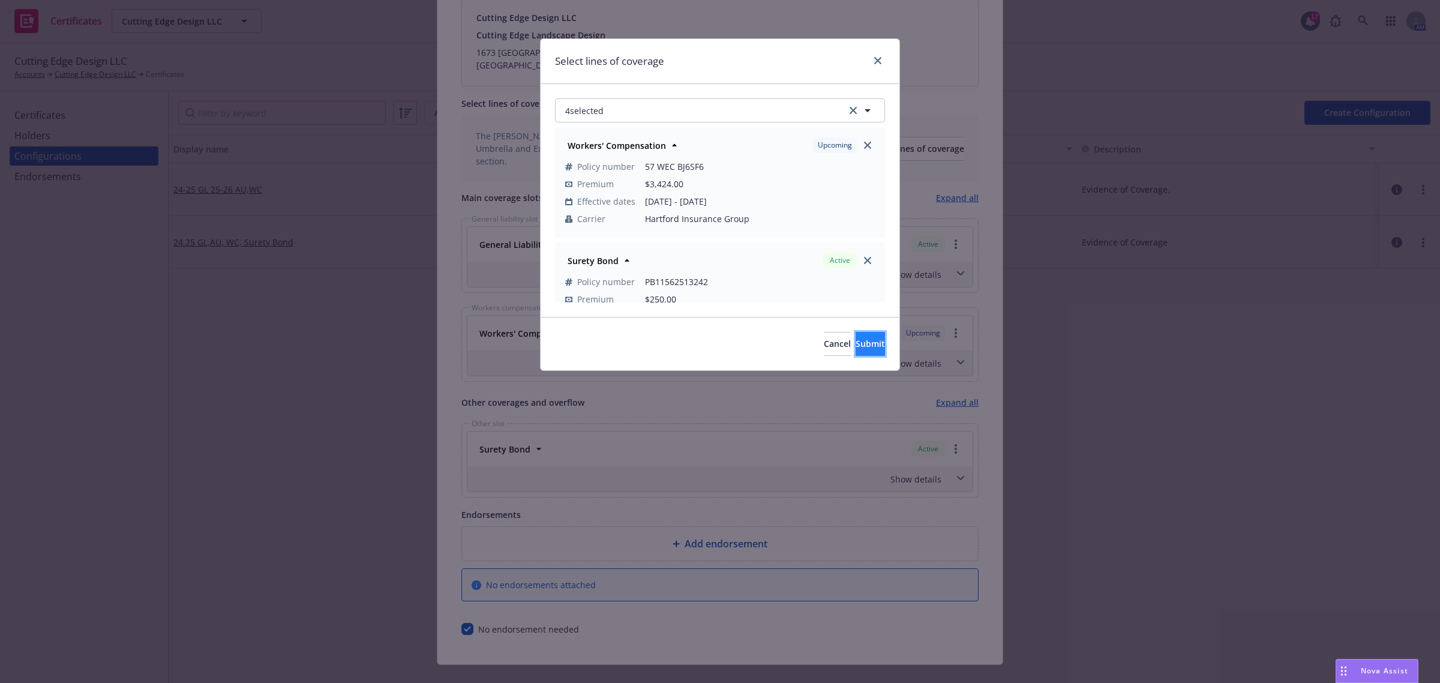
click at [867, 347] on button "Submit" at bounding box center [869, 344] width 29 height 24
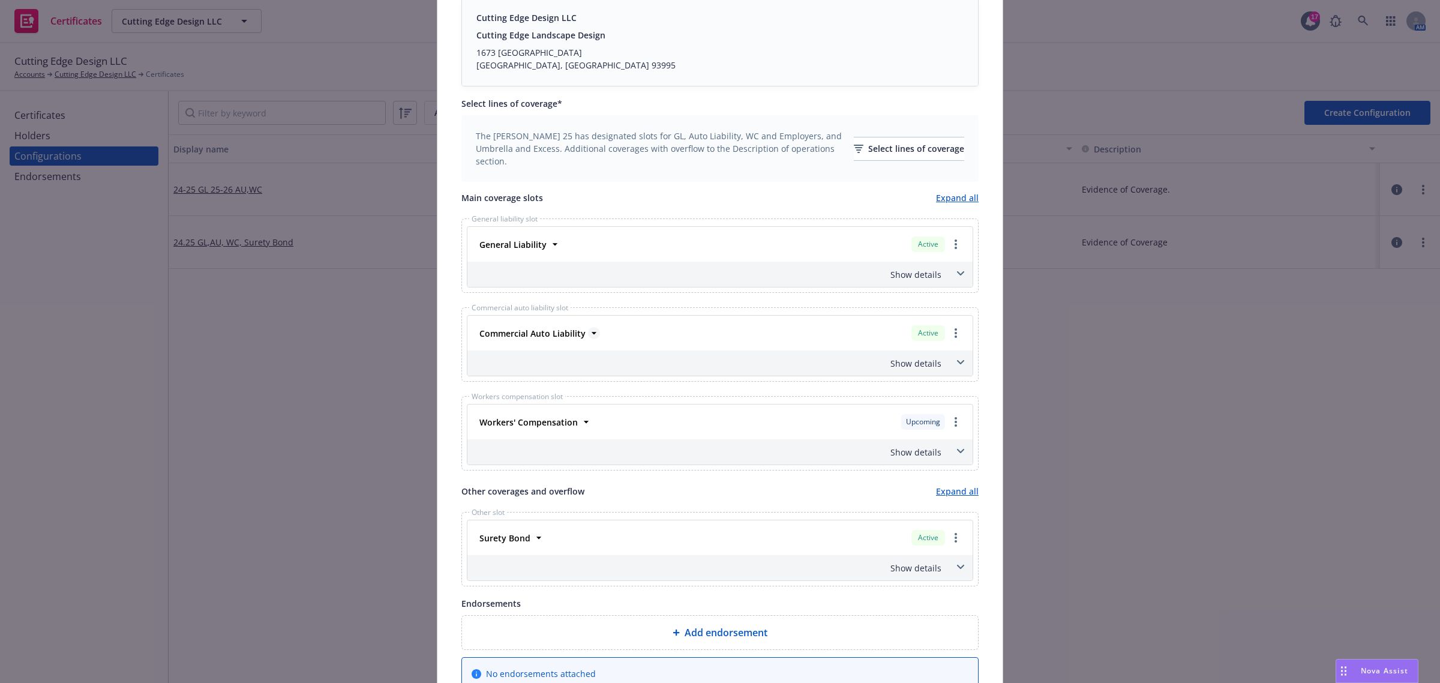
click at [588, 334] on icon at bounding box center [594, 333] width 12 height 12
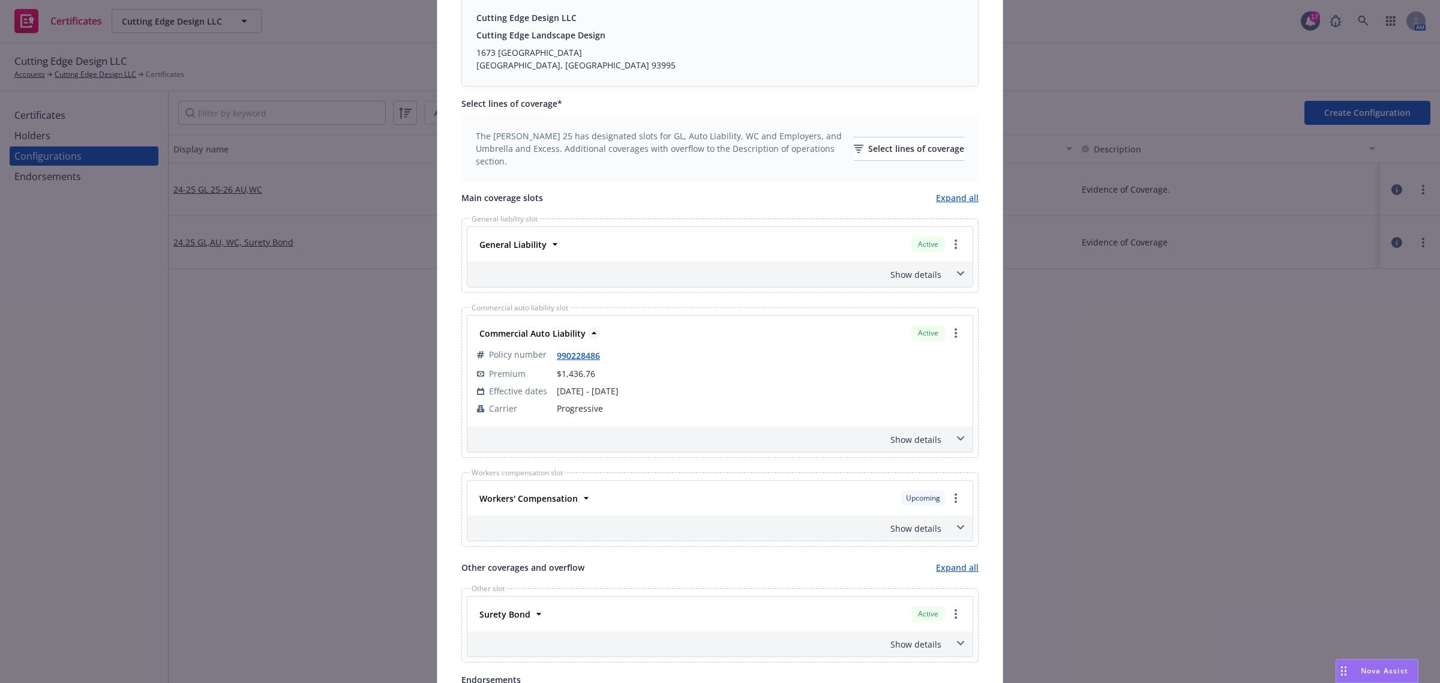
click at [588, 334] on icon at bounding box center [594, 333] width 12 height 12
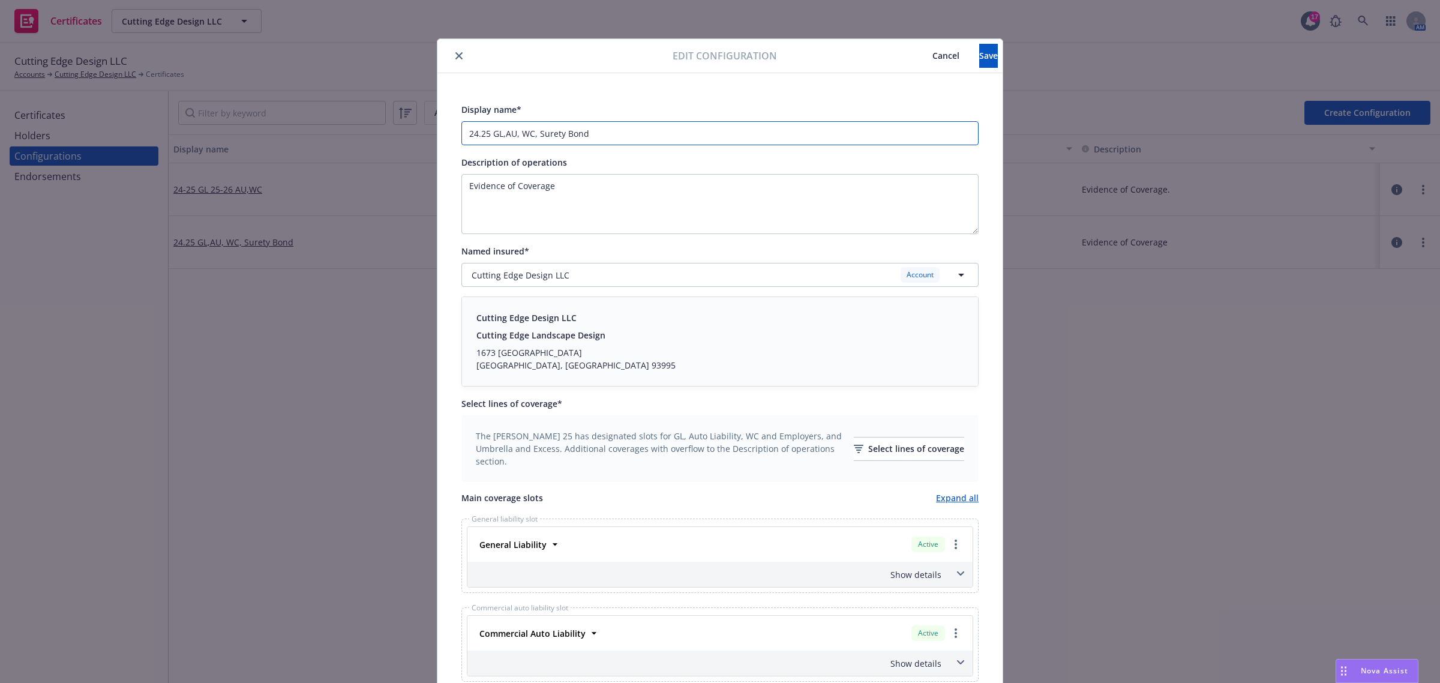
click at [484, 133] on input "24.25 GL,AU, WC, Surety Bond" at bounding box center [719, 133] width 517 height 24
type input "24.26 GL,AU, WC, Surety Bond"
click at [979, 63] on button "Save" at bounding box center [988, 56] width 19 height 24
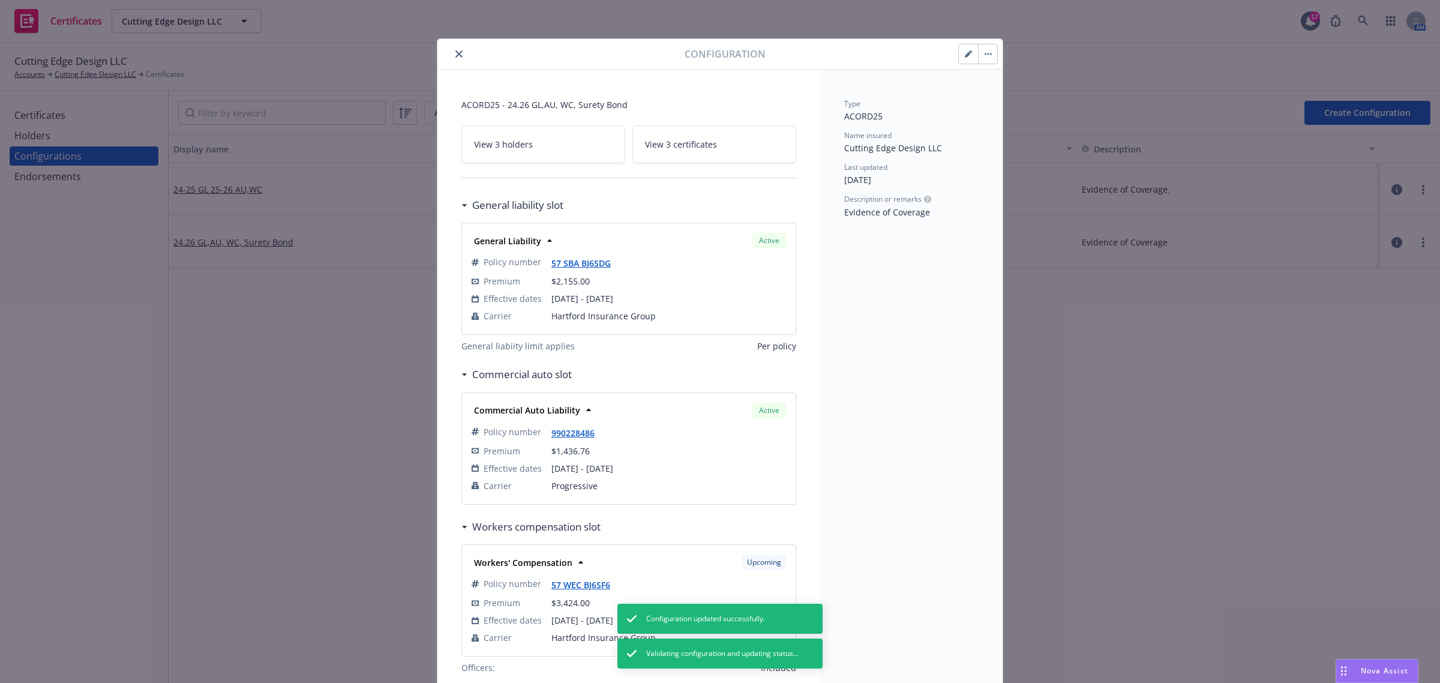
click at [982, 51] on button "button" at bounding box center [987, 53] width 19 height 19
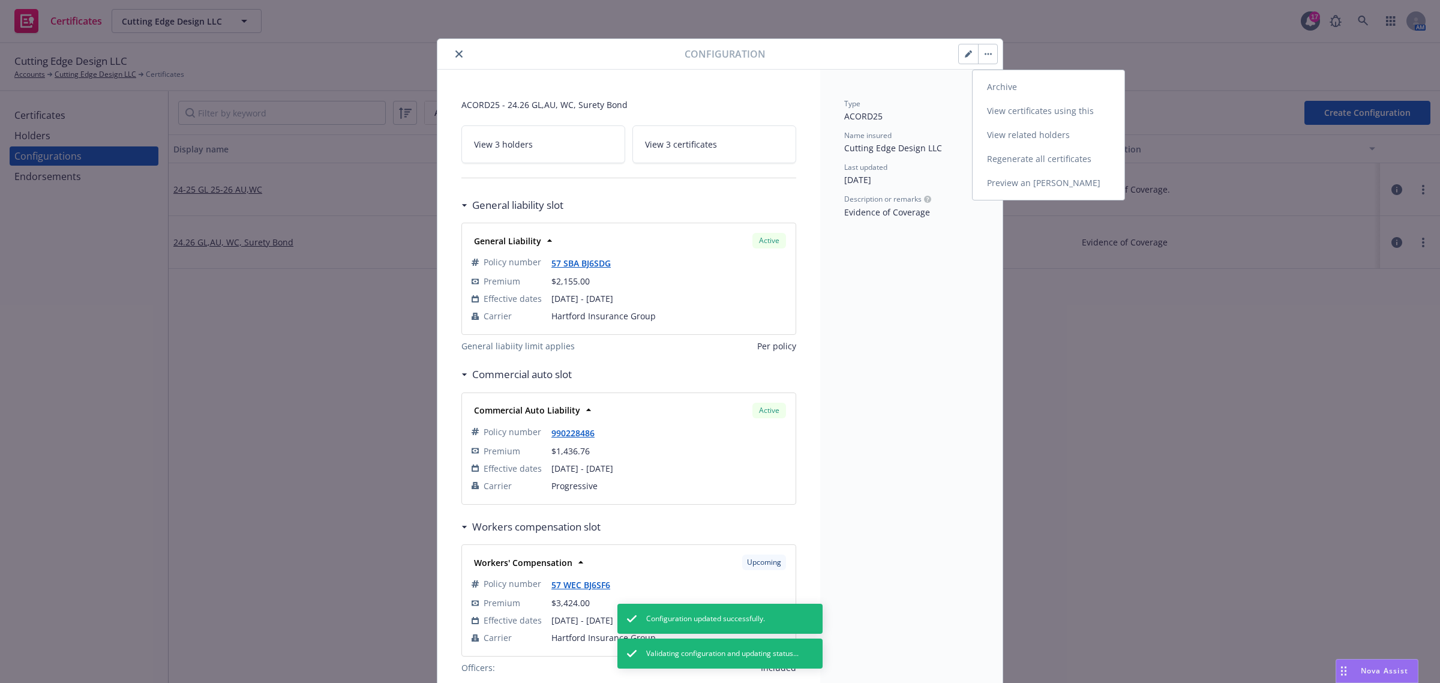
click at [1002, 188] on link "Preview an ACORD" at bounding box center [1048, 183] width 152 height 24
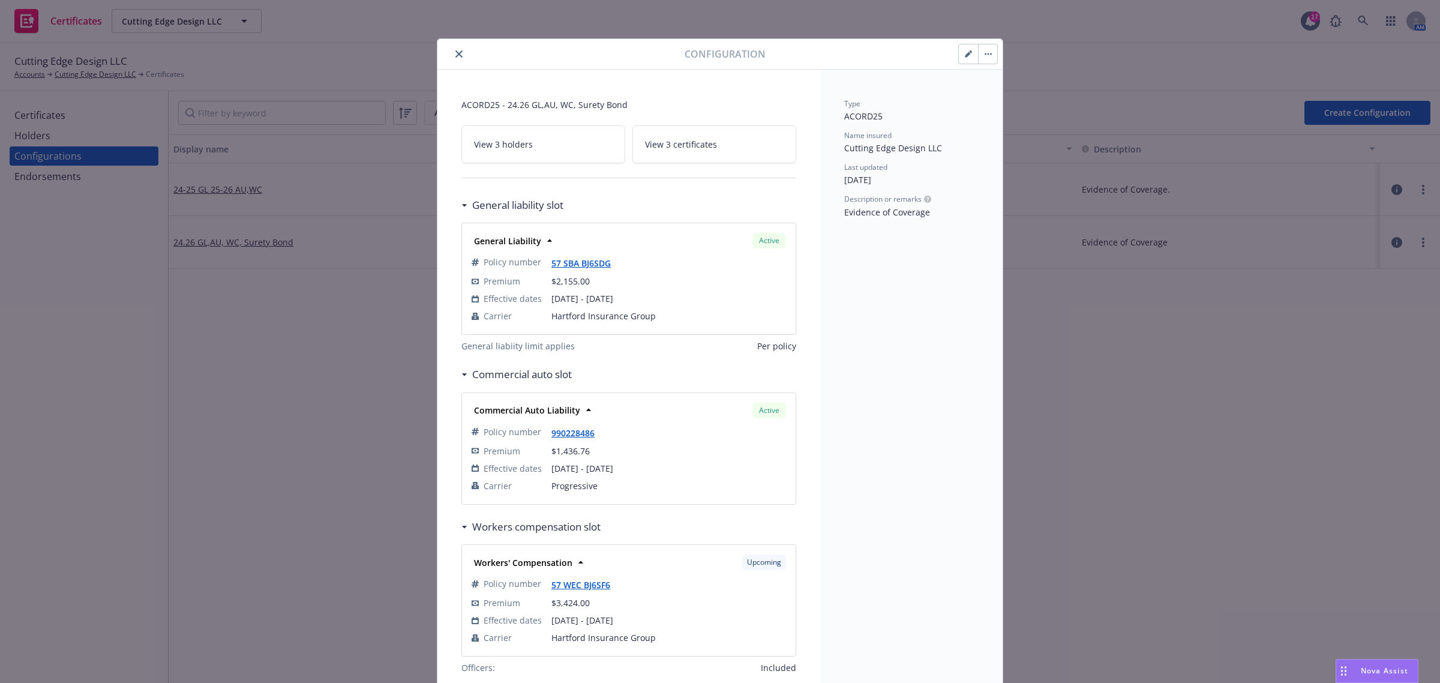
click at [987, 51] on button "button" at bounding box center [987, 53] width 19 height 19
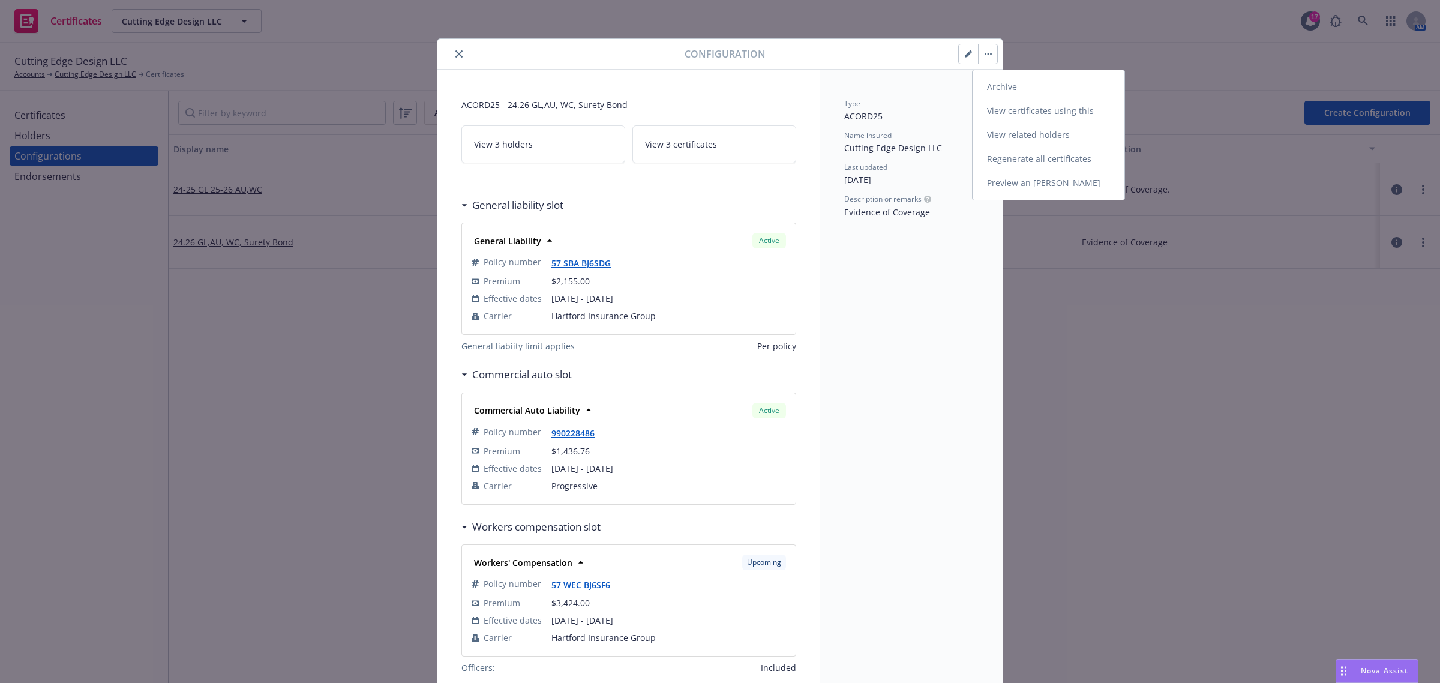
click at [997, 158] on link "Regenerate all certificates" at bounding box center [1048, 159] width 152 height 24
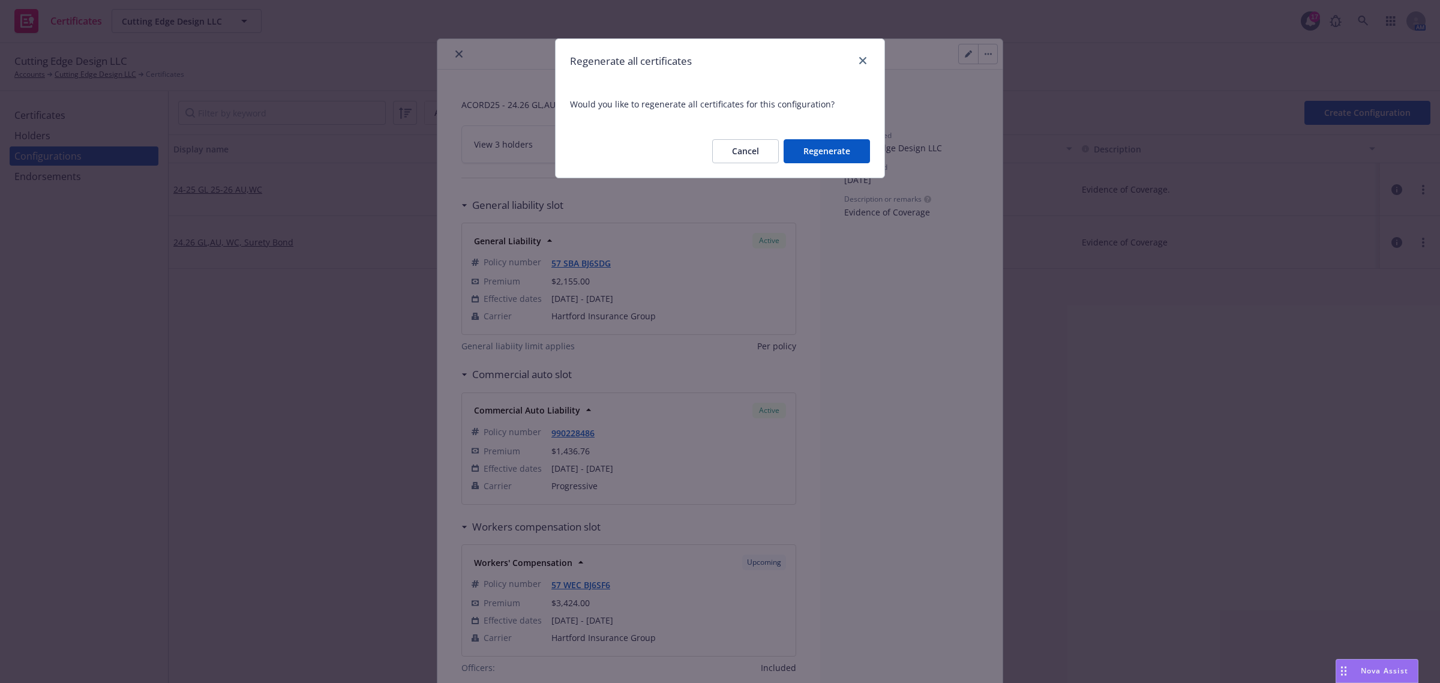
click at [835, 148] on button "Regenerate" at bounding box center [826, 151] width 86 height 24
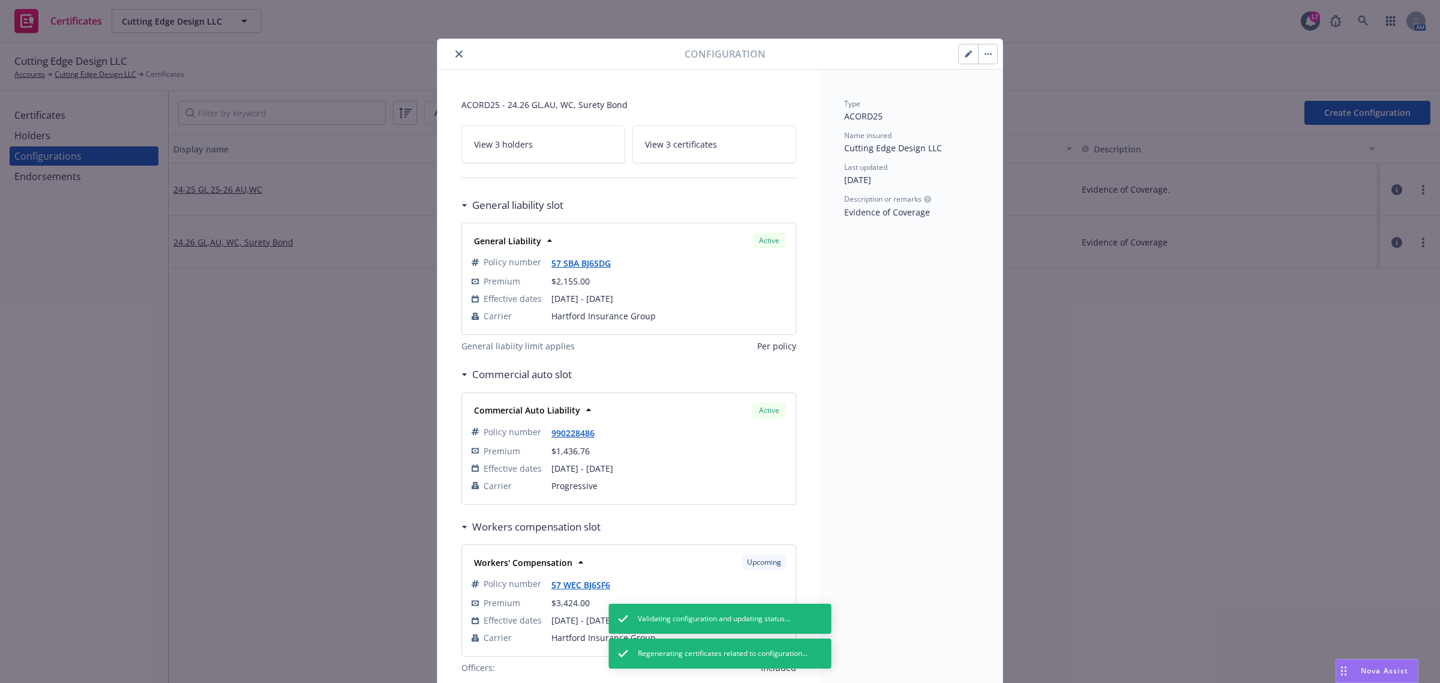
click at [455, 53] on icon "close" at bounding box center [458, 53] width 7 height 7
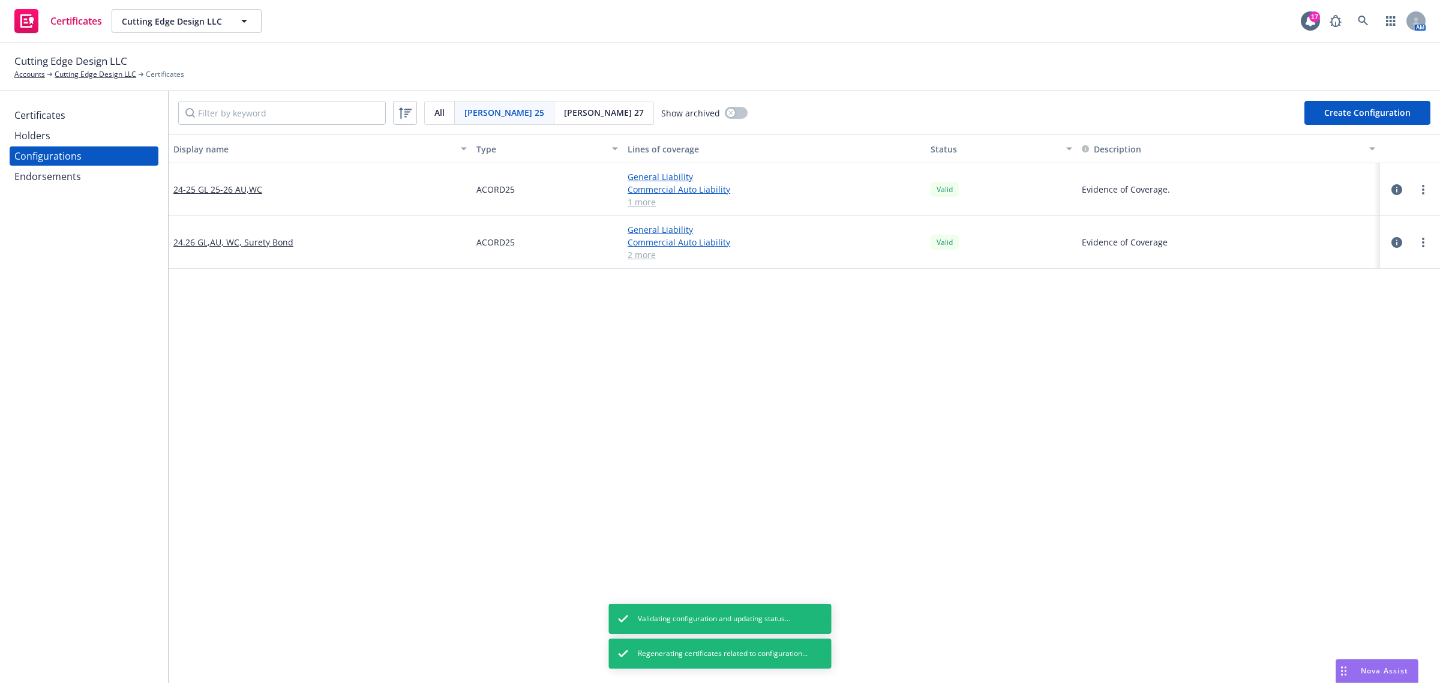
click at [54, 106] on div "Certificates" at bounding box center [39, 115] width 51 height 19
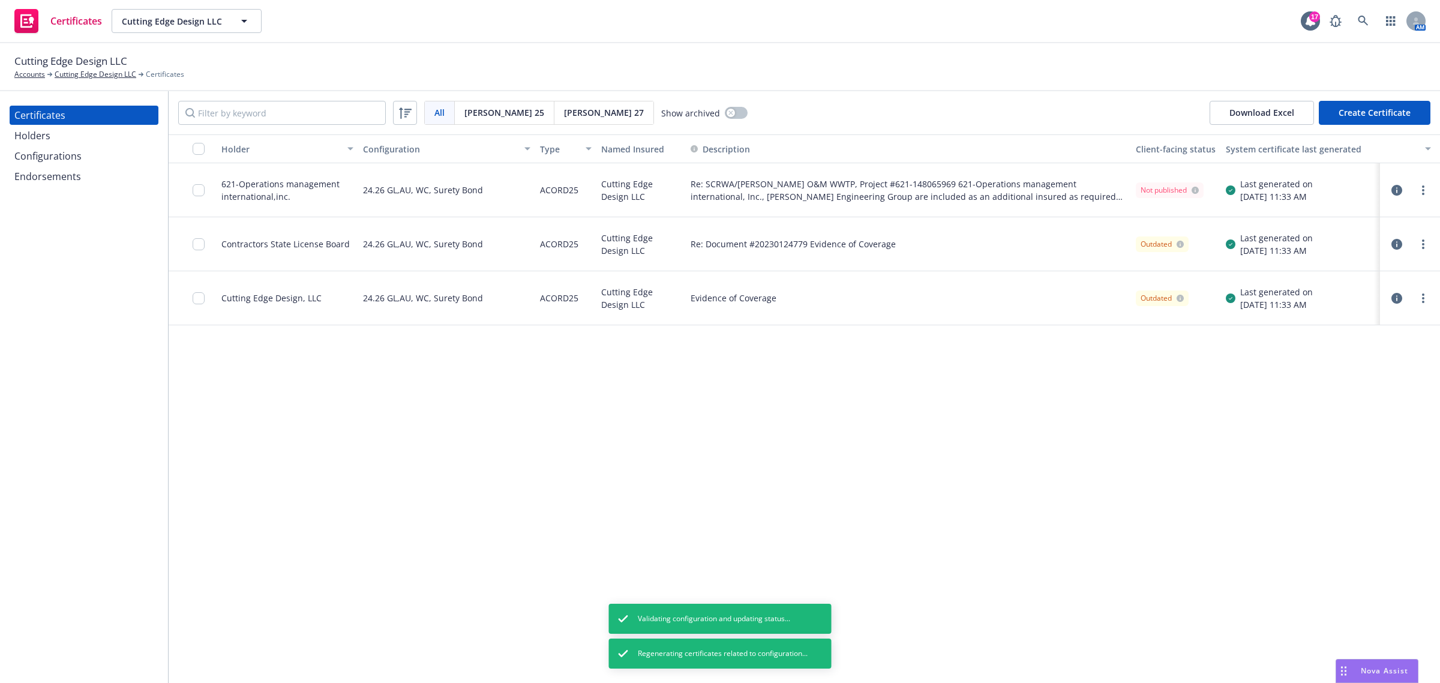
click at [82, 178] on div "Endorsements" at bounding box center [83, 176] width 139 height 19
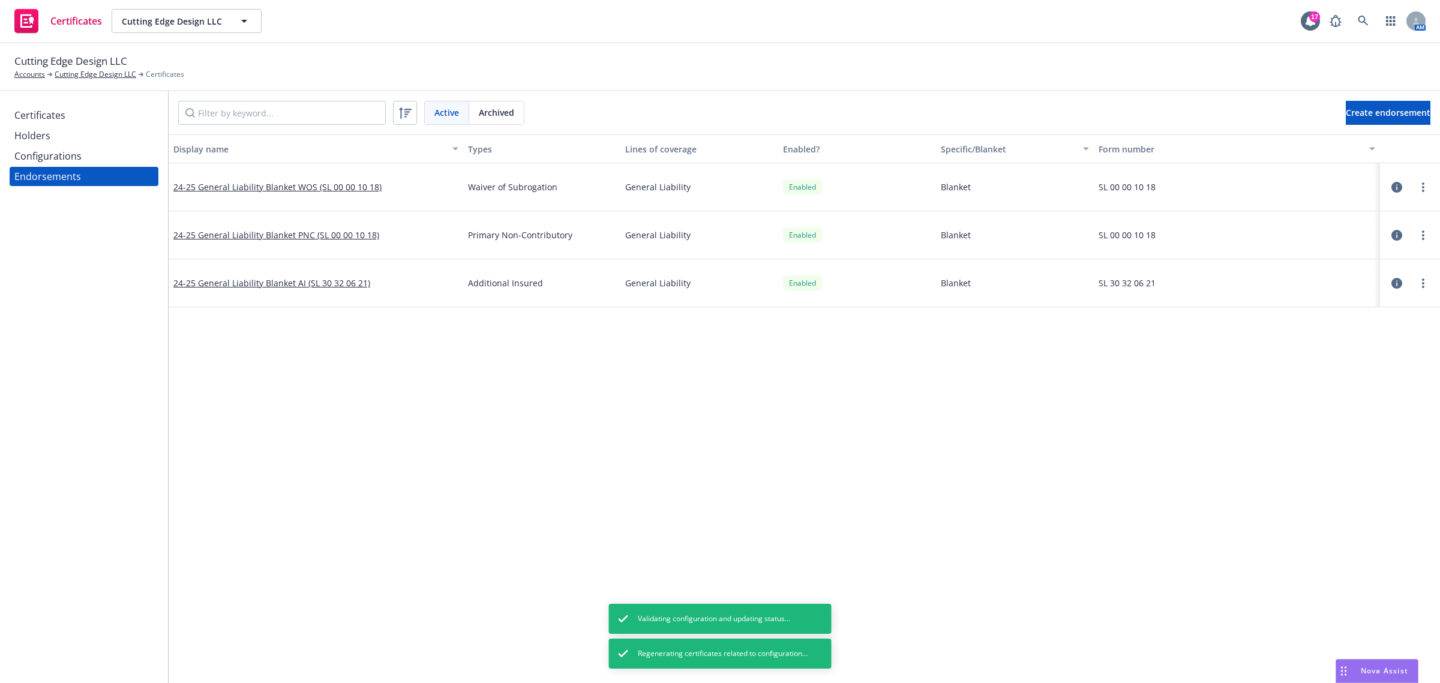
click at [52, 116] on div "Certificates" at bounding box center [39, 115] width 51 height 19
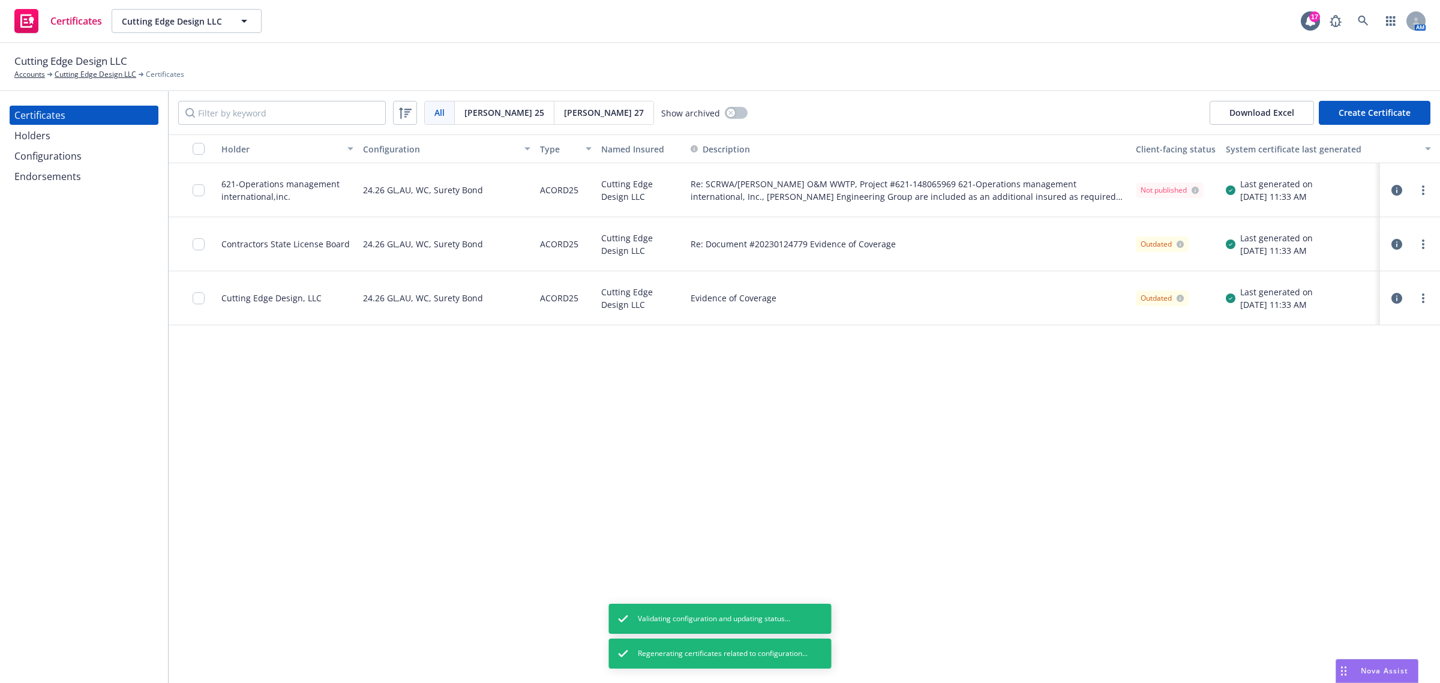
click at [361, 460] on div "Holder Configuration Type Named Insured Description Client-facing status System…" at bounding box center [804, 408] width 1271 height 548
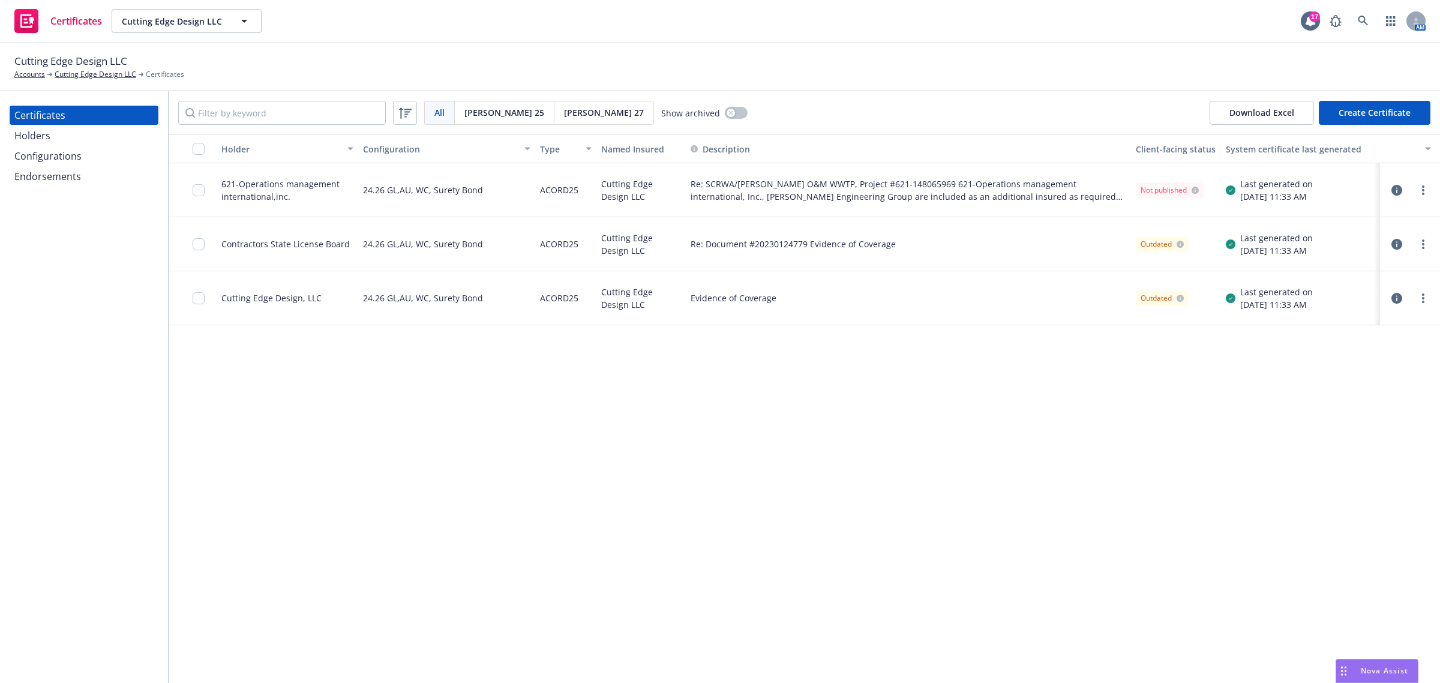
click at [321, 405] on div "Holder Configuration Type Named Insured Description Client-facing status System…" at bounding box center [804, 408] width 1271 height 548
click at [197, 148] on input "checkbox" at bounding box center [199, 149] width 12 height 12
click at [748, 648] on div "Other actions" at bounding box center [745, 655] width 64 height 23
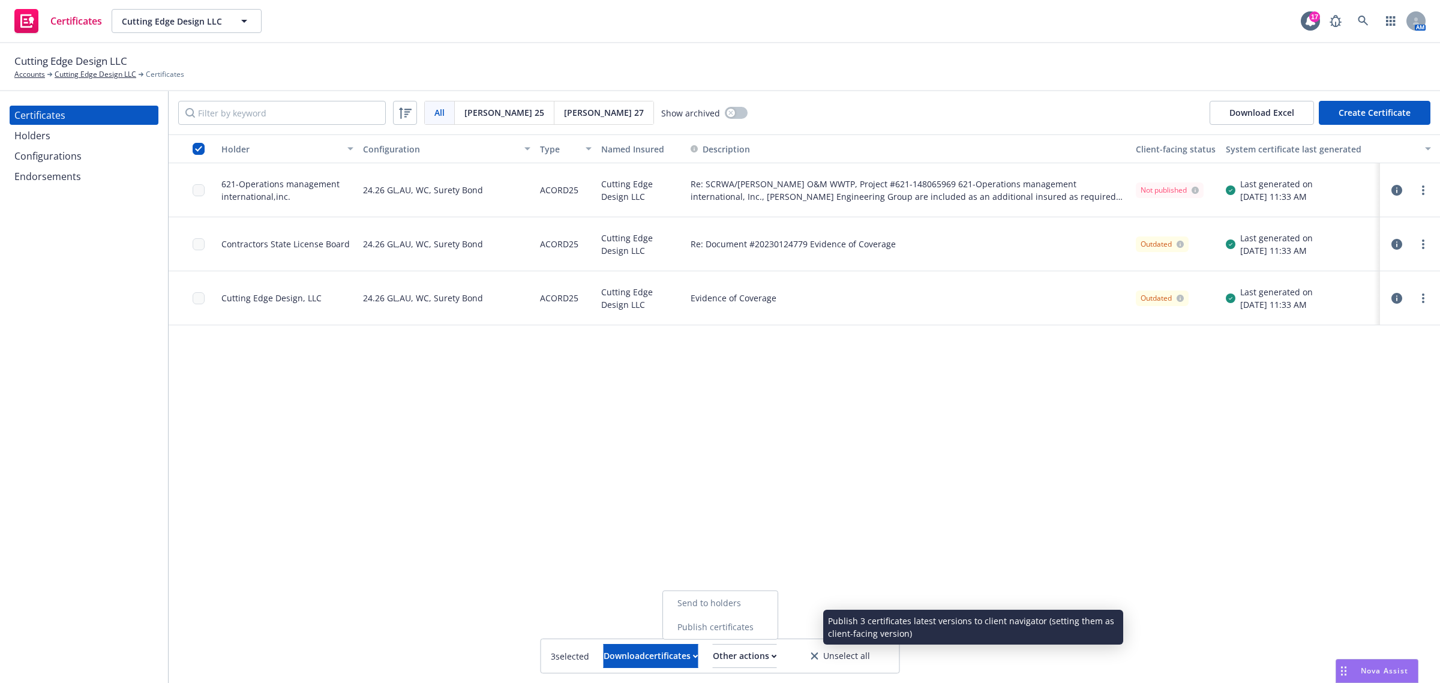
click at [745, 629] on link "Publish certificates" at bounding box center [720, 627] width 115 height 24
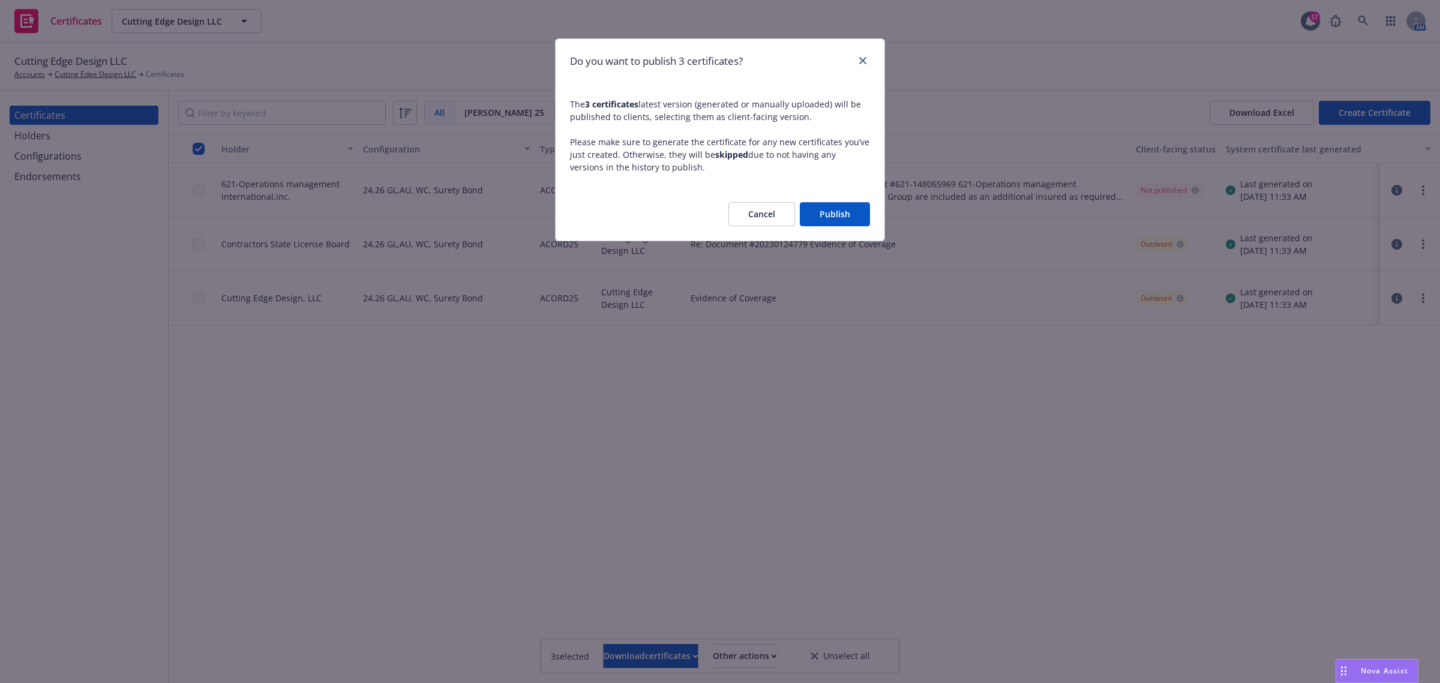
click at [826, 210] on button "Publish" at bounding box center [835, 214] width 70 height 24
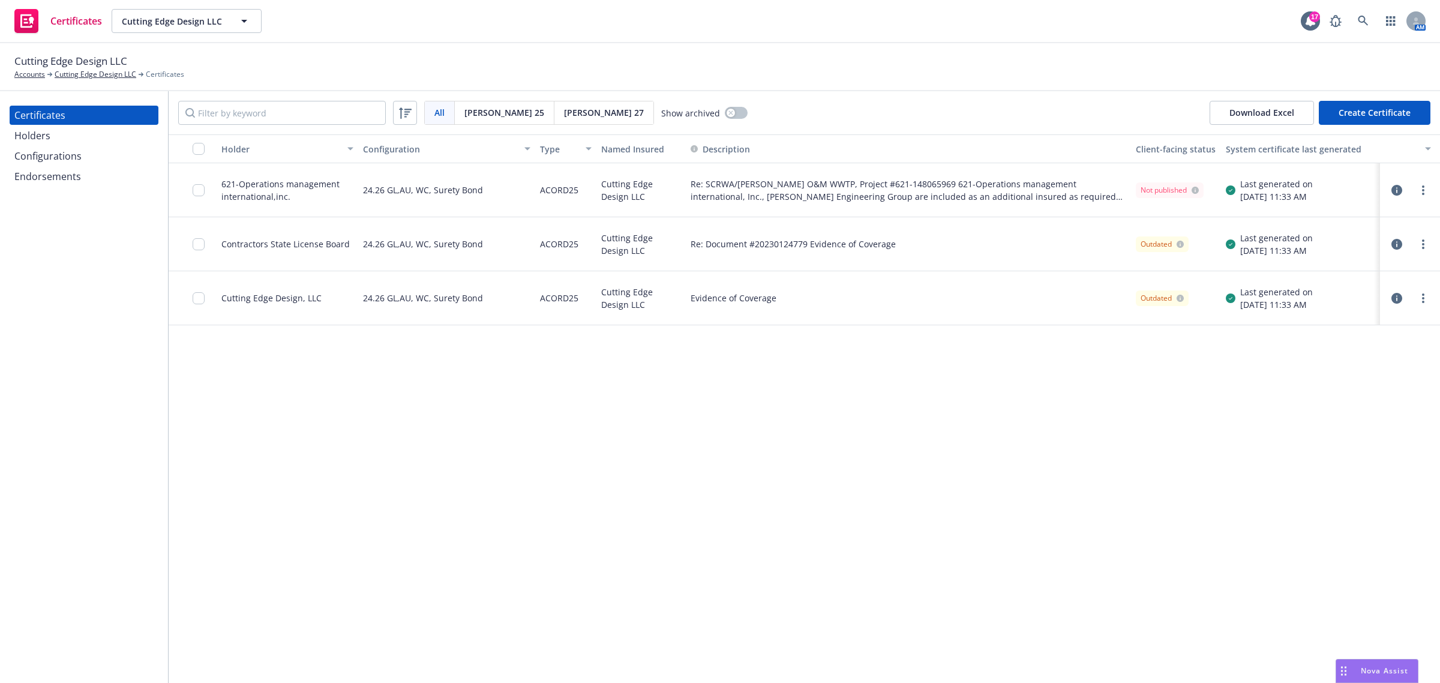
click at [93, 142] on div "Holders" at bounding box center [83, 135] width 139 height 19
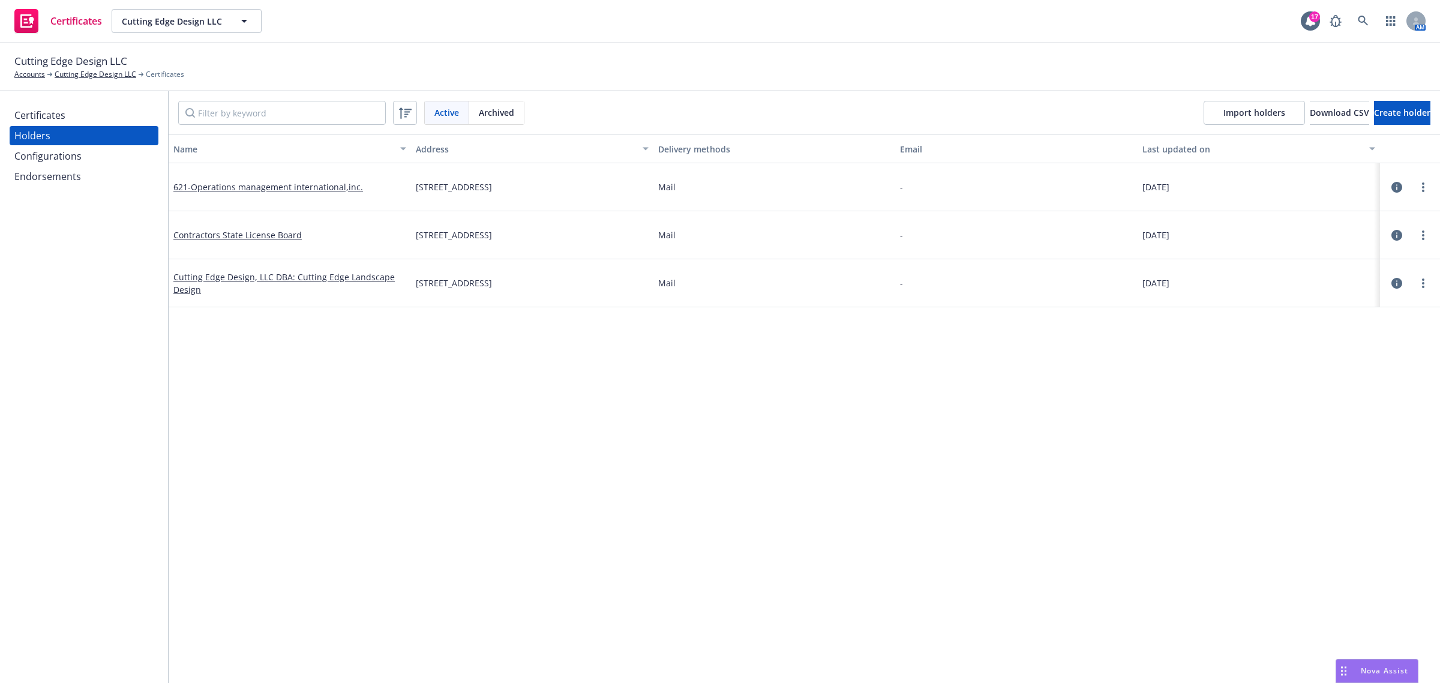
click at [93, 115] on div "Certificates" at bounding box center [83, 115] width 139 height 19
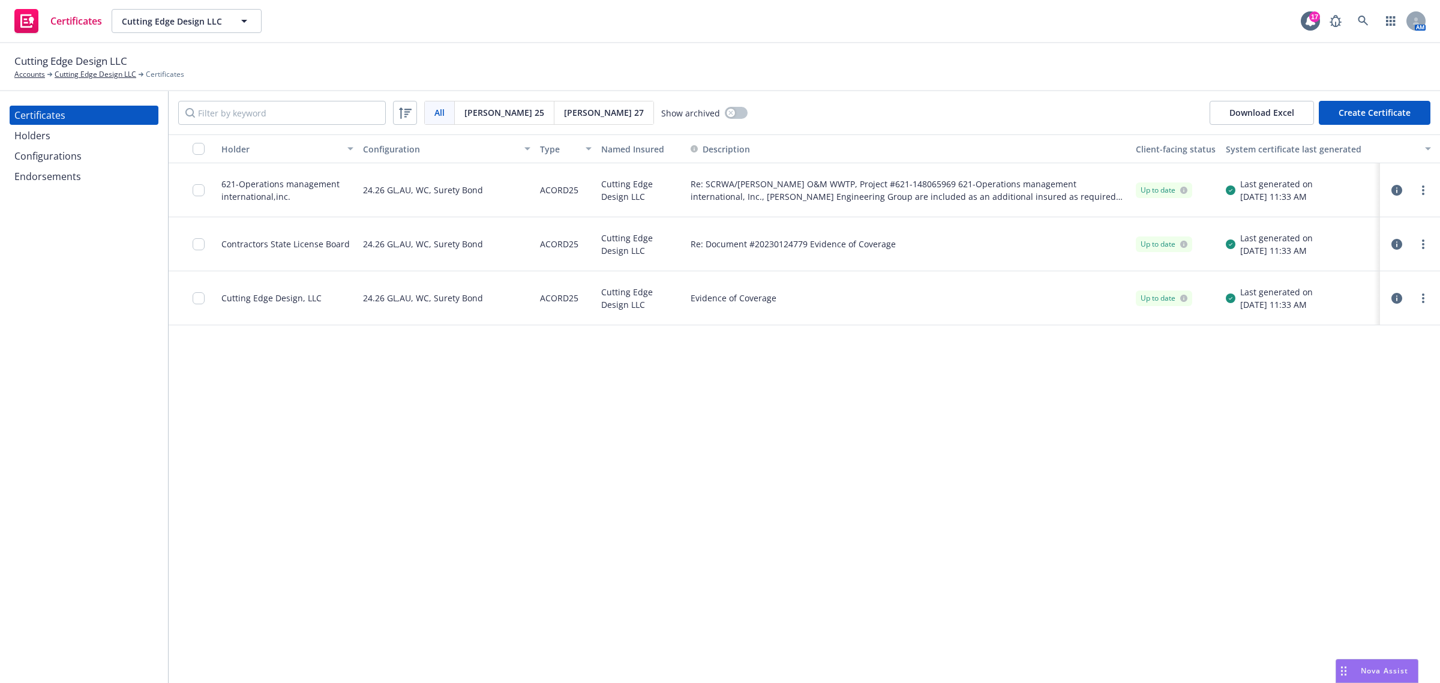
click at [517, 468] on div "Holder Configuration Type Named Insured Description Client-facing status System…" at bounding box center [804, 408] width 1271 height 548
click at [1422, 247] on icon "more" at bounding box center [1423, 244] width 2 height 10
click at [1342, 458] on link "Preview a new version" at bounding box center [1334, 460] width 192 height 24
click at [289, 521] on div "Holder Configuration Type Named Insured Description Client-facing status System…" at bounding box center [804, 408] width 1271 height 548
click at [148, 480] on div "Certificates Holders Configurations Endorsements" at bounding box center [84, 386] width 168 height 591
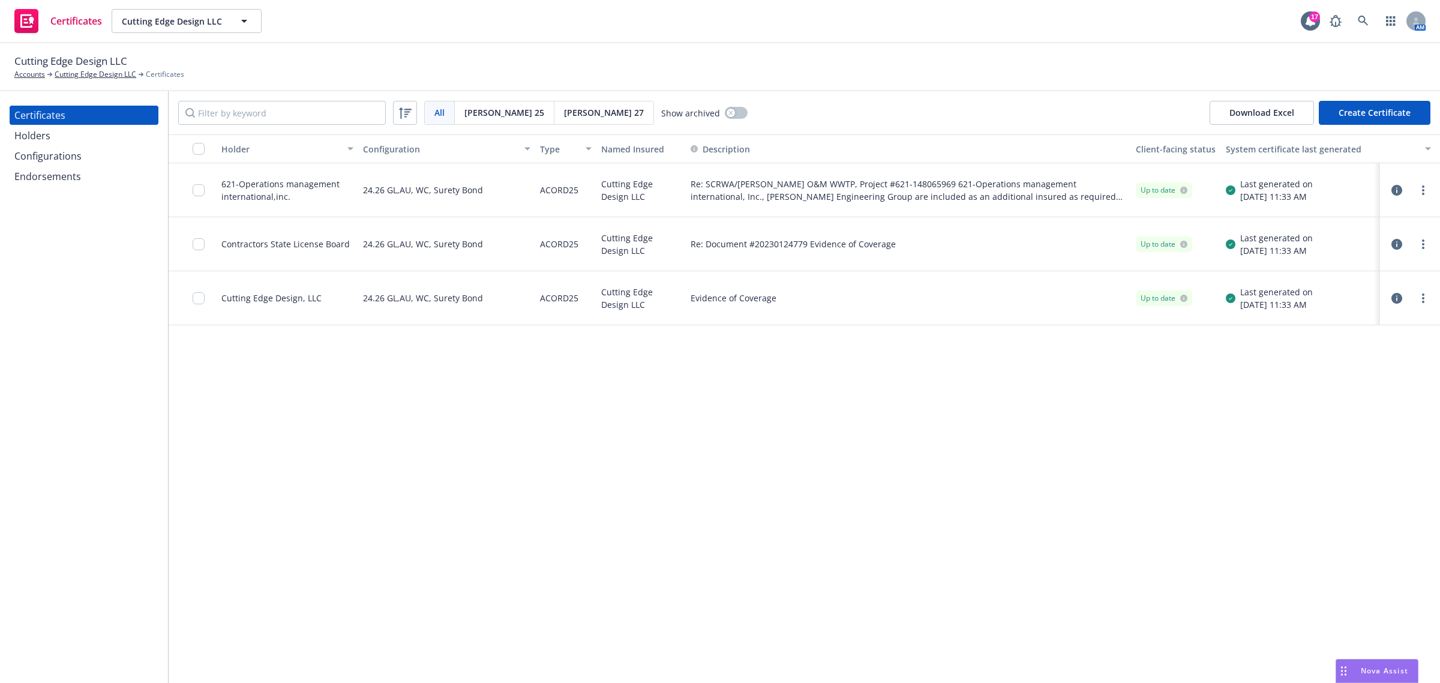
click at [323, 480] on div "Holder Configuration Type Named Insured Description Client-facing status System…" at bounding box center [804, 408] width 1271 height 548
click at [835, 456] on div "Holder Configuration Type Named Insured Description Client-facing status System…" at bounding box center [804, 408] width 1271 height 548
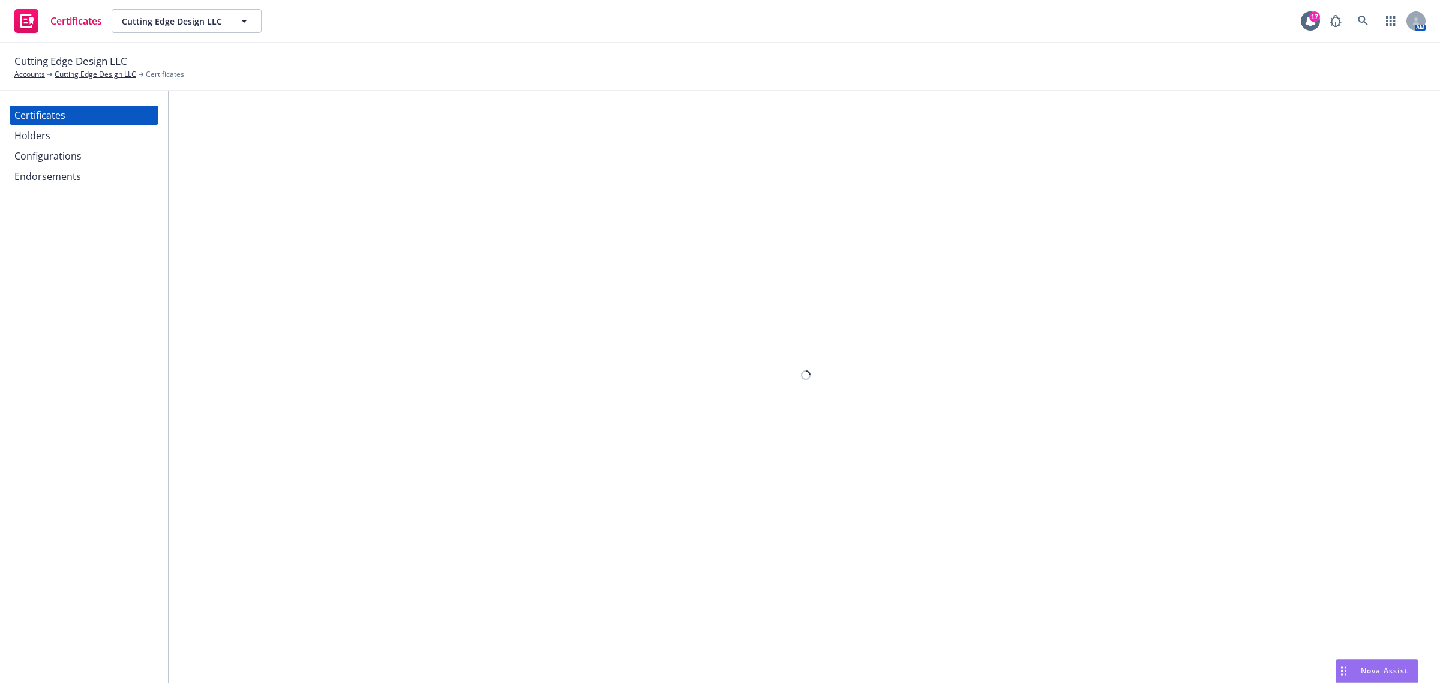
click at [63, 155] on div "Configurations" at bounding box center [47, 155] width 67 height 19
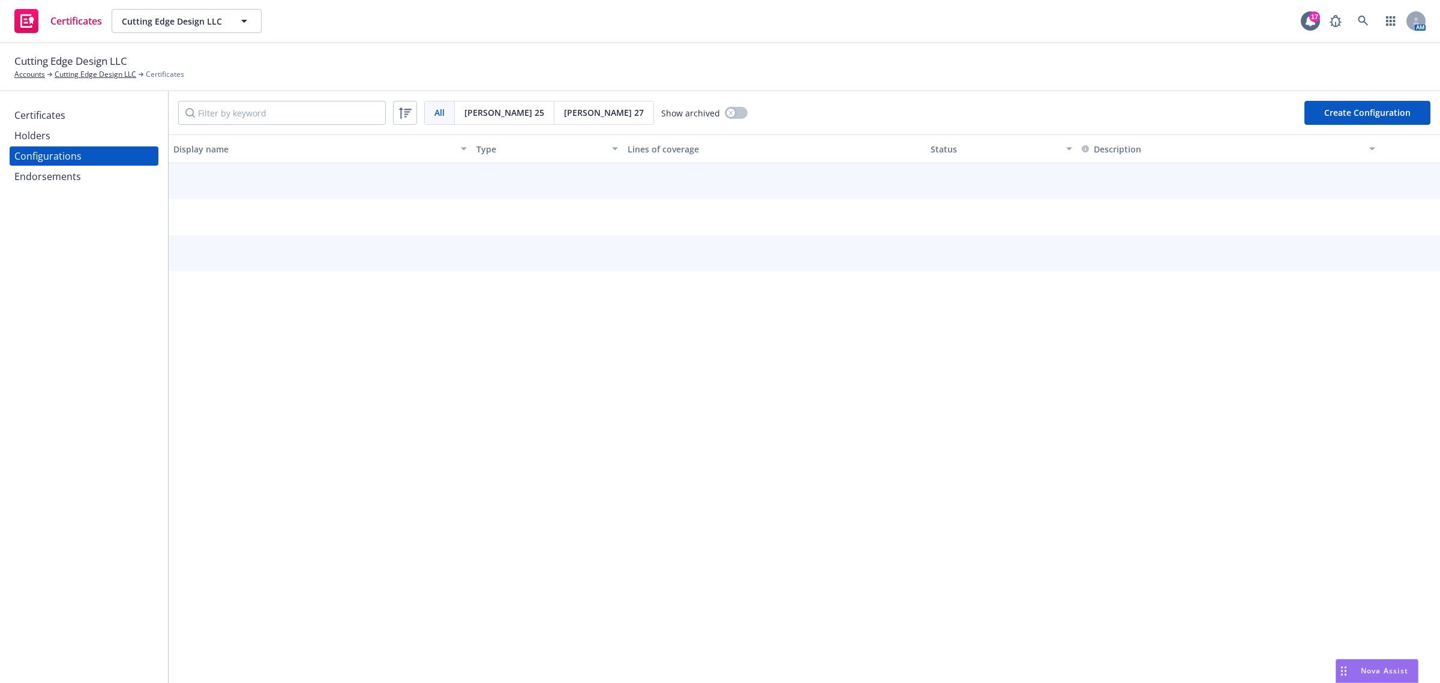
click at [53, 118] on div "Certificates" at bounding box center [39, 115] width 51 height 19
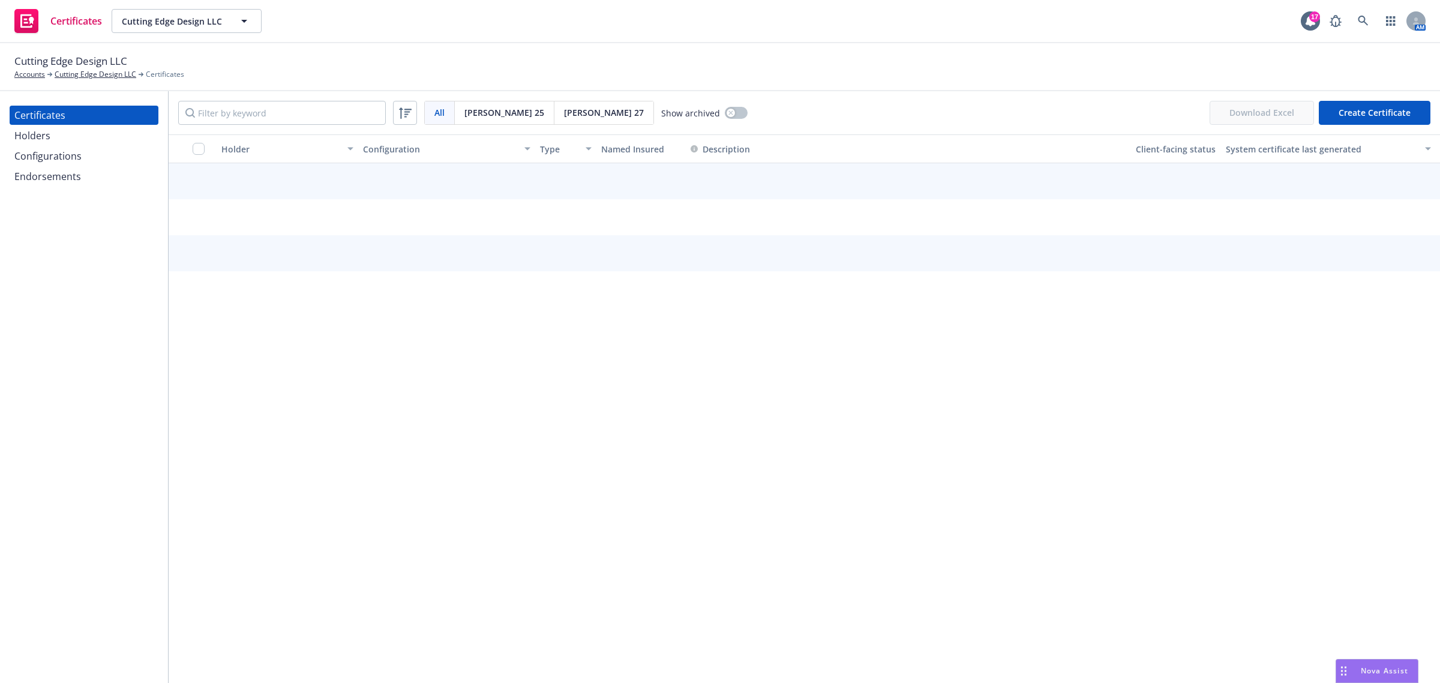
click at [671, 483] on div "Holder Configuration Type Named Insured Description Client-facing status System…" at bounding box center [804, 408] width 1271 height 548
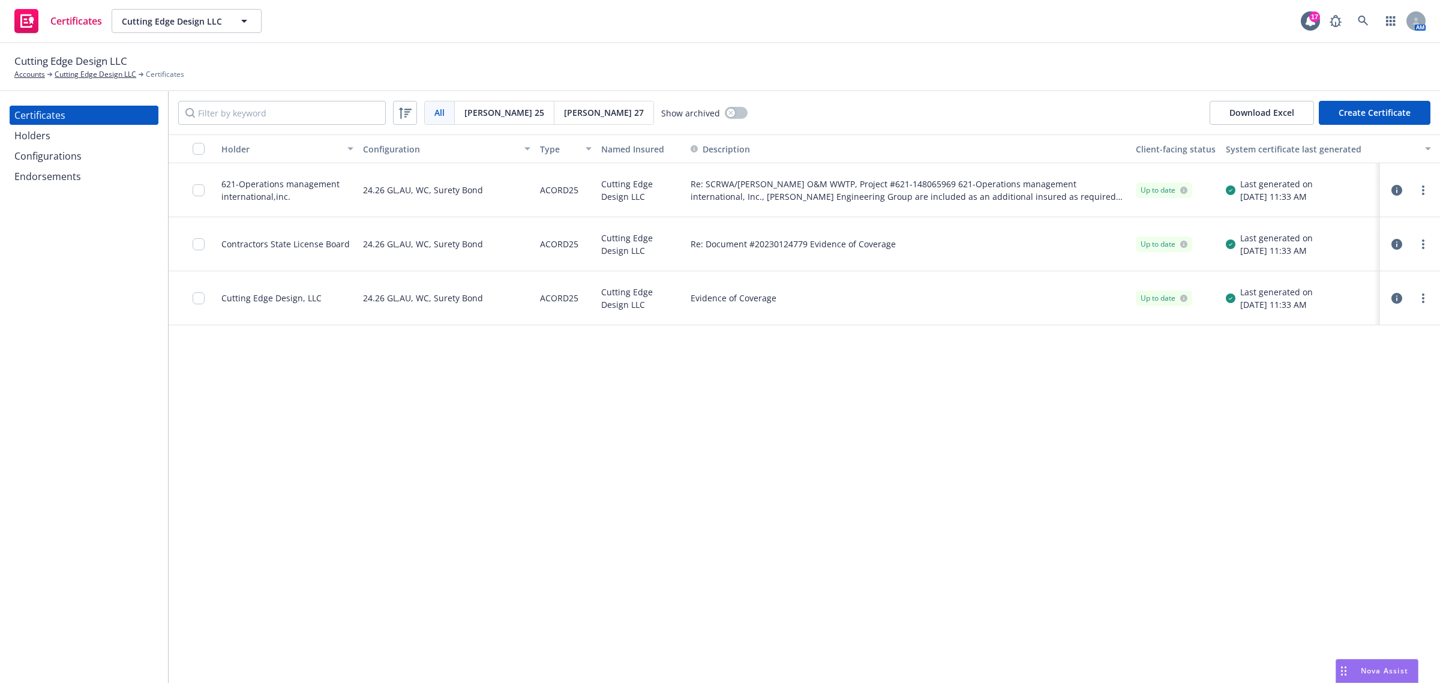
click at [809, 442] on div "Holder Configuration Type Named Insured Description Client-facing status System…" at bounding box center [804, 408] width 1271 height 548
click at [713, 243] on span "Re: Document #20230124779 Evidence of Coverage" at bounding box center [792, 244] width 205 height 13
click at [771, 230] on div "Re: Document #20230124779 Evidence of Coverage" at bounding box center [908, 244] width 445 height 54
click at [772, 245] on span "Re: Document #20230124779 Evidence of Coverage" at bounding box center [792, 244] width 205 height 13
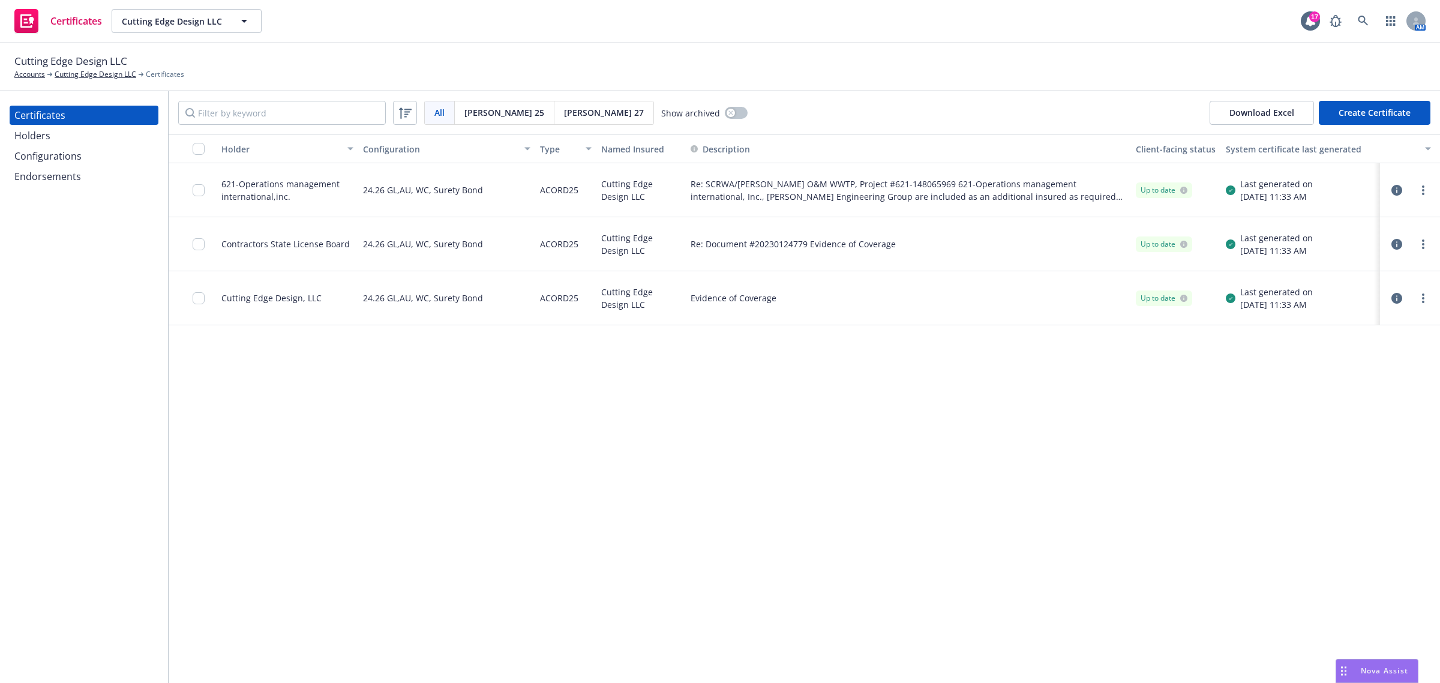
click at [772, 245] on span "Re: Document #20230124779 Evidence of Coverage" at bounding box center [792, 244] width 205 height 13
click at [1420, 246] on link "more" at bounding box center [1423, 244] width 14 height 14
click at [1369, 464] on link "Preview a new version" at bounding box center [1334, 460] width 192 height 24
